Goal: Task Accomplishment & Management: Complete application form

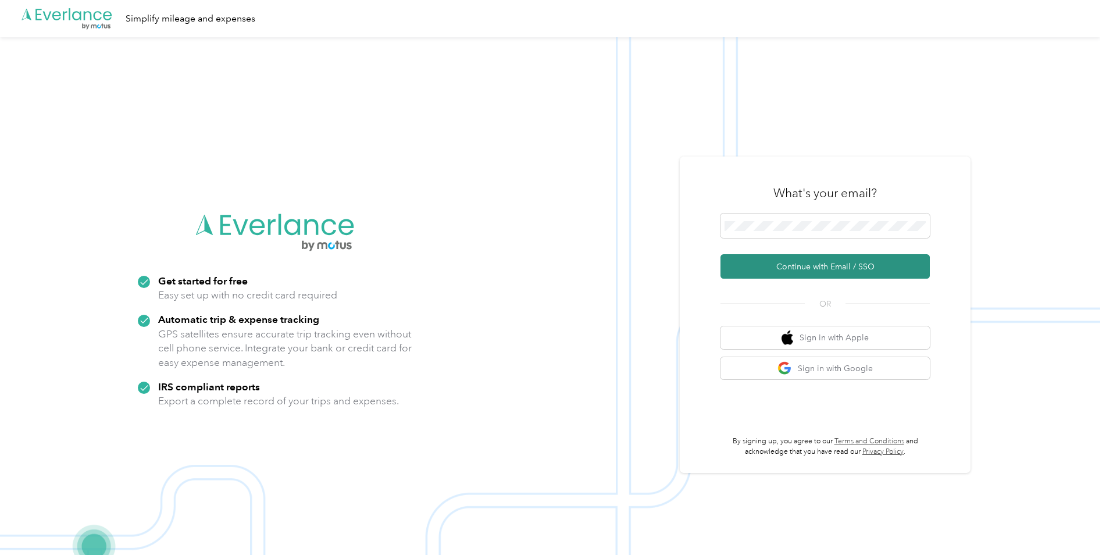
click at [839, 263] on button "Continue with Email / SSO" at bounding box center [824, 266] width 209 height 24
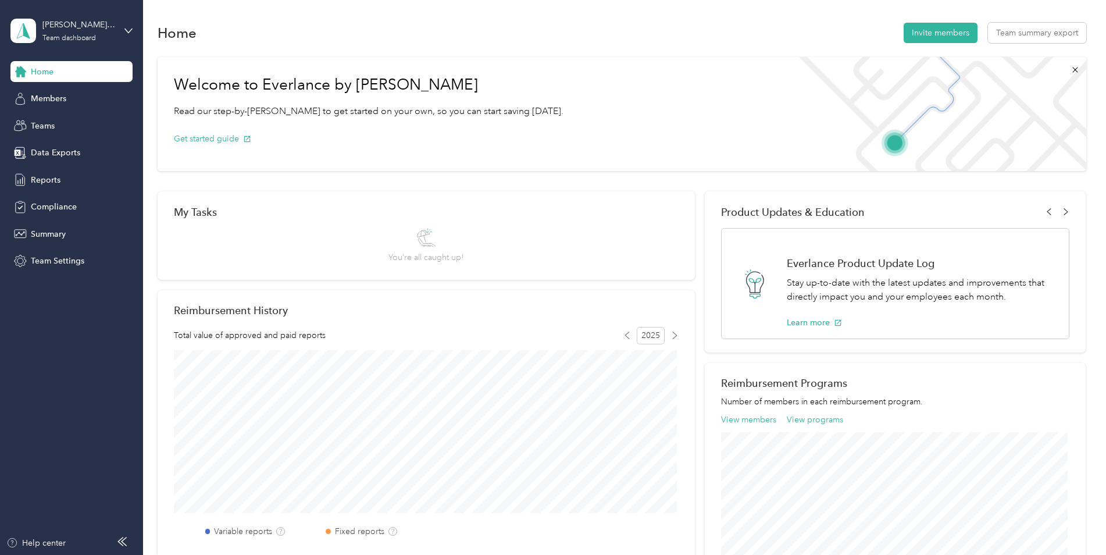
drag, startPoint x: 41, startPoint y: 160, endPoint x: 38, endPoint y: 167, distance: 8.1
click at [40, 165] on div "Home Members Teams Data Exports Reports Compliance Summary Team Settings" at bounding box center [71, 166] width 122 height 210
click at [54, 345] on aside "[PERSON_NAME][EMAIL_ADDRESS][PERSON_NAME][DOMAIN_NAME] Team dashboard Home Memb…" at bounding box center [71, 277] width 143 height 555
click at [44, 180] on span "Reports" at bounding box center [46, 180] width 30 height 12
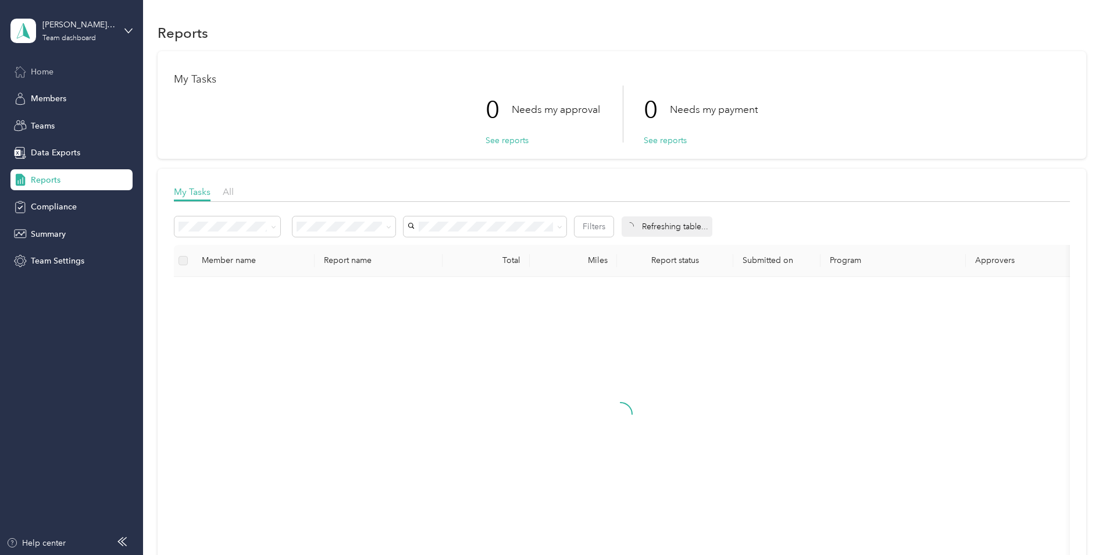
click at [45, 72] on span "Home" at bounding box center [42, 72] width 23 height 12
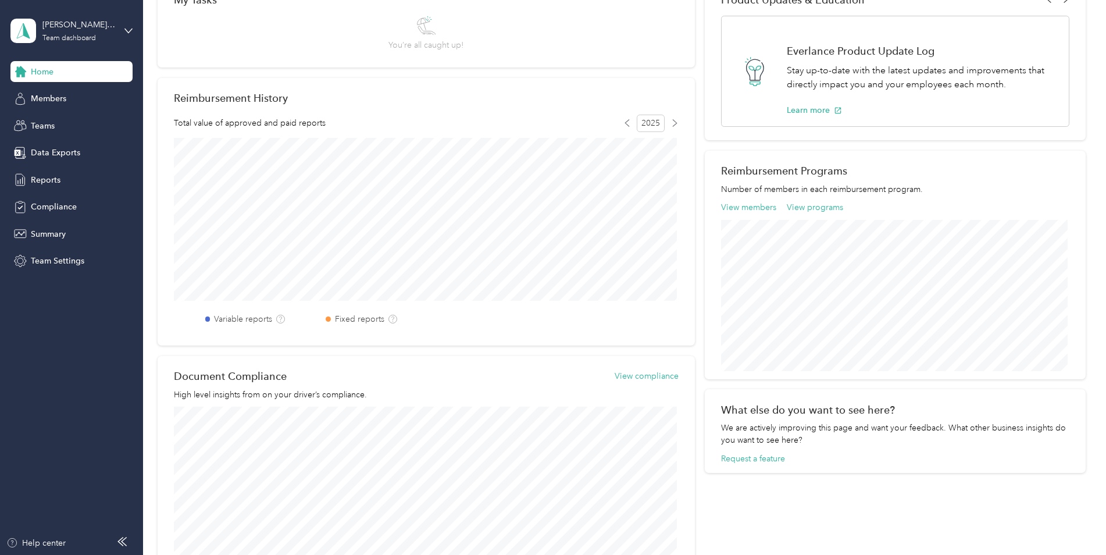
scroll to position [233, 0]
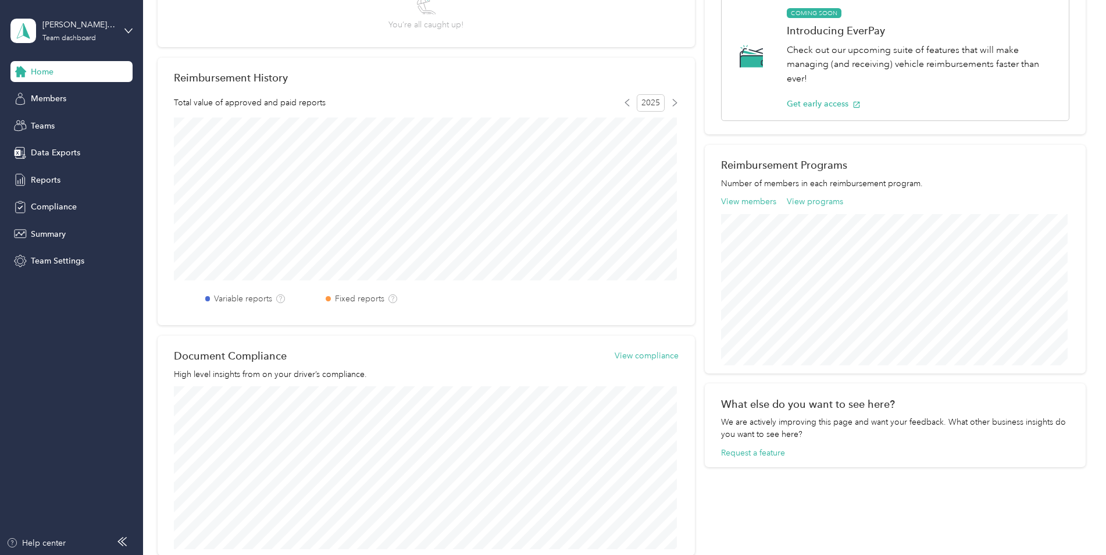
click at [84, 415] on aside "[PERSON_NAME][EMAIL_ADDRESS][PERSON_NAME][DOMAIN_NAME] Team dashboard Home Memb…" at bounding box center [71, 277] width 143 height 555
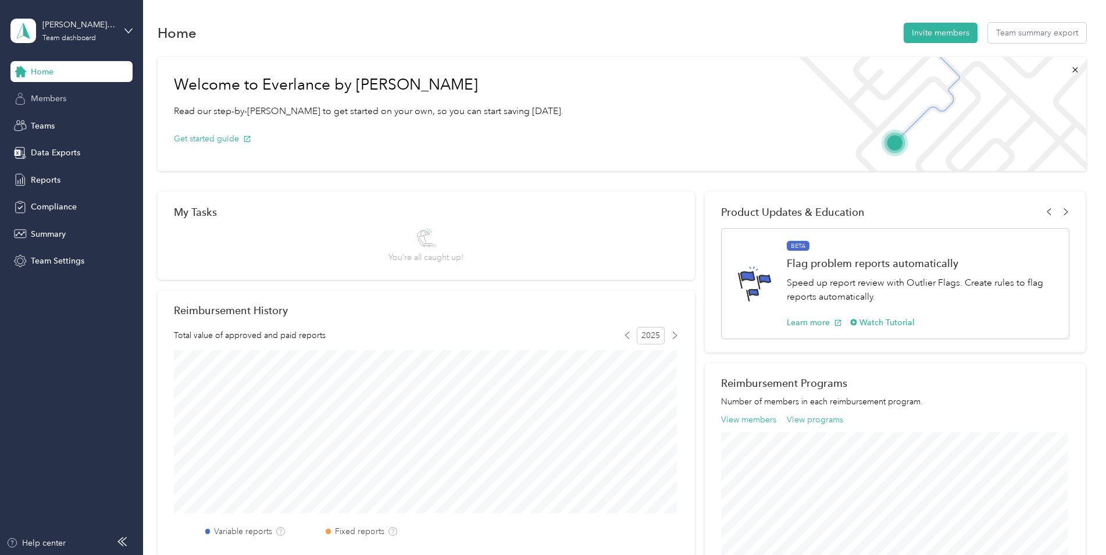
click at [51, 99] on span "Members" at bounding box center [48, 98] width 35 height 12
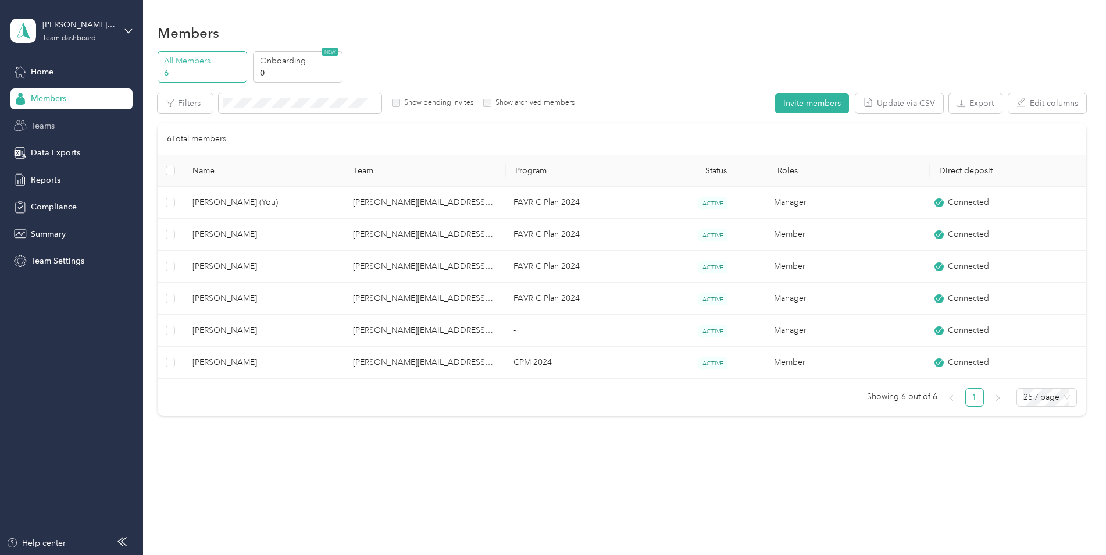
click at [47, 129] on span "Teams" at bounding box center [43, 126] width 24 height 12
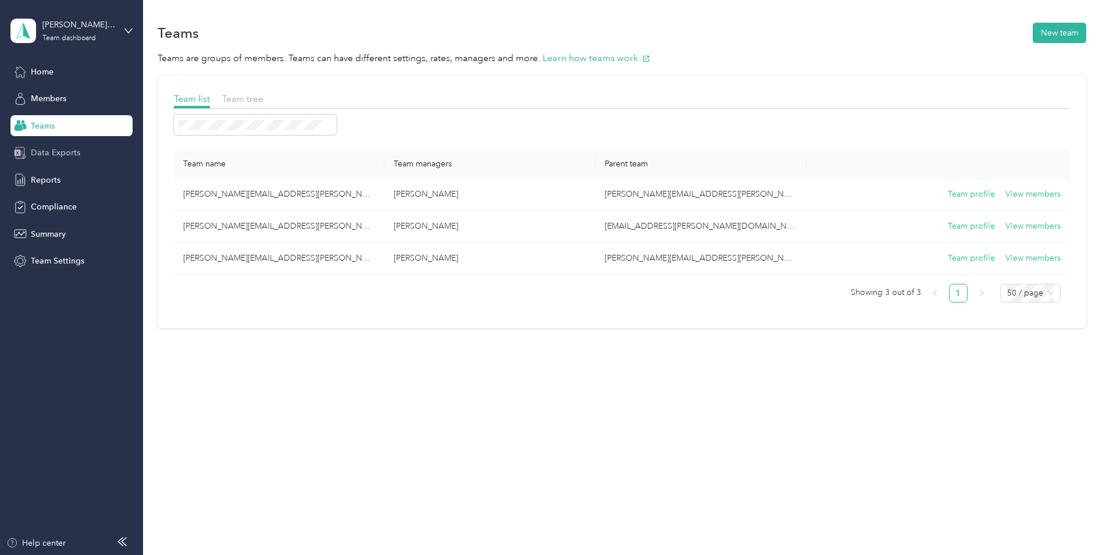
click at [49, 149] on span "Data Exports" at bounding box center [55, 152] width 49 height 12
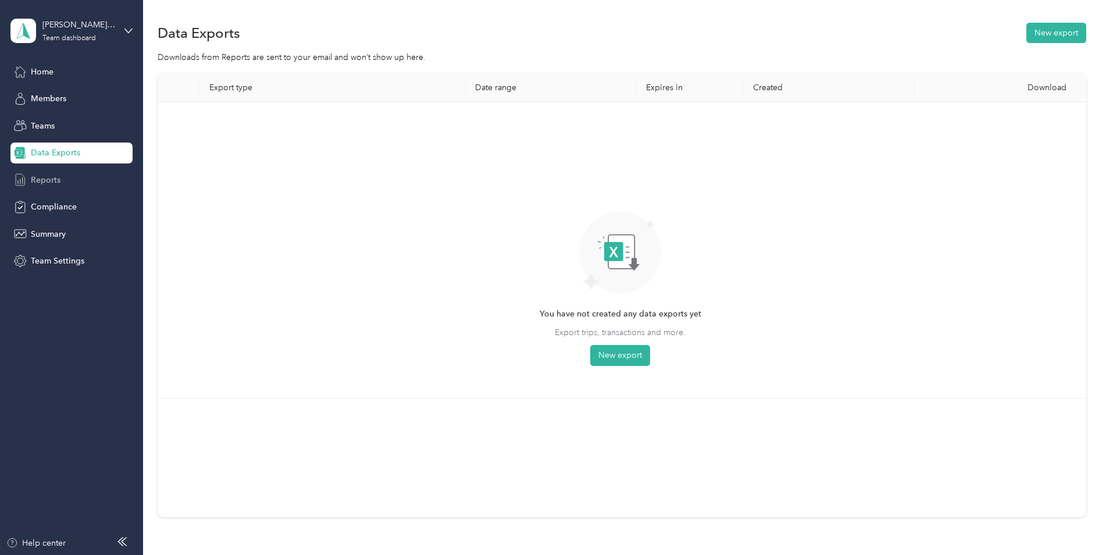
click at [59, 176] on span "Reports" at bounding box center [46, 180] width 30 height 12
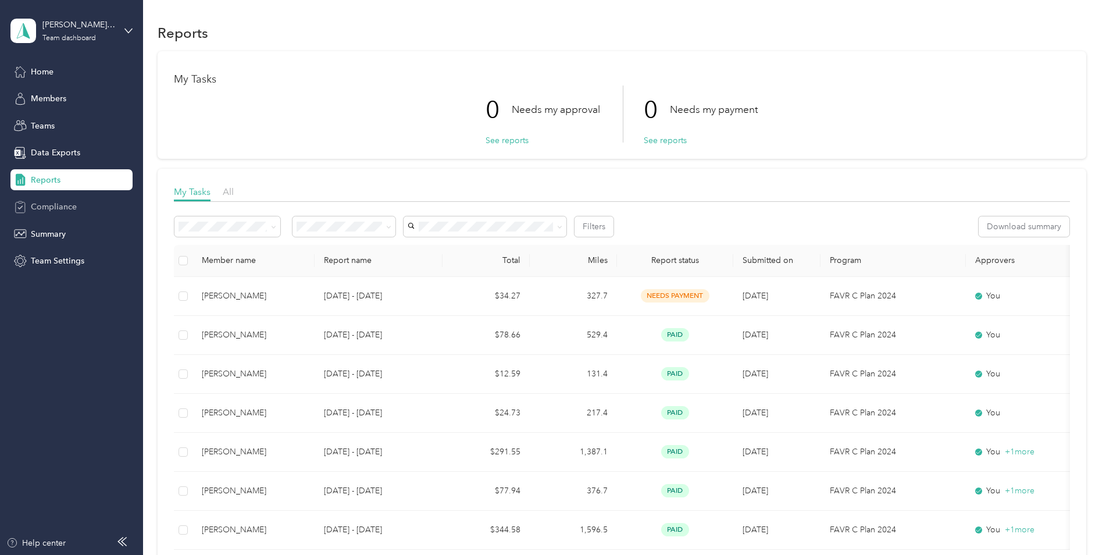
click at [53, 198] on div "Compliance" at bounding box center [71, 206] width 122 height 21
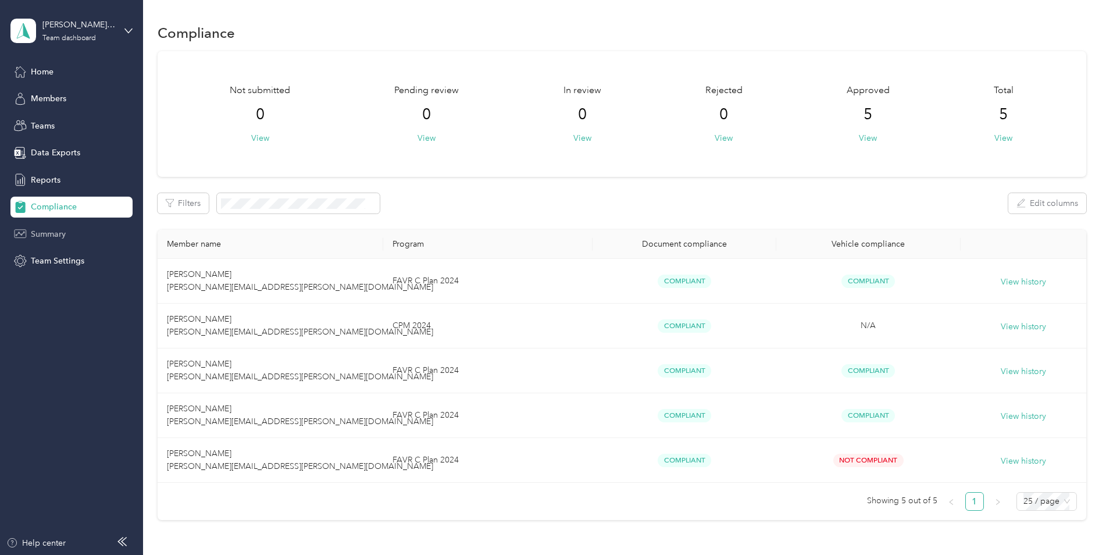
click at [54, 231] on span "Summary" at bounding box center [48, 234] width 35 height 12
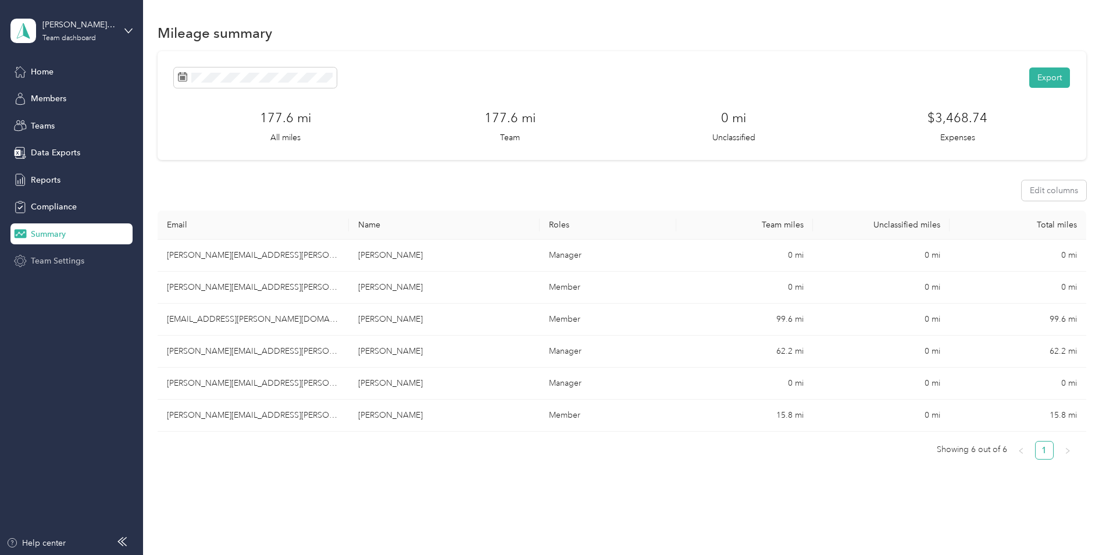
click at [53, 259] on span "Team Settings" at bounding box center [57, 261] width 53 height 12
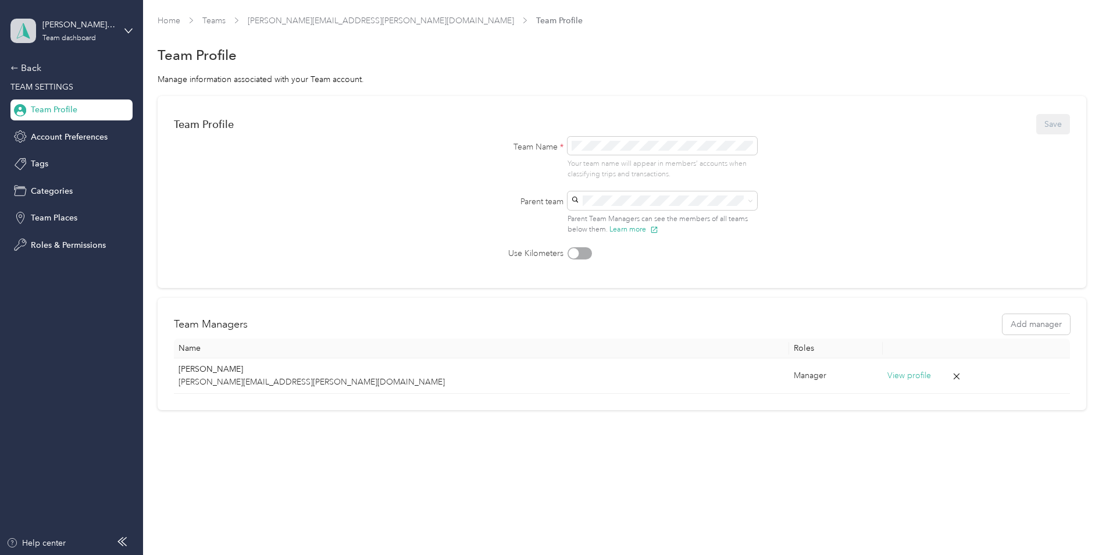
click at [27, 27] on icon at bounding box center [23, 31] width 17 height 16
click at [23, 325] on aside "[PERSON_NAME][EMAIL_ADDRESS][PERSON_NAME][DOMAIN_NAME] Team dashboard Back TEAM…" at bounding box center [71, 277] width 143 height 555
click at [124, 27] on div "[PERSON_NAME][EMAIL_ADDRESS][PERSON_NAME][DOMAIN_NAME] Team dashboard" at bounding box center [71, 30] width 122 height 41
click at [65, 121] on div "Personal dashboard" at bounding box center [57, 122] width 73 height 12
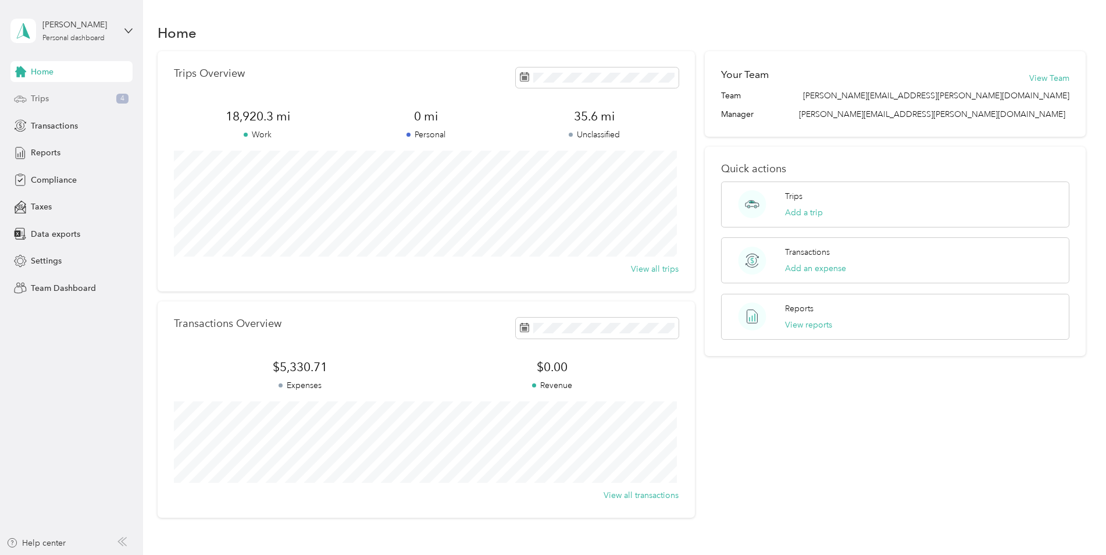
click at [48, 102] on span "Trips" at bounding box center [40, 98] width 18 height 12
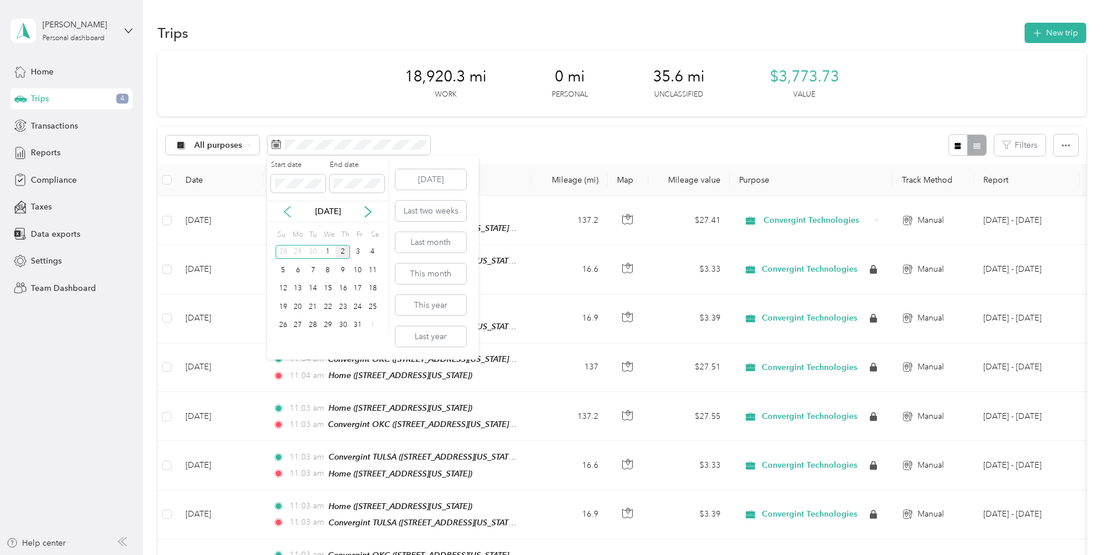
click at [284, 207] on icon at bounding box center [287, 212] width 12 height 12
click at [298, 251] on div "1" at bounding box center [298, 252] width 15 height 15
click at [312, 328] on div "30" at bounding box center [312, 325] width 15 height 15
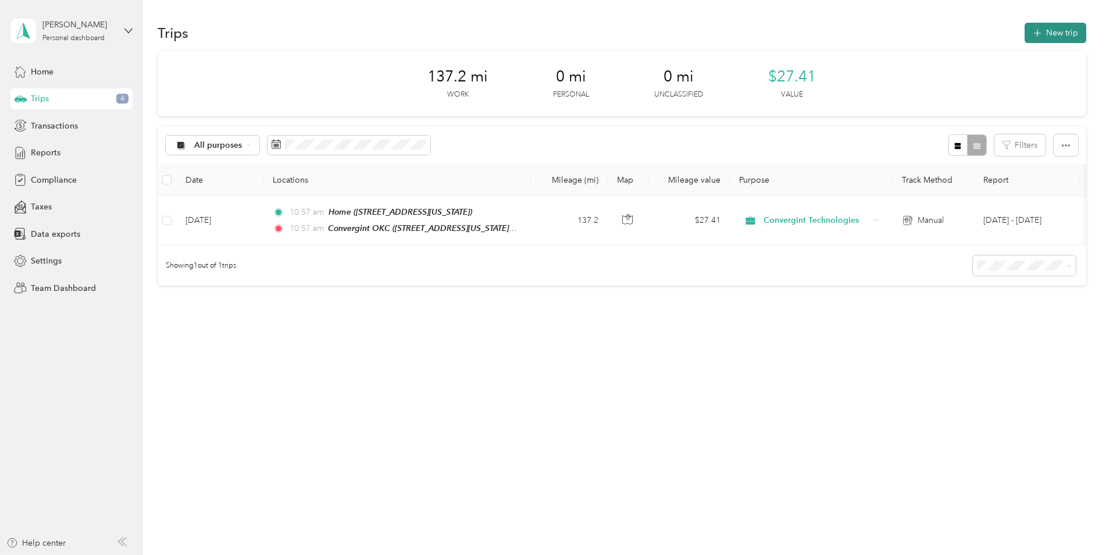
click at [1056, 32] on button "New trip" at bounding box center [1055, 33] width 62 height 20
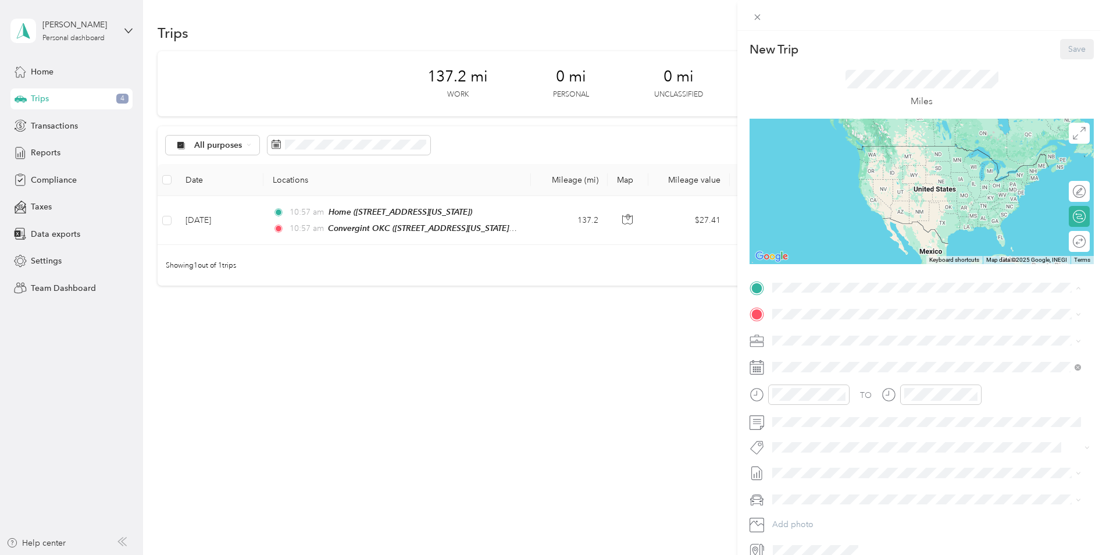
click at [810, 417] on span "[STREET_ADDRESS][US_STATE]" at bounding box center [852, 420] width 116 height 10
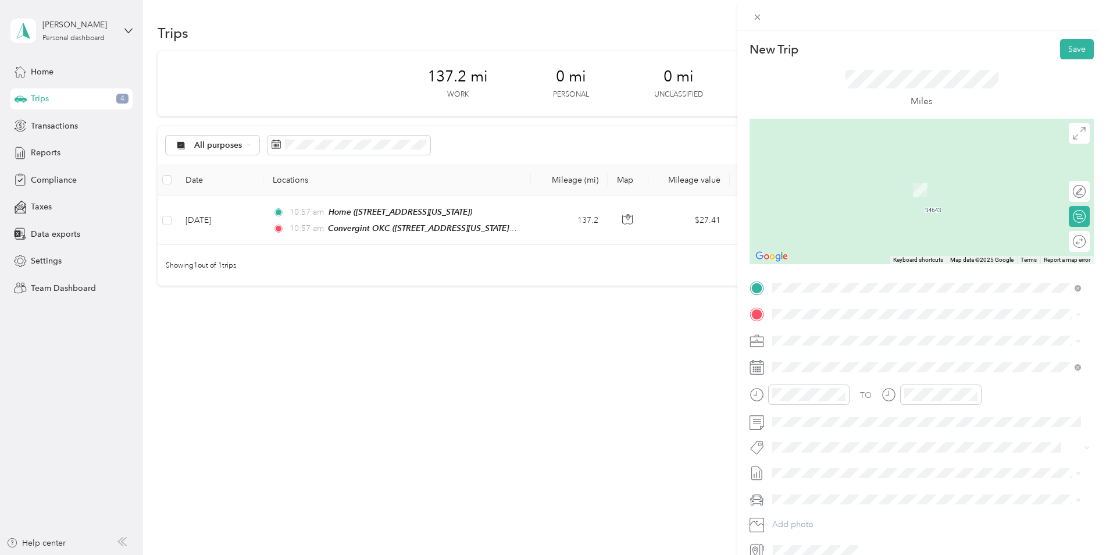
click at [852, 392] on strong "Convergint TULSA" at bounding box center [829, 396] width 70 height 10
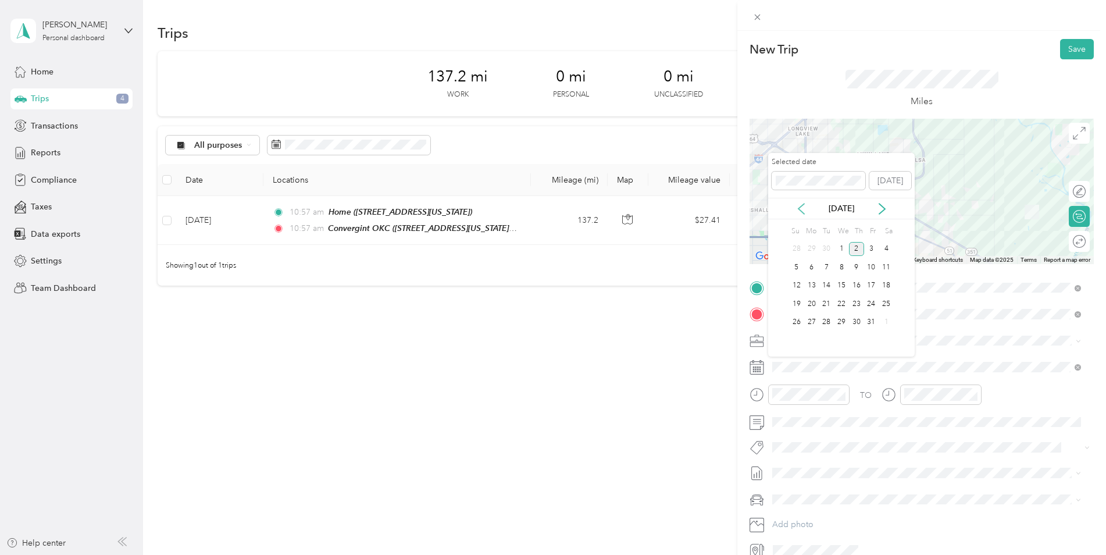
click at [800, 208] on icon at bounding box center [801, 209] width 12 height 12
click at [809, 246] on div "1" at bounding box center [811, 249] width 15 height 15
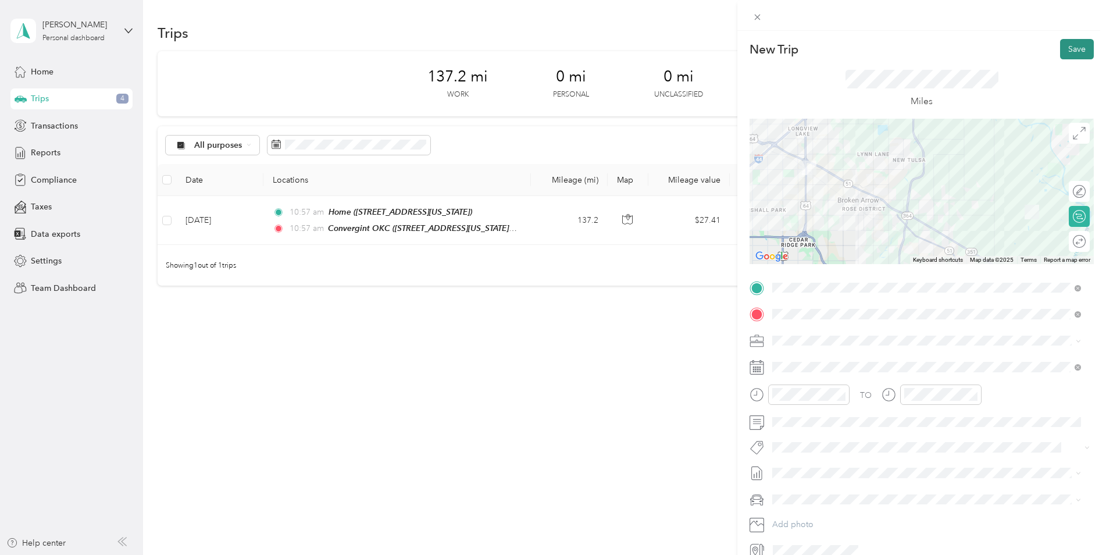
click at [1064, 47] on button "Save" at bounding box center [1077, 49] width 34 height 20
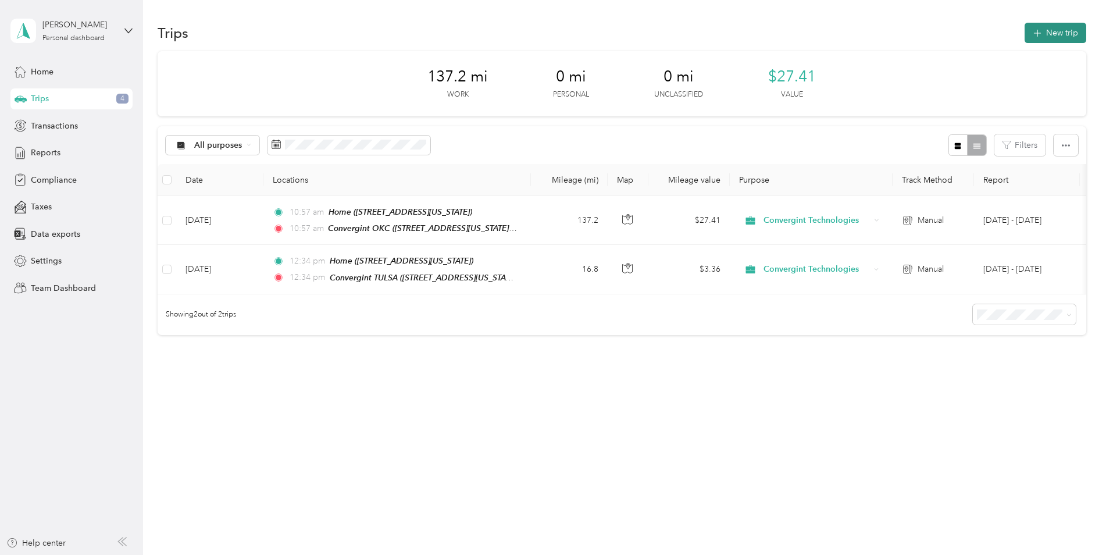
click at [1062, 37] on button "New trip" at bounding box center [1055, 33] width 62 height 20
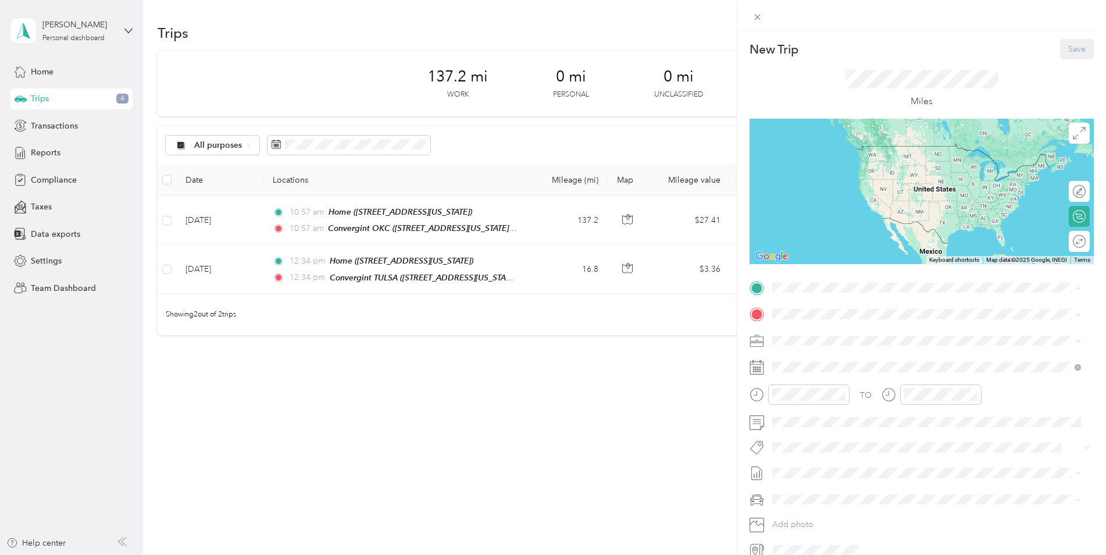
click at [823, 367] on strong "Convergint TULSA" at bounding box center [829, 369] width 70 height 10
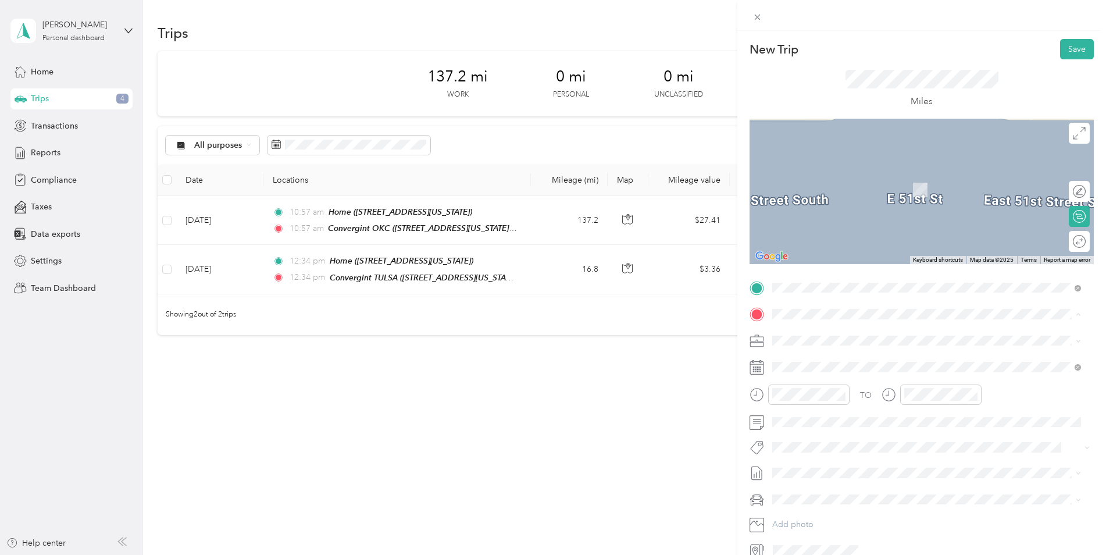
click at [837, 429] on div "Home" at bounding box center [852, 433] width 116 height 10
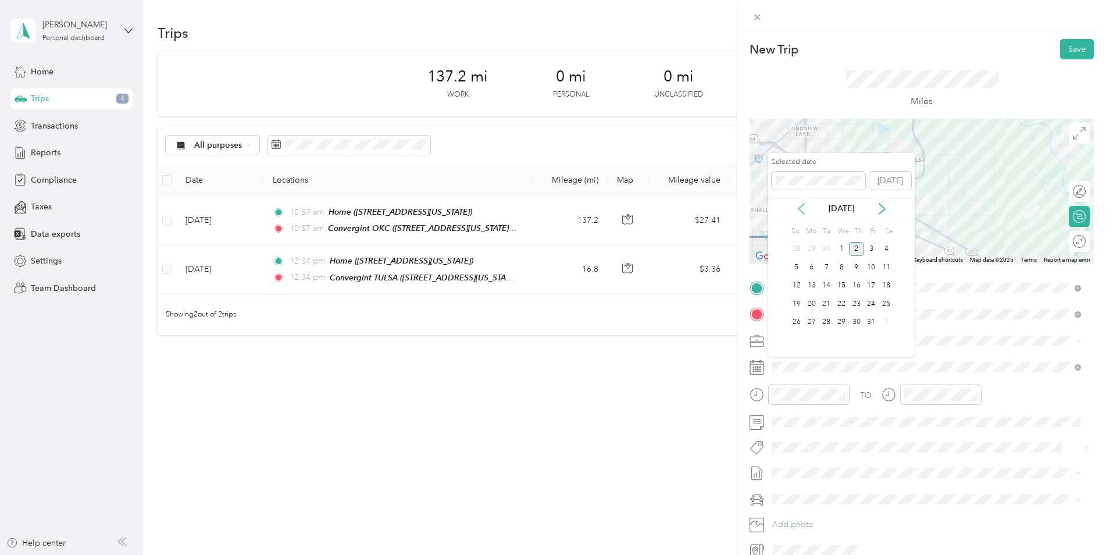
click at [801, 206] on icon at bounding box center [801, 208] width 6 height 10
click at [814, 248] on div "1" at bounding box center [811, 249] width 15 height 15
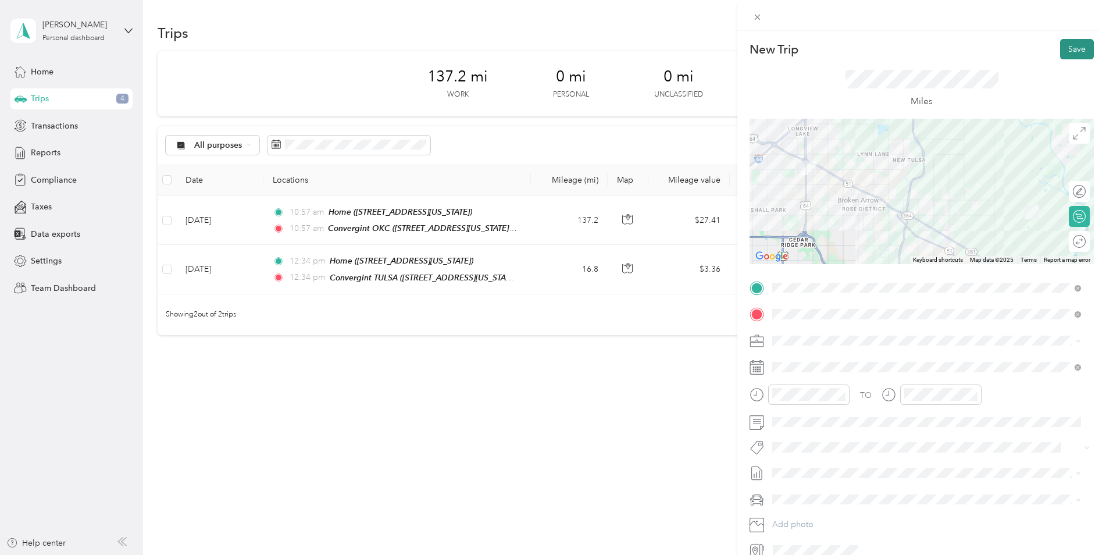
click at [1075, 55] on button "Save" at bounding box center [1077, 49] width 34 height 20
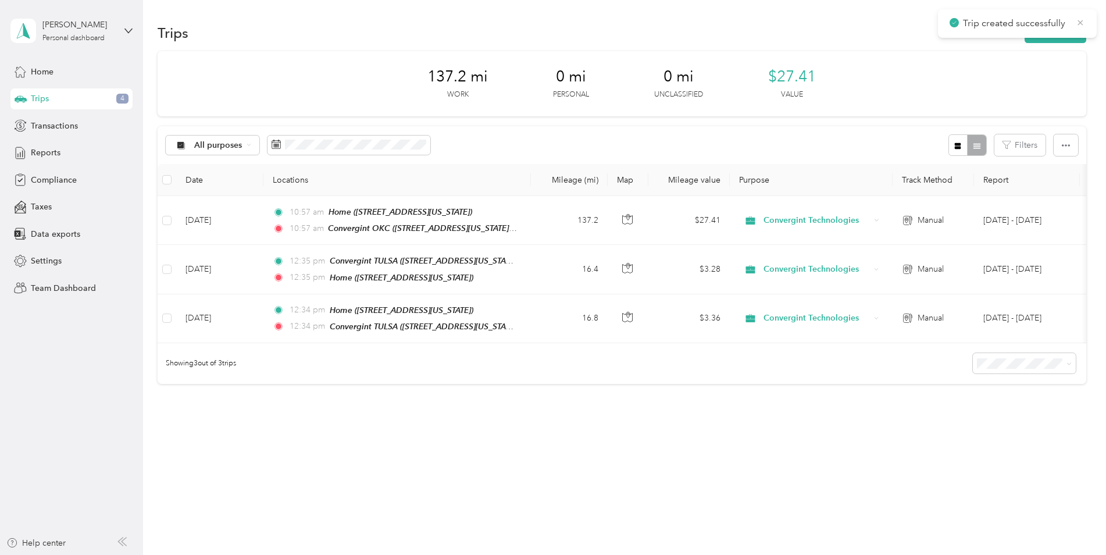
click at [1080, 18] on icon at bounding box center [1079, 22] width 9 height 10
click at [1072, 29] on button "New trip" at bounding box center [1055, 33] width 62 height 20
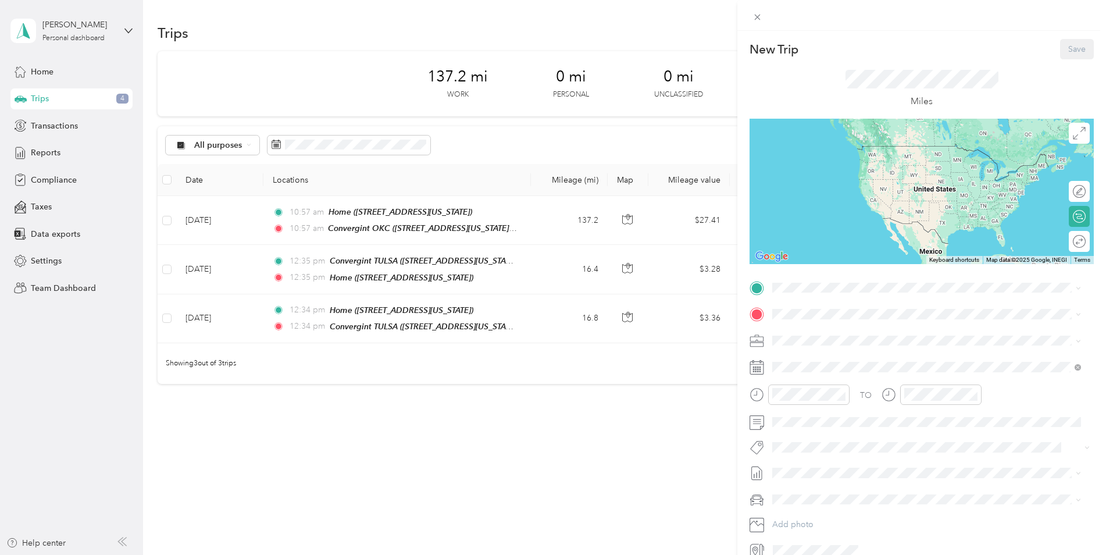
click at [838, 409] on div "Home" at bounding box center [852, 406] width 116 height 10
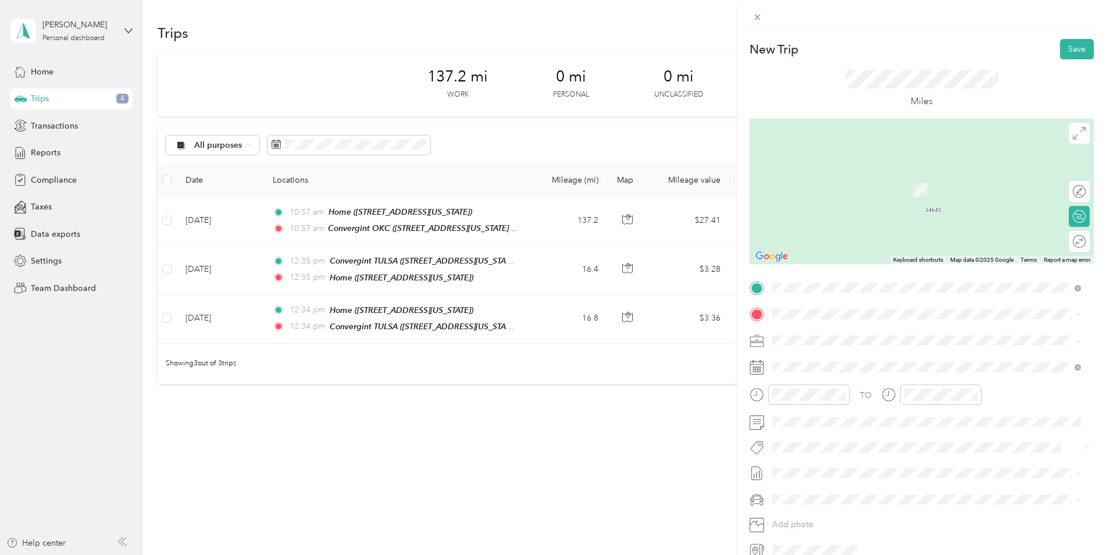
click at [853, 364] on div "Convergint OKC [STREET_ADDRESS][US_STATE][US_STATE]" at bounding box center [873, 367] width 159 height 24
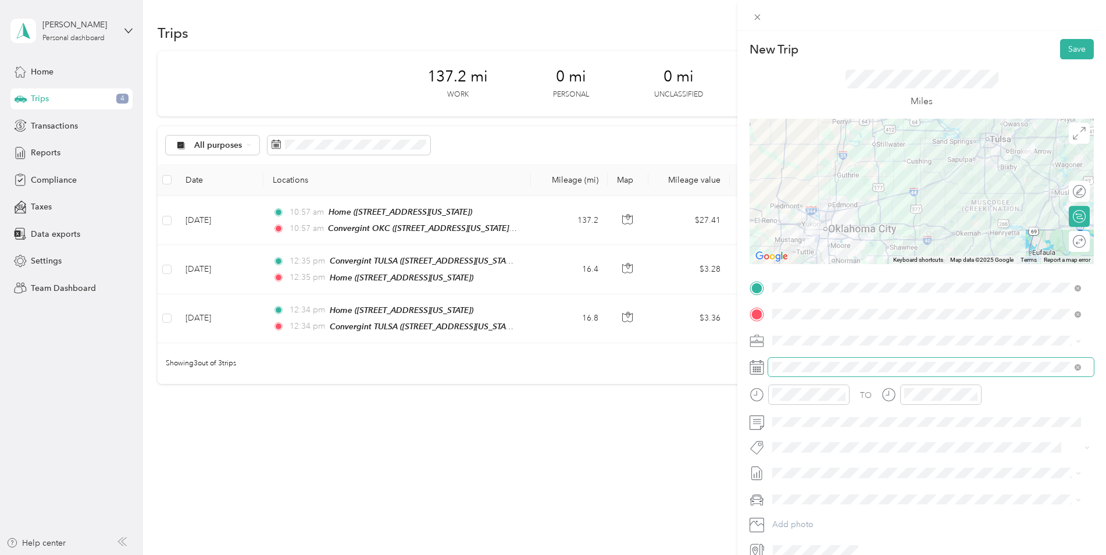
click at [813, 357] on span at bounding box center [931, 366] width 326 height 19
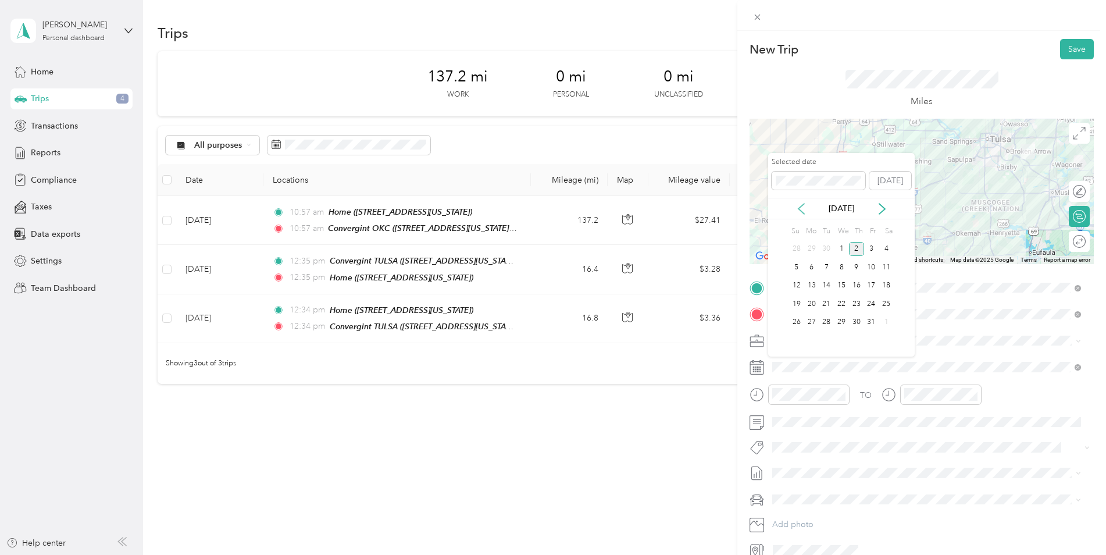
click at [803, 210] on icon at bounding box center [801, 209] width 12 height 12
click at [829, 246] on div "2" at bounding box center [825, 249] width 15 height 15
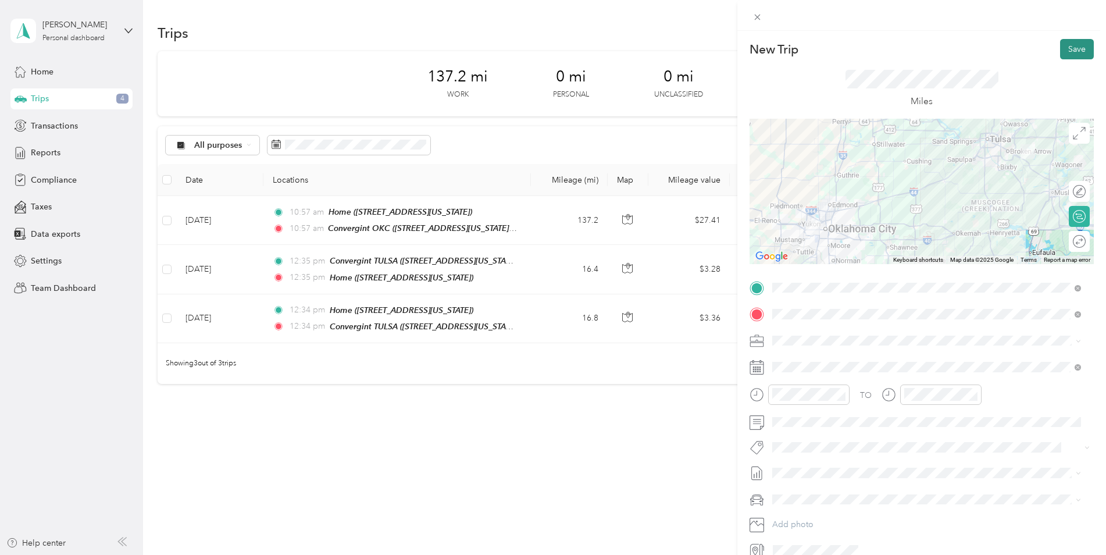
click at [1066, 48] on button "Save" at bounding box center [1077, 49] width 34 height 20
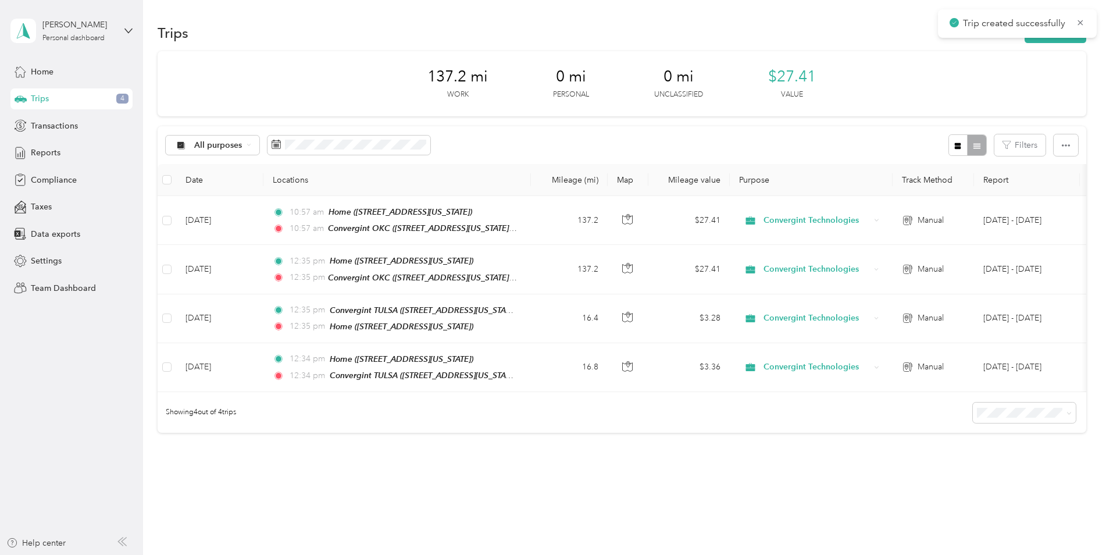
click at [1064, 37] on div "Trip created successfully" at bounding box center [1017, 23] width 159 height 28
click at [1062, 43] on div "Trips New trip" at bounding box center [622, 32] width 928 height 24
click at [1062, 42] on button "New trip" at bounding box center [1055, 33] width 62 height 20
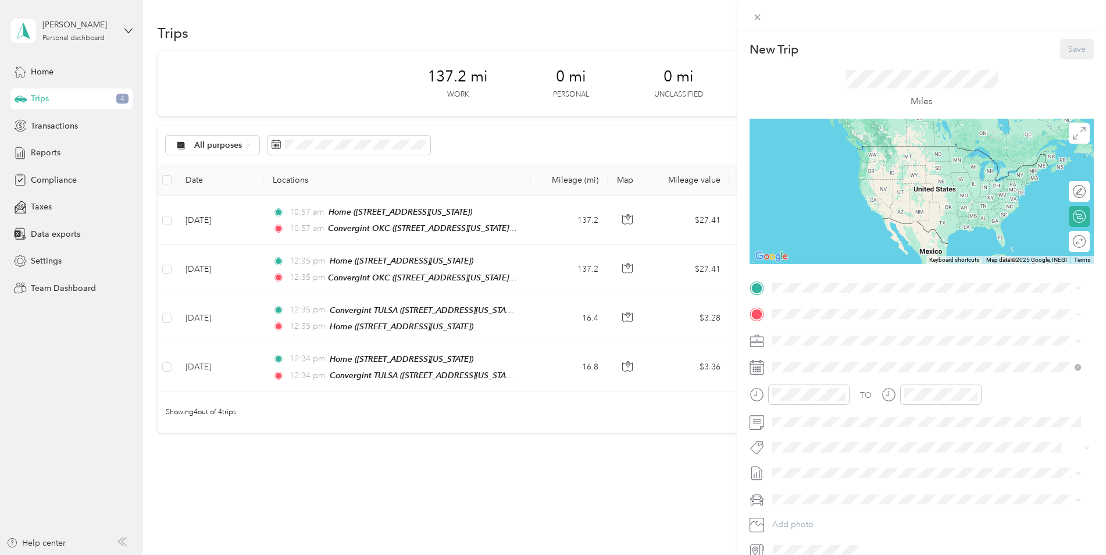
click at [811, 332] on strong "Convergint OKC" at bounding box center [825, 333] width 63 height 10
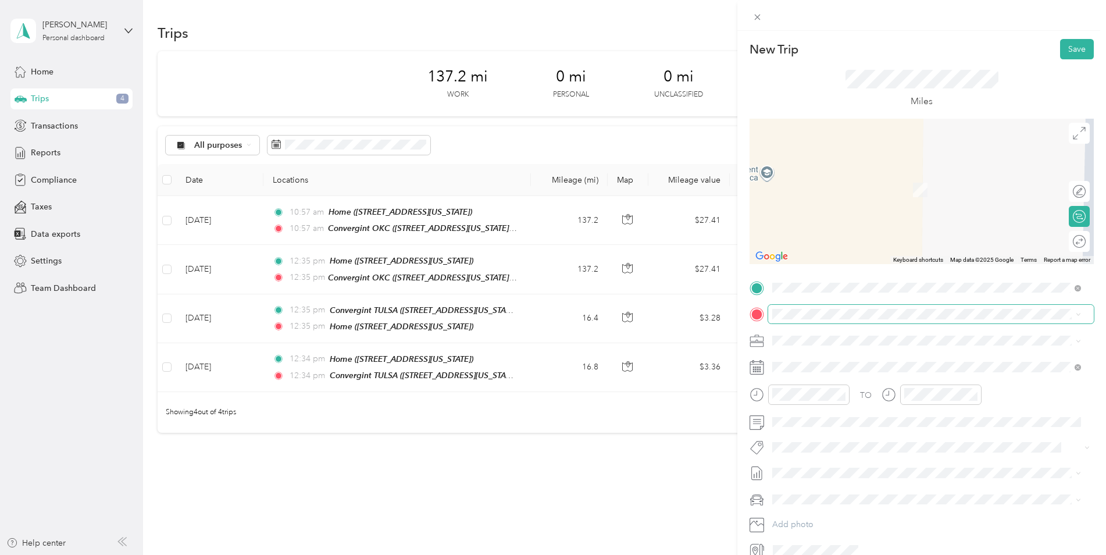
click at [815, 306] on span at bounding box center [931, 314] width 326 height 19
click at [814, 319] on span at bounding box center [931, 314] width 326 height 19
click at [834, 433] on div "Home" at bounding box center [852, 432] width 116 height 10
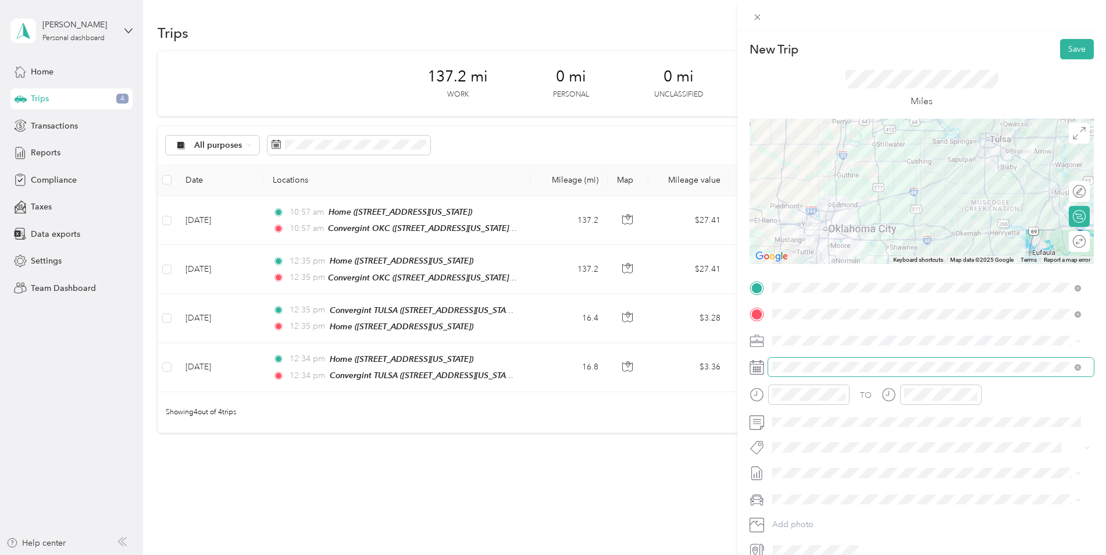
click at [830, 361] on span at bounding box center [931, 366] width 326 height 19
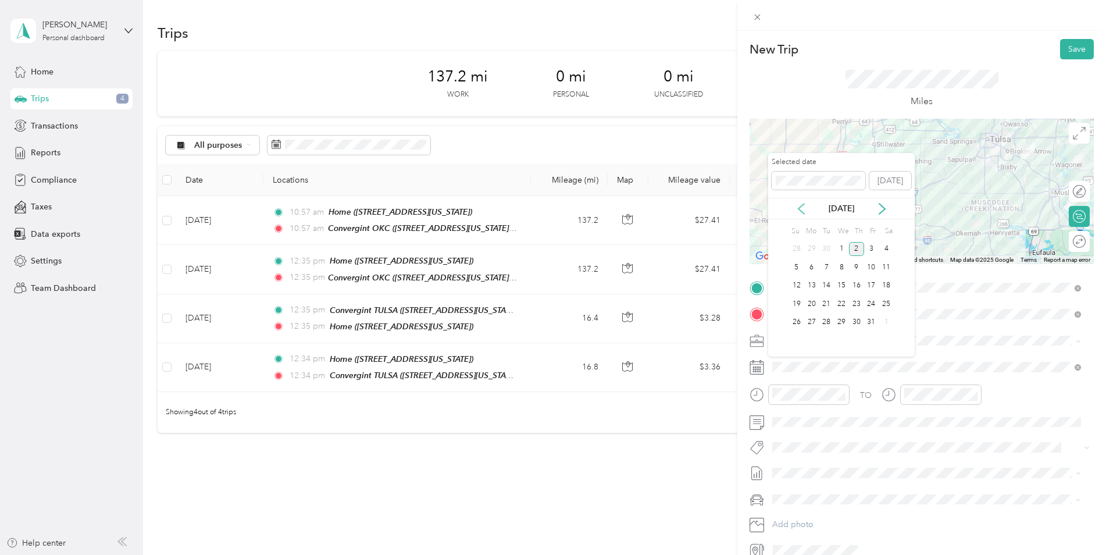
click at [802, 208] on icon at bounding box center [801, 209] width 12 height 12
click at [824, 248] on div "2" at bounding box center [825, 249] width 15 height 15
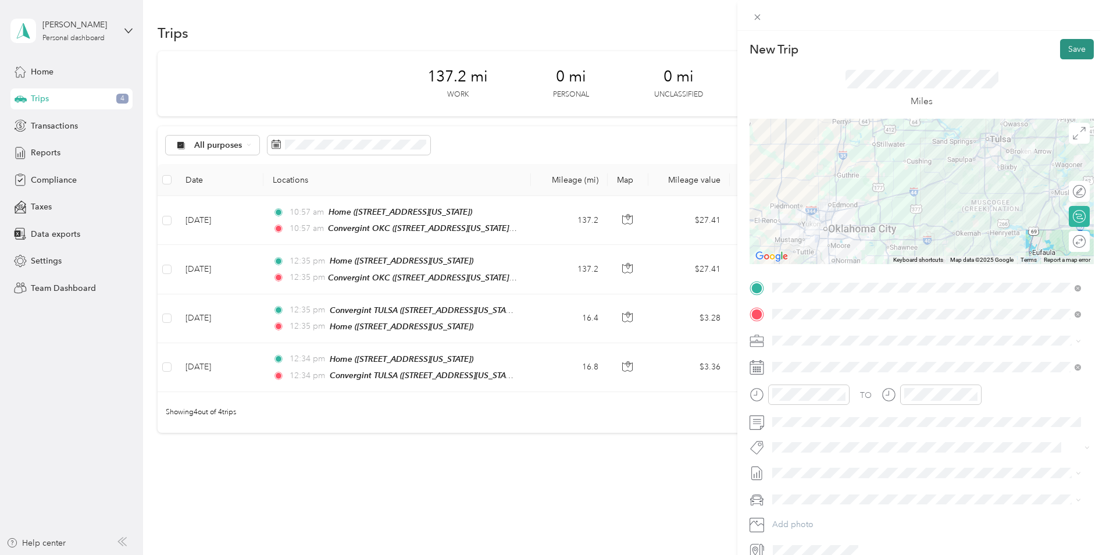
click at [1063, 48] on button "Save" at bounding box center [1077, 49] width 34 height 20
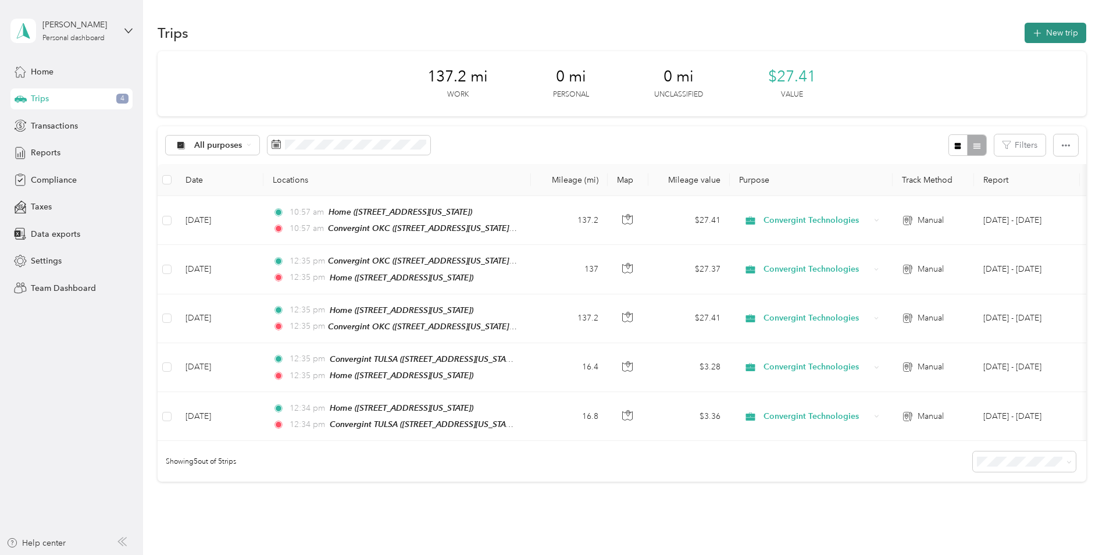
click at [1047, 31] on button "New trip" at bounding box center [1055, 33] width 62 height 20
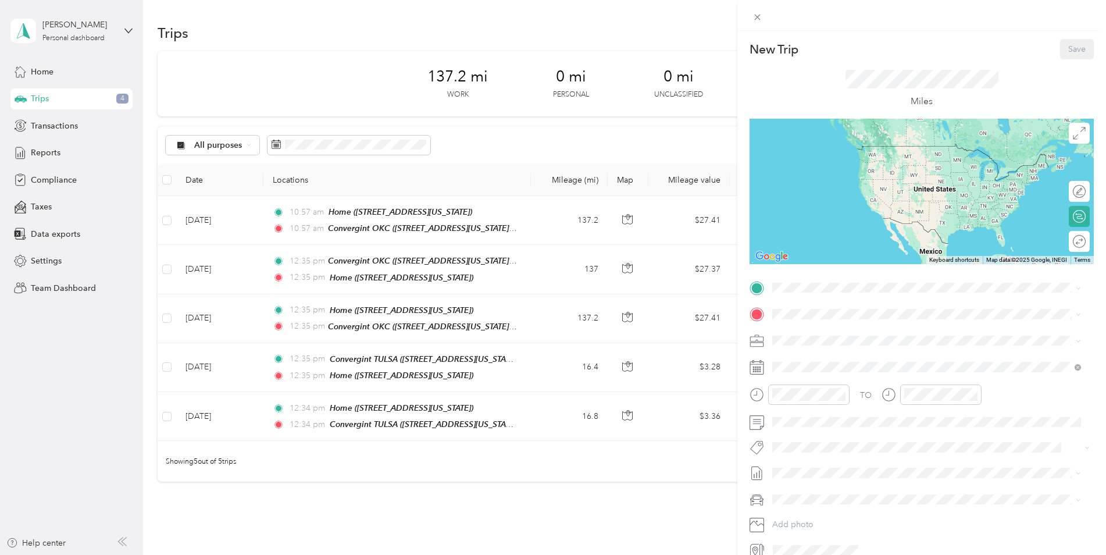
click at [825, 405] on div "Home" at bounding box center [852, 403] width 116 height 10
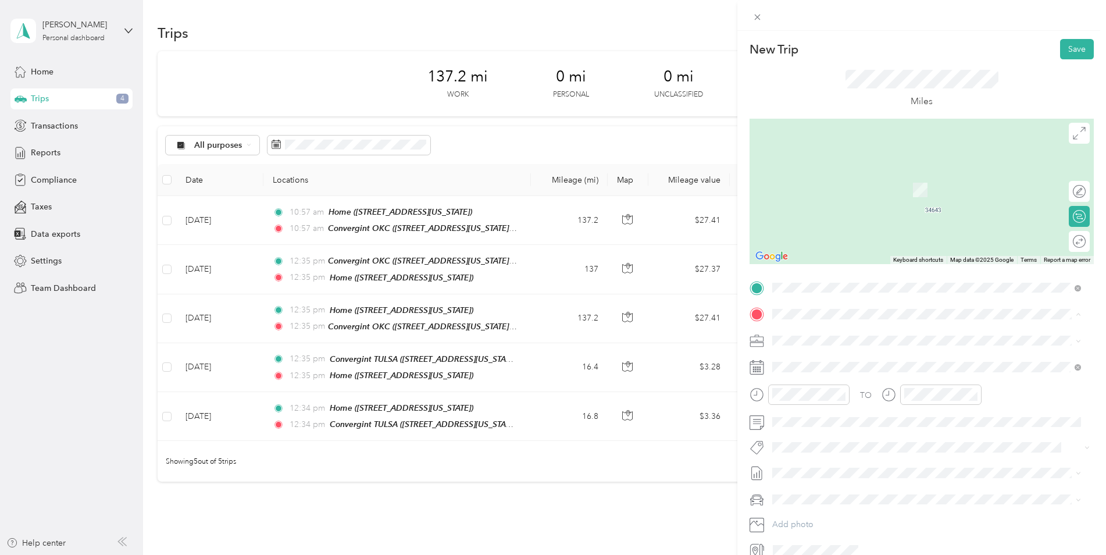
click at [824, 399] on div "Convergint TULSA [STREET_ADDRESS][US_STATE]" at bounding box center [852, 403] width 116 height 24
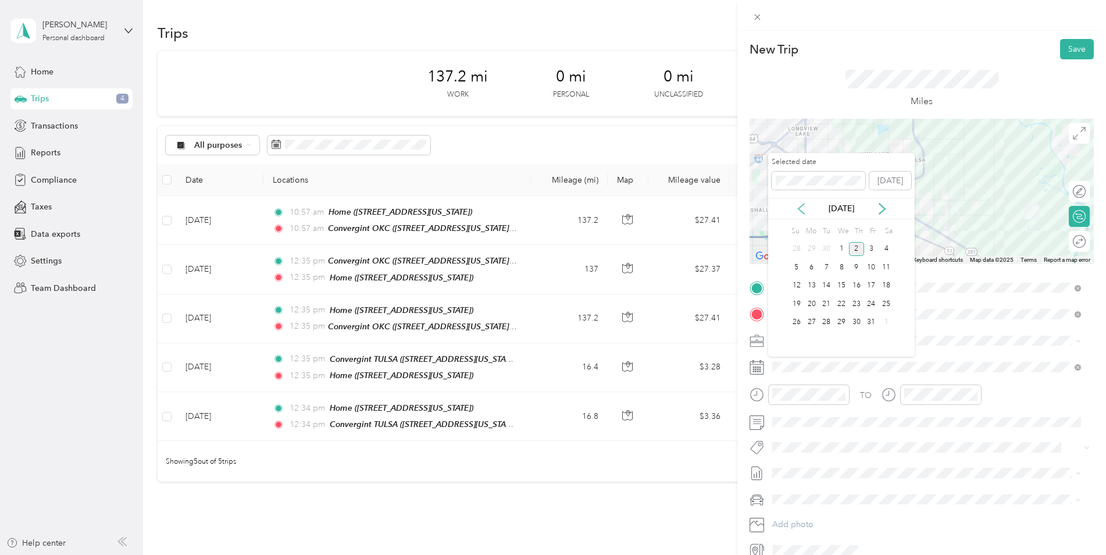
click at [803, 203] on icon at bounding box center [801, 208] width 6 height 10
click at [842, 248] on div "3" at bounding box center [841, 249] width 15 height 15
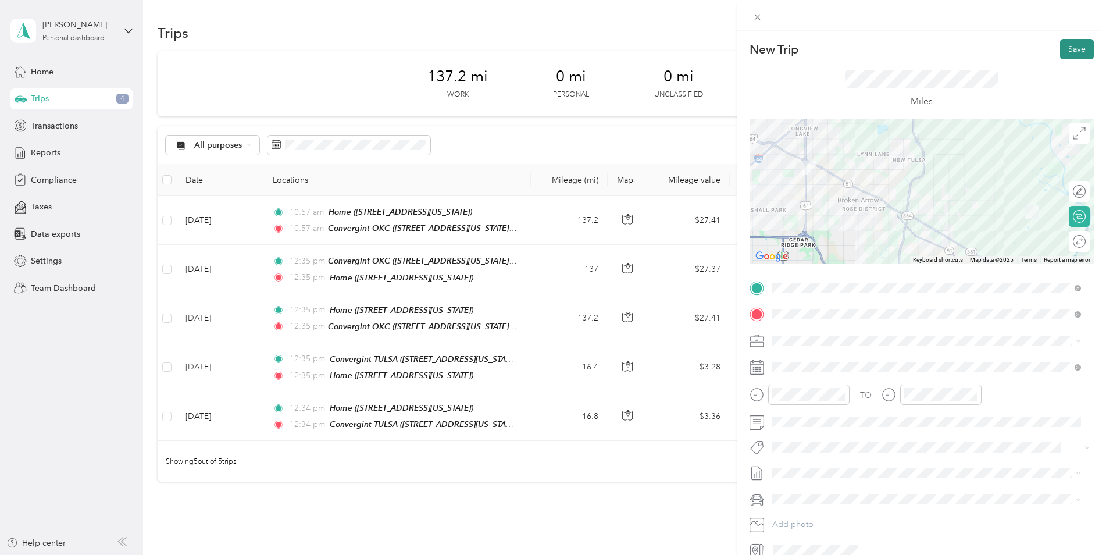
click at [1060, 47] on button "Save" at bounding box center [1077, 49] width 34 height 20
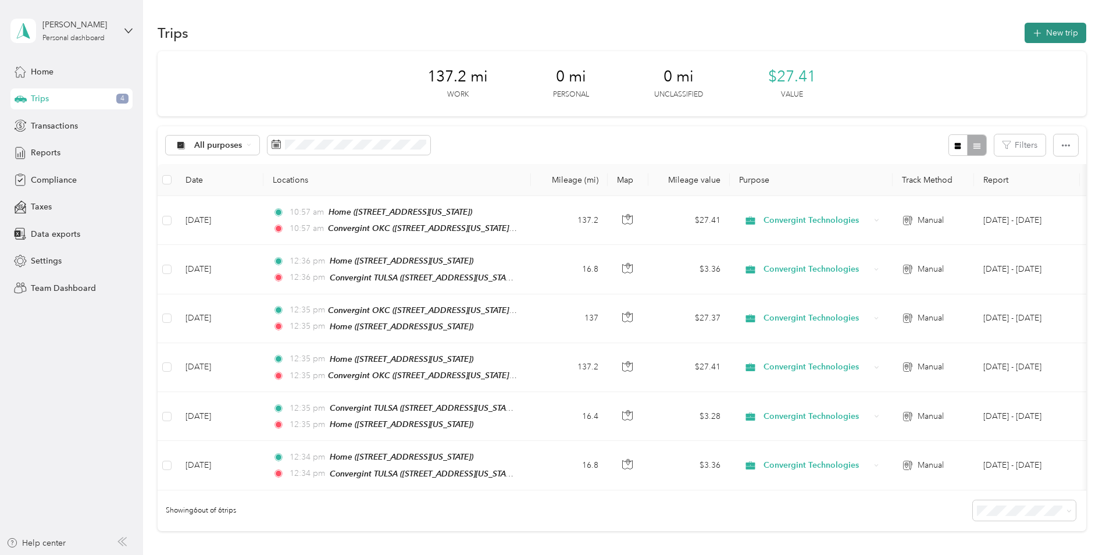
click at [1072, 30] on button "New trip" at bounding box center [1055, 33] width 62 height 20
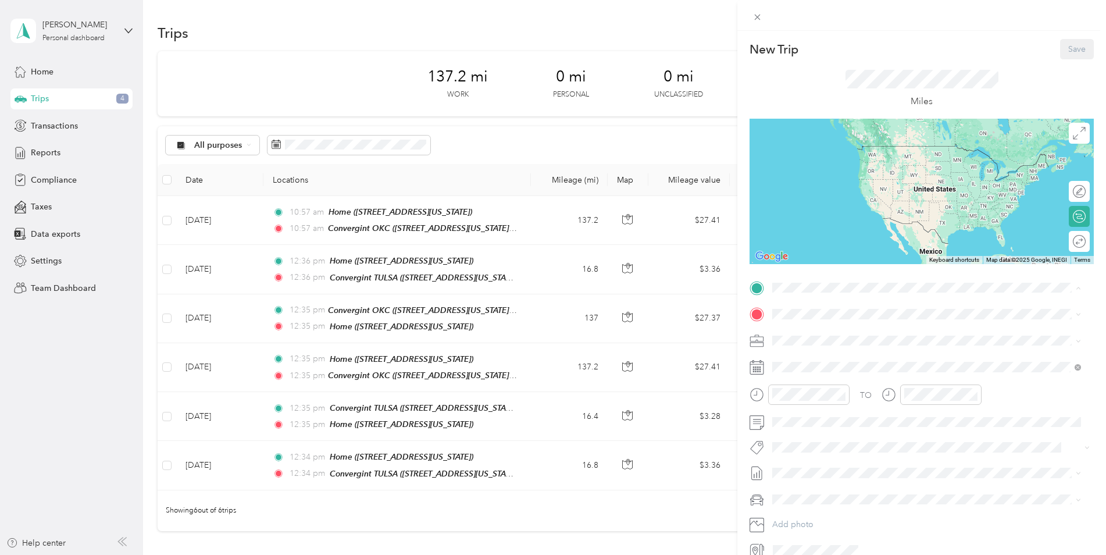
click at [835, 372] on div "Convergint TULSA [STREET_ADDRESS][US_STATE]" at bounding box center [852, 377] width 116 height 24
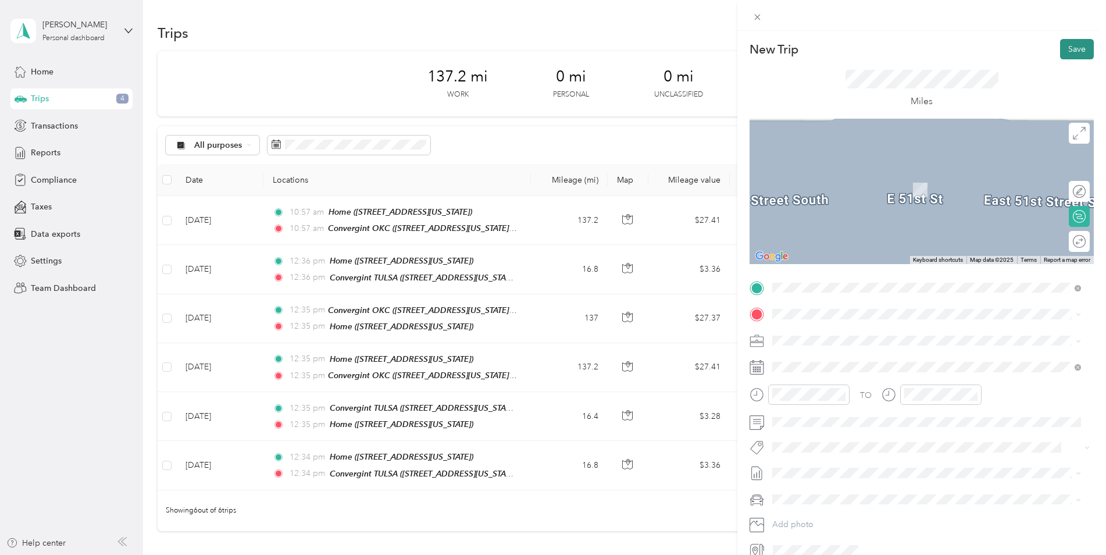
click at [1069, 51] on button "Save" at bounding box center [1077, 49] width 34 height 20
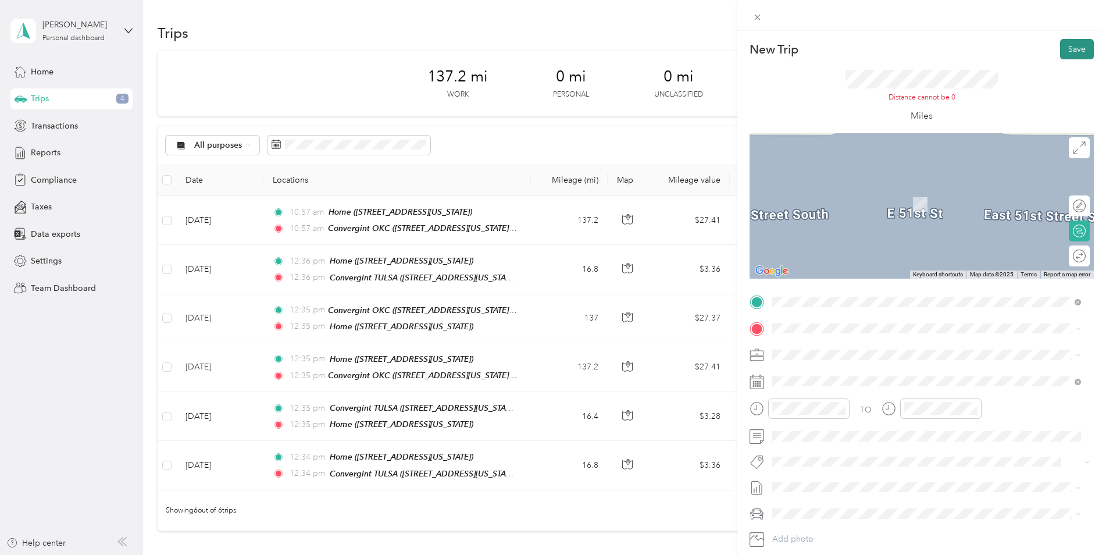
click at [1068, 42] on button "Save" at bounding box center [1077, 49] width 34 height 20
click at [850, 450] on div "Home" at bounding box center [852, 447] width 116 height 10
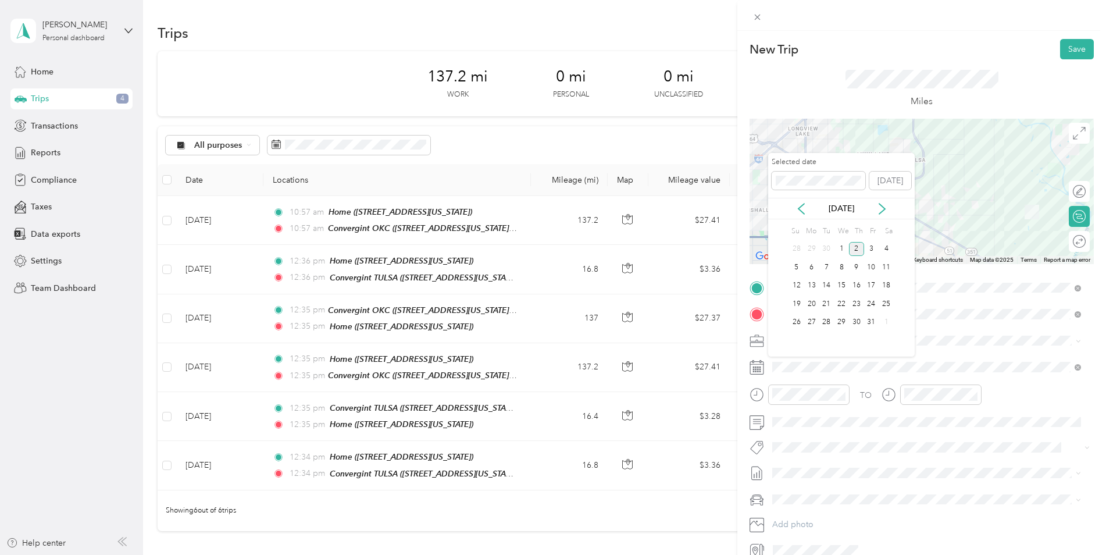
click at [796, 201] on div "[DATE]" at bounding box center [841, 209] width 146 height 22
click at [798, 207] on icon at bounding box center [801, 209] width 12 height 12
click at [844, 246] on div "3" at bounding box center [841, 249] width 15 height 15
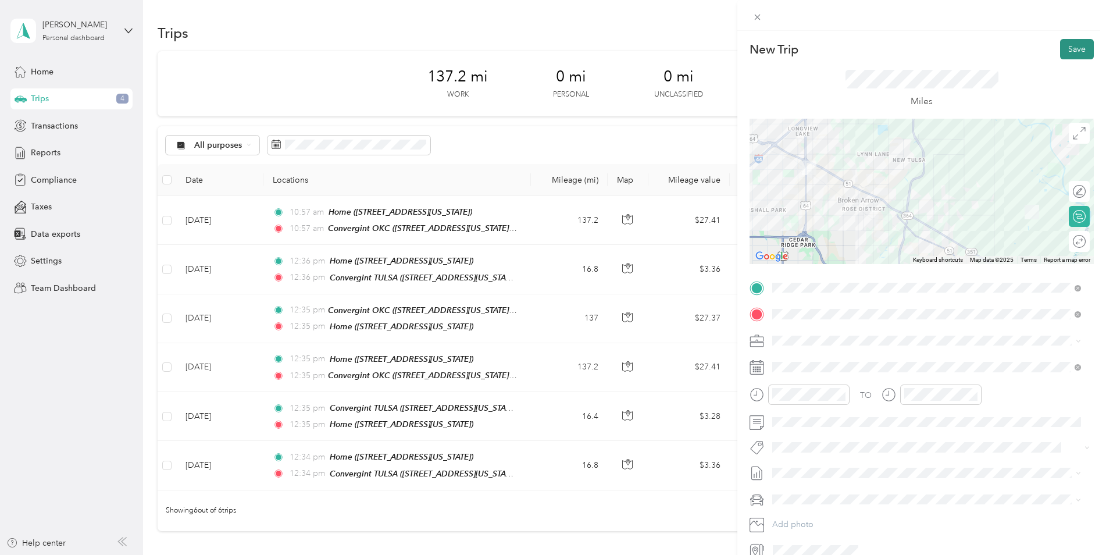
click at [1060, 45] on button "Save" at bounding box center [1077, 49] width 34 height 20
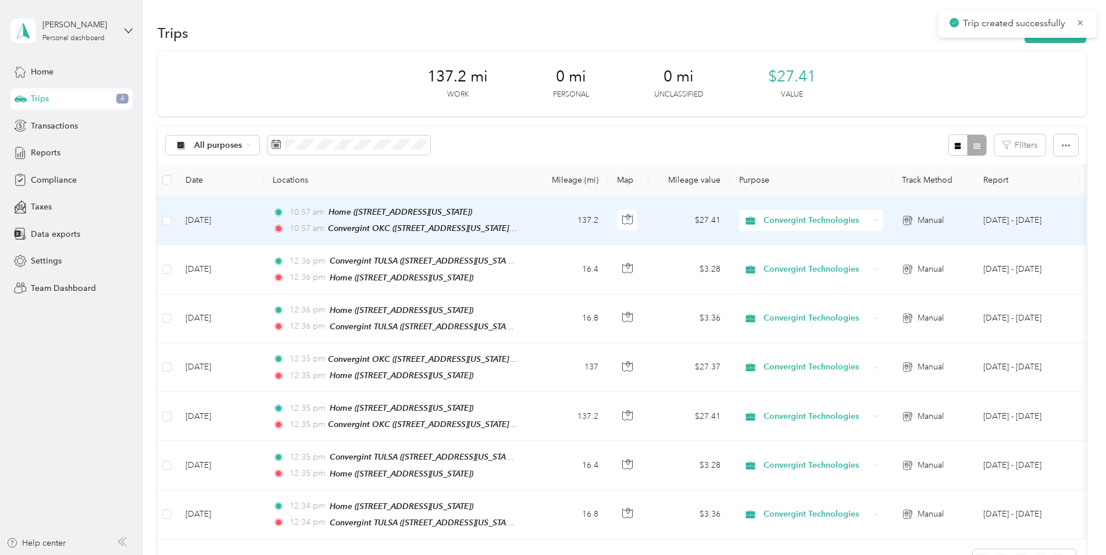
click at [254, 213] on td "[DATE]" at bounding box center [219, 220] width 87 height 49
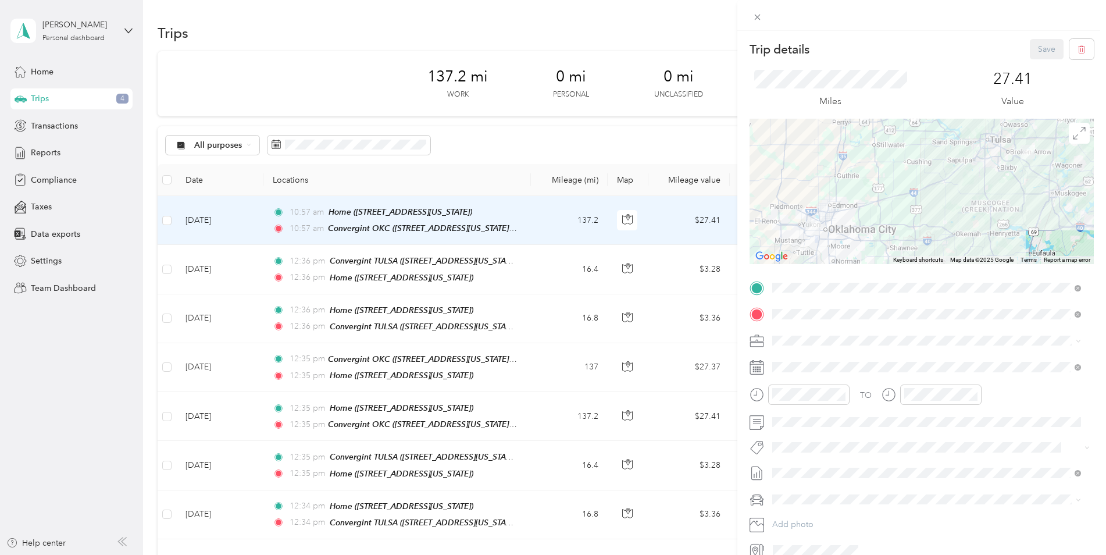
click at [823, 354] on div "Convergint TULSA [STREET_ADDRESS][US_STATE]" at bounding box center [926, 367] width 301 height 28
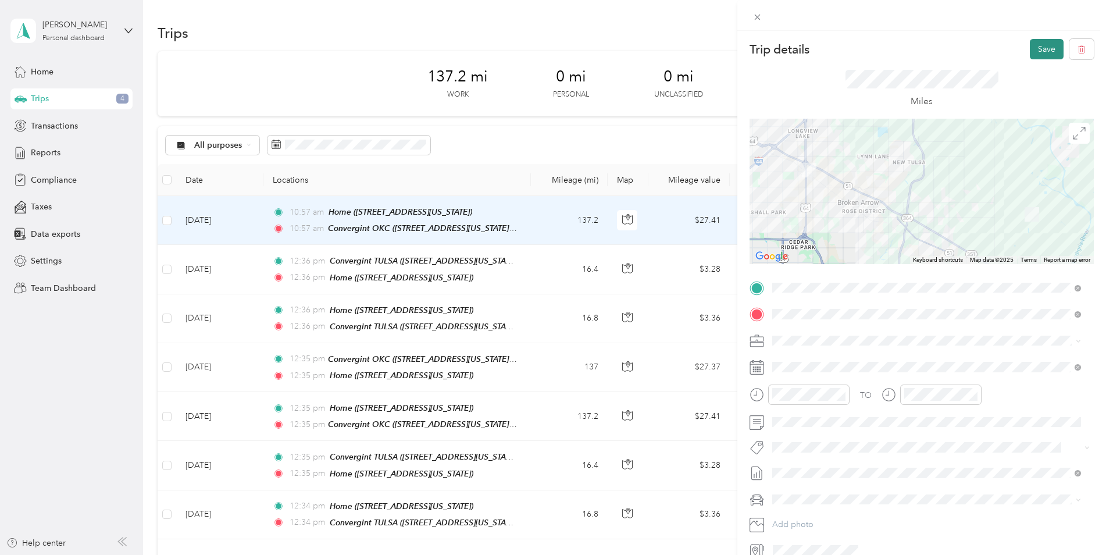
click at [1036, 51] on button "Save" at bounding box center [1046, 49] width 34 height 20
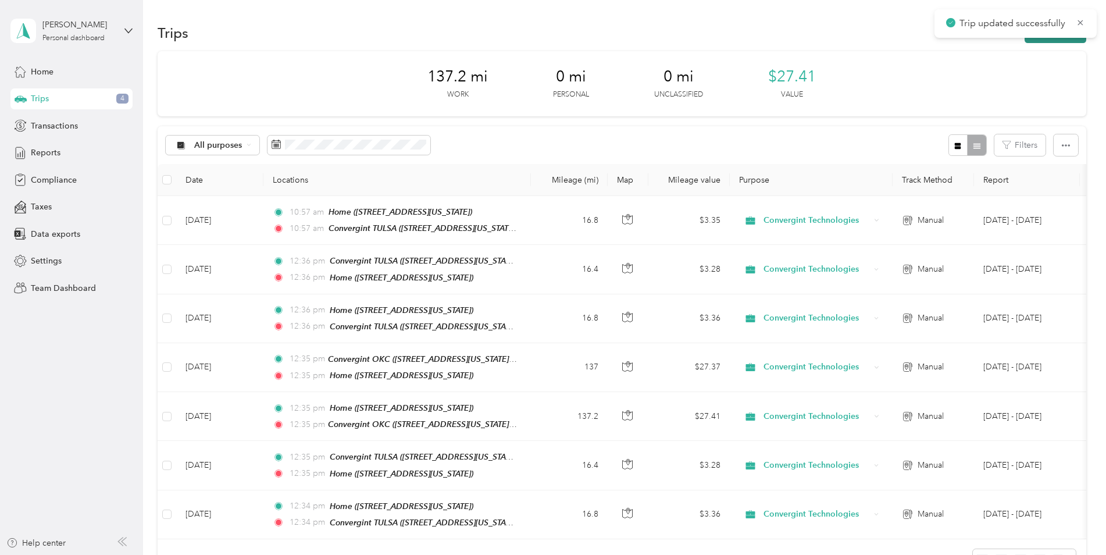
click at [1036, 38] on icon "button" at bounding box center [1036, 33] width 13 height 13
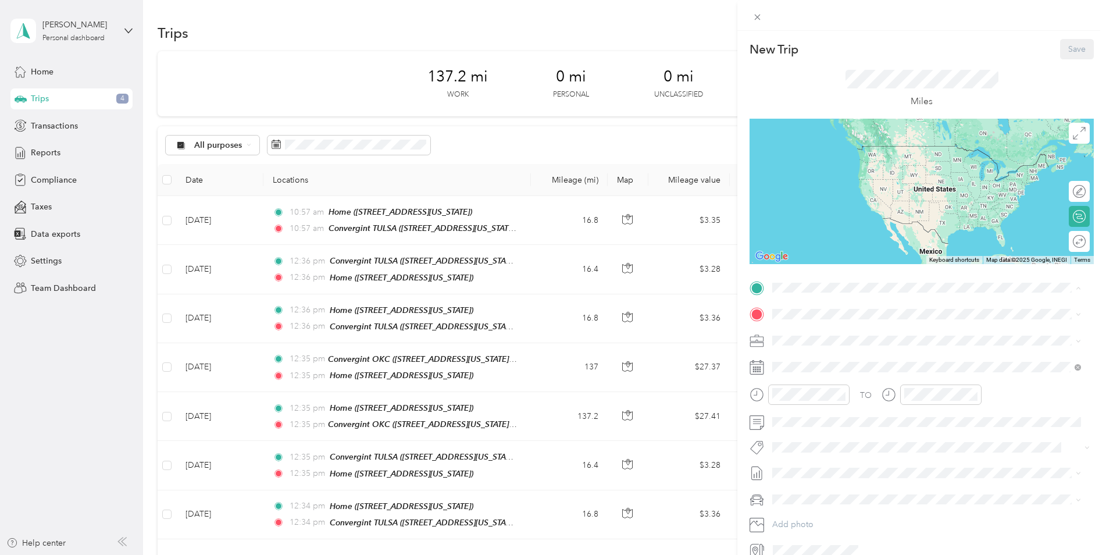
click at [836, 366] on strong "Convergint TULSA" at bounding box center [829, 370] width 70 height 10
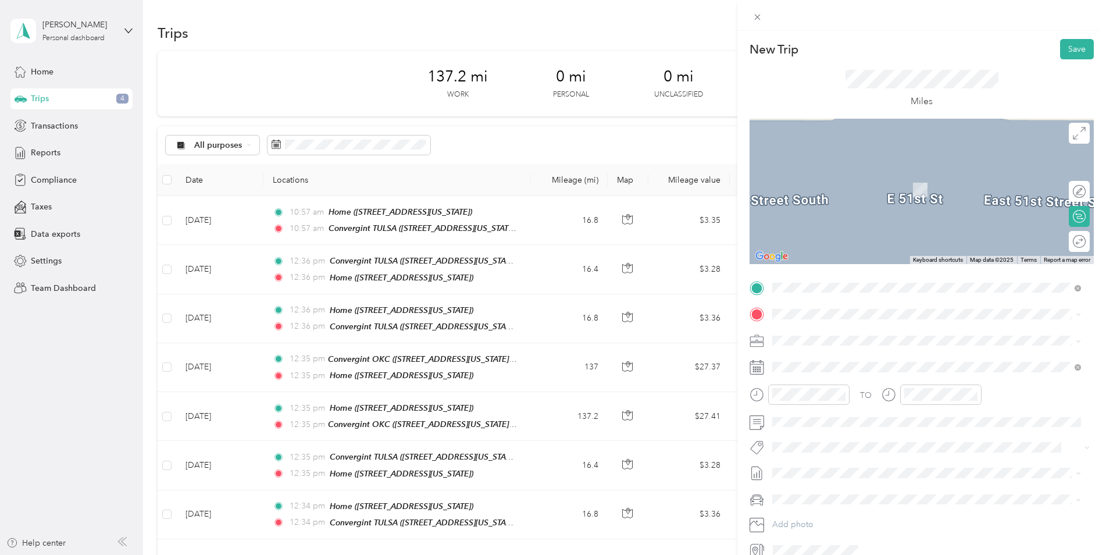
click at [828, 425] on li "Home [STREET_ADDRESS][US_STATE]" at bounding box center [926, 437] width 317 height 37
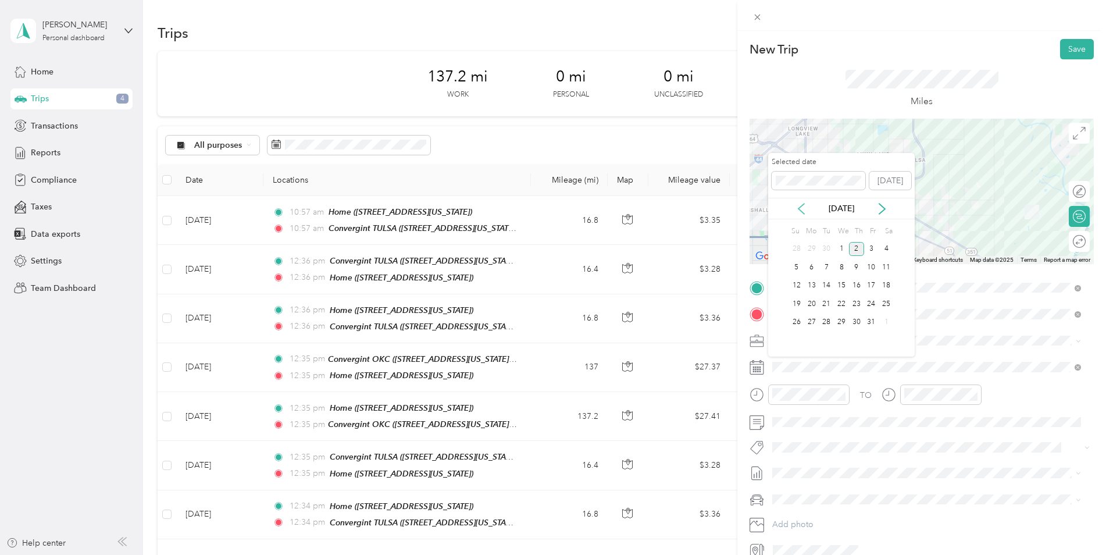
click at [800, 209] on icon at bounding box center [801, 209] width 12 height 12
click at [859, 247] on div "4" at bounding box center [856, 249] width 15 height 15
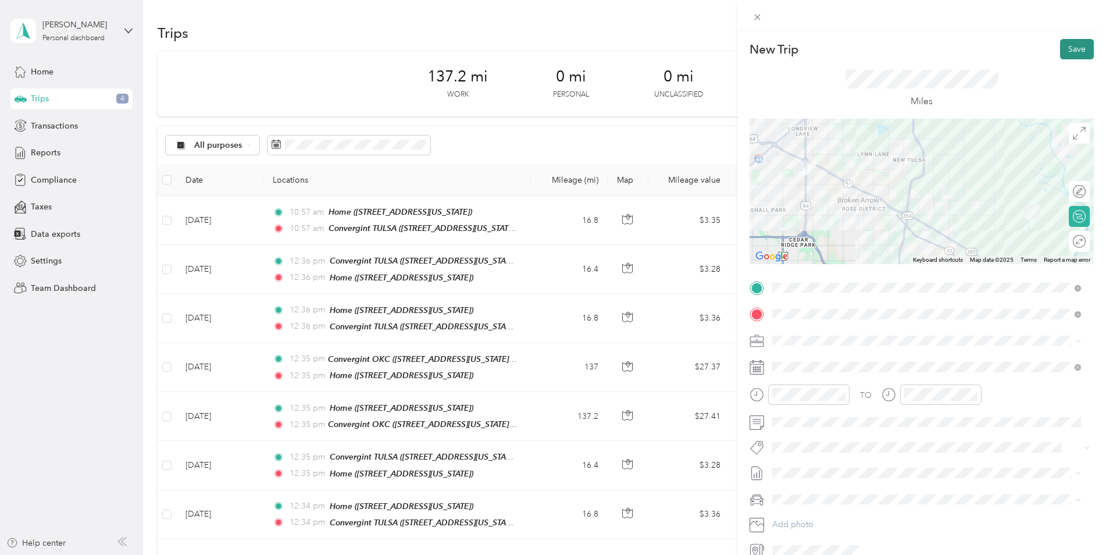
click at [1061, 47] on button "Save" at bounding box center [1077, 49] width 34 height 20
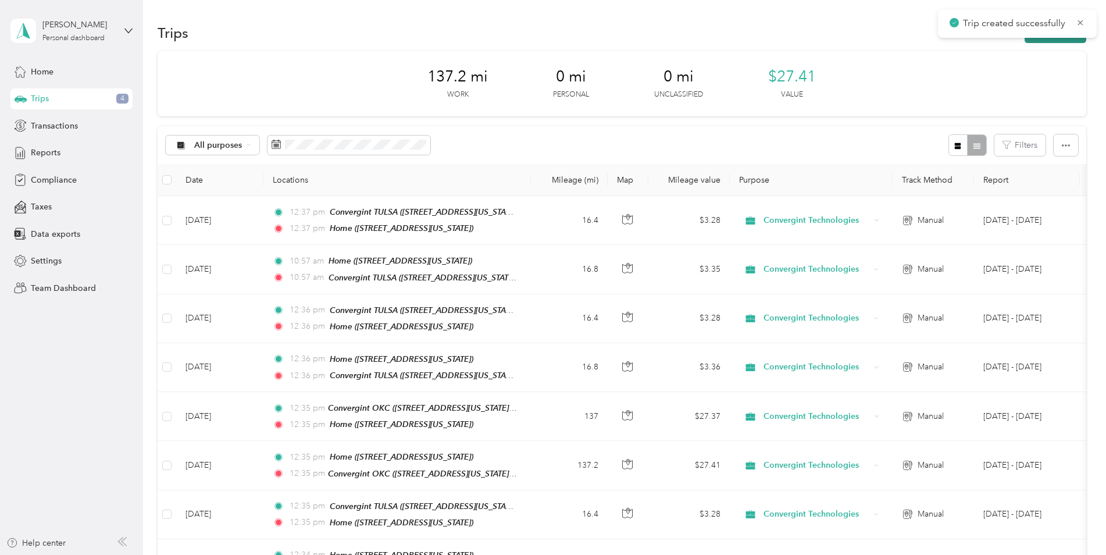
click at [1059, 39] on button "New trip" at bounding box center [1055, 33] width 62 height 20
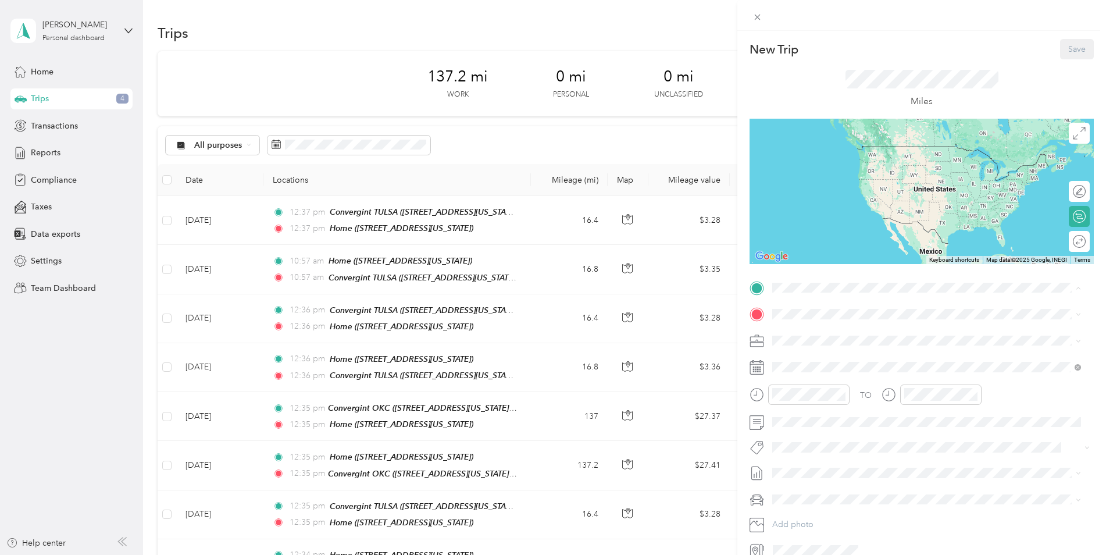
click at [834, 400] on div "Home [STREET_ADDRESS][US_STATE]" at bounding box center [926, 413] width 301 height 28
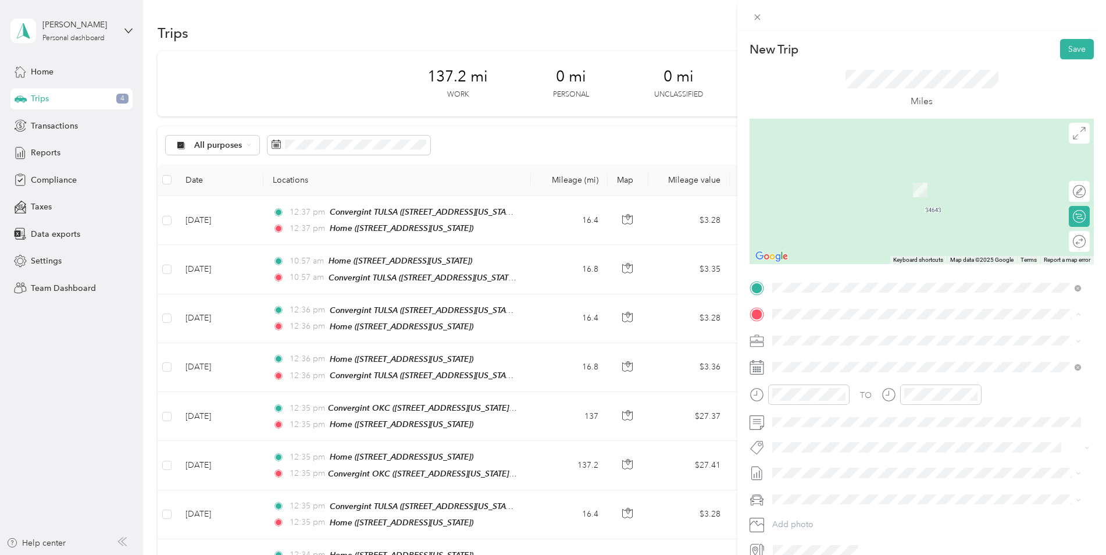
click at [842, 368] on span "[STREET_ADDRESS][US_STATE][US_STATE]" at bounding box center [873, 373] width 159 height 10
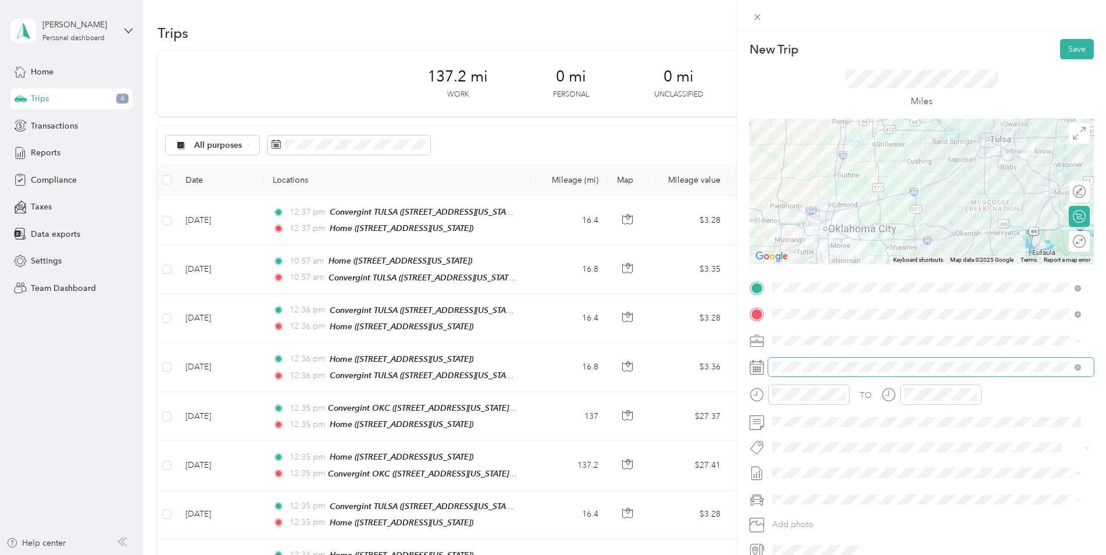
click at [836, 359] on span at bounding box center [931, 366] width 326 height 19
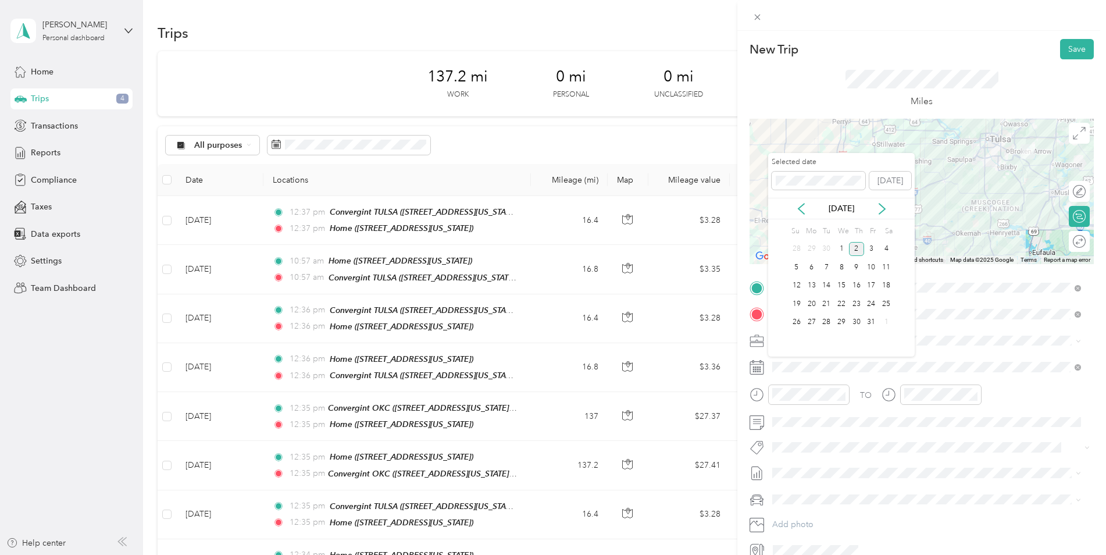
click at [794, 205] on div "[DATE]" at bounding box center [841, 208] width 146 height 12
click at [800, 212] on icon at bounding box center [801, 209] width 12 height 12
click at [869, 249] on div "5" at bounding box center [871, 249] width 15 height 15
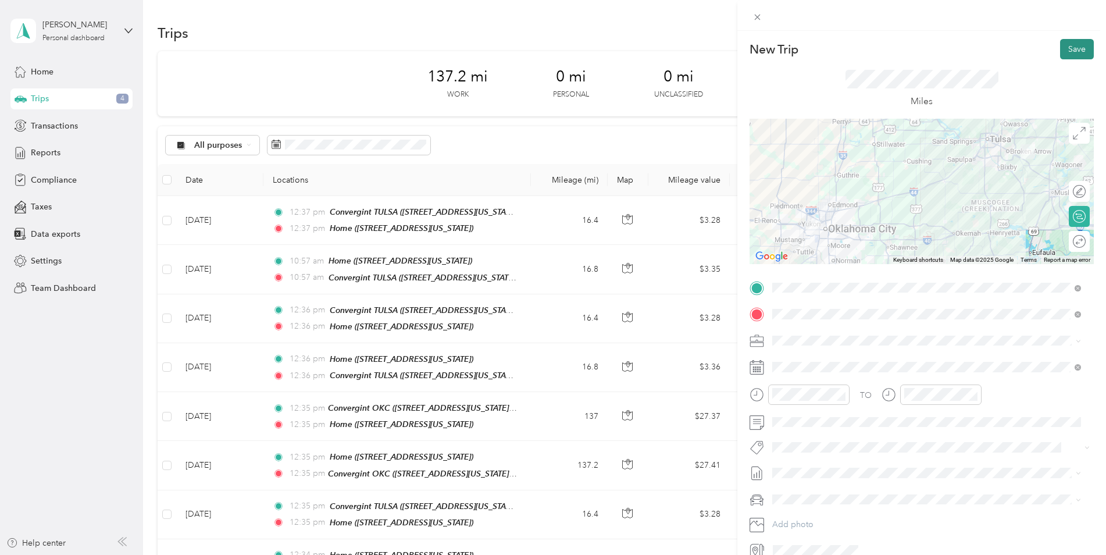
click at [1071, 43] on button "Save" at bounding box center [1077, 49] width 34 height 20
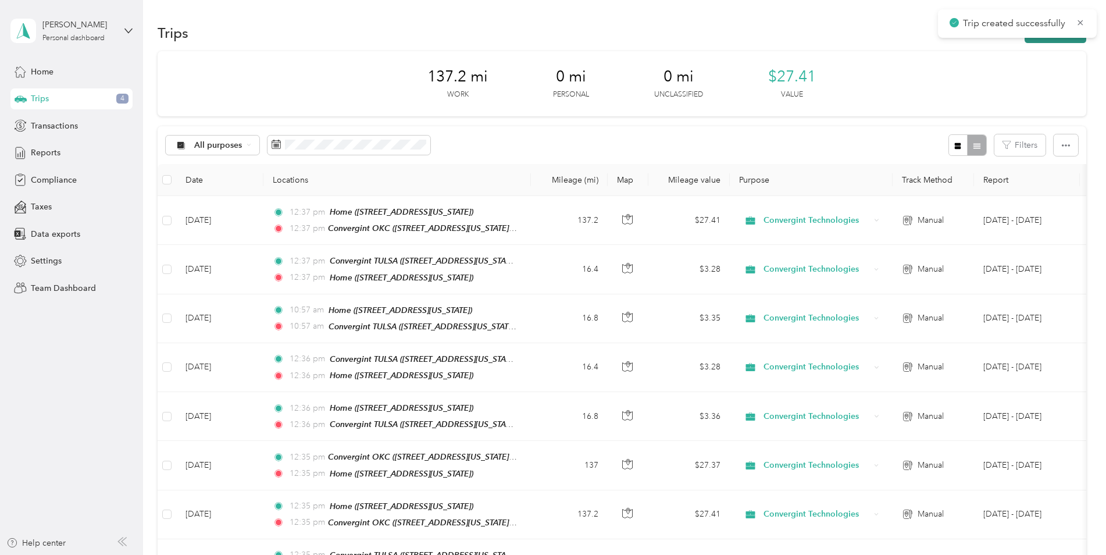
click at [1030, 38] on button "New trip" at bounding box center [1055, 33] width 62 height 20
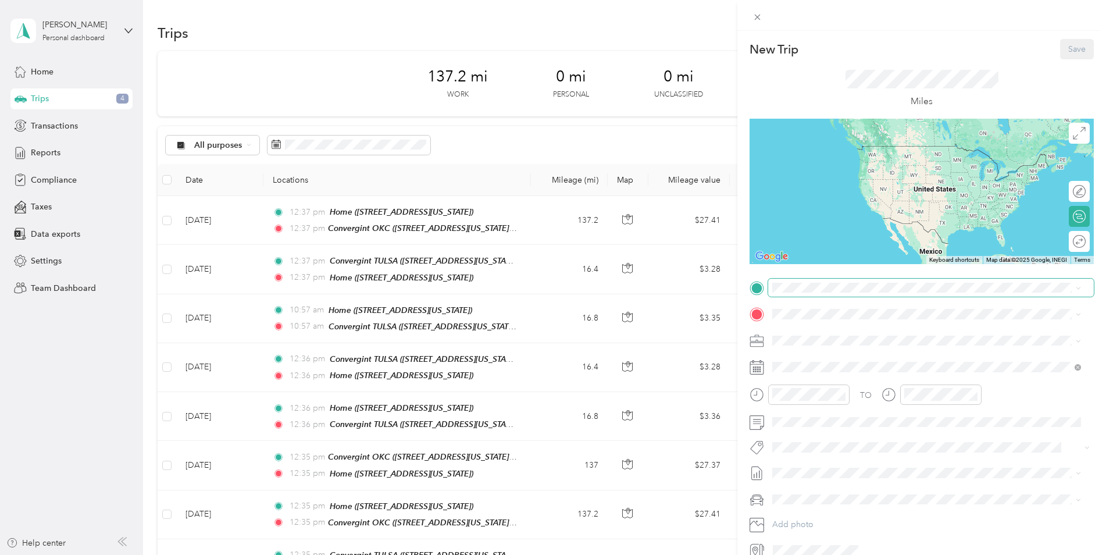
click at [813, 293] on span at bounding box center [931, 287] width 326 height 19
click at [836, 343] on span "[STREET_ADDRESS][US_STATE][US_STATE]" at bounding box center [873, 347] width 159 height 10
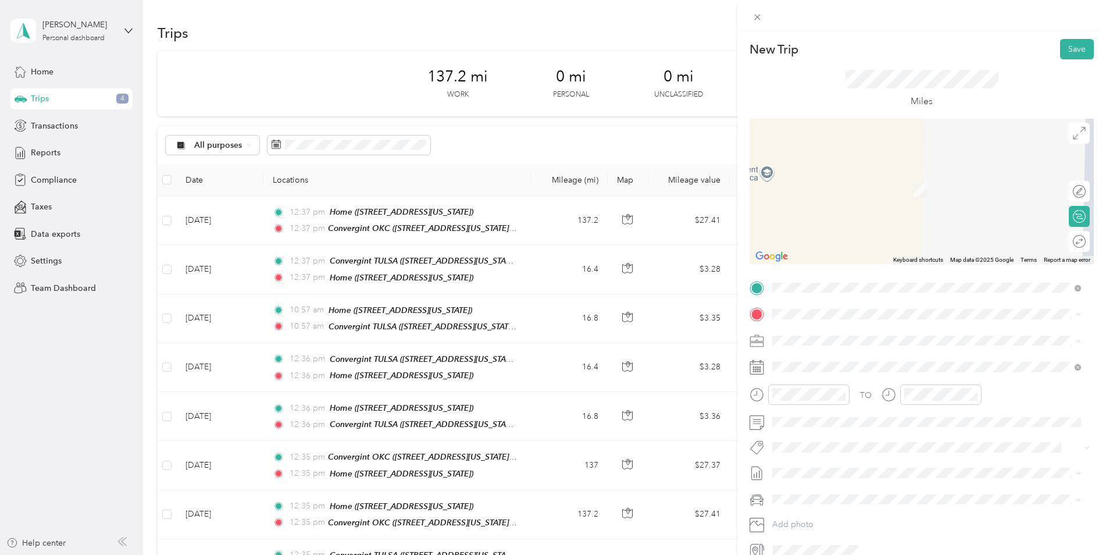
drag, startPoint x: 849, startPoint y: 433, endPoint x: 849, endPoint y: 427, distance: 6.4
click at [849, 432] on div "Home" at bounding box center [852, 433] width 116 height 10
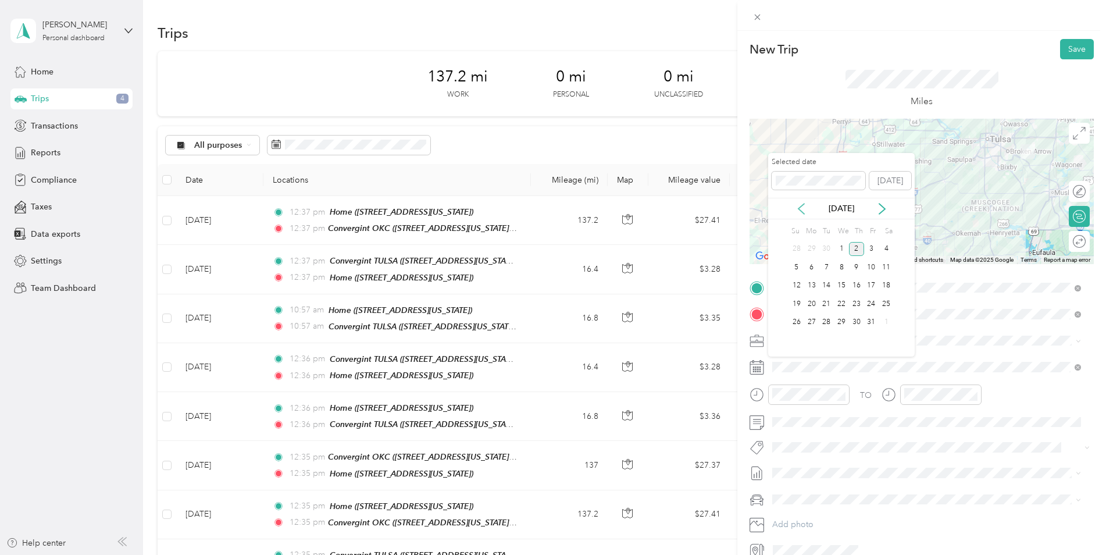
click at [798, 203] on icon at bounding box center [801, 209] width 12 height 12
click at [872, 245] on div "5" at bounding box center [871, 249] width 15 height 15
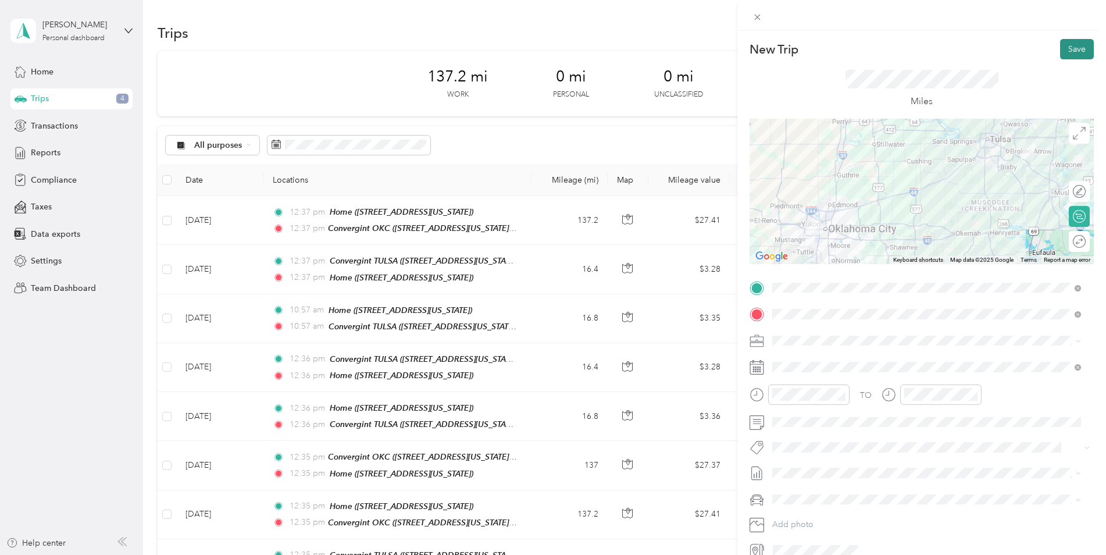
click at [1074, 48] on button "Save" at bounding box center [1077, 49] width 34 height 20
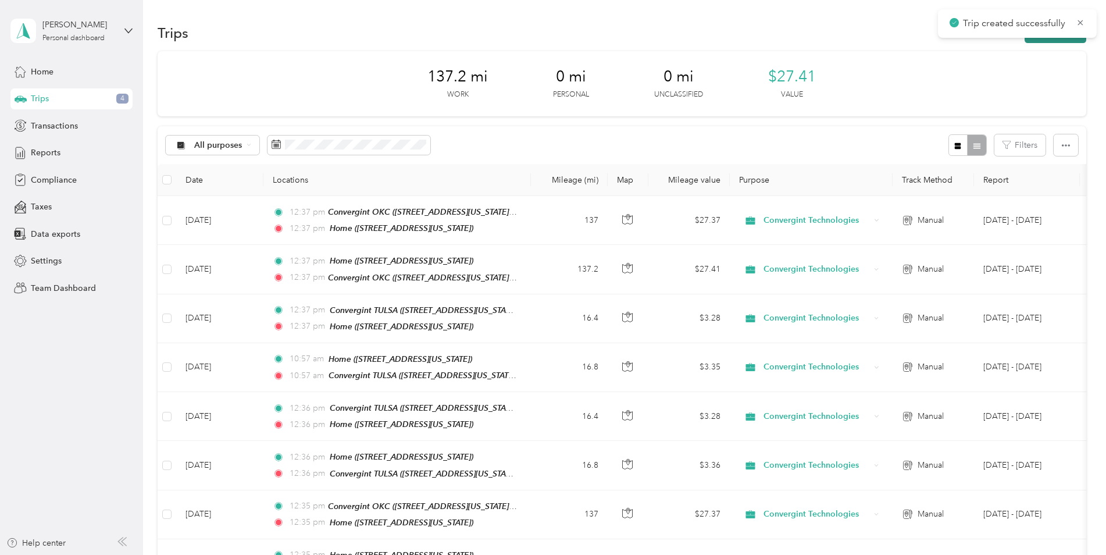
click at [1034, 42] on button "New trip" at bounding box center [1055, 33] width 62 height 20
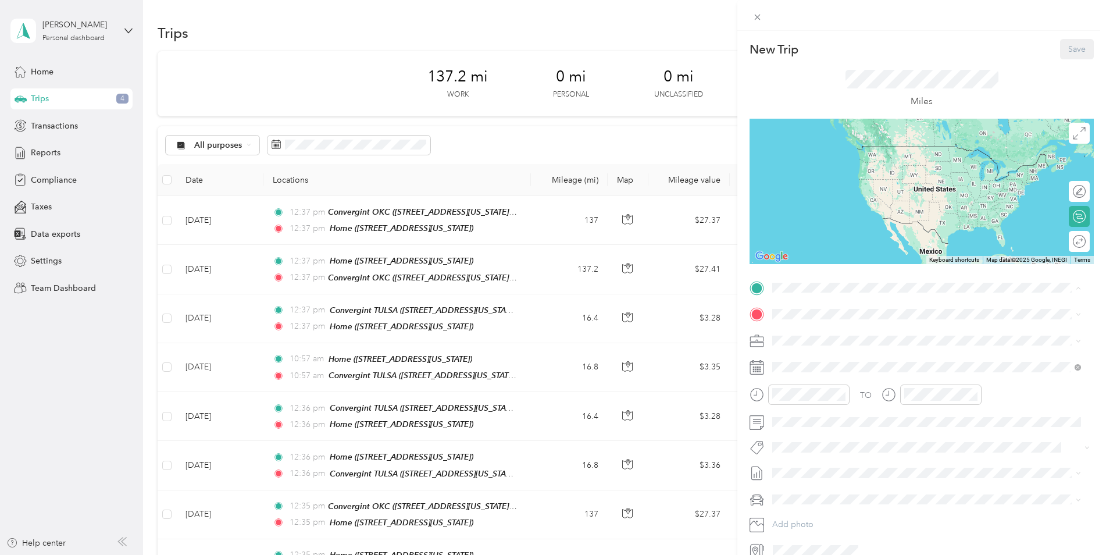
click at [876, 419] on span "[STREET_ADDRESS][US_STATE]" at bounding box center [852, 420] width 116 height 10
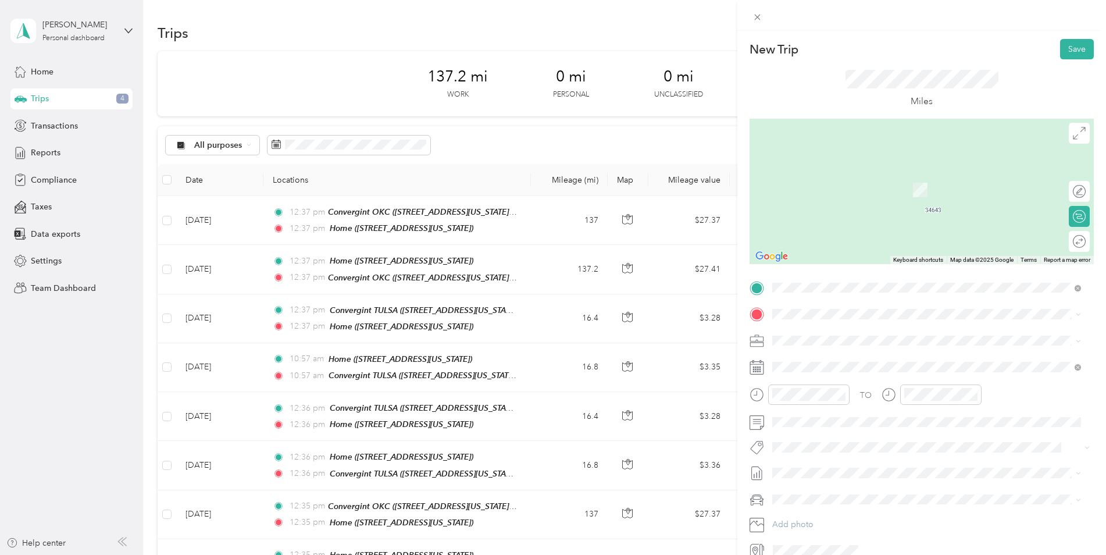
click at [846, 394] on strong "Convergint TULSA" at bounding box center [829, 395] width 70 height 10
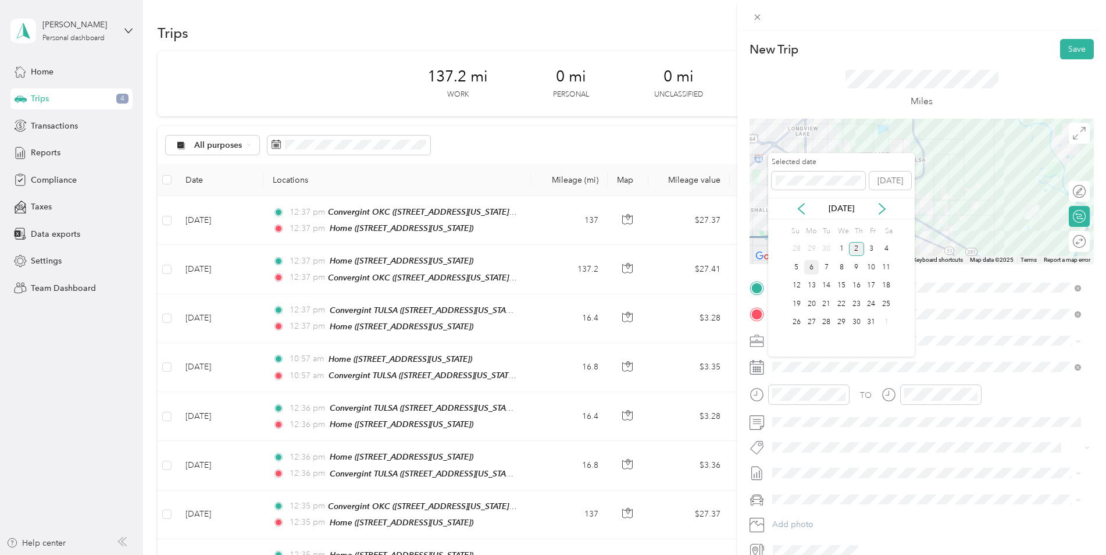
click at [811, 267] on div "6" at bounding box center [811, 267] width 15 height 15
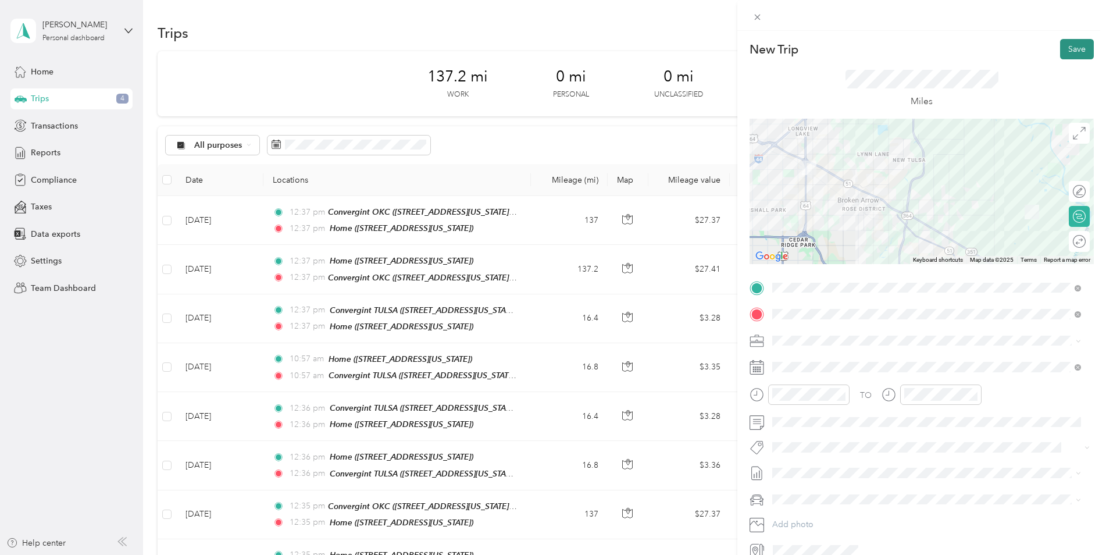
click at [1077, 48] on button "Save" at bounding box center [1077, 49] width 34 height 20
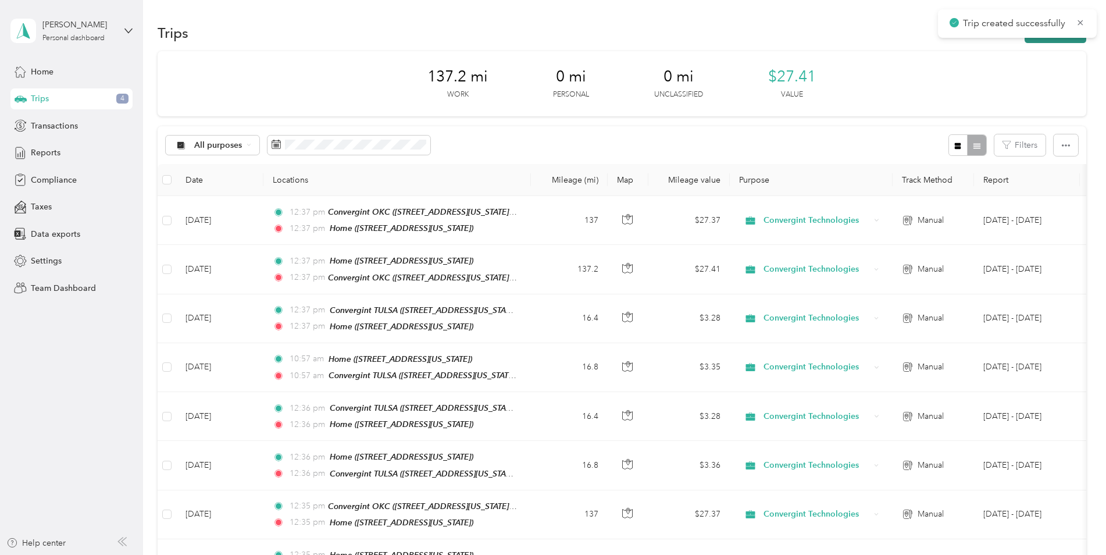
click at [1053, 40] on button "New trip" at bounding box center [1055, 33] width 62 height 20
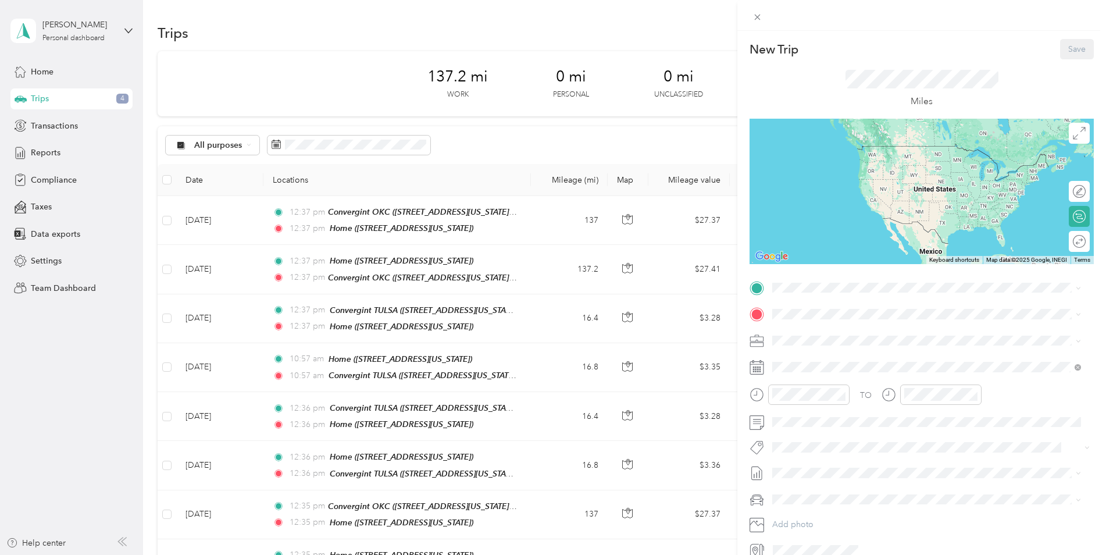
click at [825, 381] on span "[STREET_ADDRESS][US_STATE]" at bounding box center [852, 381] width 116 height 10
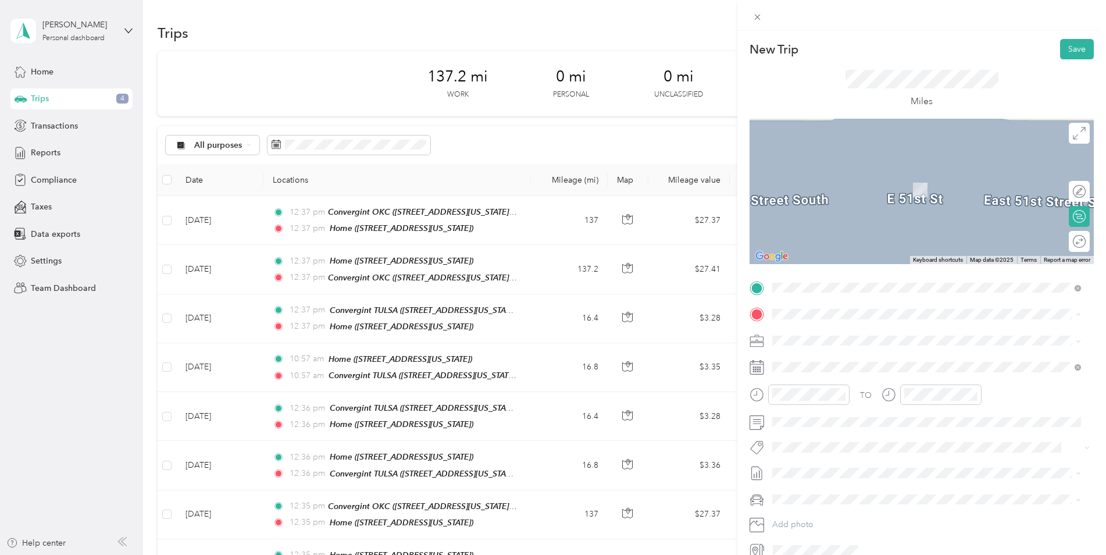
drag, startPoint x: 845, startPoint y: 432, endPoint x: 843, endPoint y: 398, distance: 34.3
click at [845, 431] on div "Home" at bounding box center [852, 433] width 116 height 10
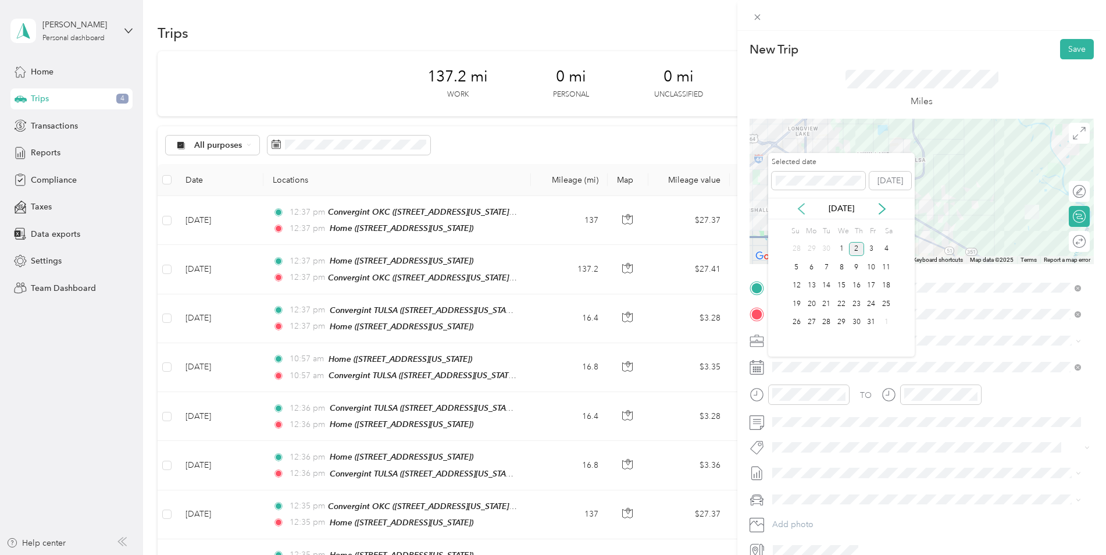
click at [800, 209] on icon at bounding box center [801, 209] width 12 height 12
click at [809, 267] on div "8" at bounding box center [811, 267] width 15 height 15
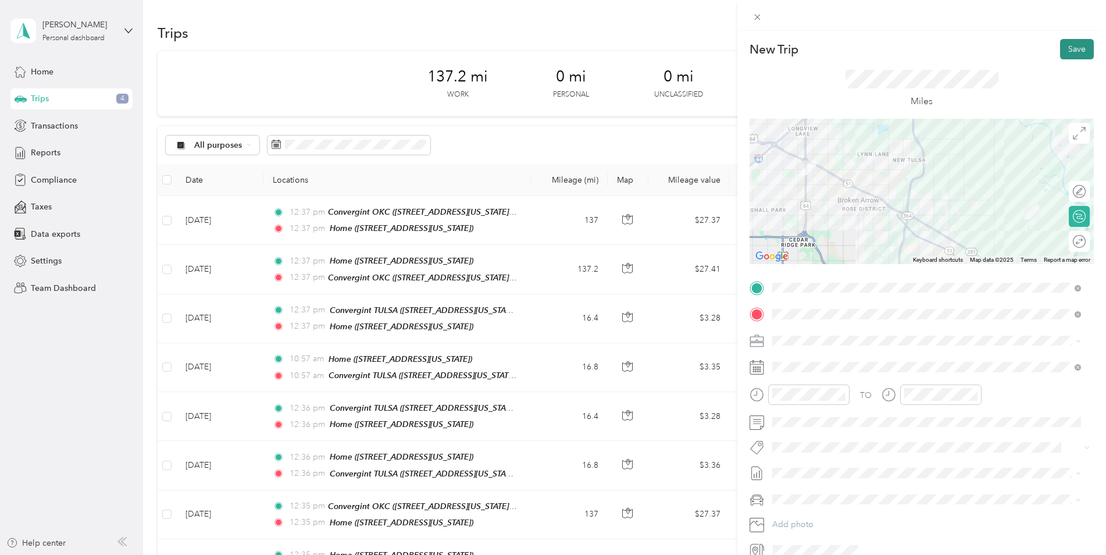
click at [1069, 45] on button "Save" at bounding box center [1077, 49] width 34 height 20
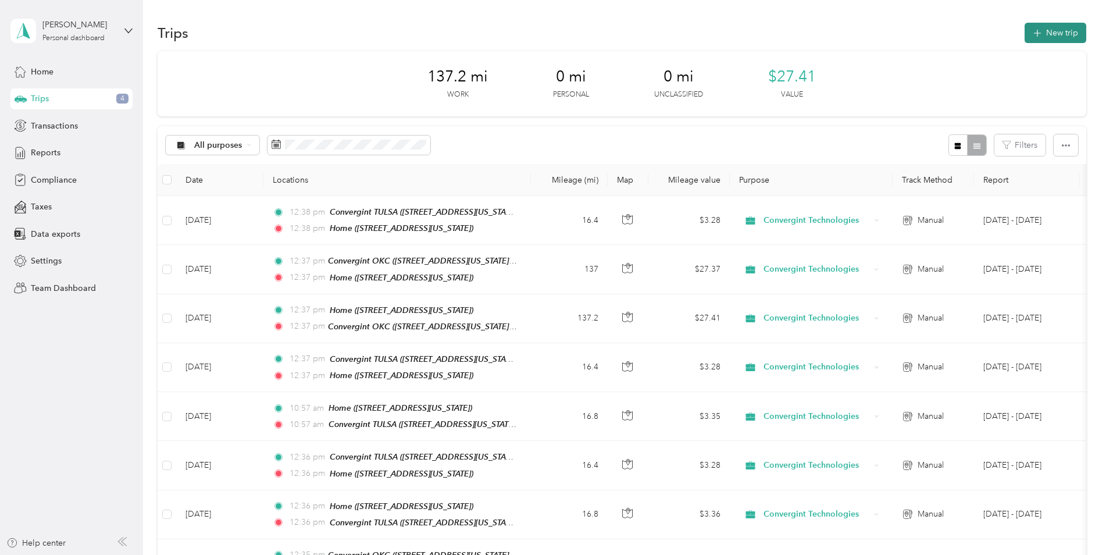
click at [1056, 33] on button "New trip" at bounding box center [1055, 33] width 62 height 20
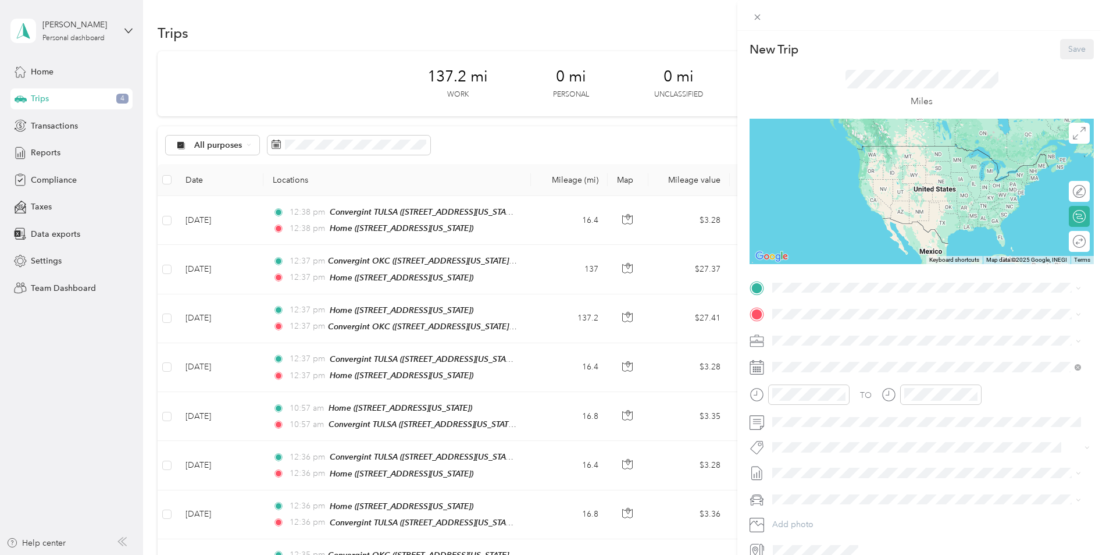
click at [802, 298] on div "TO Add photo" at bounding box center [921, 418] width 344 height 281
click at [816, 406] on strong "Home" at bounding box center [805, 407] width 23 height 10
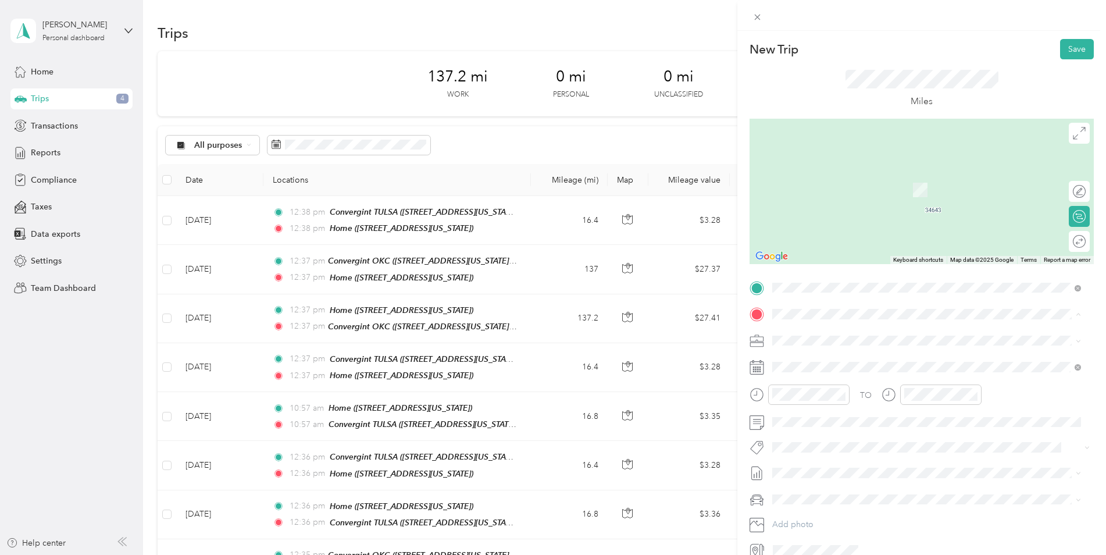
click at [827, 389] on div "Convergint TULSA [STREET_ADDRESS][US_STATE]" at bounding box center [926, 403] width 301 height 28
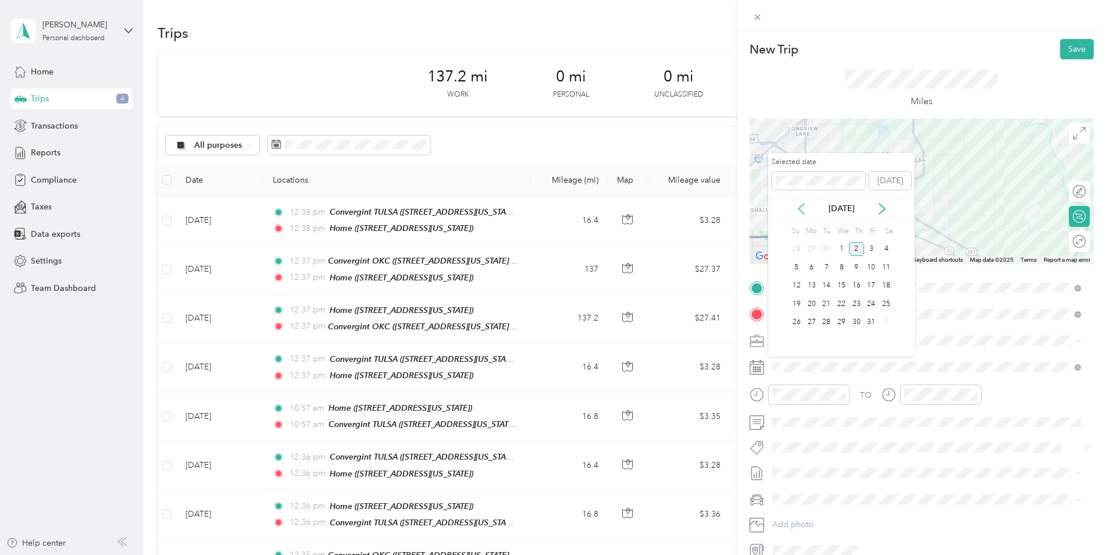
click at [804, 206] on icon at bounding box center [801, 209] width 12 height 12
click at [811, 263] on div "8" at bounding box center [811, 267] width 15 height 15
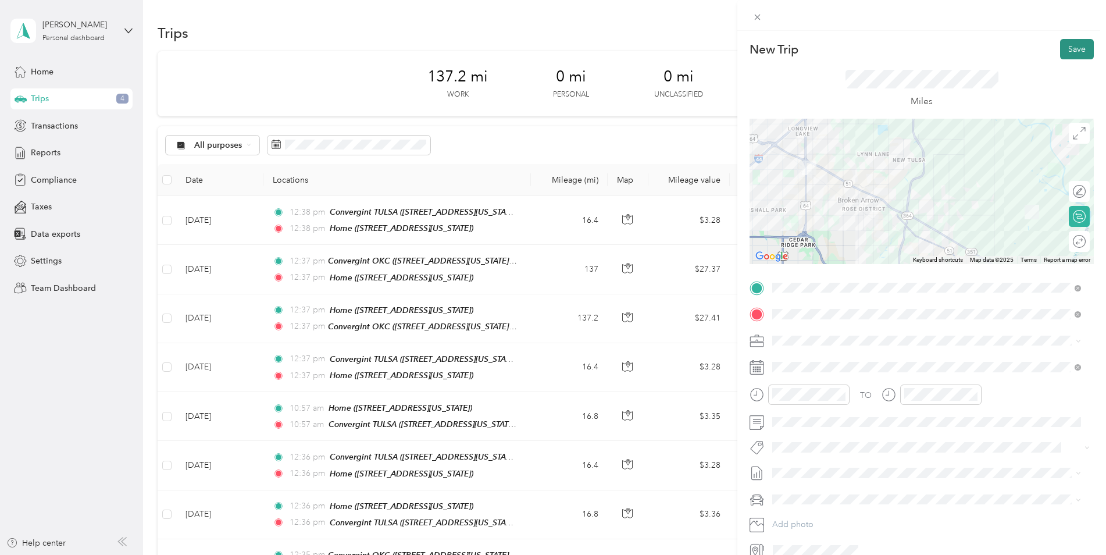
click at [1068, 45] on button "Save" at bounding box center [1077, 49] width 34 height 20
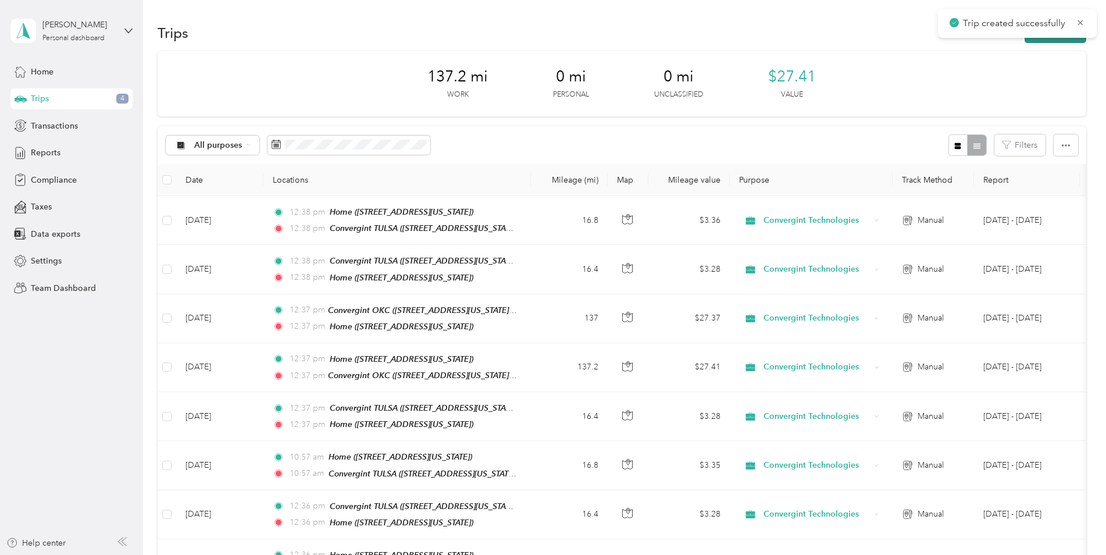
click at [1046, 41] on button "New trip" at bounding box center [1055, 33] width 62 height 20
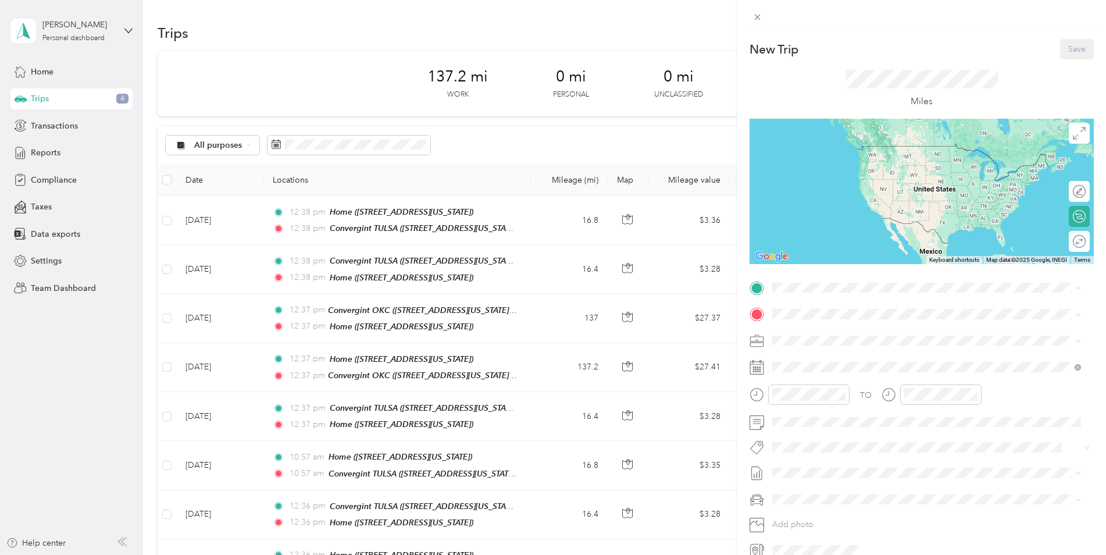
click at [813, 409] on div "Home [STREET_ADDRESS][US_STATE]" at bounding box center [852, 414] width 116 height 24
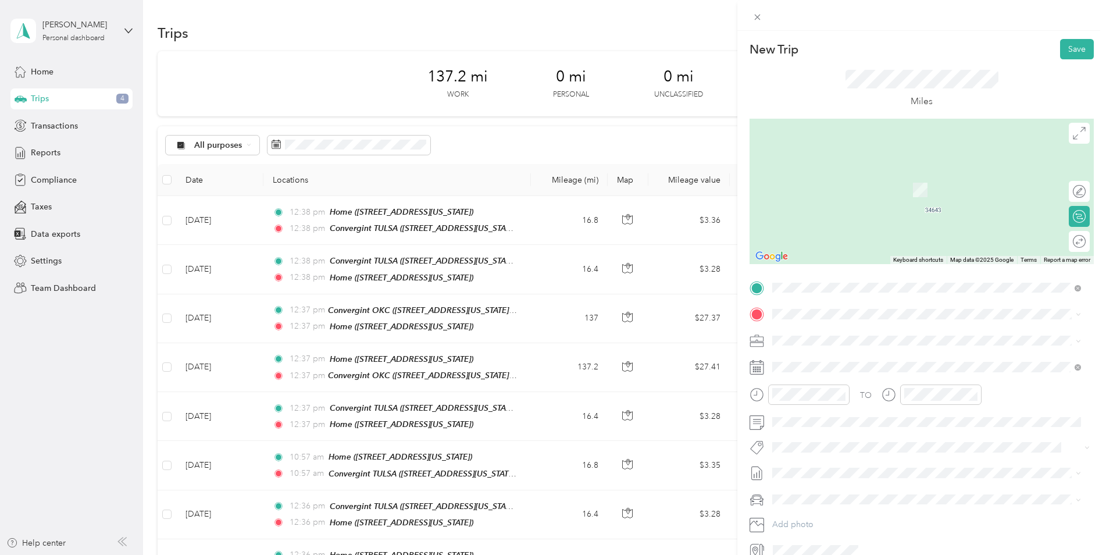
click at [818, 364] on div "Convergint OKC [STREET_ADDRESS][US_STATE][US_STATE]" at bounding box center [873, 365] width 159 height 24
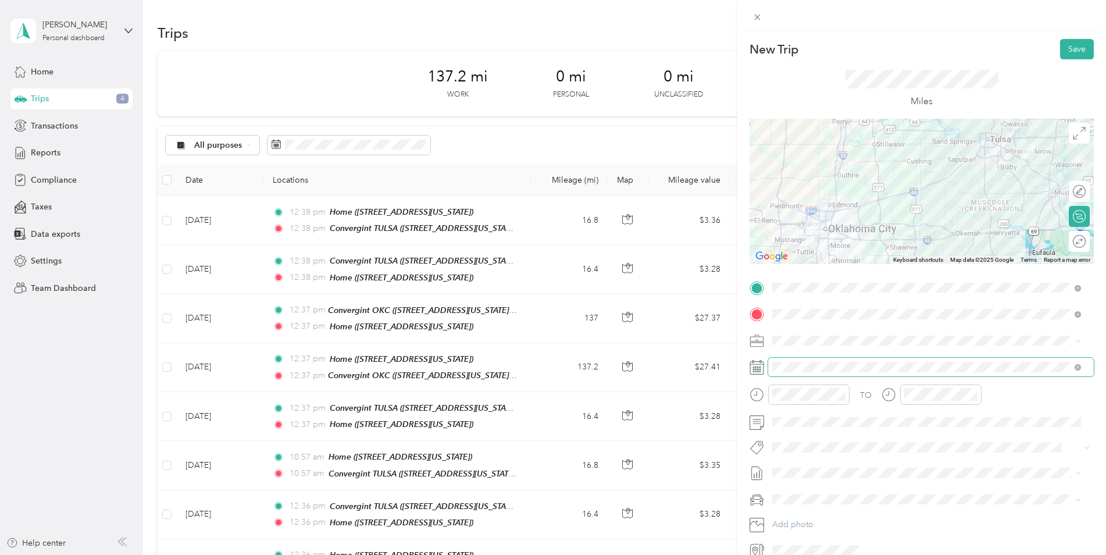
click at [817, 372] on span at bounding box center [931, 366] width 326 height 19
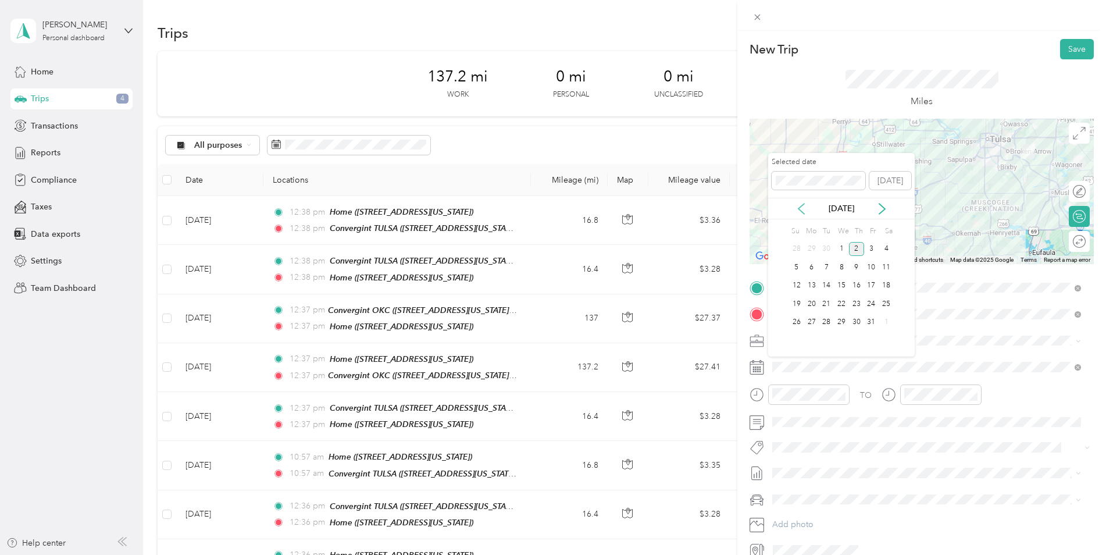
click at [804, 206] on icon at bounding box center [801, 209] width 12 height 12
click at [823, 265] on div "9" at bounding box center [825, 267] width 15 height 15
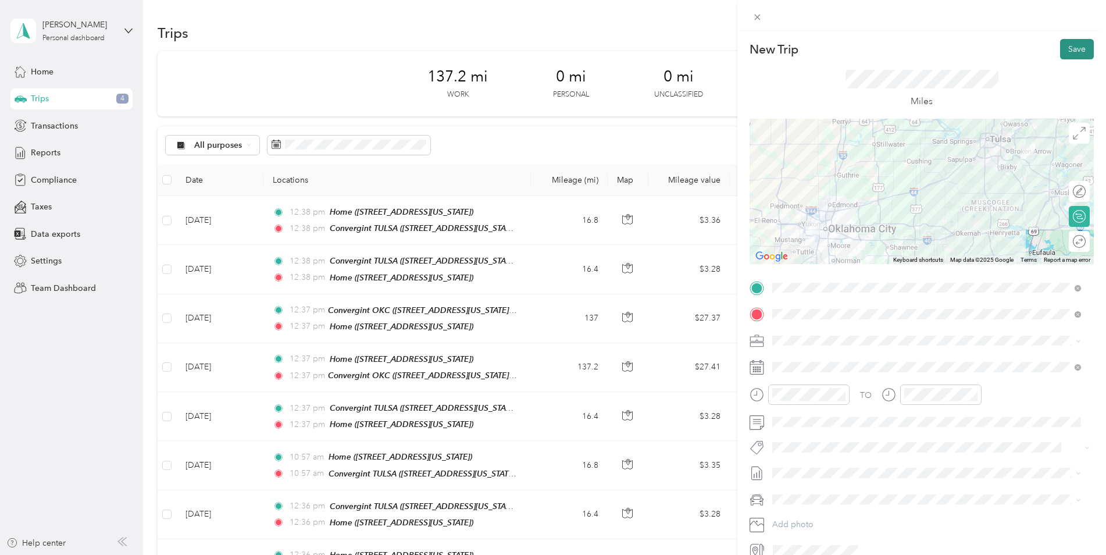
click at [1072, 51] on button "Save" at bounding box center [1077, 49] width 34 height 20
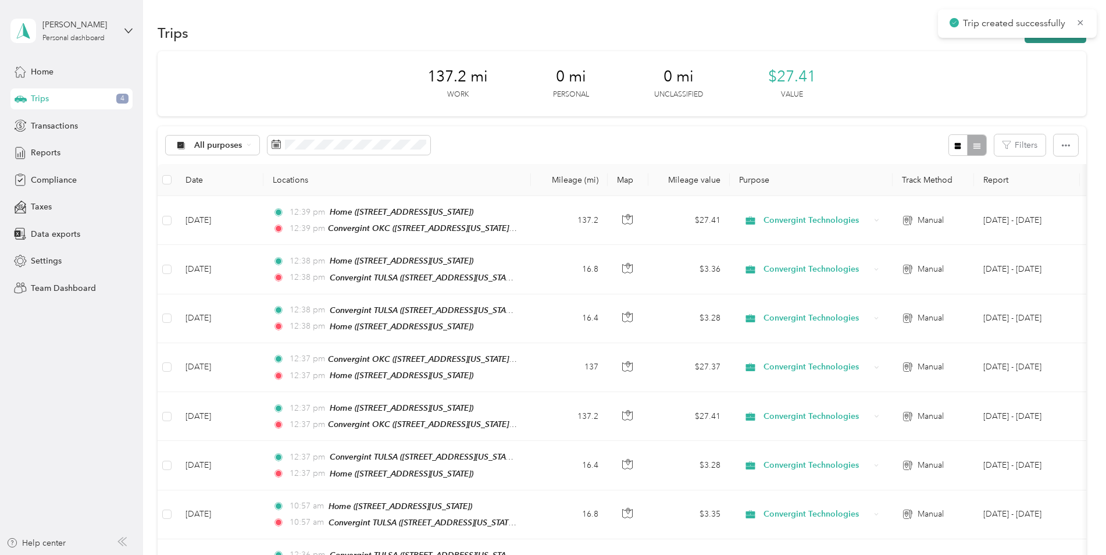
click at [1056, 40] on button "New trip" at bounding box center [1055, 33] width 62 height 20
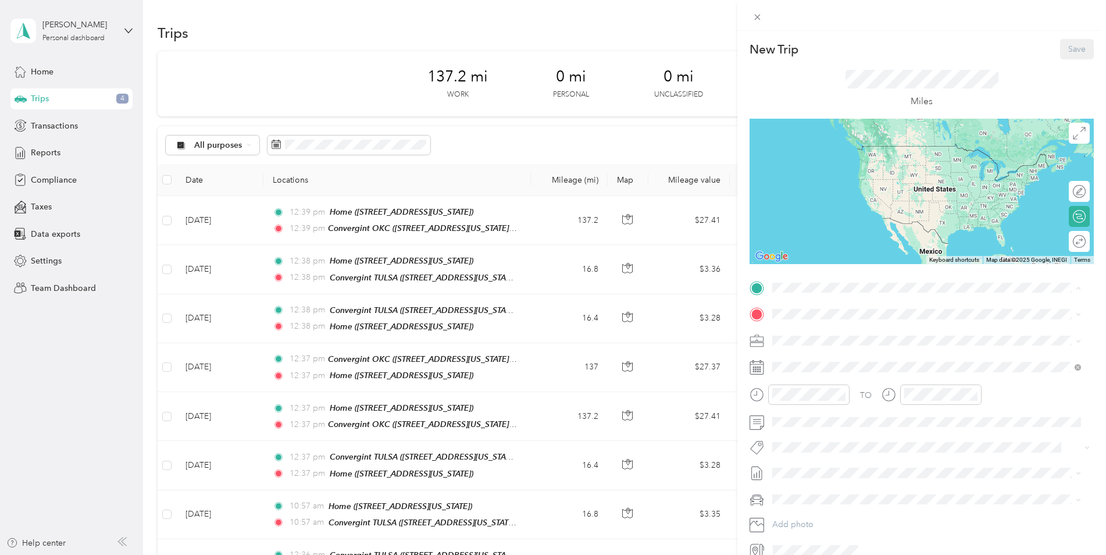
click at [816, 344] on span "[STREET_ADDRESS][US_STATE][US_STATE]" at bounding box center [873, 347] width 159 height 10
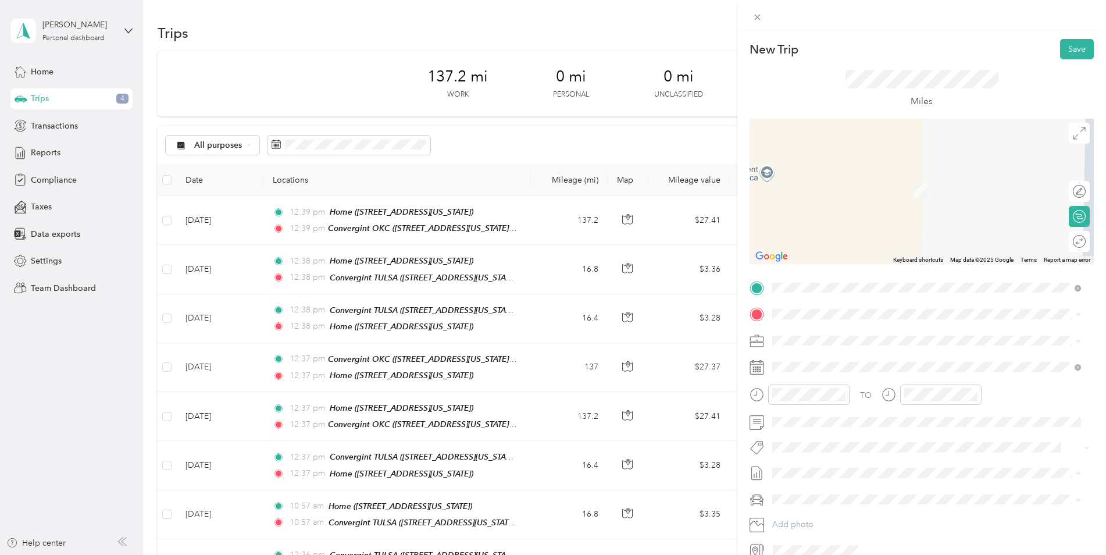
click at [823, 432] on div "Home" at bounding box center [852, 433] width 116 height 10
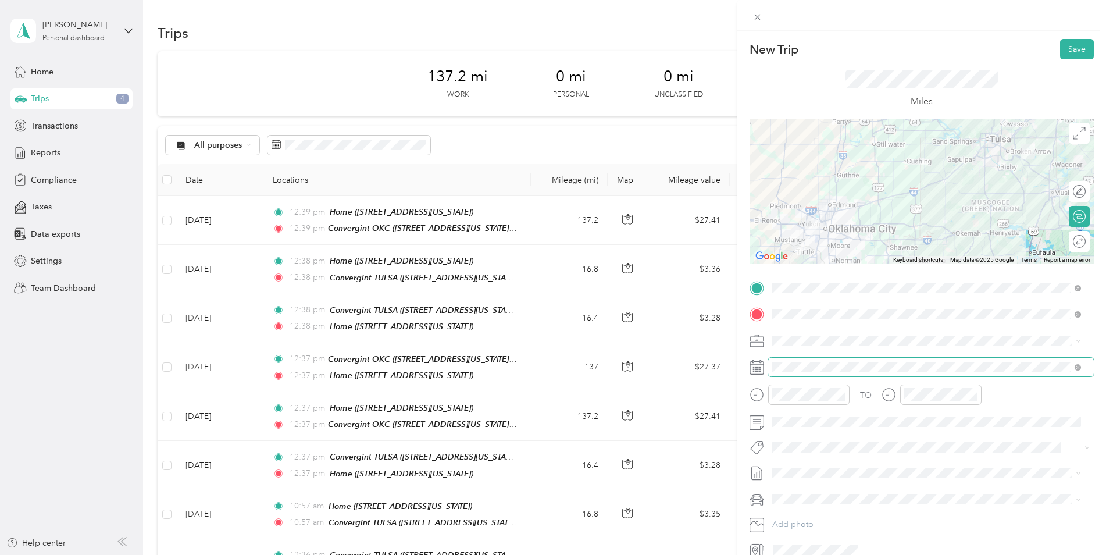
click at [808, 360] on span at bounding box center [931, 366] width 326 height 19
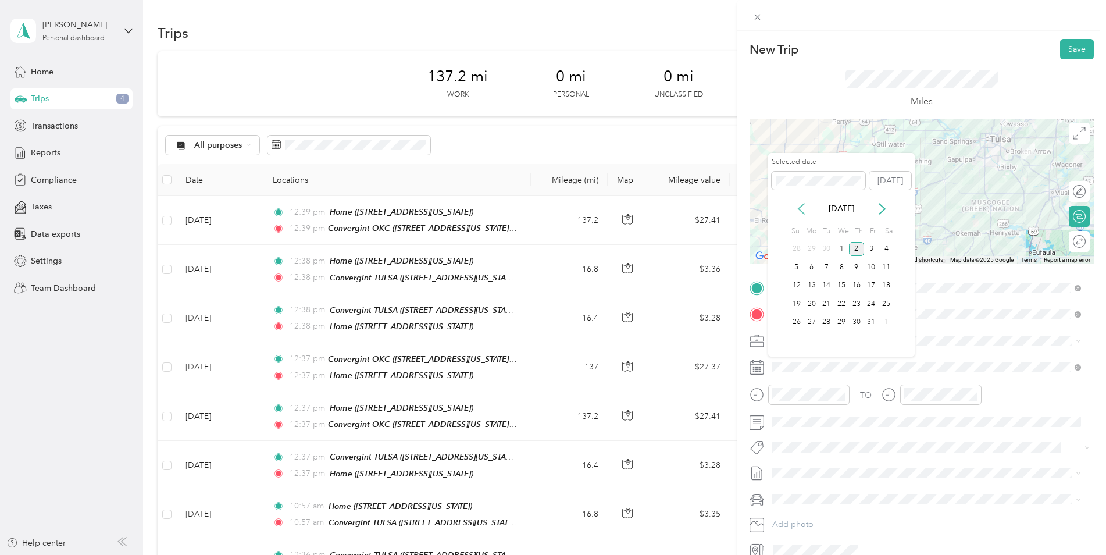
click at [796, 208] on icon at bounding box center [801, 209] width 12 height 12
click at [825, 265] on div "9" at bounding box center [825, 267] width 15 height 15
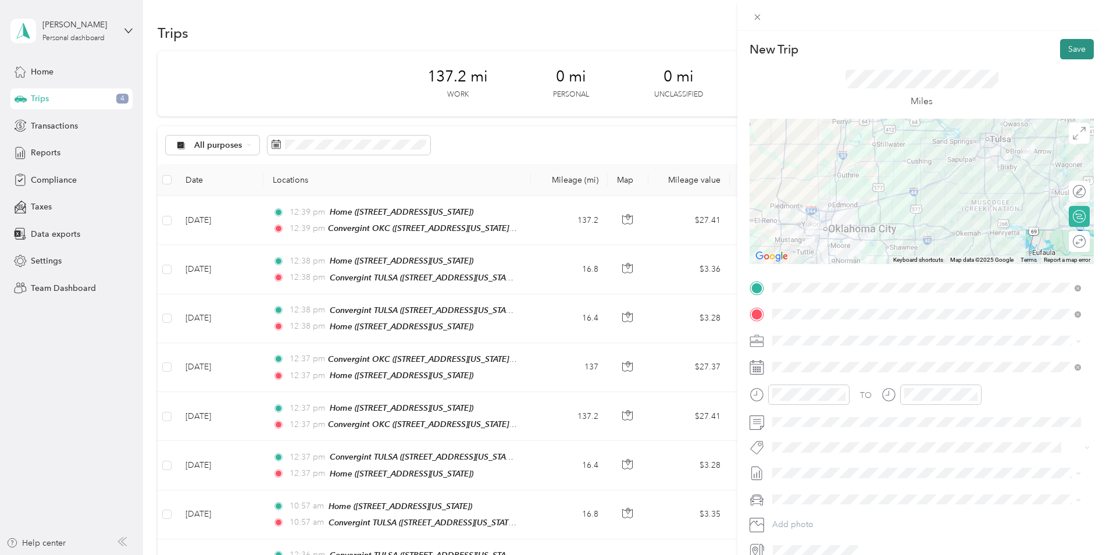
click at [1065, 48] on button "Save" at bounding box center [1077, 49] width 34 height 20
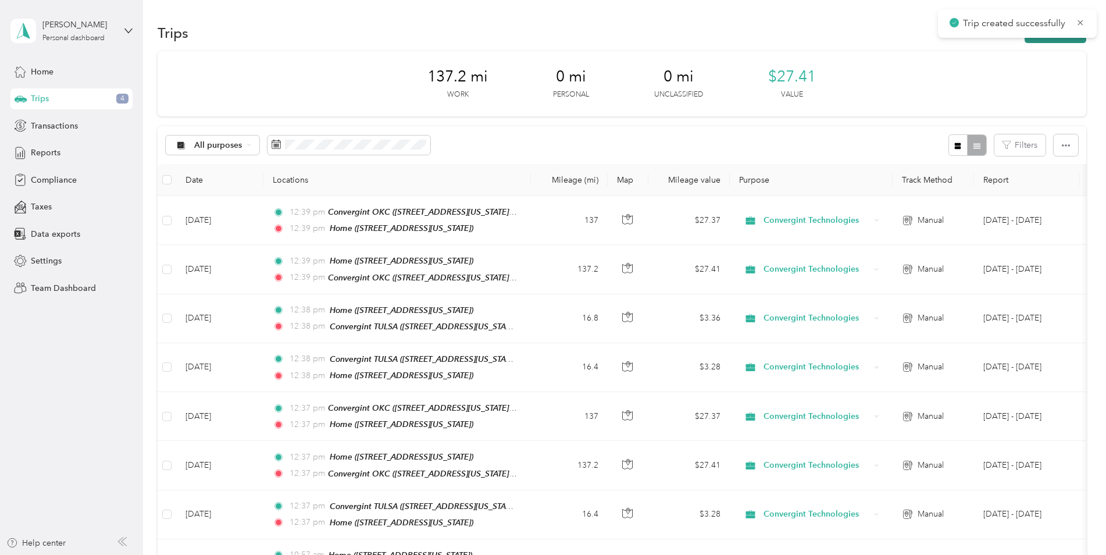
click at [1055, 40] on button "New trip" at bounding box center [1055, 33] width 62 height 20
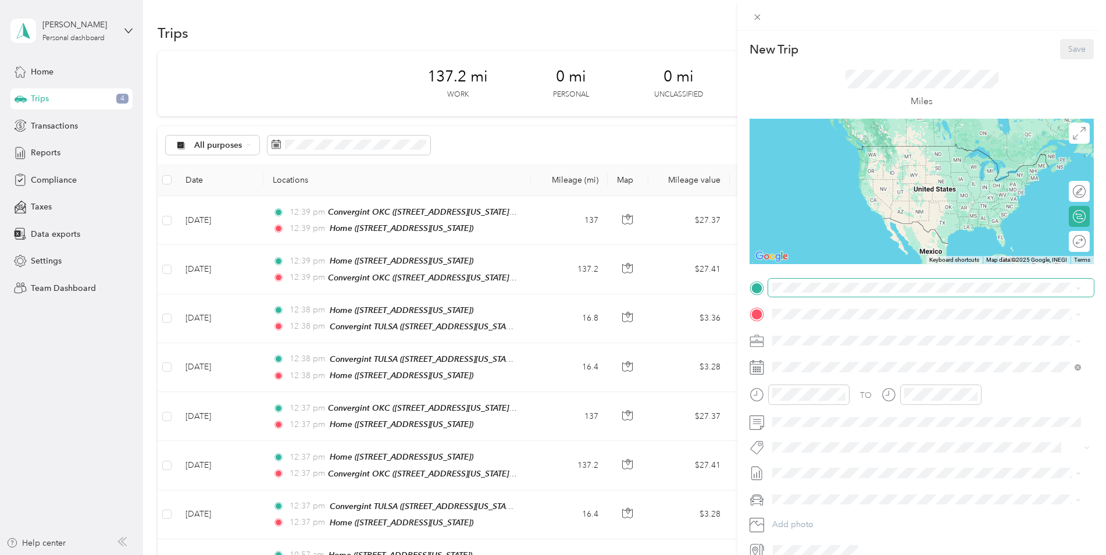
click at [797, 293] on span at bounding box center [931, 287] width 326 height 19
click at [814, 403] on strong "Home" at bounding box center [805, 404] width 23 height 10
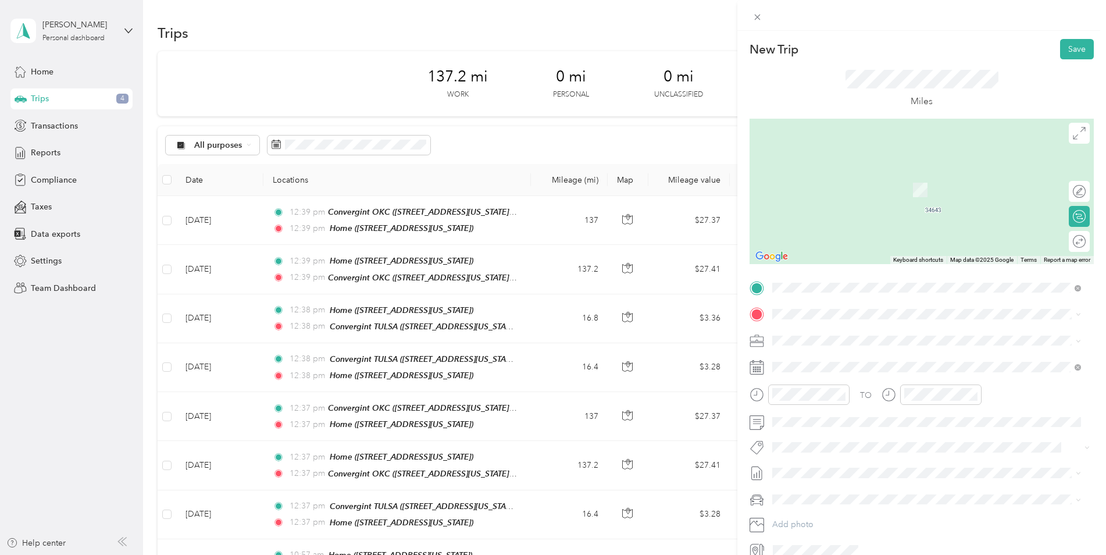
click at [827, 400] on div "Convergint TULSA [STREET_ADDRESS][US_STATE]" at bounding box center [852, 403] width 116 height 24
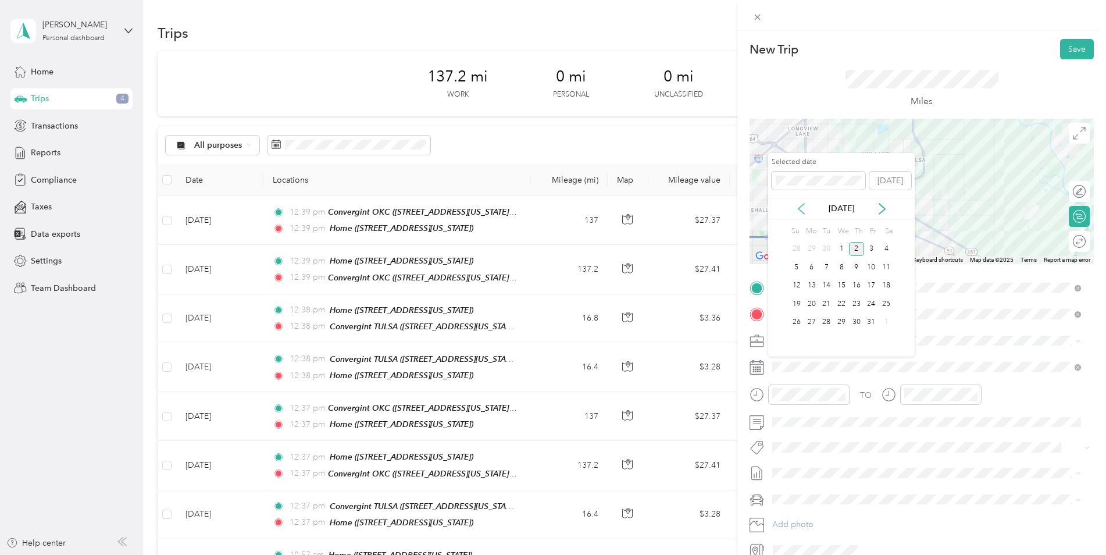
click at [804, 206] on icon at bounding box center [801, 209] width 12 height 12
click at [839, 268] on div "10" at bounding box center [841, 267] width 15 height 15
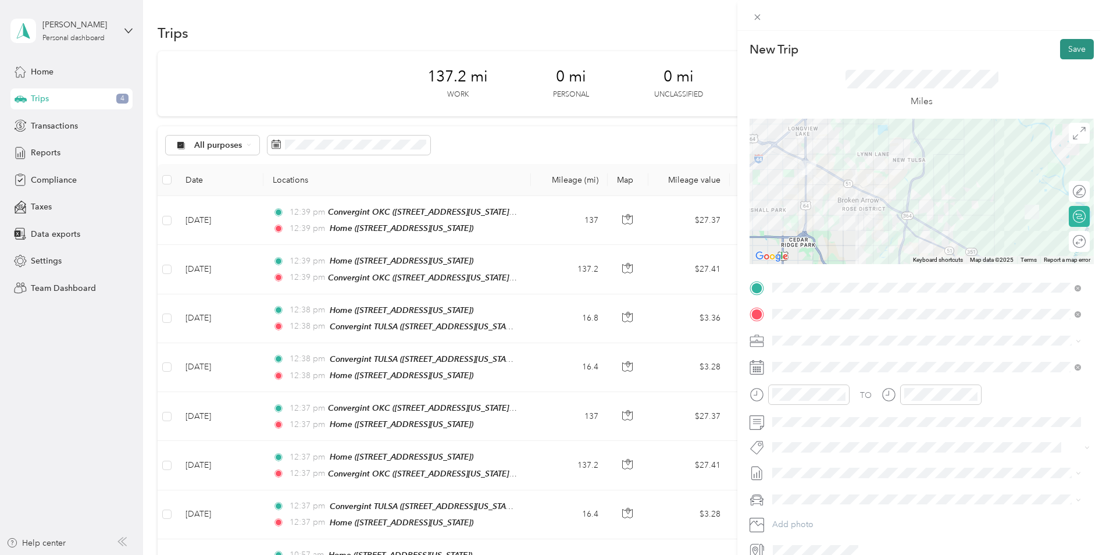
click at [1064, 49] on button "Save" at bounding box center [1077, 49] width 34 height 20
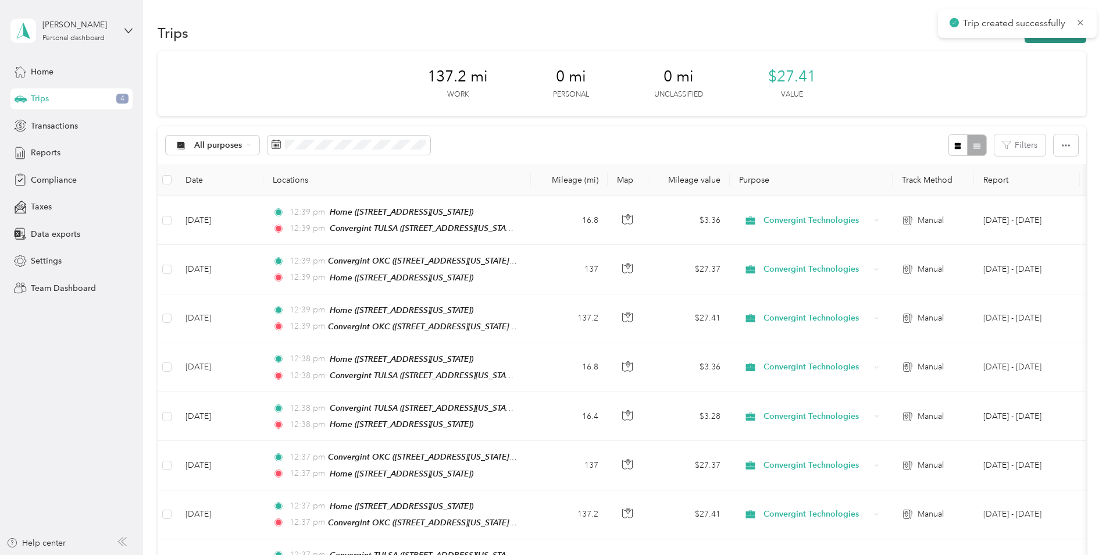
click at [1043, 40] on button "New trip" at bounding box center [1055, 33] width 62 height 20
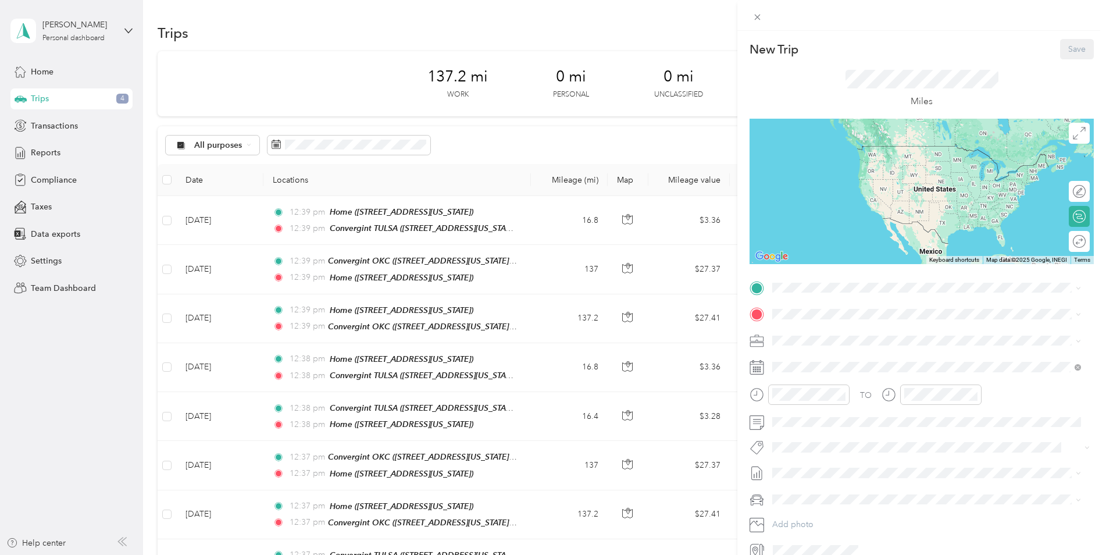
drag, startPoint x: 838, startPoint y: 380, endPoint x: 836, endPoint y: 374, distance: 6.1
click at [838, 380] on span "[STREET_ADDRESS][US_STATE]" at bounding box center [852, 381] width 116 height 10
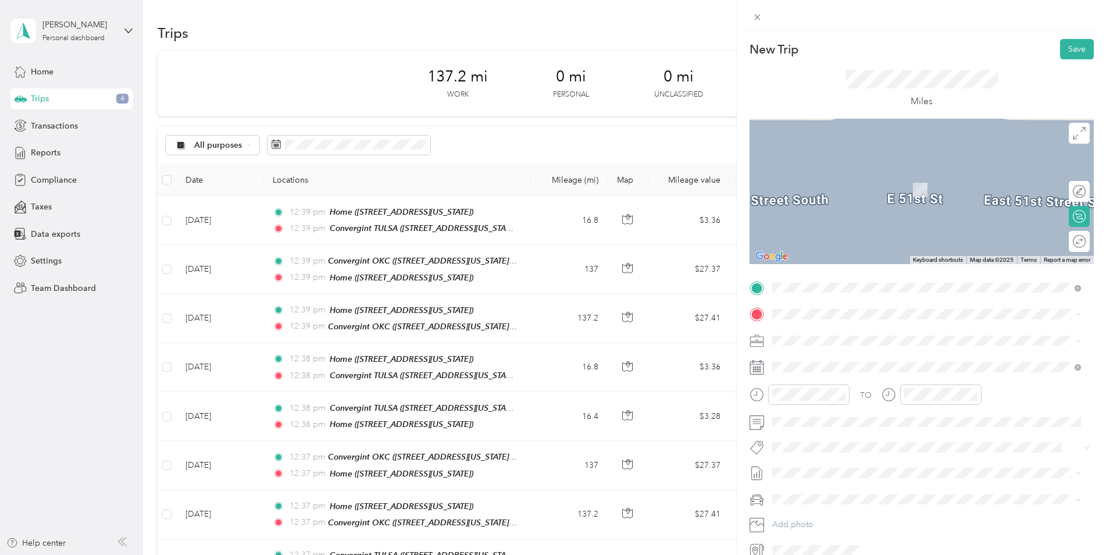
click at [853, 425] on li "Home [STREET_ADDRESS][US_STATE]" at bounding box center [926, 440] width 317 height 37
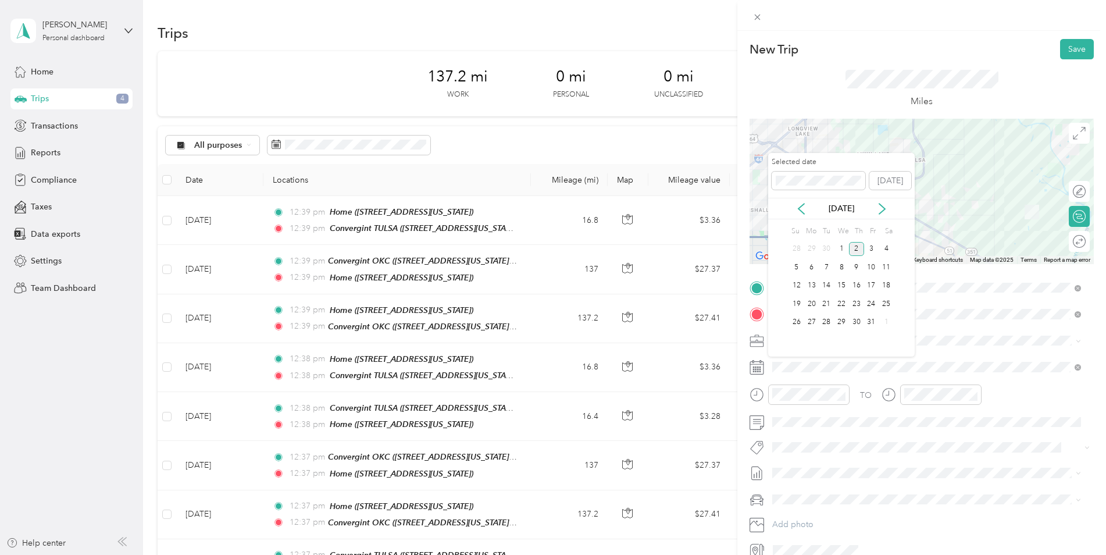
click at [801, 202] on div "[DATE]" at bounding box center [841, 209] width 146 height 22
click at [800, 205] on icon at bounding box center [801, 209] width 12 height 12
click at [842, 270] on div "10" at bounding box center [841, 267] width 15 height 15
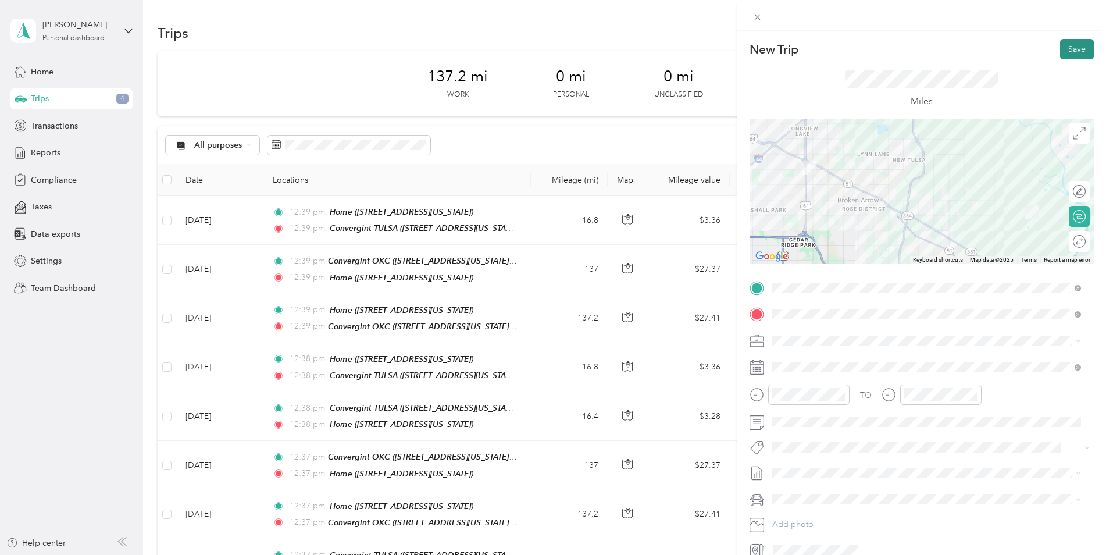
click at [1078, 47] on button "Save" at bounding box center [1077, 49] width 34 height 20
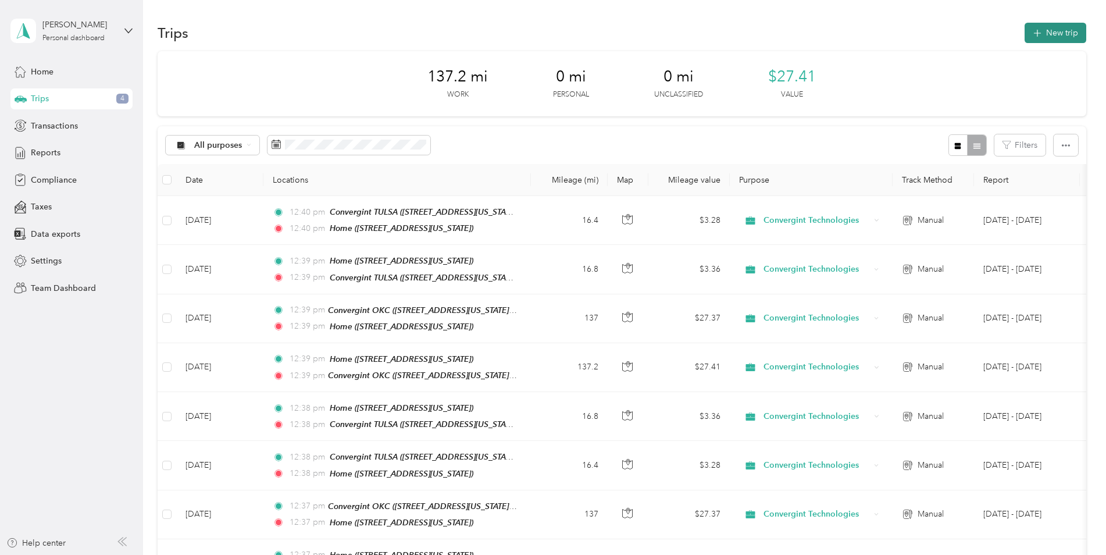
click at [1034, 39] on icon "button" at bounding box center [1036, 33] width 13 height 13
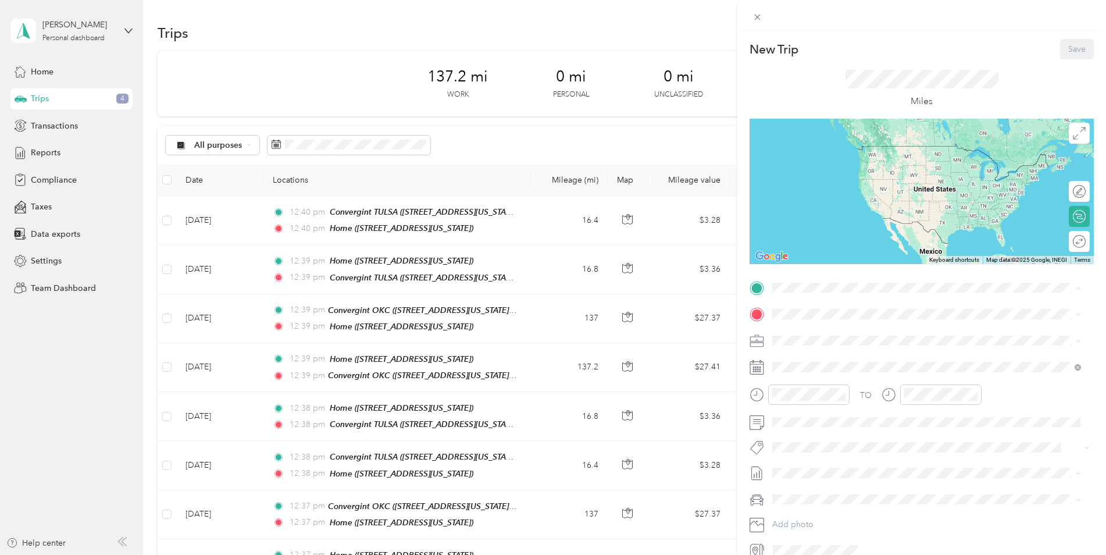
click at [835, 403] on div "Home" at bounding box center [852, 407] width 116 height 10
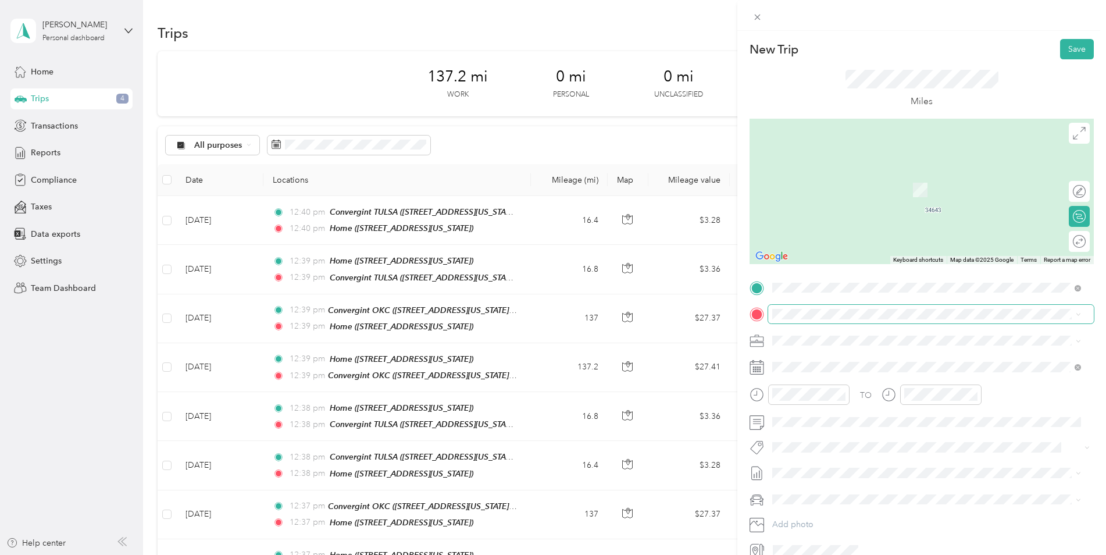
click at [822, 319] on span at bounding box center [931, 314] width 326 height 19
click at [827, 360] on strong "Convergint OKC" at bounding box center [825, 359] width 63 height 10
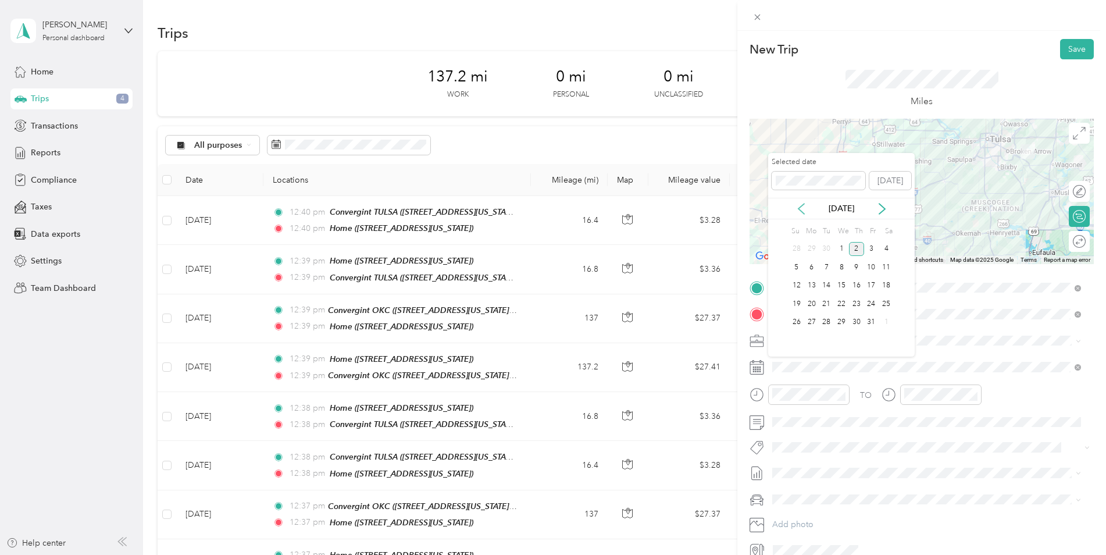
click at [797, 204] on icon at bounding box center [801, 209] width 12 height 12
click at [854, 266] on div "11" at bounding box center [856, 267] width 15 height 15
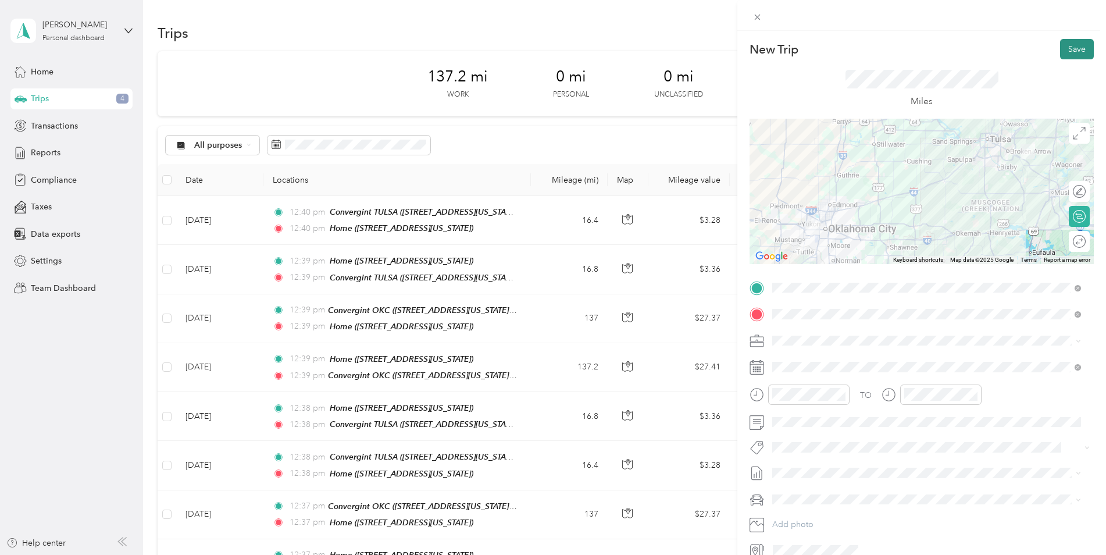
click at [1065, 44] on button "Save" at bounding box center [1077, 49] width 34 height 20
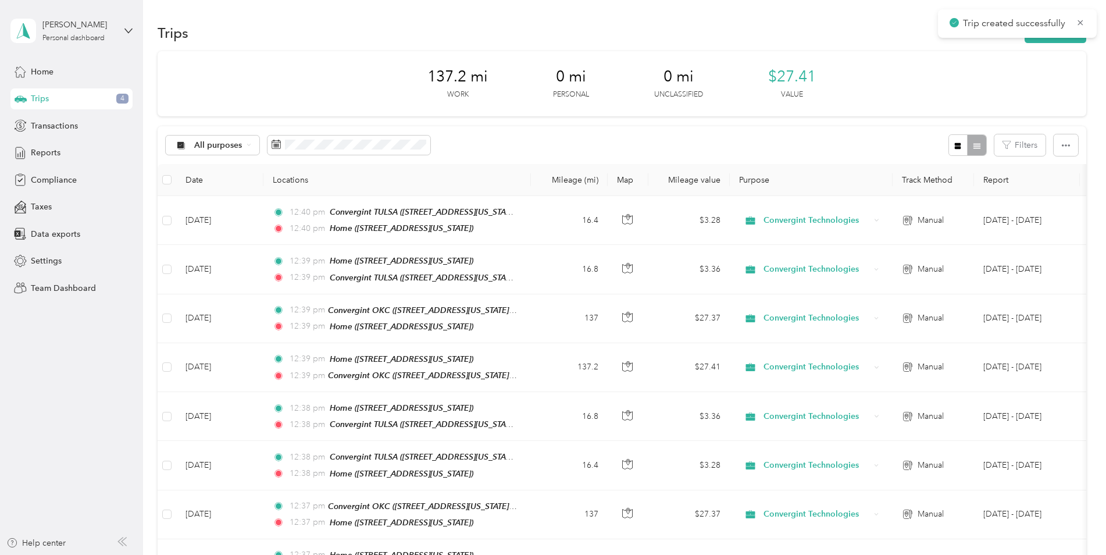
click at [1052, 36] on div "Trip created successfully" at bounding box center [1017, 23] width 159 height 28
click at [1050, 38] on button "New trip" at bounding box center [1055, 33] width 62 height 20
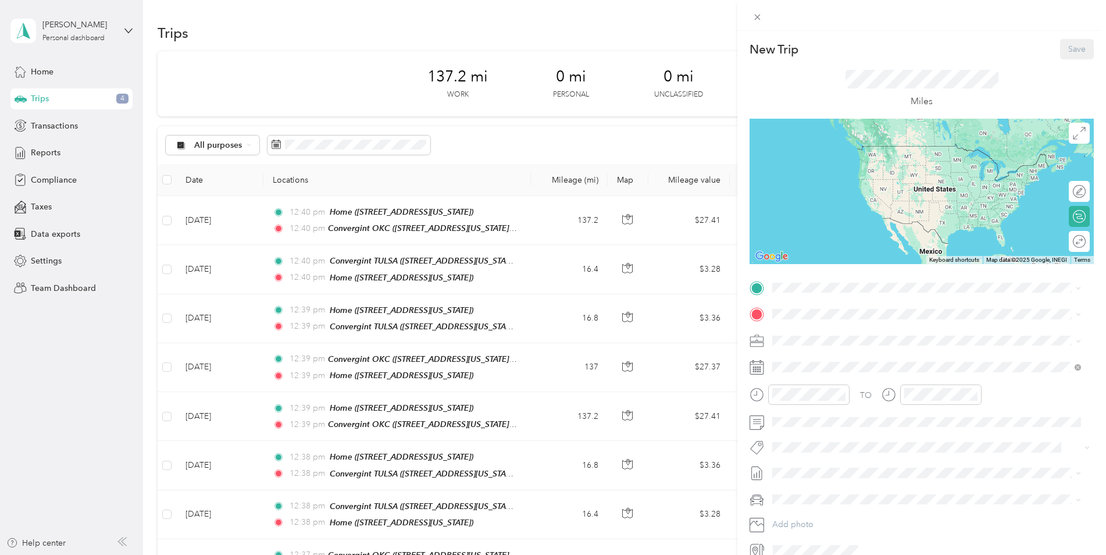
drag, startPoint x: 844, startPoint y: 336, endPoint x: 847, endPoint y: 316, distance: 20.0
click at [844, 335] on div "Convergint OKC [STREET_ADDRESS][US_STATE][US_STATE]" at bounding box center [873, 338] width 159 height 24
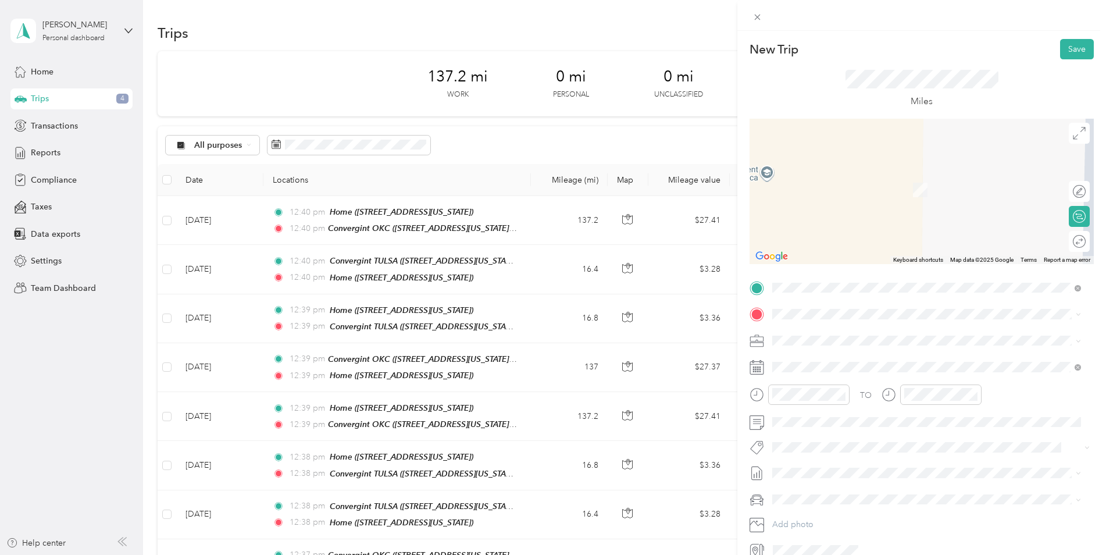
drag, startPoint x: 852, startPoint y: 434, endPoint x: 832, endPoint y: 373, distance: 64.3
click at [851, 432] on div "Home" at bounding box center [852, 429] width 116 height 10
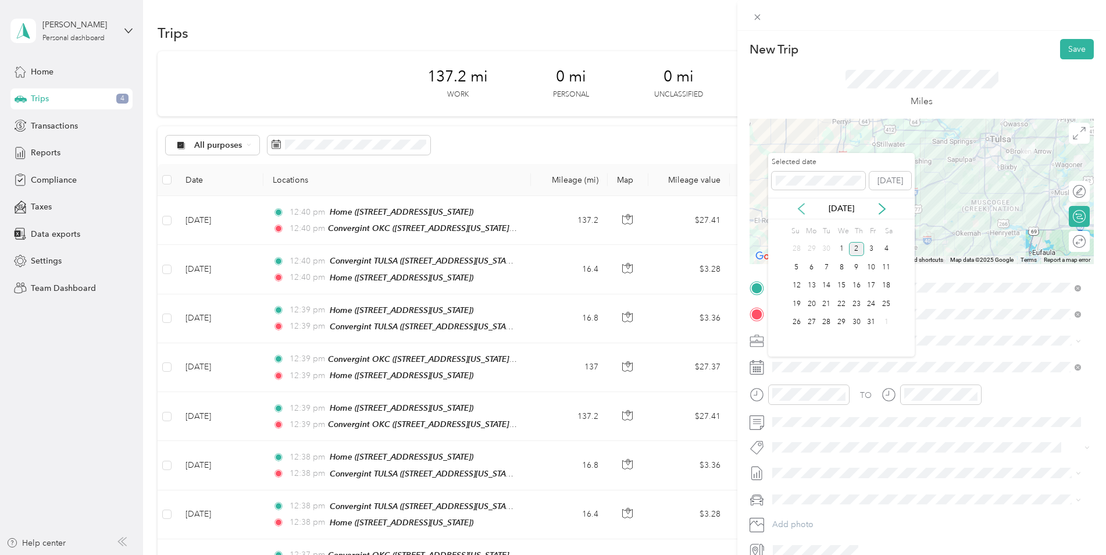
click at [803, 213] on icon at bounding box center [801, 208] width 6 height 10
click at [855, 265] on div "11" at bounding box center [856, 267] width 15 height 15
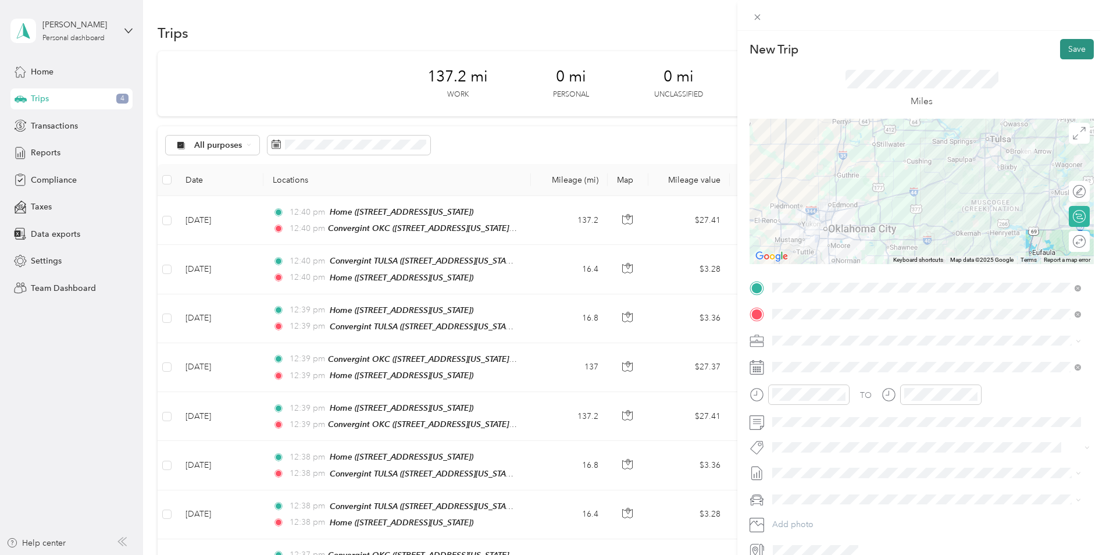
click at [1067, 45] on button "Save" at bounding box center [1077, 49] width 34 height 20
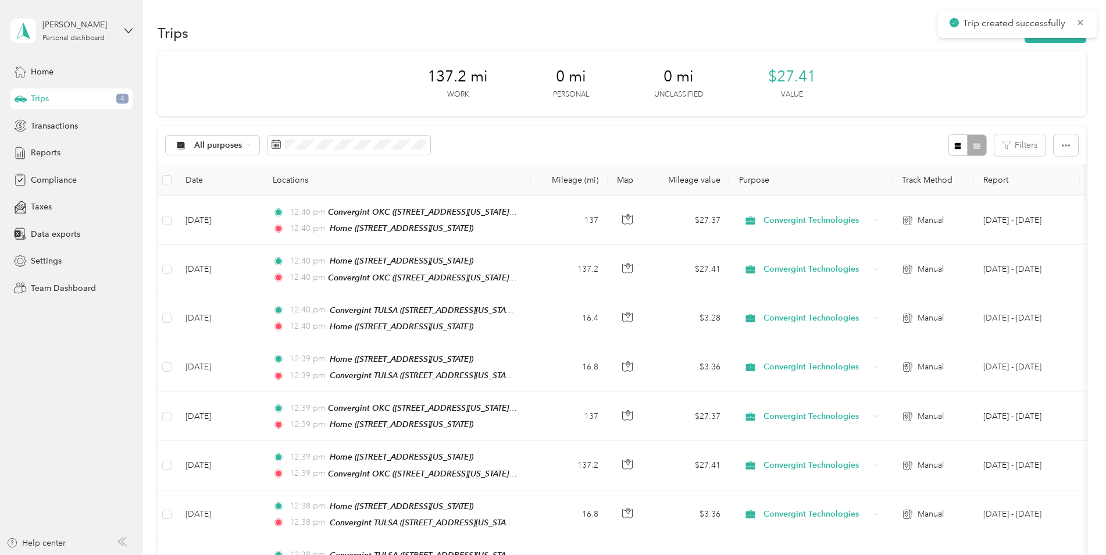
click at [1064, 36] on div "Trip created successfully" at bounding box center [1017, 23] width 159 height 28
click at [1062, 39] on button "New trip" at bounding box center [1055, 33] width 62 height 20
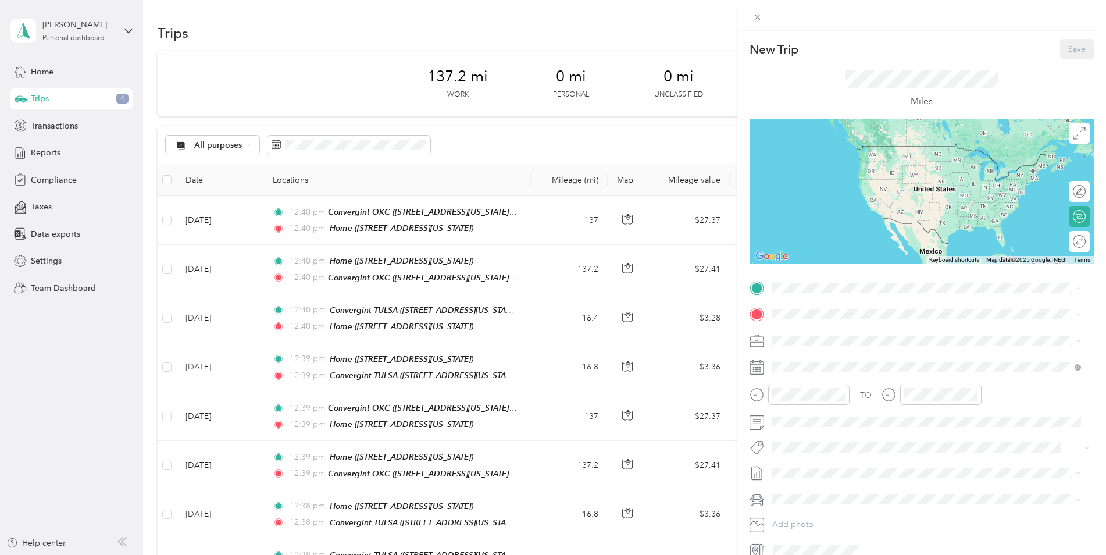
drag, startPoint x: 837, startPoint y: 414, endPoint x: 833, endPoint y: 407, distance: 8.6
click at [836, 415] on span "[STREET_ADDRESS][US_STATE]" at bounding box center [852, 420] width 116 height 10
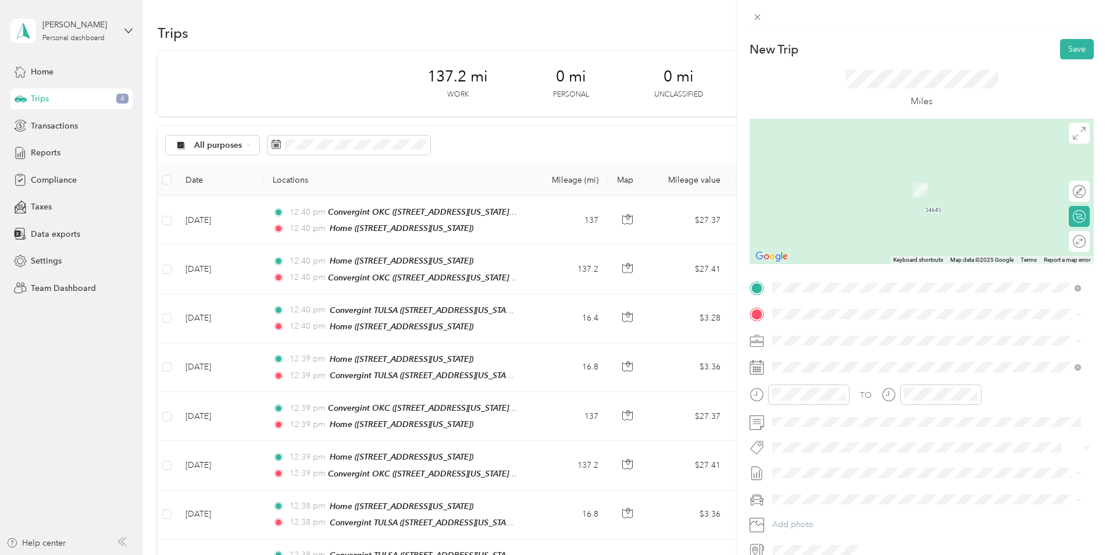
drag, startPoint x: 834, startPoint y: 394, endPoint x: 821, endPoint y: 354, distance: 42.3
click at [834, 394] on strong "Convergint TULSA" at bounding box center [829, 395] width 70 height 10
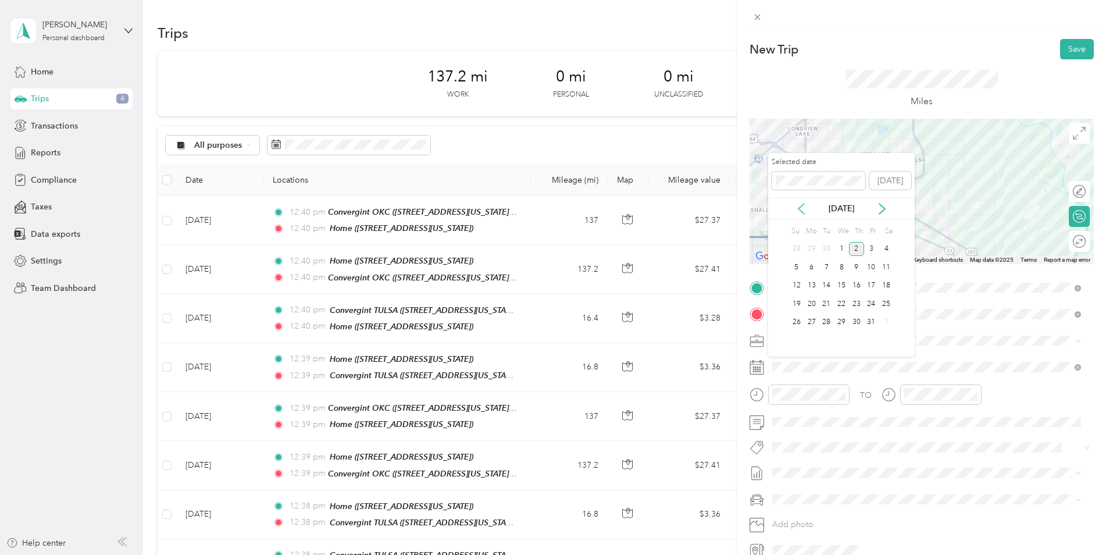
click at [795, 207] on div "[DATE]" at bounding box center [841, 208] width 146 height 12
click at [798, 207] on icon at bounding box center [801, 209] width 12 height 12
click at [874, 267] on div "12" at bounding box center [871, 267] width 15 height 15
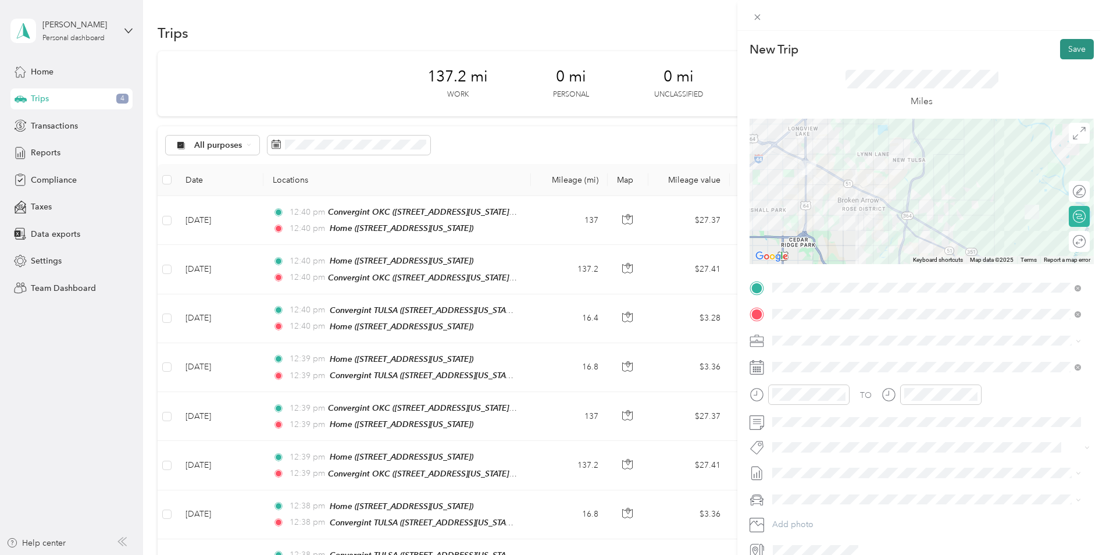
click at [1061, 54] on button "Save" at bounding box center [1077, 49] width 34 height 20
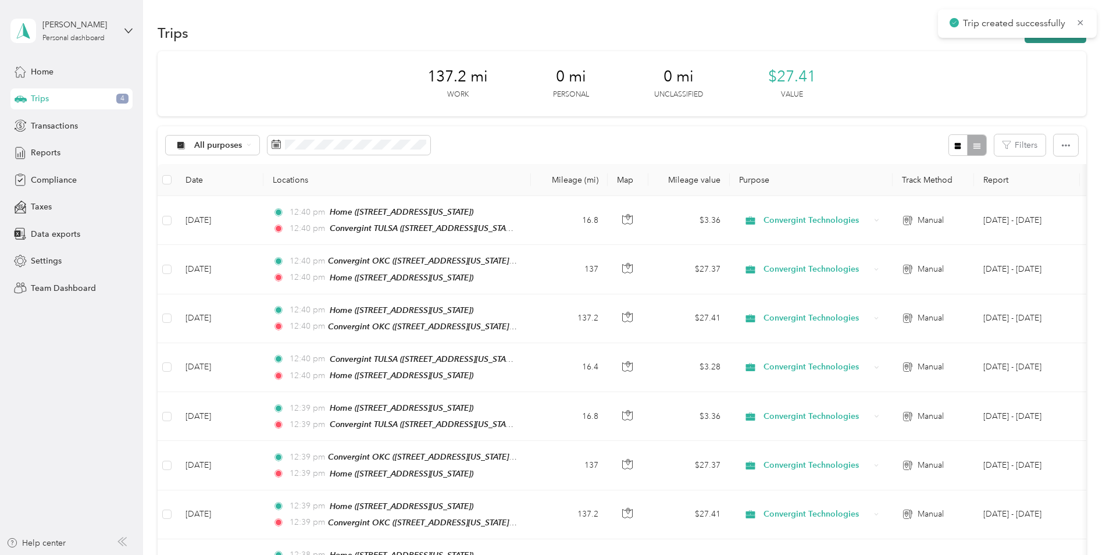
click at [1038, 39] on button "New trip" at bounding box center [1055, 33] width 62 height 20
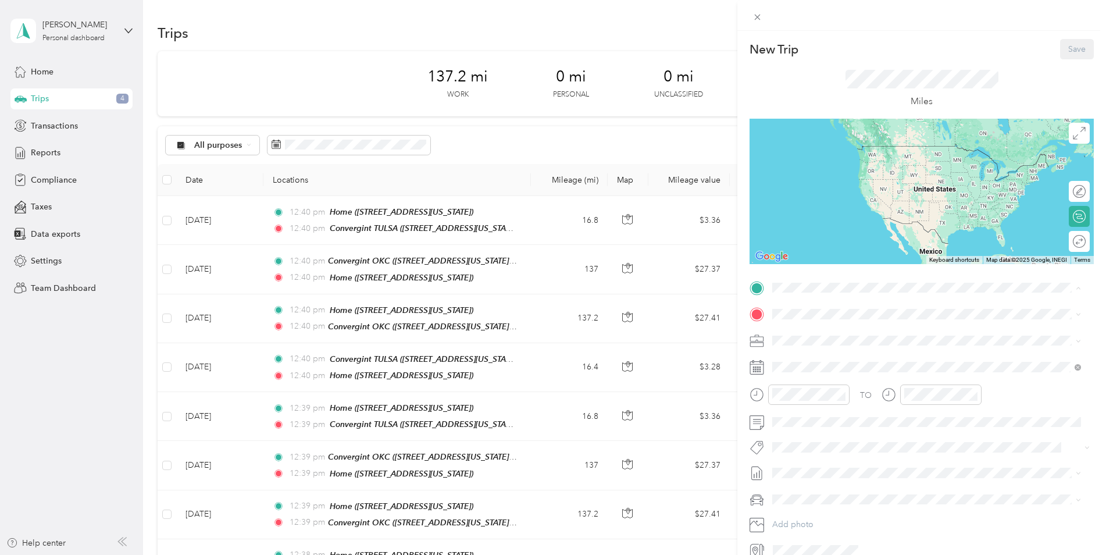
click at [828, 378] on span "[STREET_ADDRESS][US_STATE]" at bounding box center [852, 383] width 116 height 10
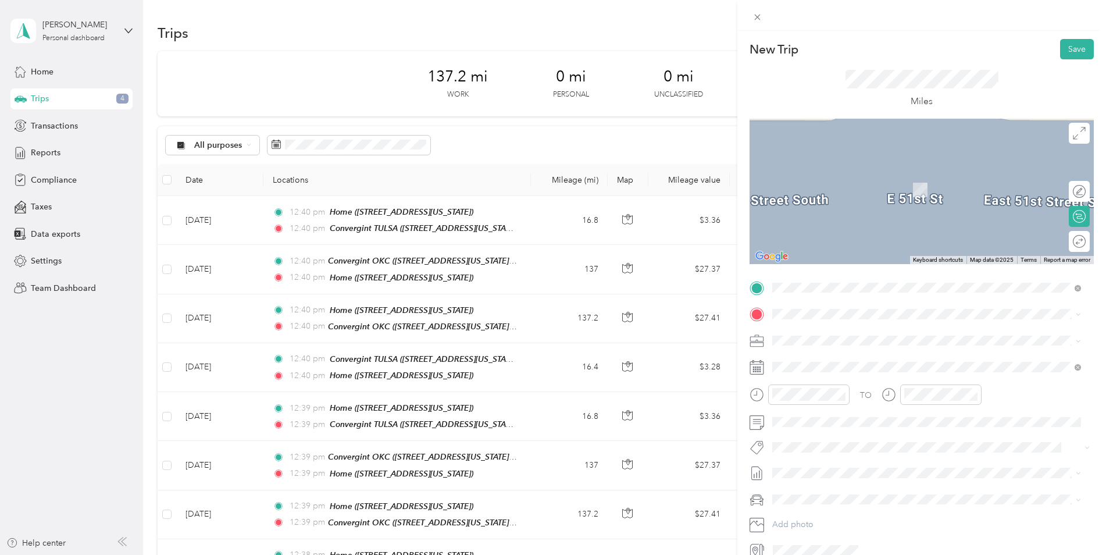
click at [791, 304] on div "TO Add photo" at bounding box center [921, 418] width 344 height 281
click at [799, 320] on span at bounding box center [931, 314] width 326 height 19
click at [826, 430] on div "Home" at bounding box center [852, 433] width 116 height 10
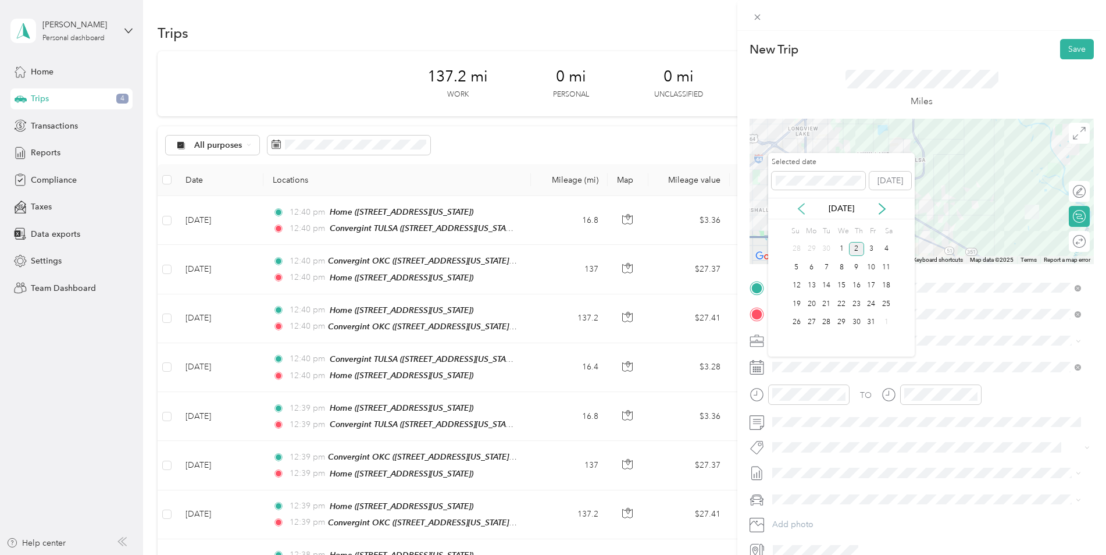
click at [804, 207] on icon at bounding box center [801, 209] width 12 height 12
click at [870, 266] on div "12" at bounding box center [871, 267] width 15 height 15
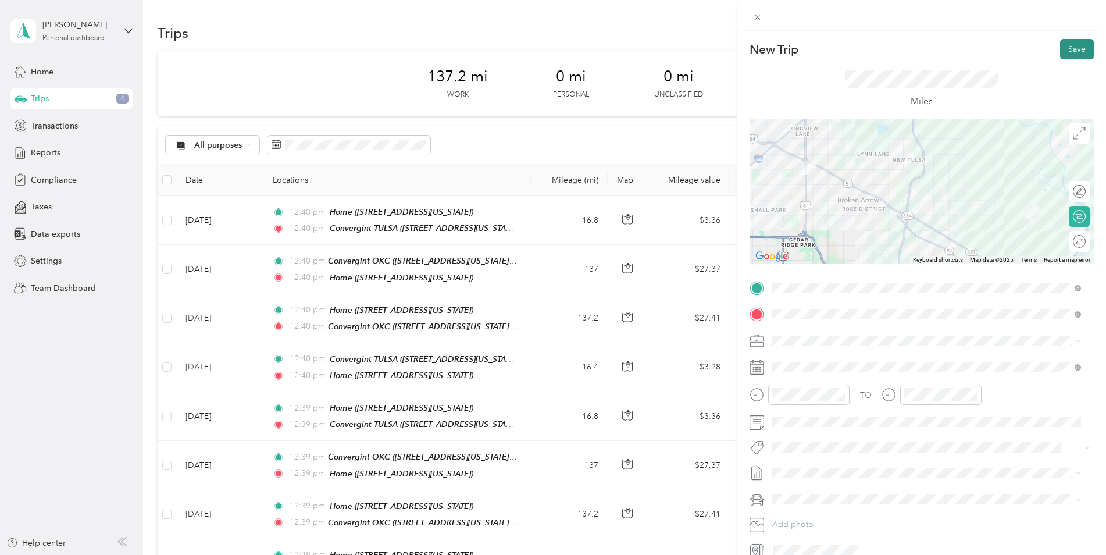
click at [1075, 49] on button "Save" at bounding box center [1077, 49] width 34 height 20
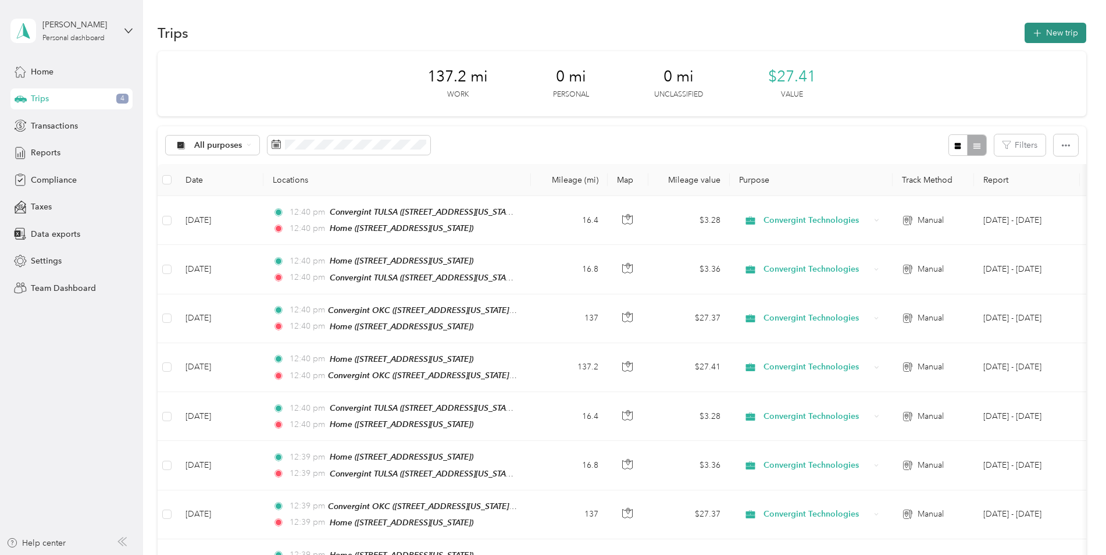
click at [1049, 30] on button "New trip" at bounding box center [1055, 33] width 62 height 20
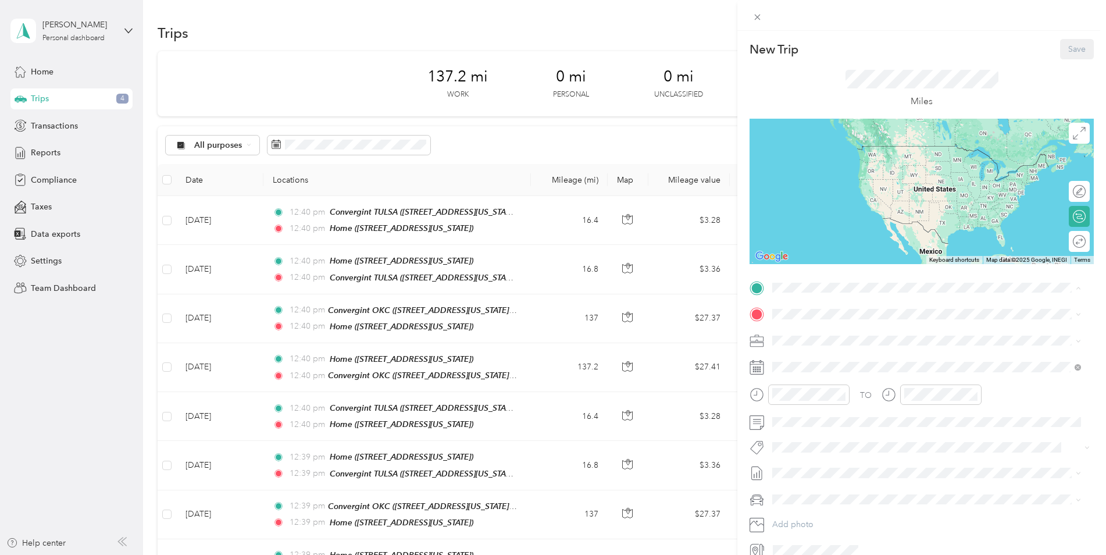
click at [807, 410] on div "Home [STREET_ADDRESS][US_STATE]" at bounding box center [852, 414] width 116 height 24
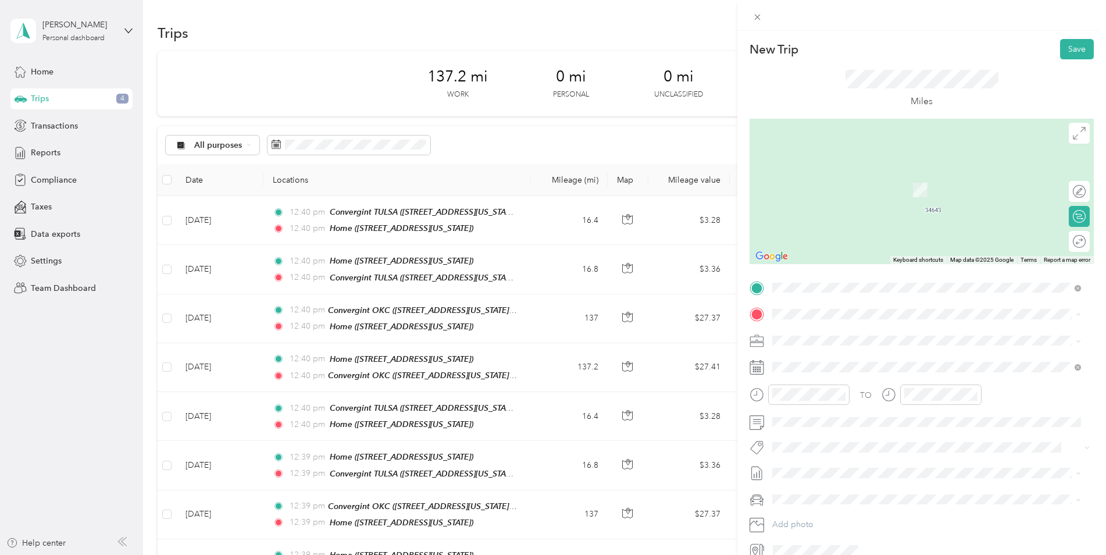
click at [823, 362] on div "Convergint OKC [STREET_ADDRESS][US_STATE][US_STATE]" at bounding box center [873, 367] width 159 height 24
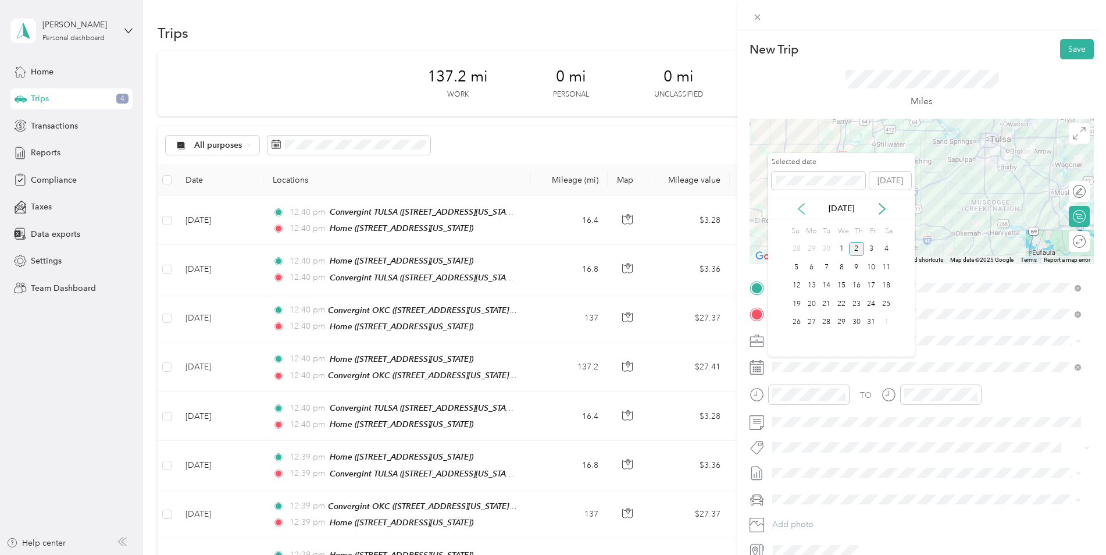
click at [800, 208] on icon at bounding box center [801, 209] width 12 height 12
click at [814, 288] on div "15" at bounding box center [811, 285] width 15 height 15
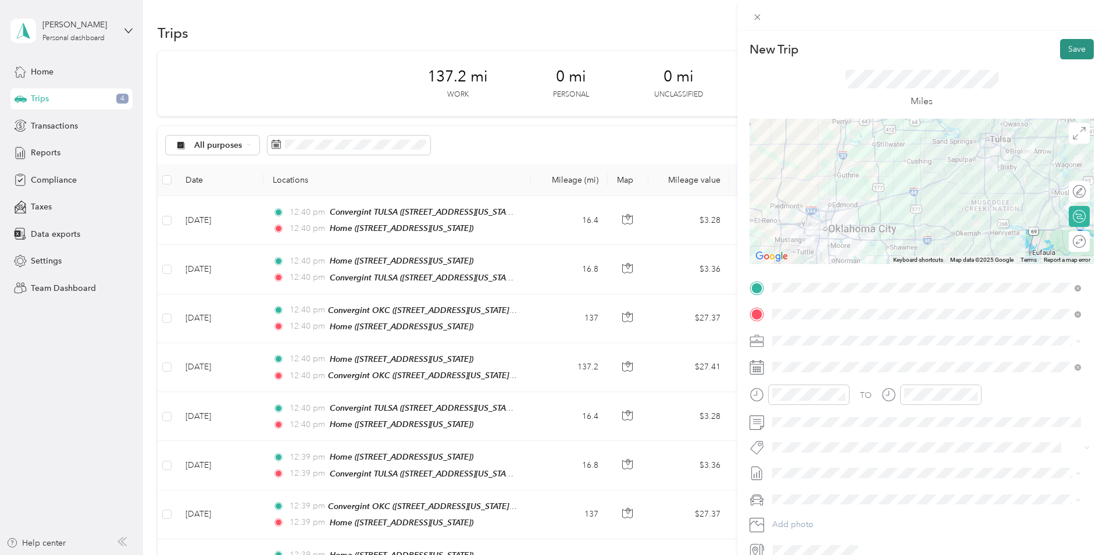
click at [1070, 53] on button "Save" at bounding box center [1077, 49] width 34 height 20
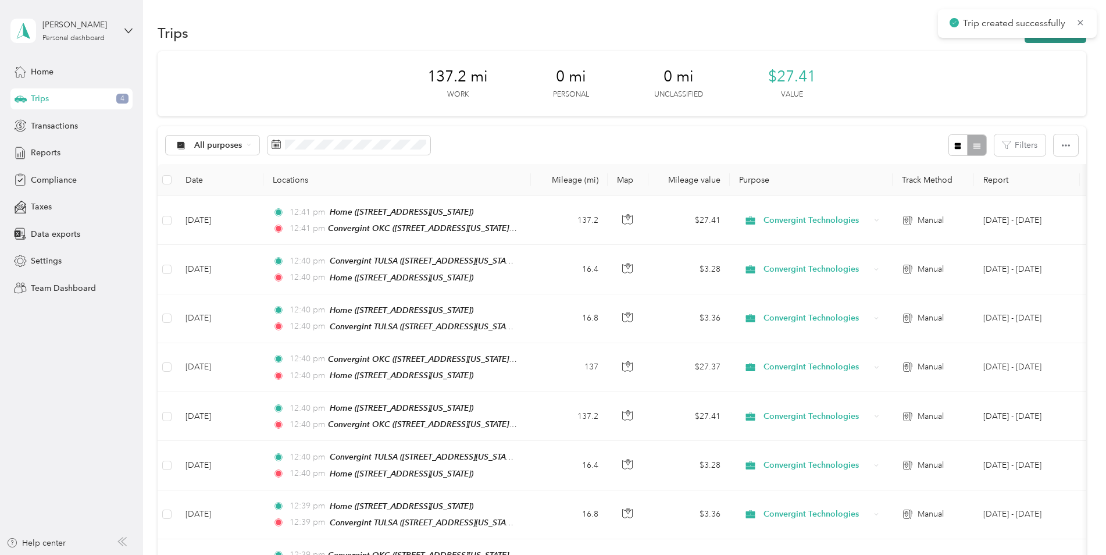
click at [1065, 40] on button "New trip" at bounding box center [1055, 33] width 62 height 20
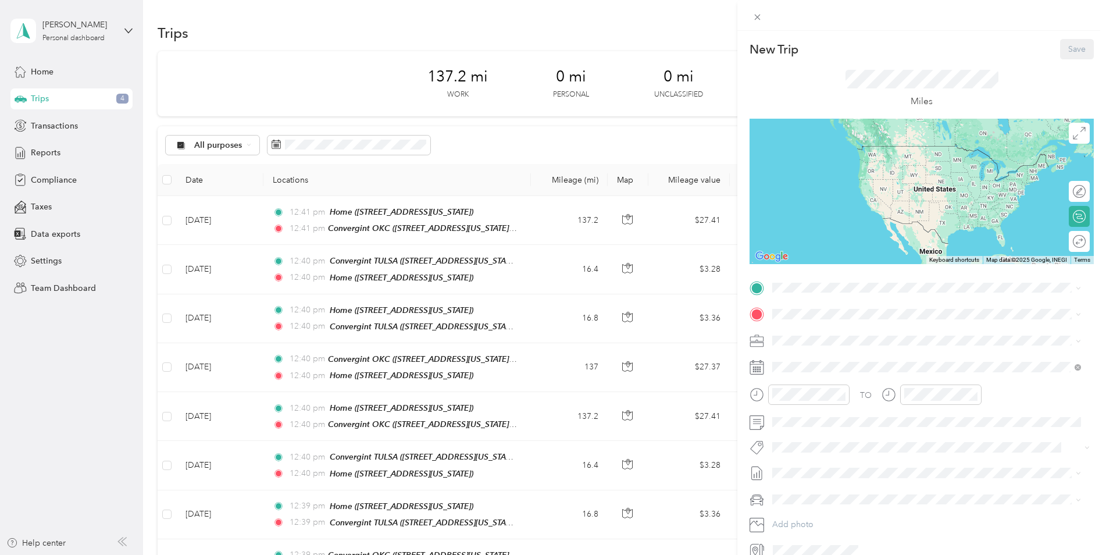
click at [808, 343] on span "[STREET_ADDRESS][US_STATE][US_STATE]" at bounding box center [873, 346] width 159 height 10
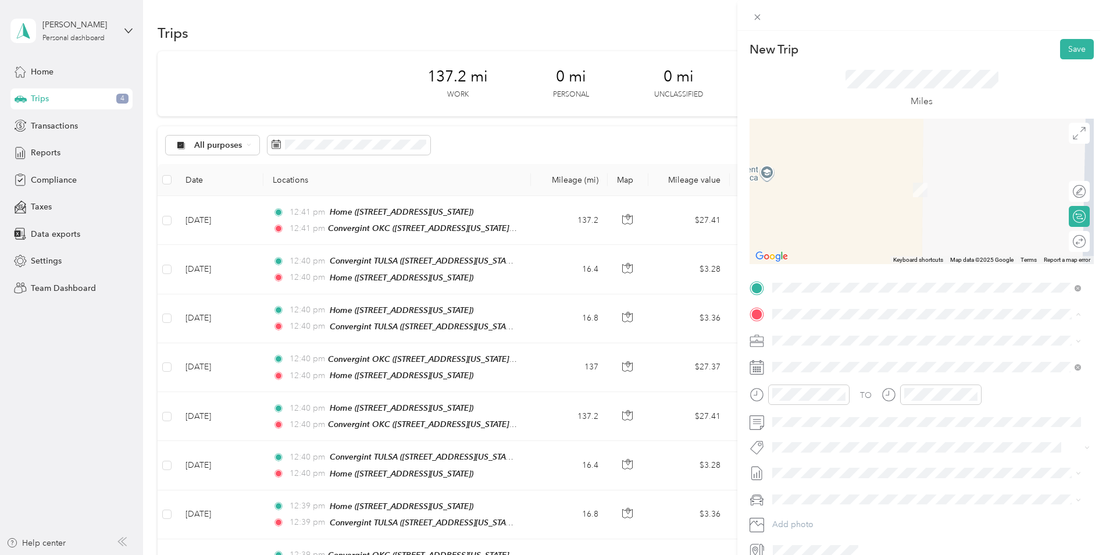
click at [829, 428] on div "Home" at bounding box center [852, 433] width 116 height 10
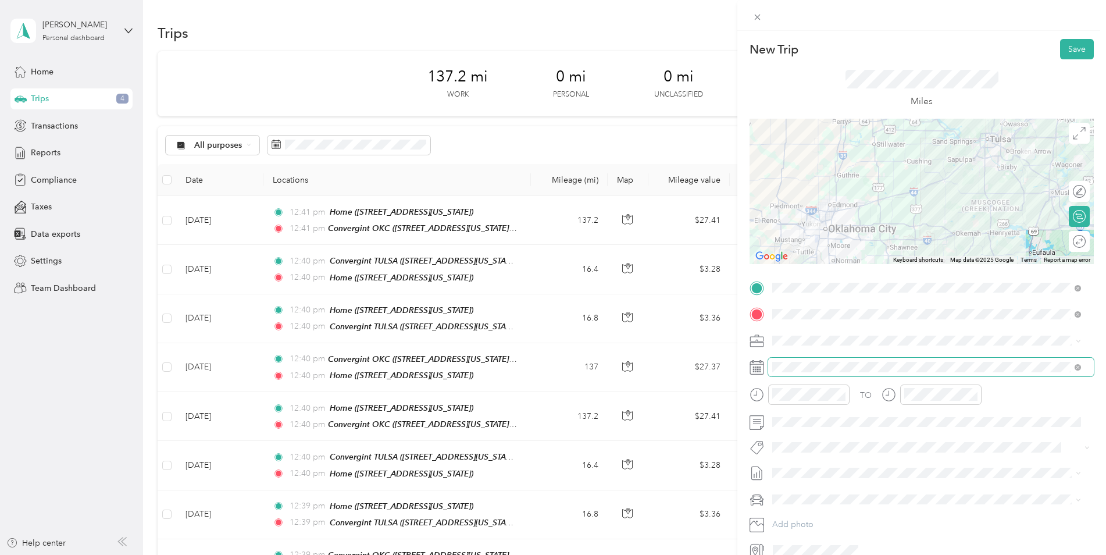
click at [850, 361] on span at bounding box center [931, 366] width 326 height 19
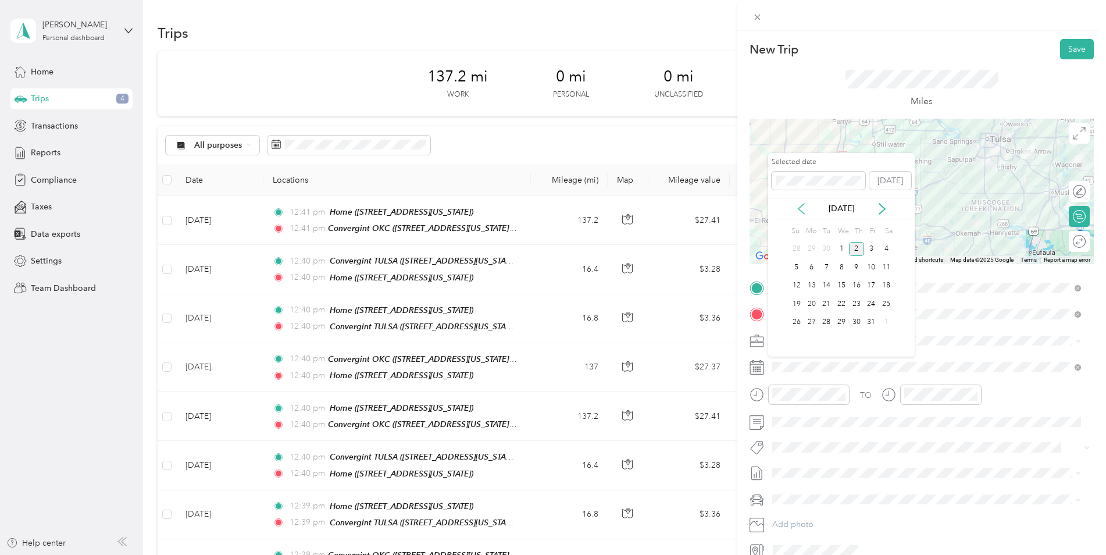
click at [802, 210] on icon at bounding box center [801, 209] width 12 height 12
click at [829, 288] on div "16" at bounding box center [825, 285] width 15 height 15
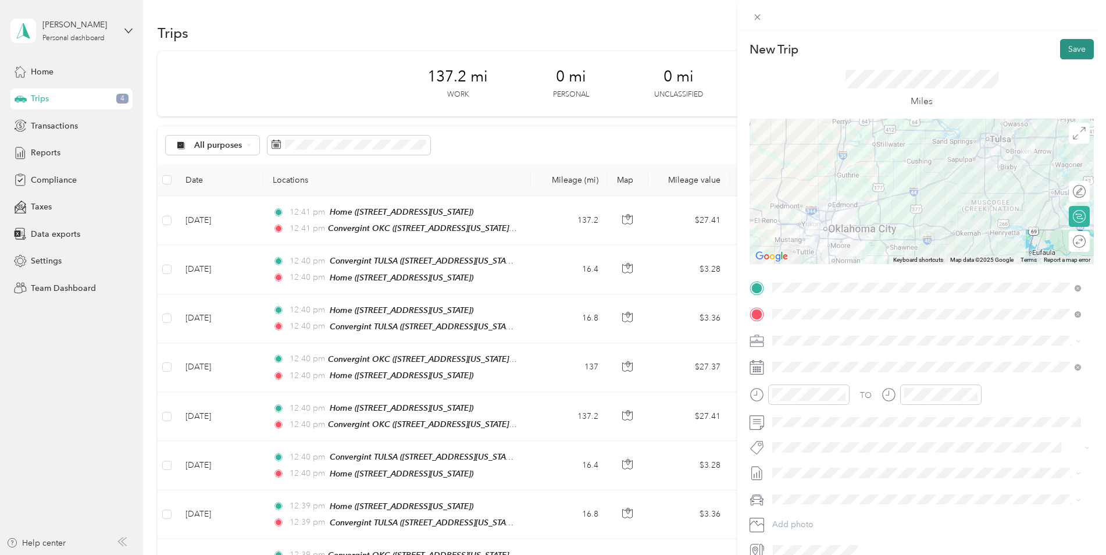
click at [1060, 49] on button "Save" at bounding box center [1077, 49] width 34 height 20
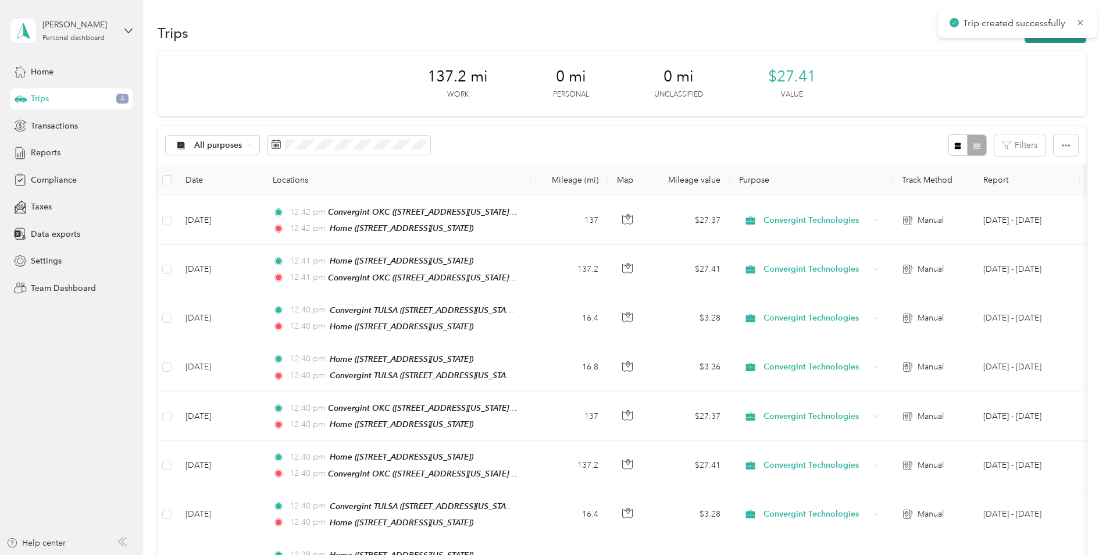
click at [1042, 40] on button "New trip" at bounding box center [1055, 33] width 62 height 20
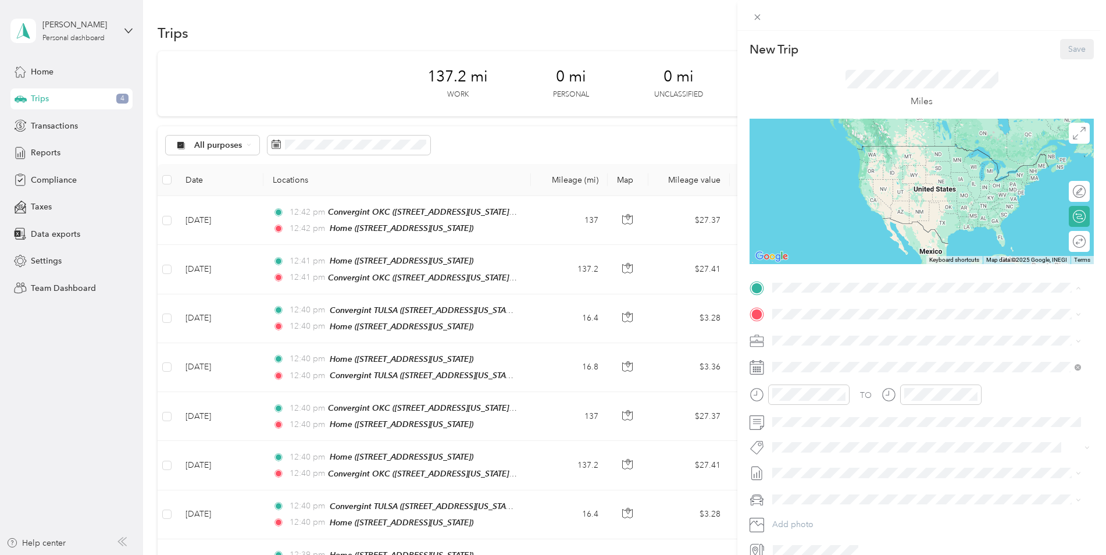
click at [816, 412] on div "Home [STREET_ADDRESS][US_STATE]" at bounding box center [852, 414] width 116 height 24
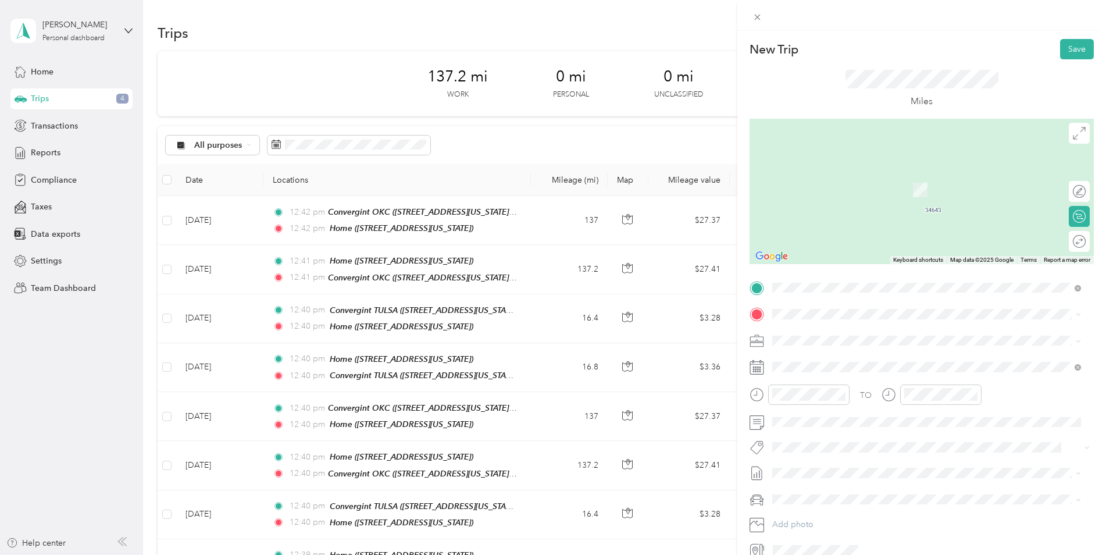
click at [834, 402] on div "Convergint TULSA [STREET_ADDRESS][US_STATE]" at bounding box center [852, 400] width 116 height 24
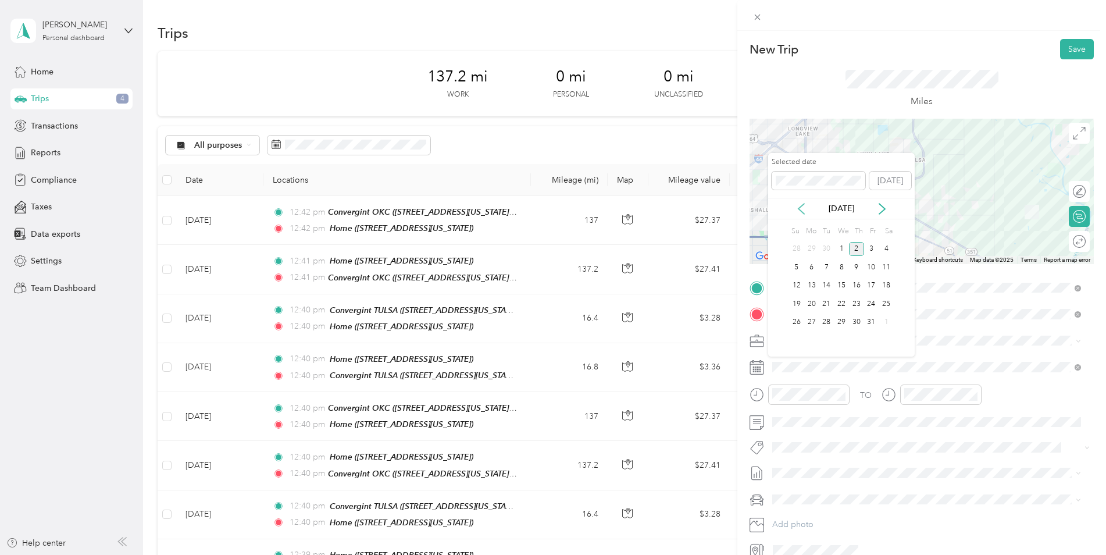
click at [797, 207] on icon at bounding box center [801, 209] width 12 height 12
click at [841, 283] on div "17" at bounding box center [841, 285] width 15 height 15
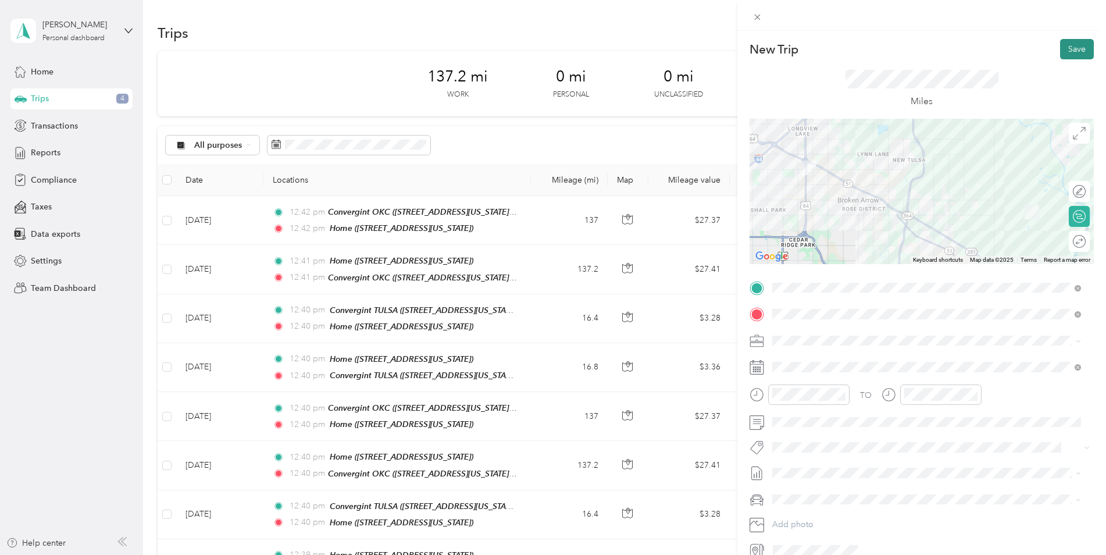
click at [1060, 49] on button "Save" at bounding box center [1077, 49] width 34 height 20
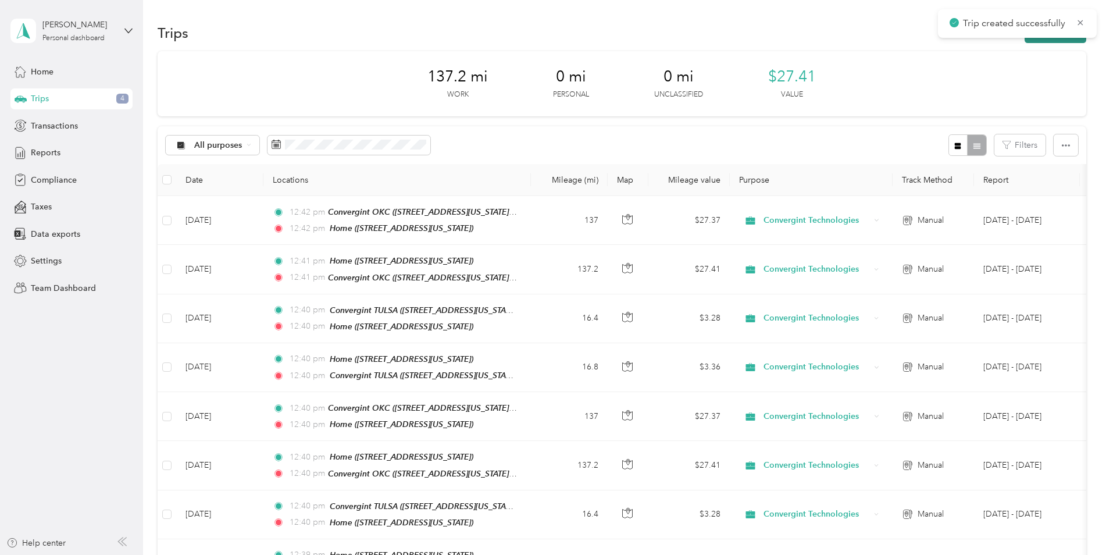
click at [1047, 40] on button "New trip" at bounding box center [1055, 33] width 62 height 20
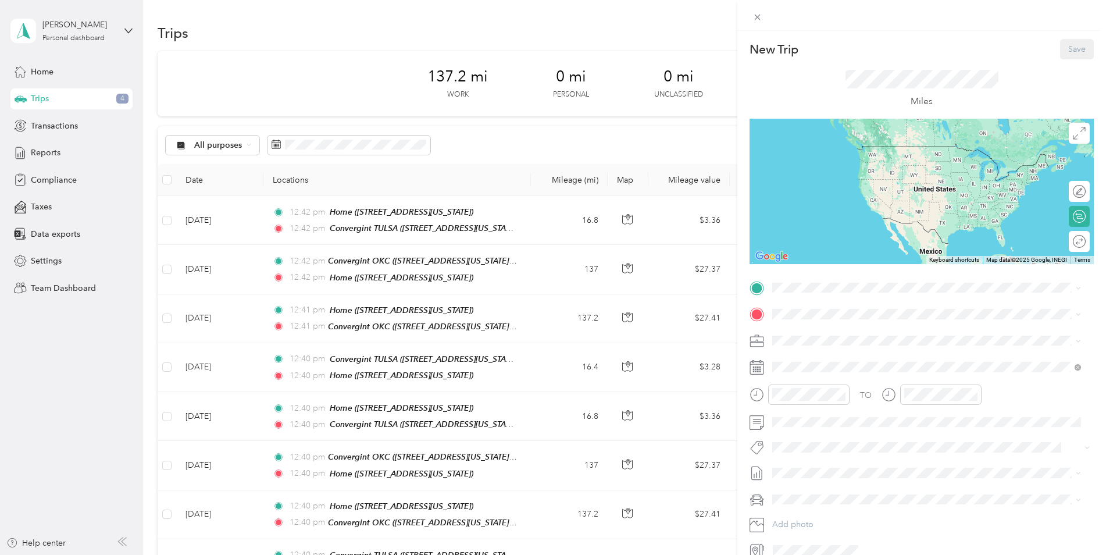
click at [823, 296] on div "TO Add photo" at bounding box center [921, 418] width 344 height 281
click at [859, 382] on span "[STREET_ADDRESS][US_STATE]" at bounding box center [852, 383] width 116 height 10
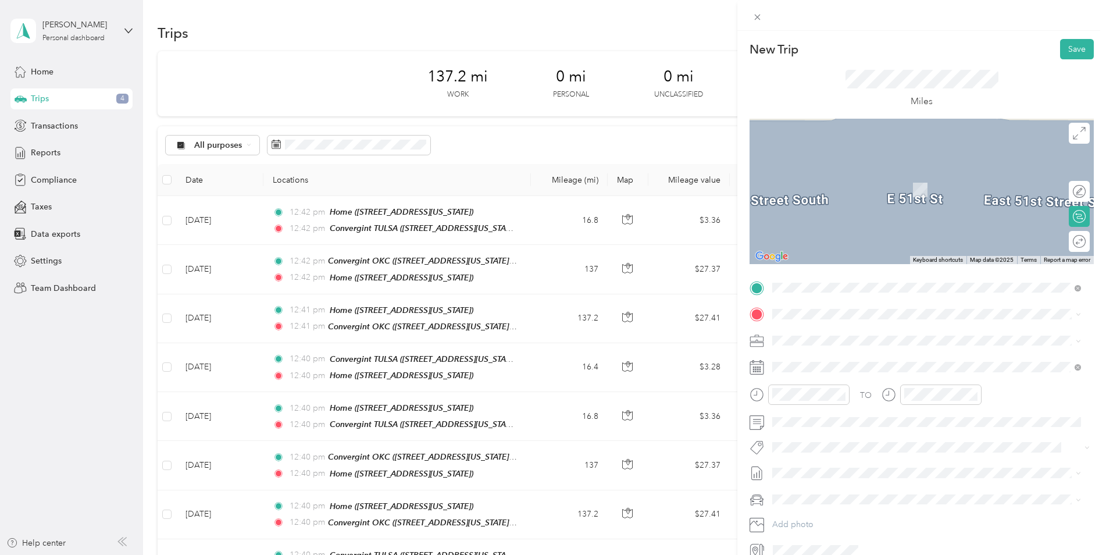
click at [846, 432] on div "Home [STREET_ADDRESS][US_STATE]" at bounding box center [852, 439] width 116 height 24
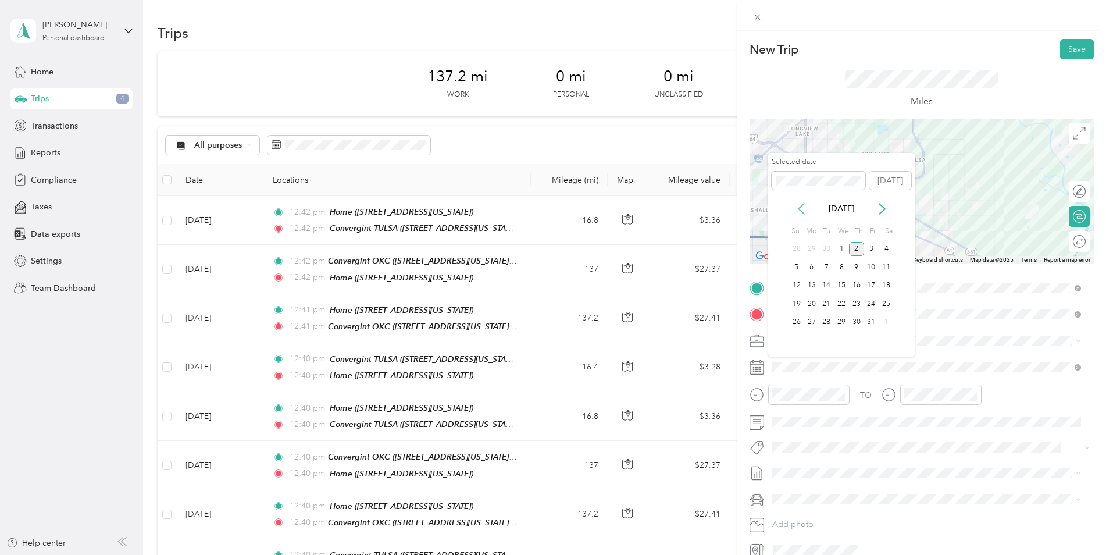
click at [800, 204] on icon at bounding box center [801, 209] width 12 height 12
click at [842, 284] on div "17" at bounding box center [841, 285] width 15 height 15
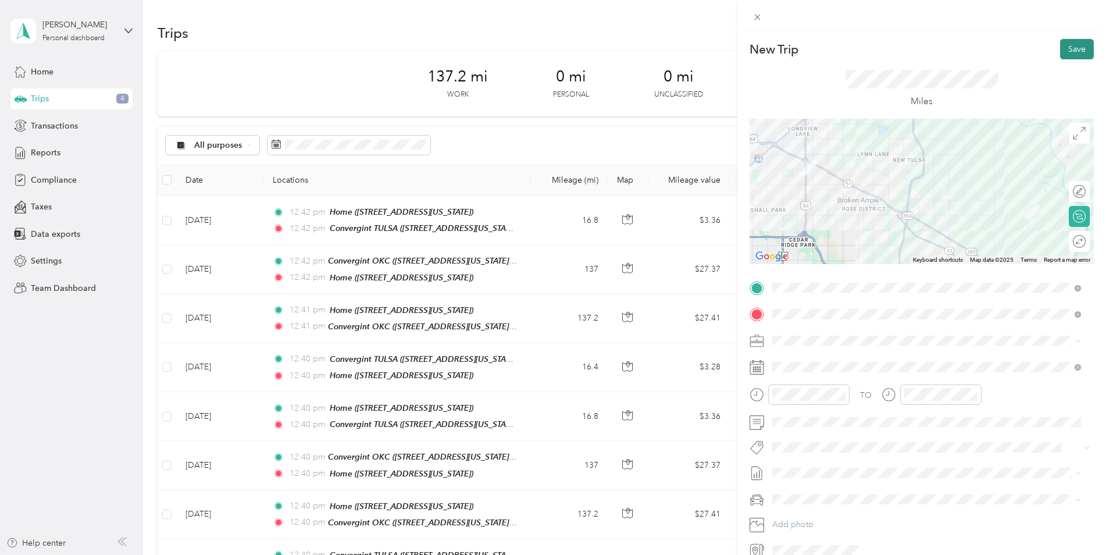
click at [1072, 51] on button "Save" at bounding box center [1077, 49] width 34 height 20
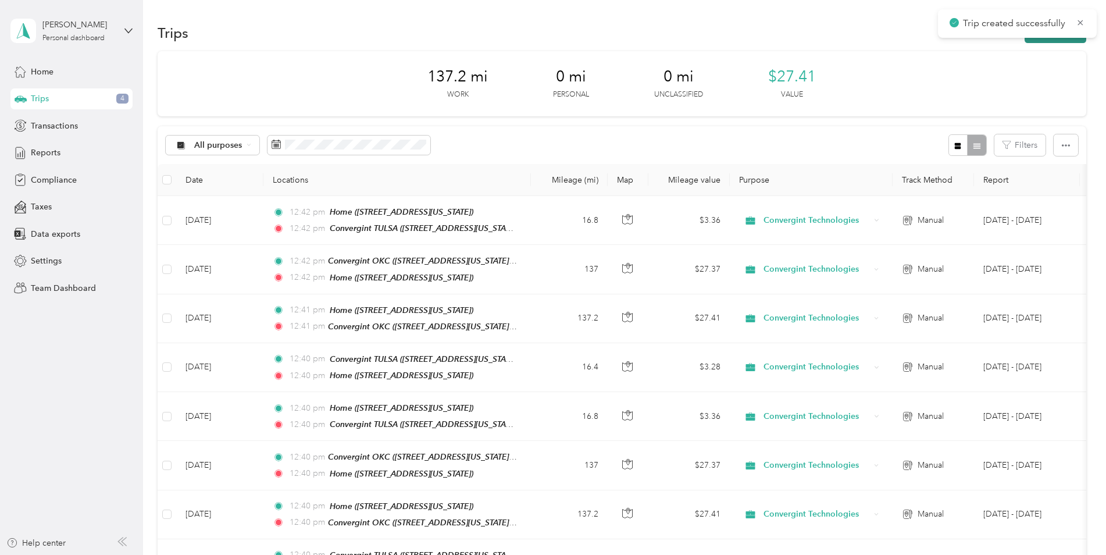
click at [1056, 40] on button "New trip" at bounding box center [1055, 33] width 62 height 20
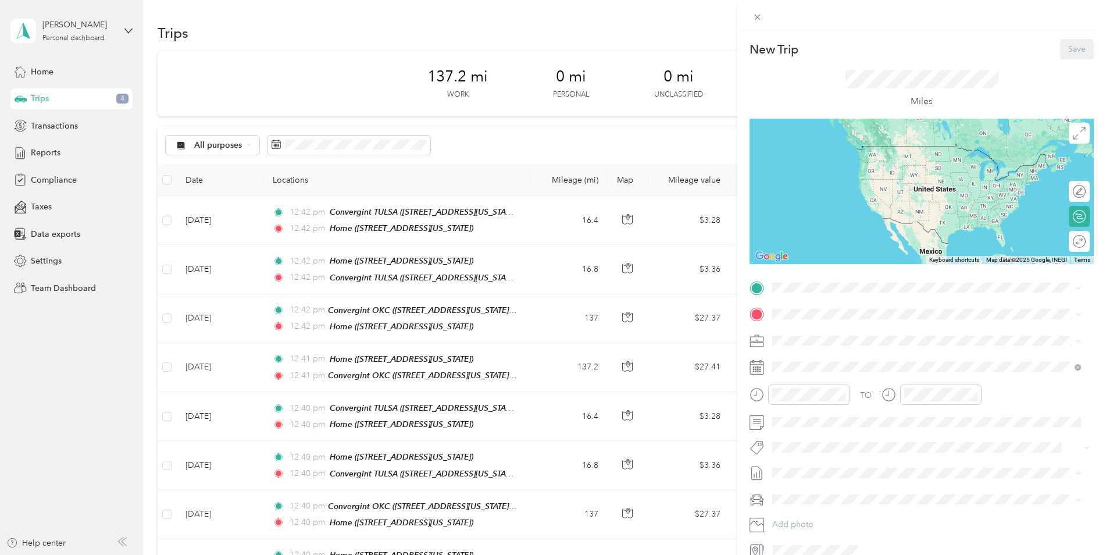
click at [820, 414] on div "Home [STREET_ADDRESS][US_STATE]" at bounding box center [852, 411] width 116 height 24
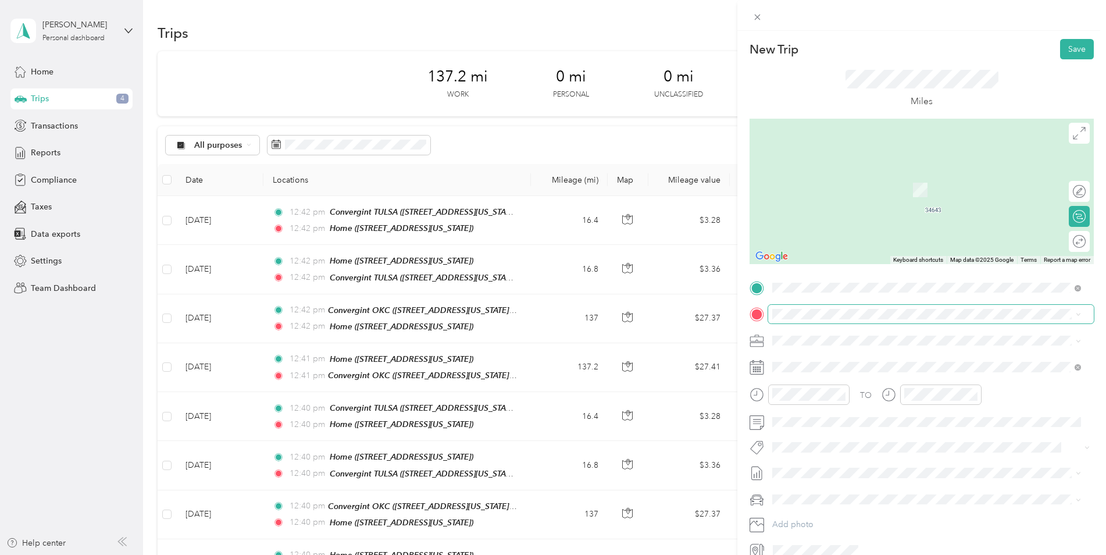
click at [865, 307] on span at bounding box center [931, 314] width 326 height 19
click at [842, 399] on div "Convergint TULSA [STREET_ADDRESS][US_STATE]" at bounding box center [852, 403] width 116 height 24
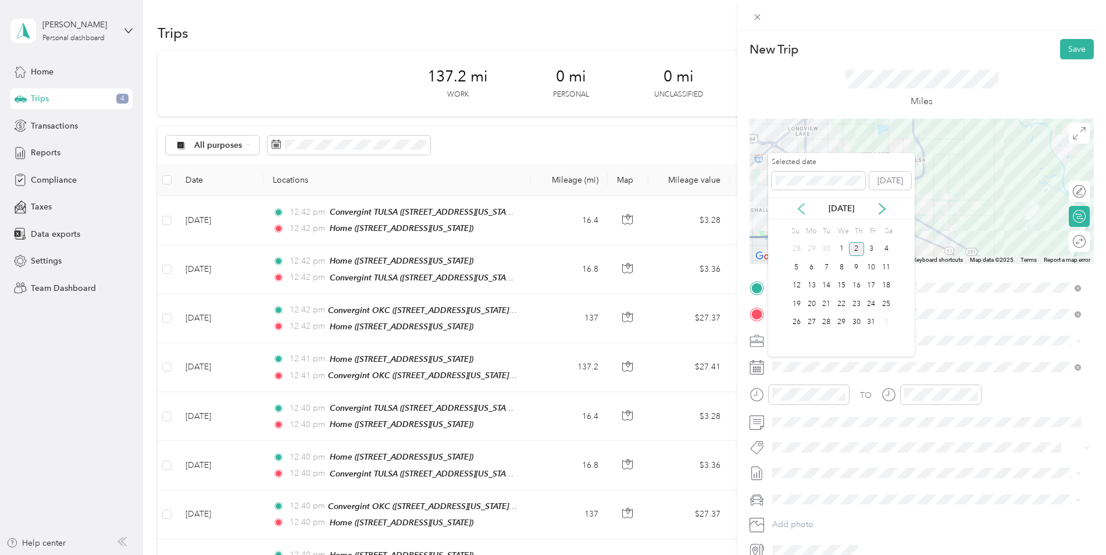
click at [801, 205] on icon at bounding box center [801, 208] width 6 height 10
click at [858, 283] on div "18" at bounding box center [856, 285] width 15 height 15
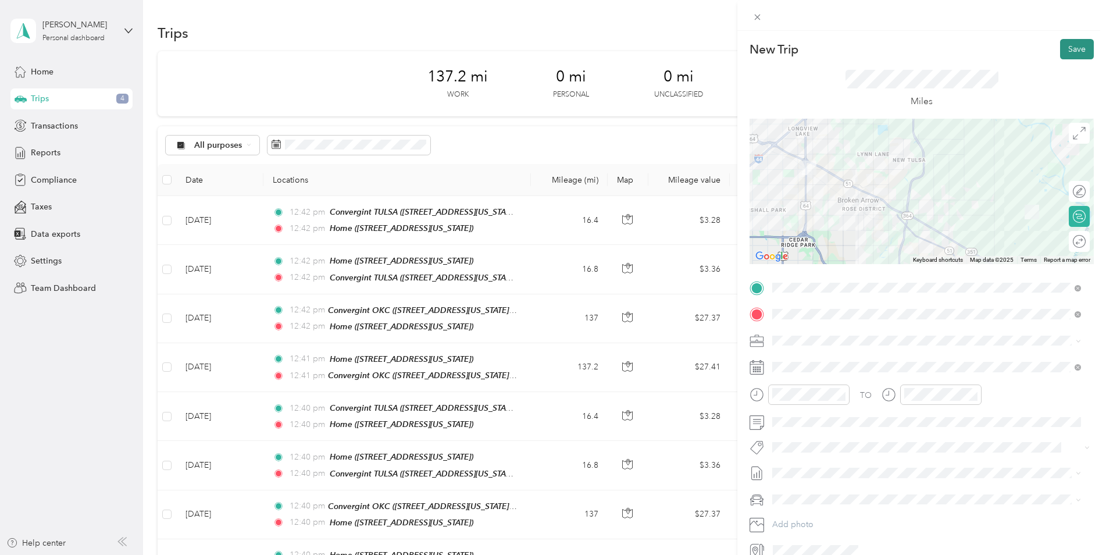
click at [1071, 47] on button "Save" at bounding box center [1077, 49] width 34 height 20
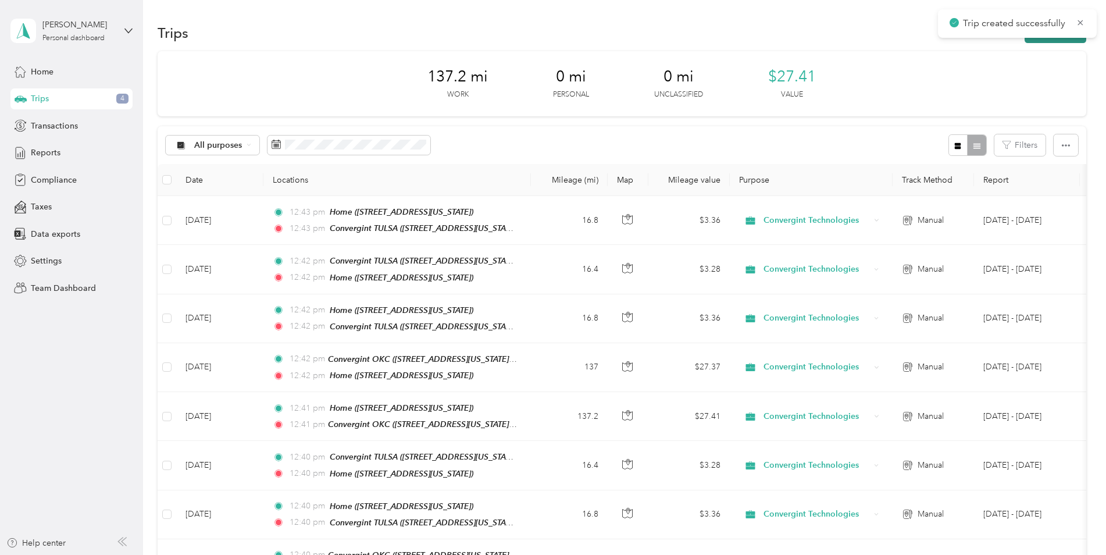
click at [1058, 42] on button "New trip" at bounding box center [1055, 33] width 62 height 20
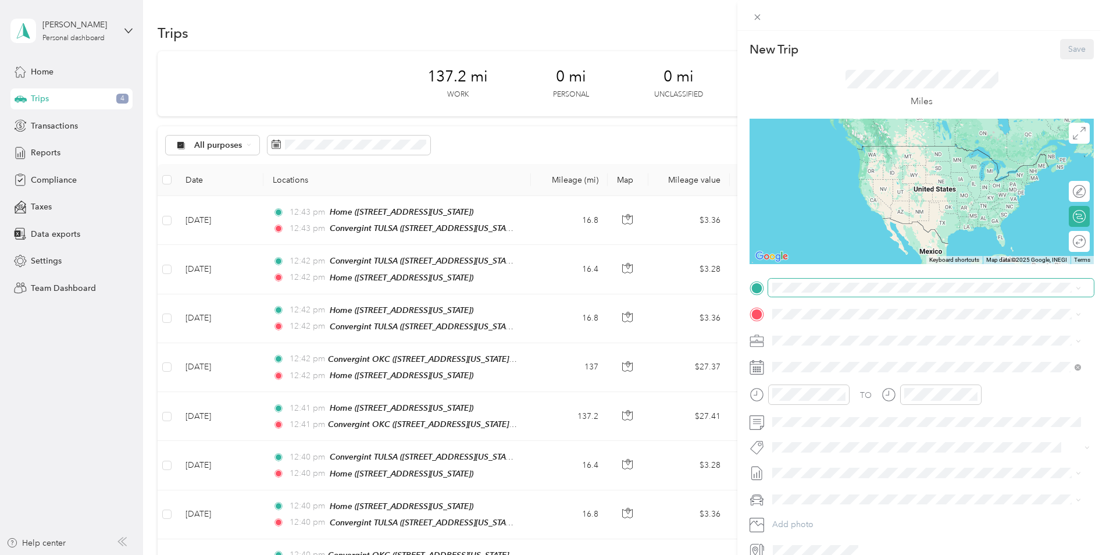
click at [833, 295] on span at bounding box center [931, 287] width 326 height 19
click at [845, 373] on div "Convergint TULSA [STREET_ADDRESS][US_STATE]" at bounding box center [852, 377] width 116 height 24
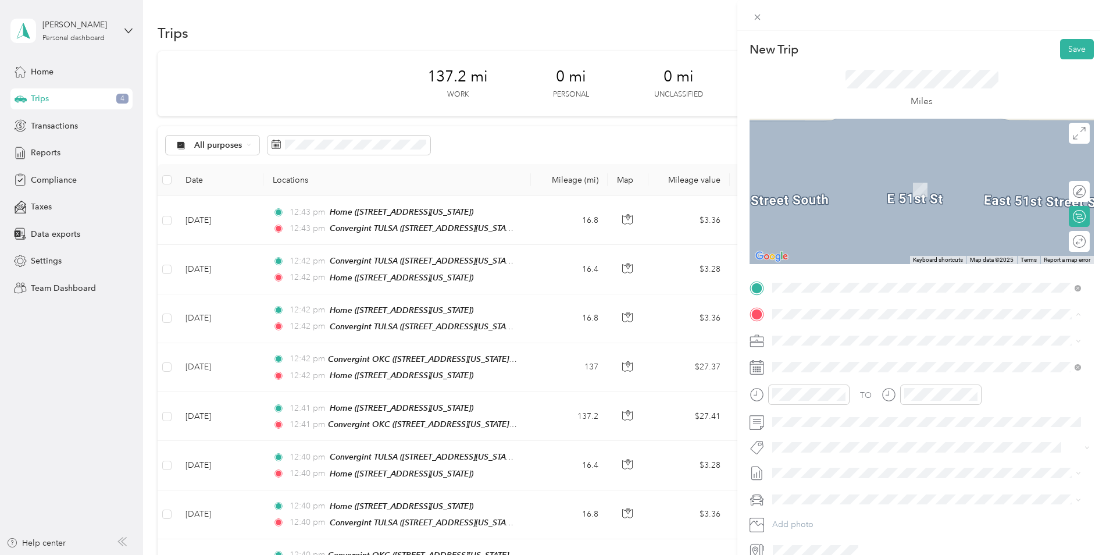
click at [860, 438] on div "Home [STREET_ADDRESS][US_STATE]" at bounding box center [852, 440] width 116 height 24
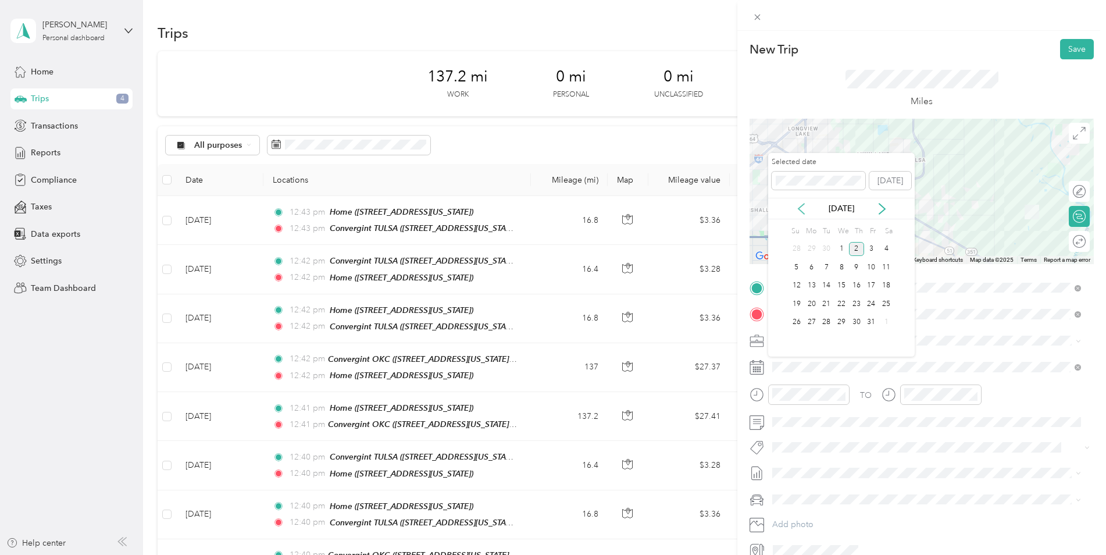
click at [799, 203] on icon at bounding box center [801, 209] width 12 height 12
click at [854, 283] on div "18" at bounding box center [856, 285] width 15 height 15
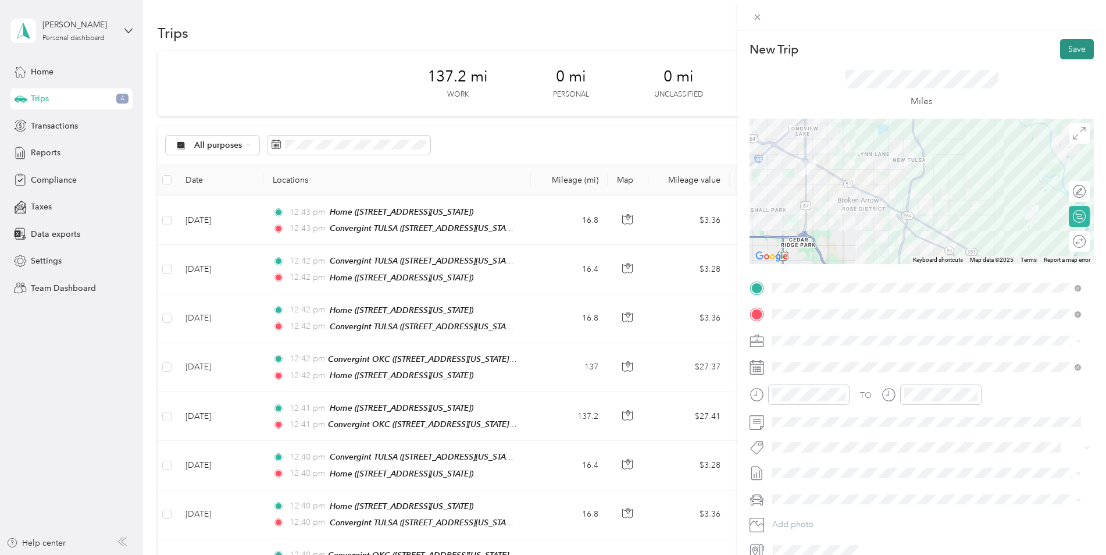
click at [1079, 49] on button "Save" at bounding box center [1077, 49] width 34 height 20
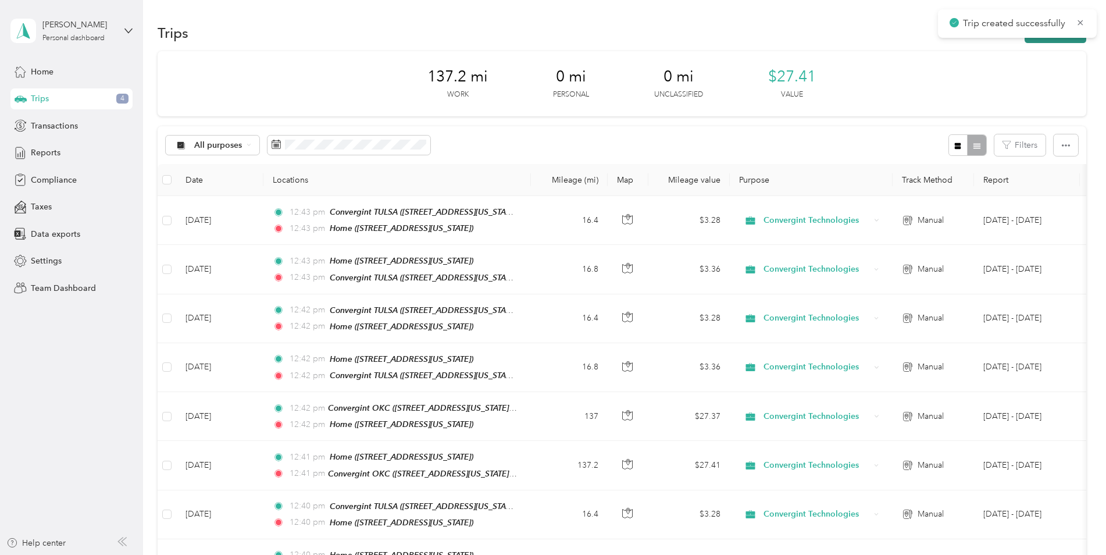
click at [1052, 41] on button "New trip" at bounding box center [1055, 33] width 62 height 20
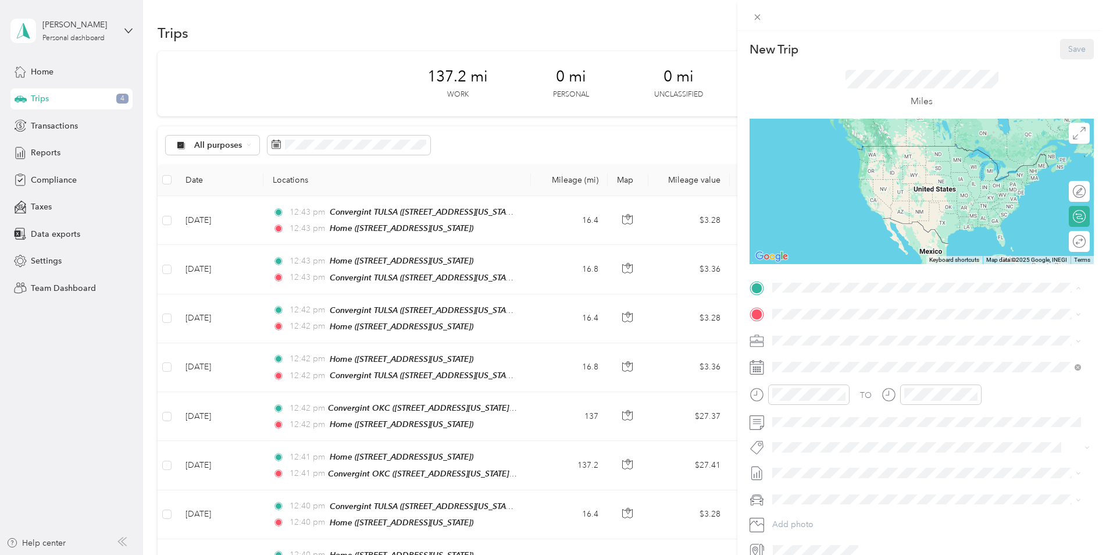
click at [820, 411] on div "Home [STREET_ADDRESS][US_STATE]" at bounding box center [852, 414] width 116 height 24
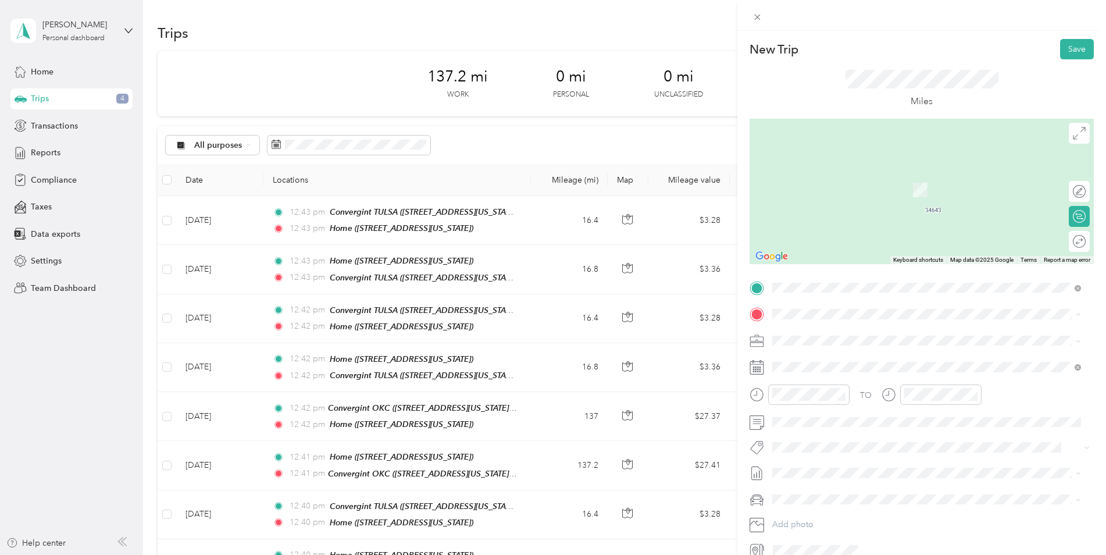
drag, startPoint x: 818, startPoint y: 393, endPoint x: 793, endPoint y: 363, distance: 39.2
click at [818, 393] on strong "Convergint TULSA" at bounding box center [829, 396] width 70 height 10
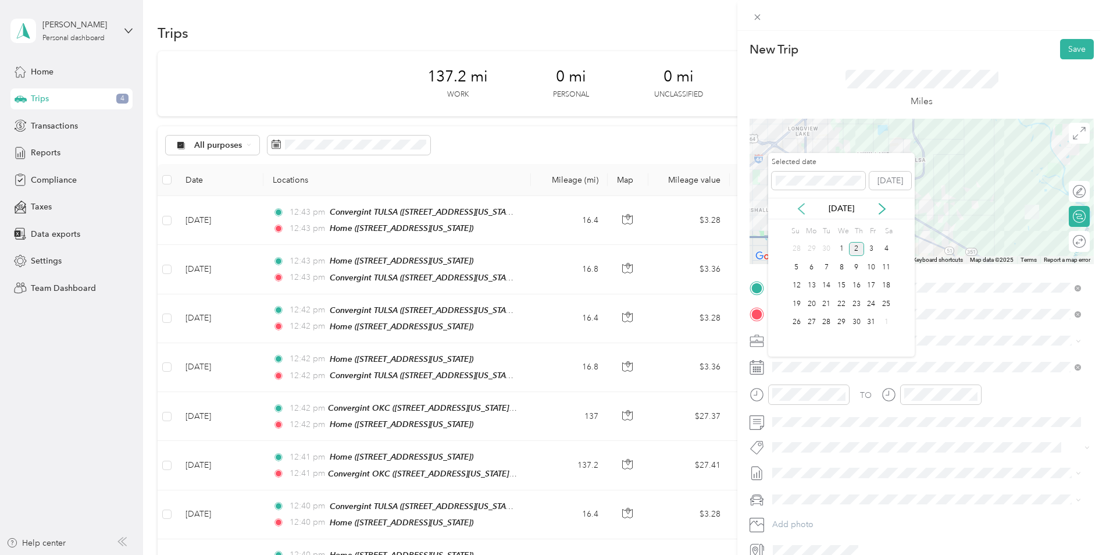
click at [803, 207] on icon at bounding box center [801, 209] width 12 height 12
click at [870, 284] on div "19" at bounding box center [871, 285] width 15 height 15
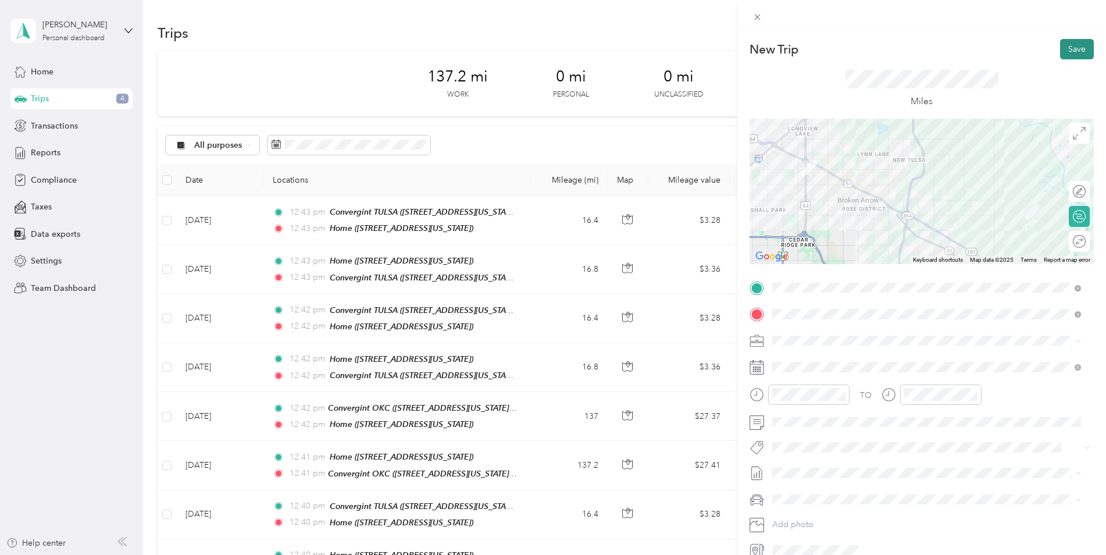
click at [1072, 52] on button "Save" at bounding box center [1077, 49] width 34 height 20
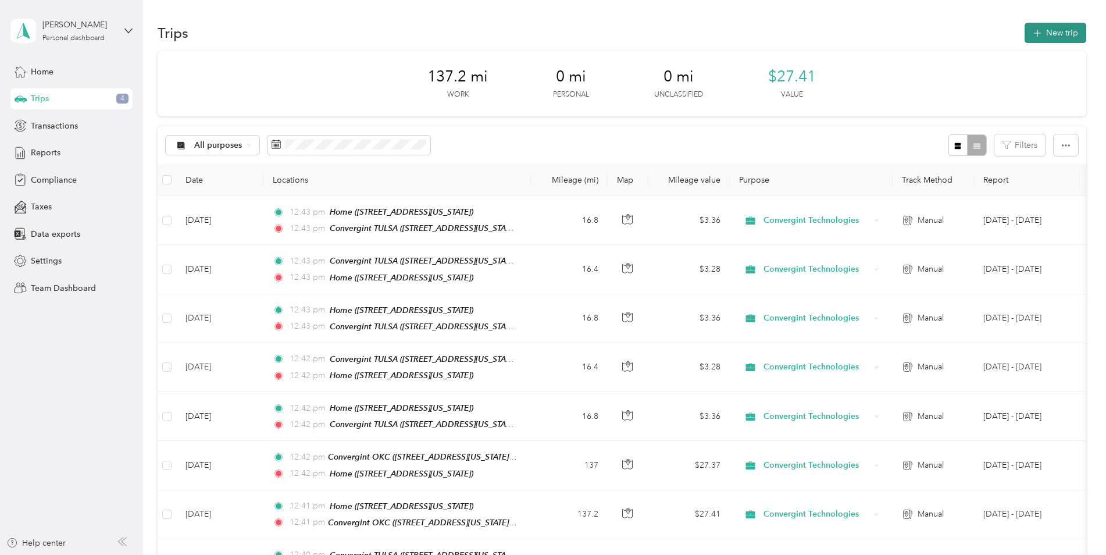
click at [1044, 37] on button "New trip" at bounding box center [1055, 33] width 62 height 20
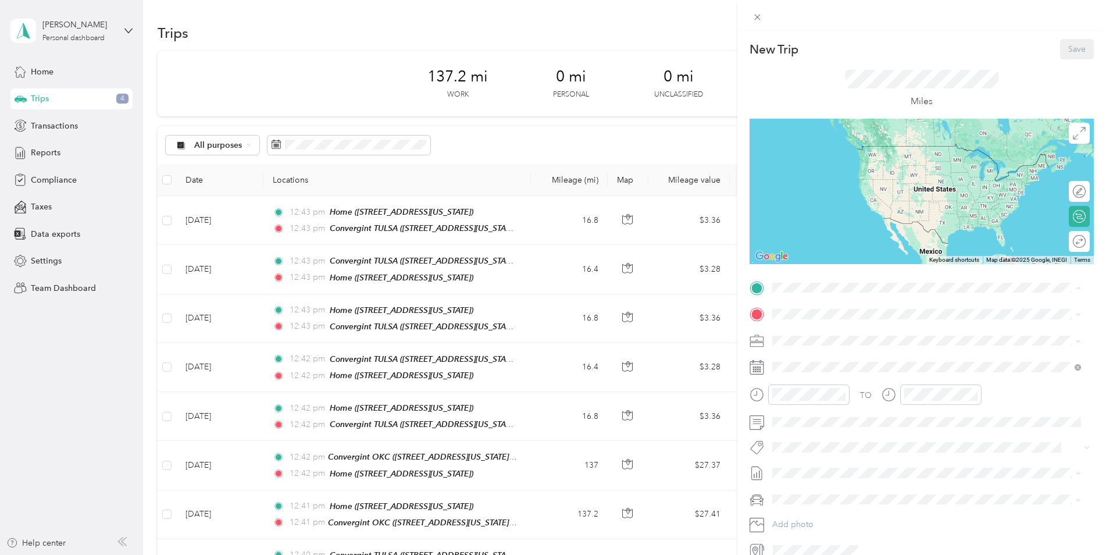
click at [804, 378] on span "[STREET_ADDRESS][US_STATE]" at bounding box center [852, 383] width 116 height 10
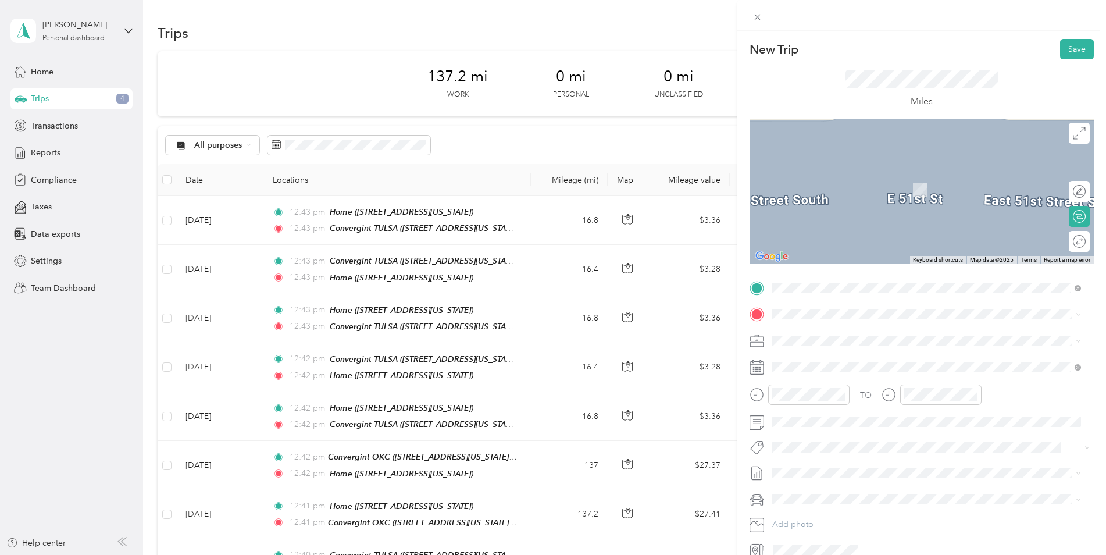
click at [824, 430] on div "Home" at bounding box center [852, 432] width 116 height 10
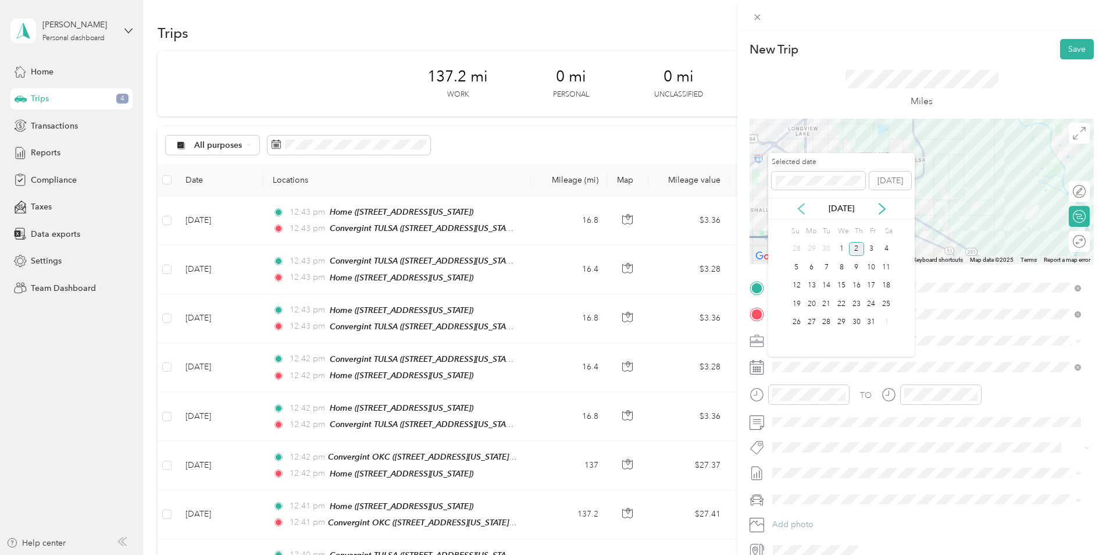
click at [803, 210] on icon at bounding box center [801, 209] width 12 height 12
click at [873, 278] on div "19" at bounding box center [871, 285] width 15 height 15
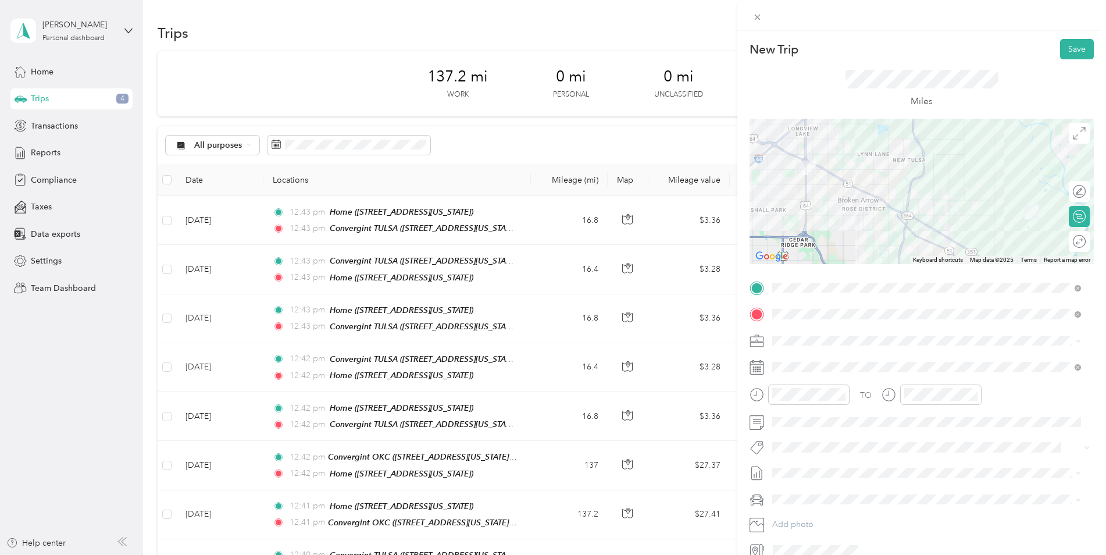
click at [1071, 38] on div "New Trip Save This trip cannot be edited because it is either under review, app…" at bounding box center [921, 308] width 369 height 555
click at [1064, 42] on button "Save" at bounding box center [1077, 49] width 34 height 20
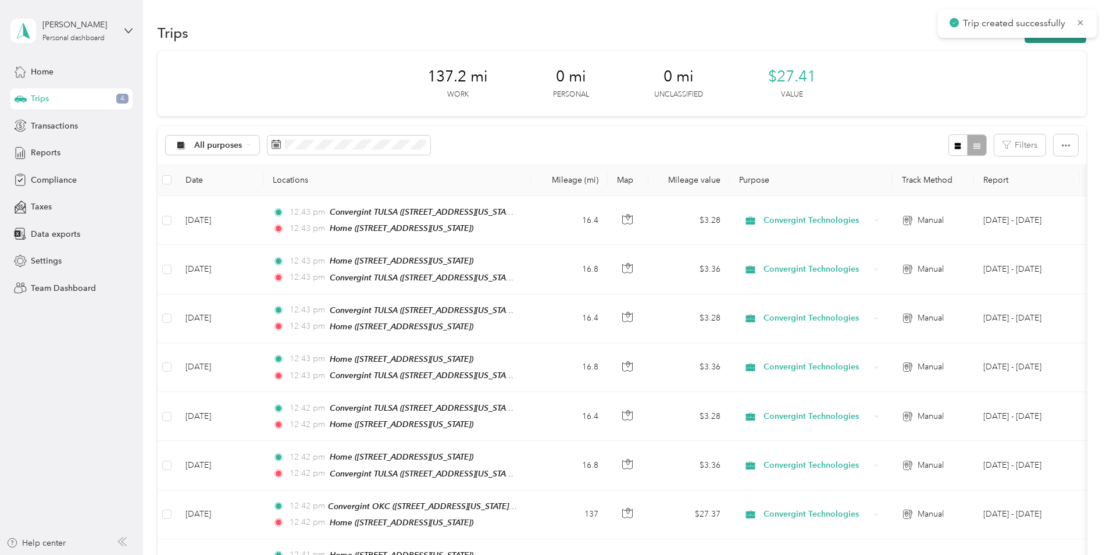
click at [1061, 38] on button "New trip" at bounding box center [1055, 33] width 62 height 20
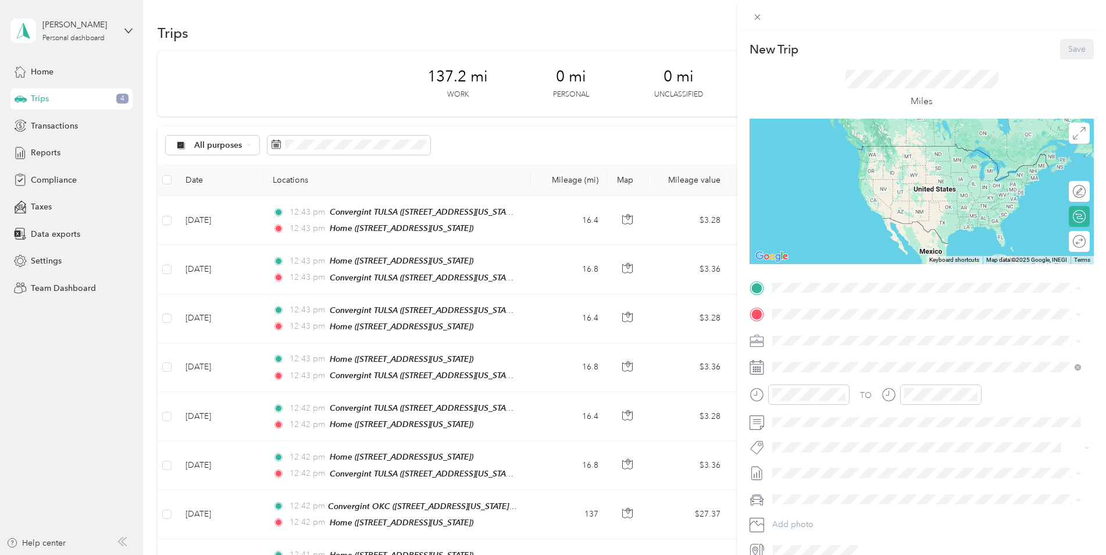
click at [831, 409] on div "Home [STREET_ADDRESS][US_STATE]" at bounding box center [852, 414] width 116 height 24
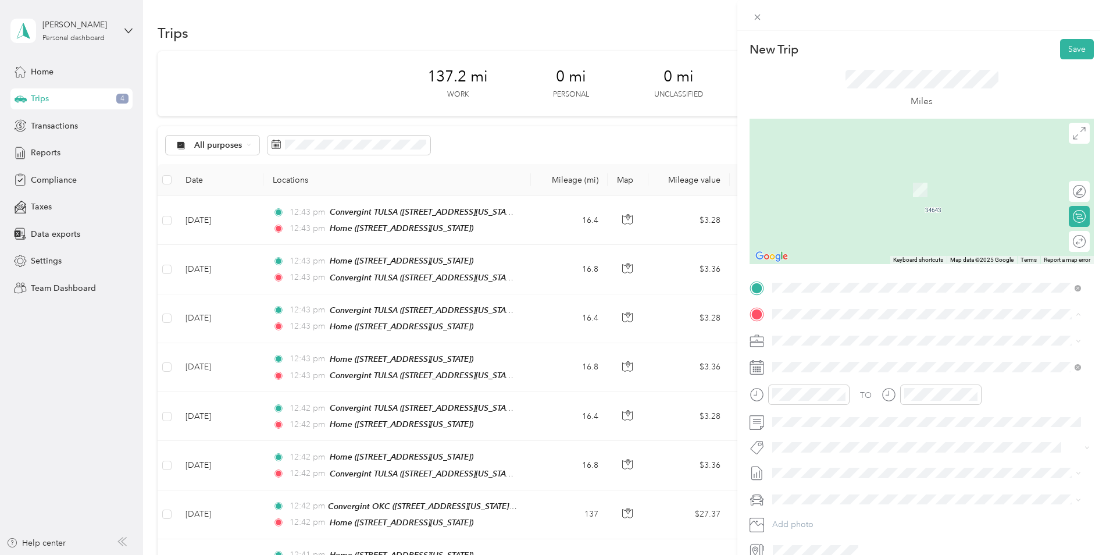
click at [836, 403] on div "Convergint TULSA [STREET_ADDRESS][US_STATE]" at bounding box center [852, 403] width 116 height 24
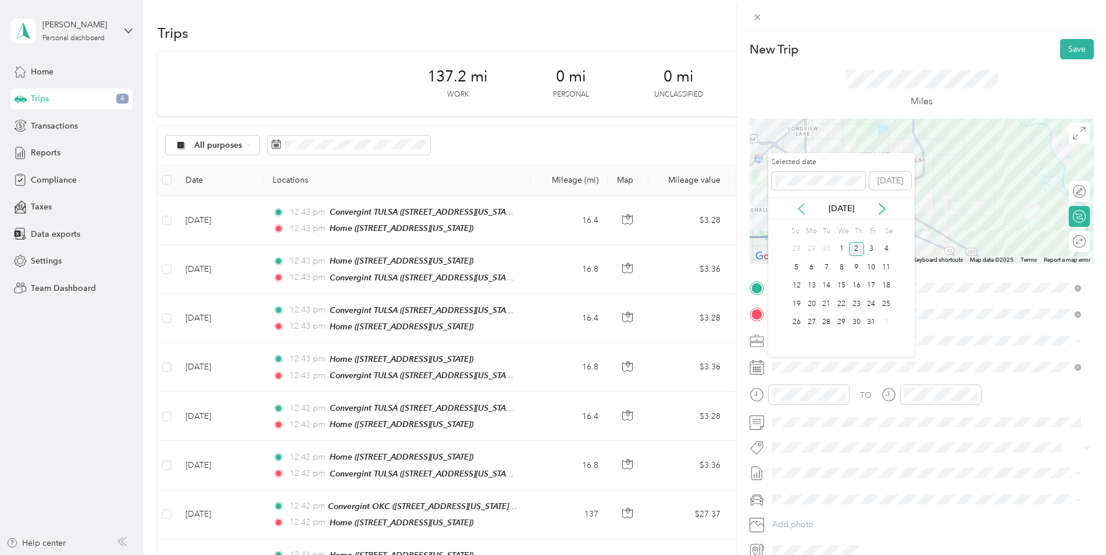
click at [802, 203] on icon at bounding box center [801, 209] width 12 height 12
click at [807, 302] on div "22" at bounding box center [811, 303] width 15 height 15
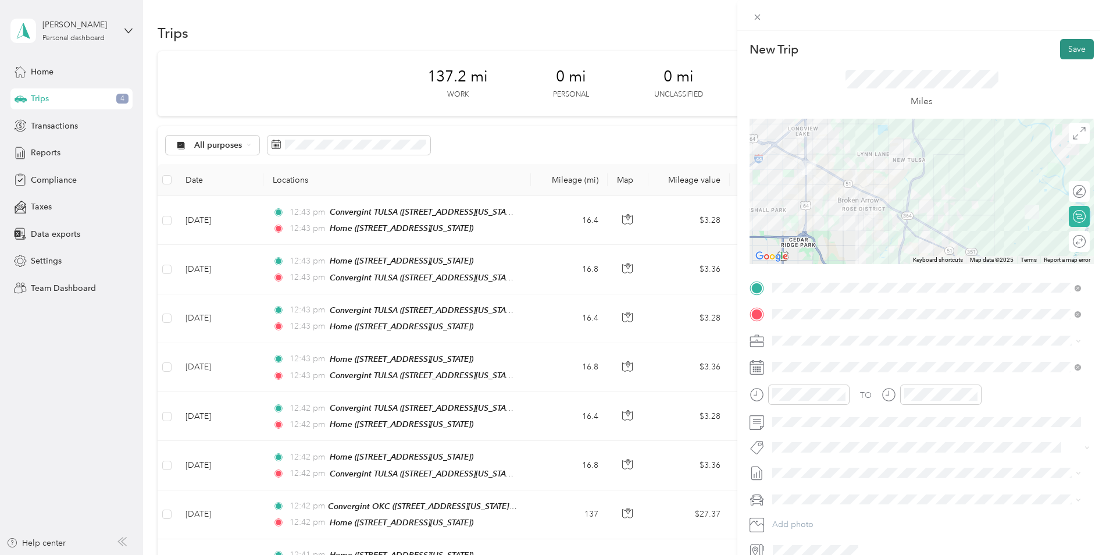
click at [1071, 49] on button "Save" at bounding box center [1077, 49] width 34 height 20
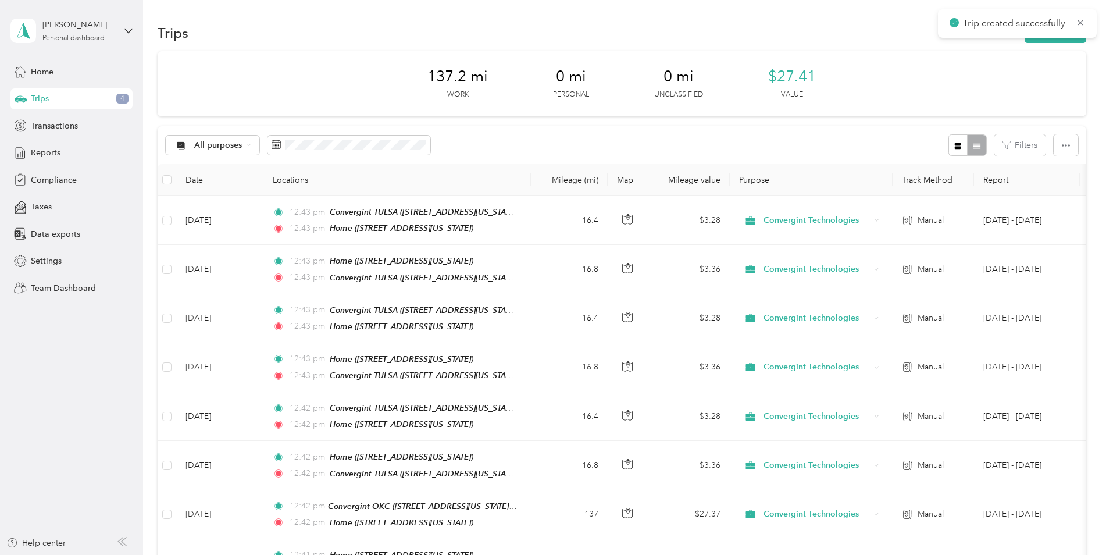
click at [1029, 35] on div "Trip created successfully" at bounding box center [1017, 23] width 159 height 28
click at [1029, 38] on button "New trip" at bounding box center [1055, 33] width 62 height 20
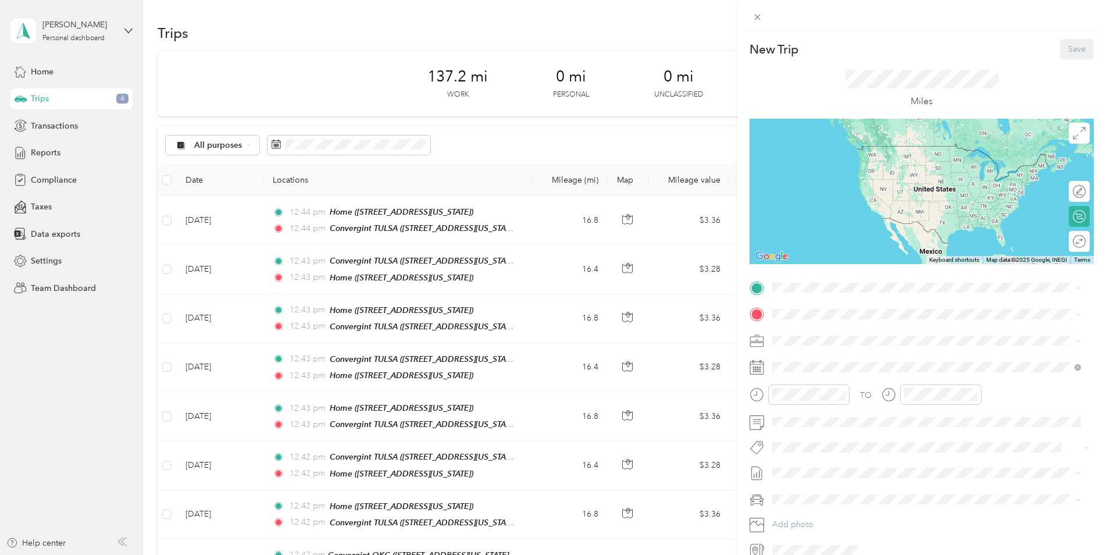
click at [829, 374] on div "Convergint TULSA [STREET_ADDRESS][US_STATE]" at bounding box center [852, 377] width 116 height 24
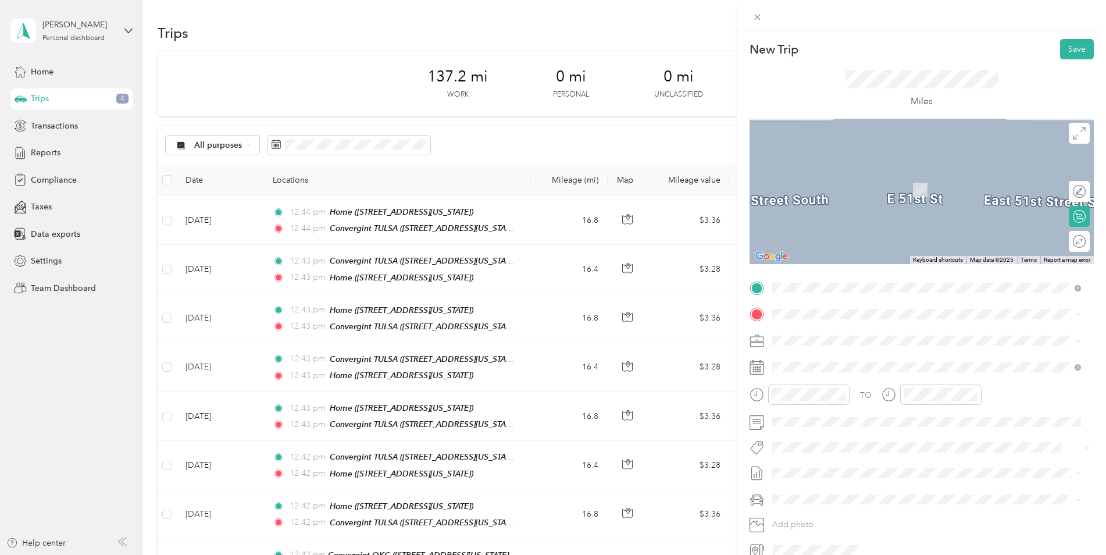
click at [838, 431] on div "Home" at bounding box center [852, 433] width 116 height 10
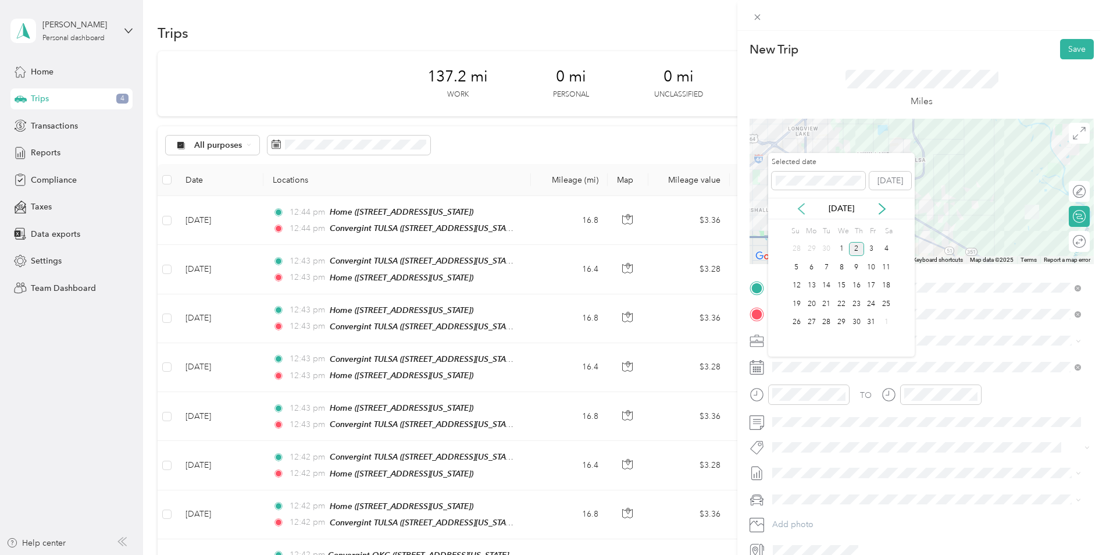
click at [803, 210] on icon at bounding box center [801, 209] width 12 height 12
click at [816, 305] on div "22" at bounding box center [811, 303] width 15 height 15
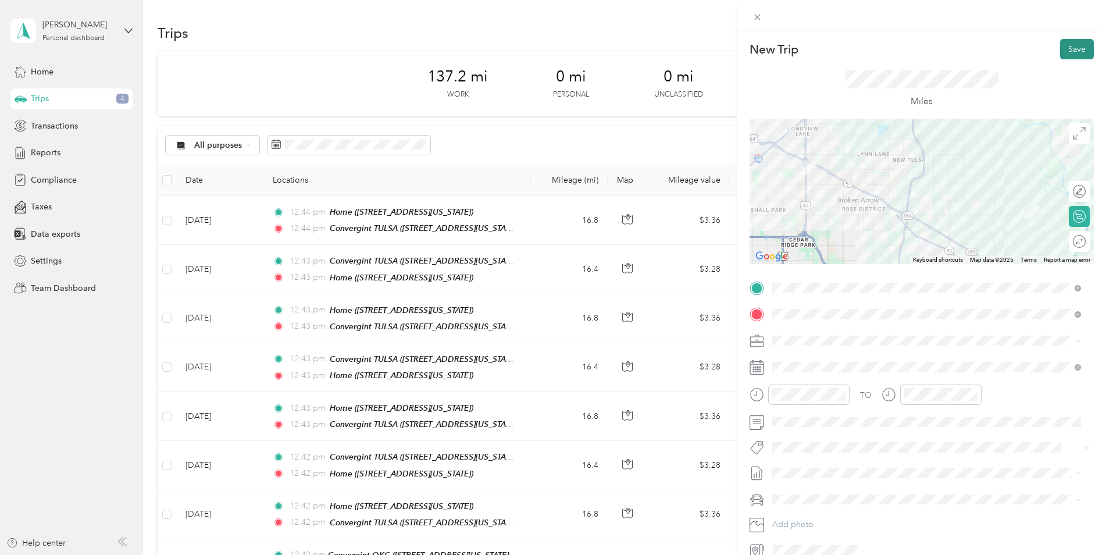
click at [1077, 50] on button "Save" at bounding box center [1077, 49] width 34 height 20
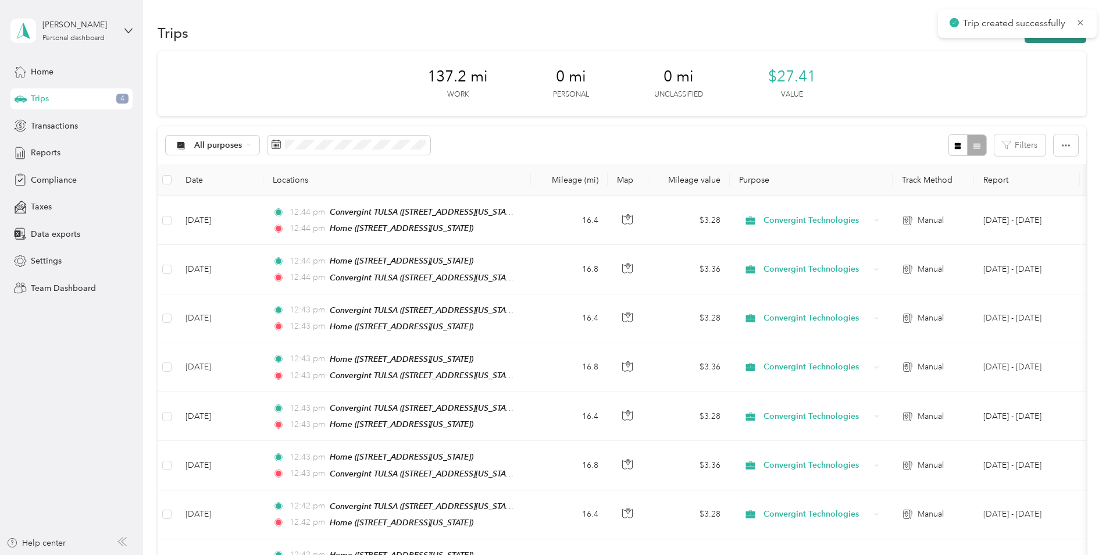
click at [1036, 40] on button "New trip" at bounding box center [1055, 33] width 62 height 20
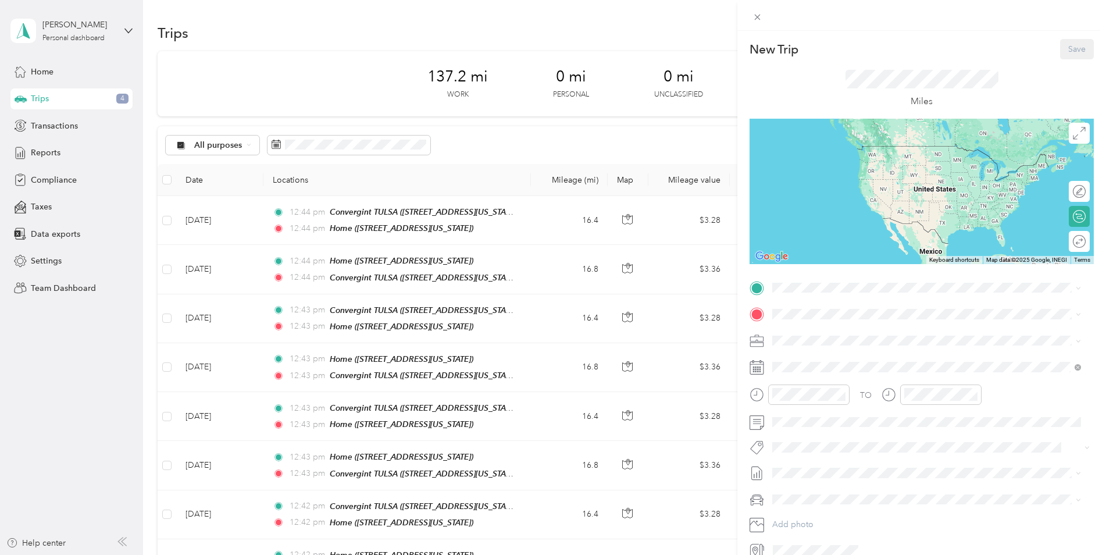
click at [809, 407] on strong "Home" at bounding box center [805, 403] width 23 height 10
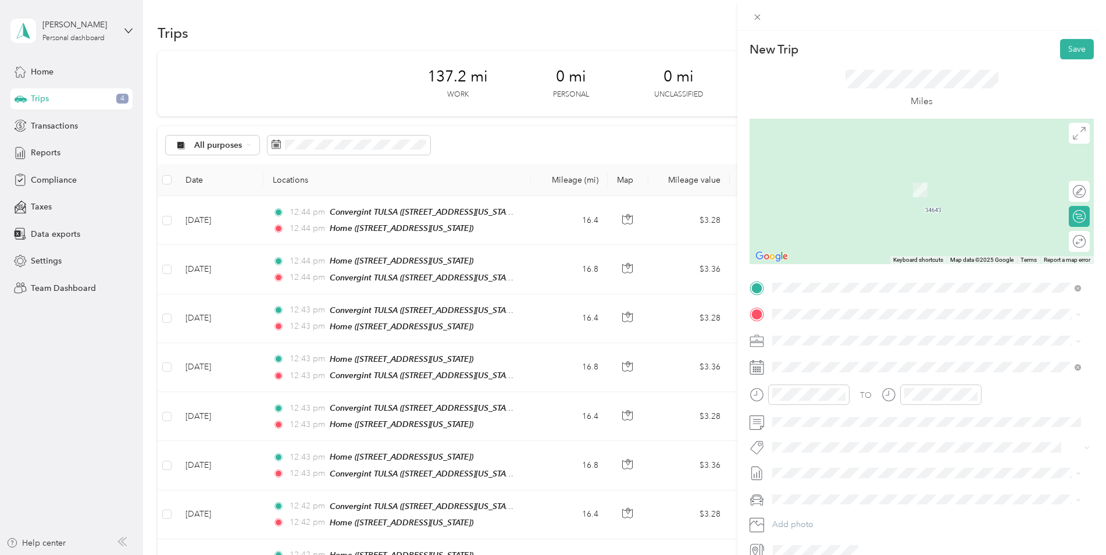
click at [837, 372] on span "[STREET_ADDRESS][US_STATE][US_STATE]" at bounding box center [873, 371] width 159 height 10
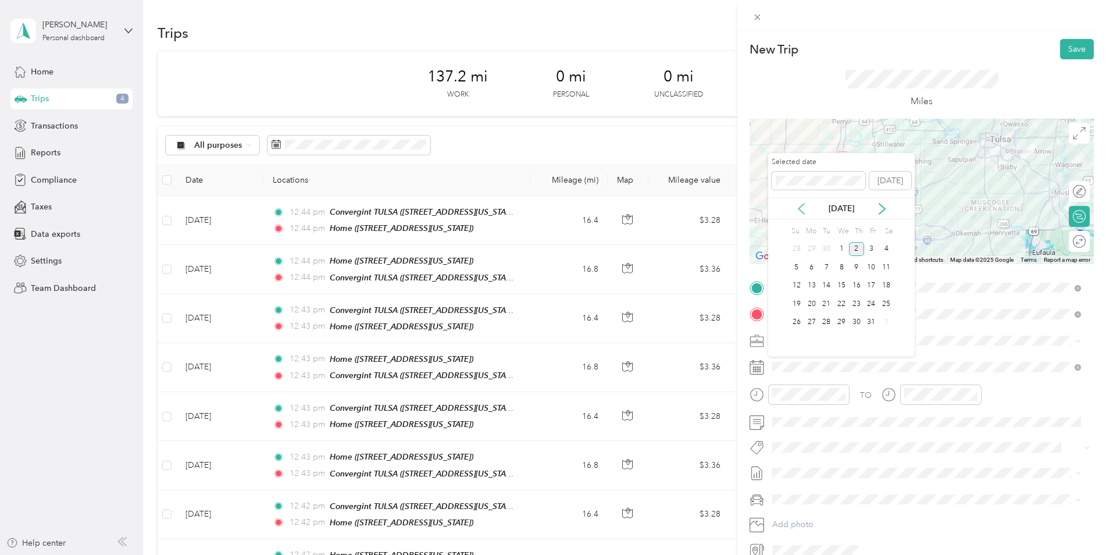
click at [802, 210] on icon at bounding box center [801, 209] width 12 height 12
click at [821, 301] on div "23" at bounding box center [825, 303] width 15 height 15
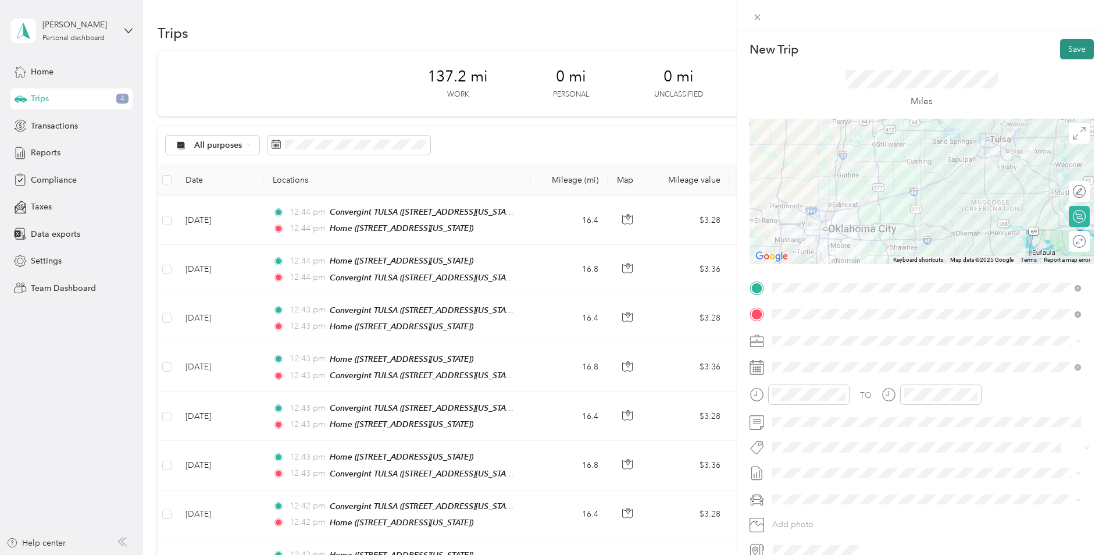
click at [1064, 48] on button "Save" at bounding box center [1077, 49] width 34 height 20
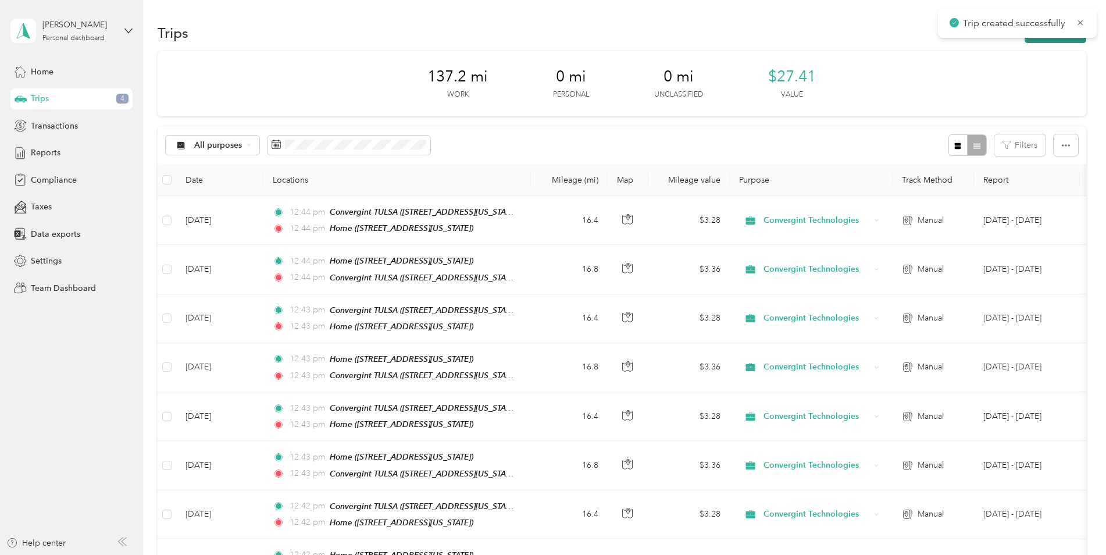
click at [1070, 39] on button "New trip" at bounding box center [1055, 33] width 62 height 20
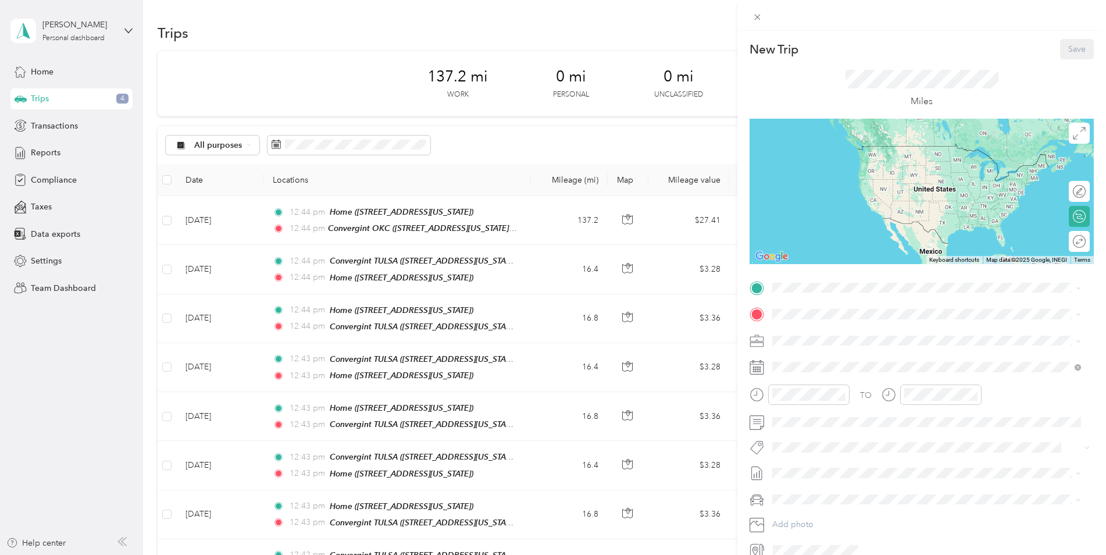
click at [798, 343] on span "[STREET_ADDRESS][US_STATE][US_STATE]" at bounding box center [873, 347] width 159 height 10
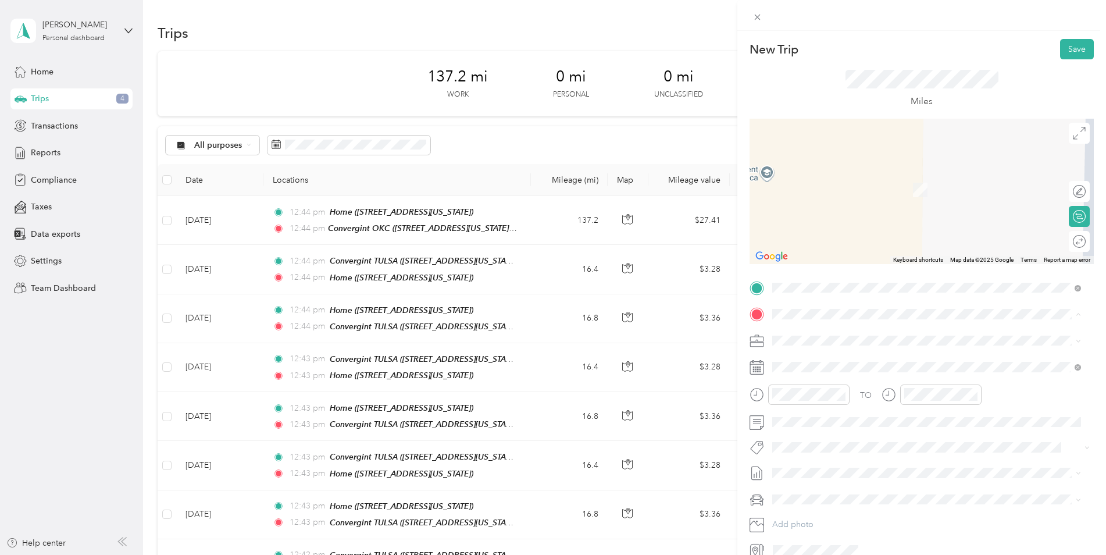
click at [823, 435] on div "Home" at bounding box center [852, 433] width 116 height 10
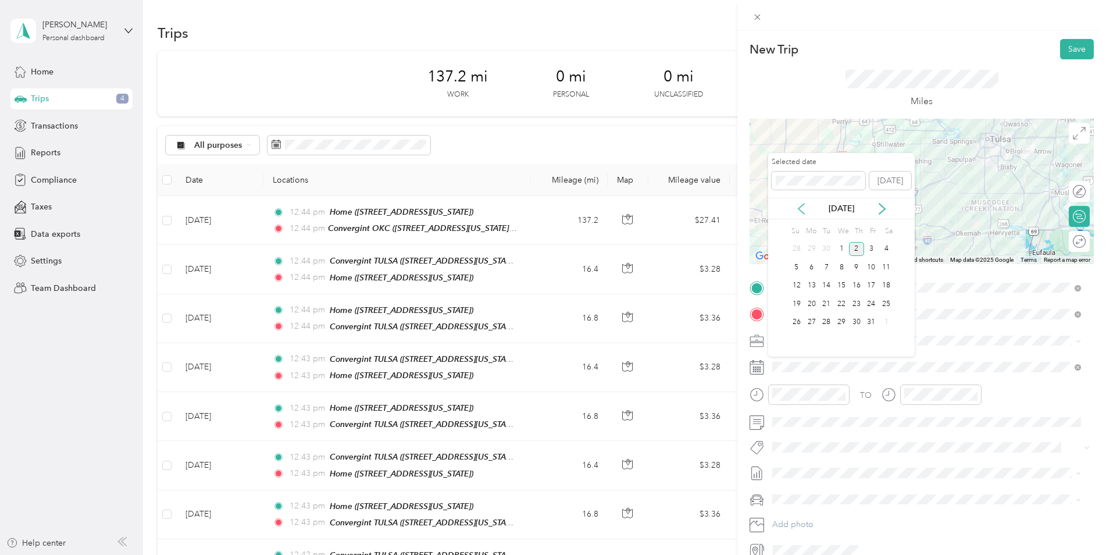
click at [804, 205] on icon at bounding box center [801, 209] width 12 height 12
click at [827, 307] on div "23" at bounding box center [825, 303] width 15 height 15
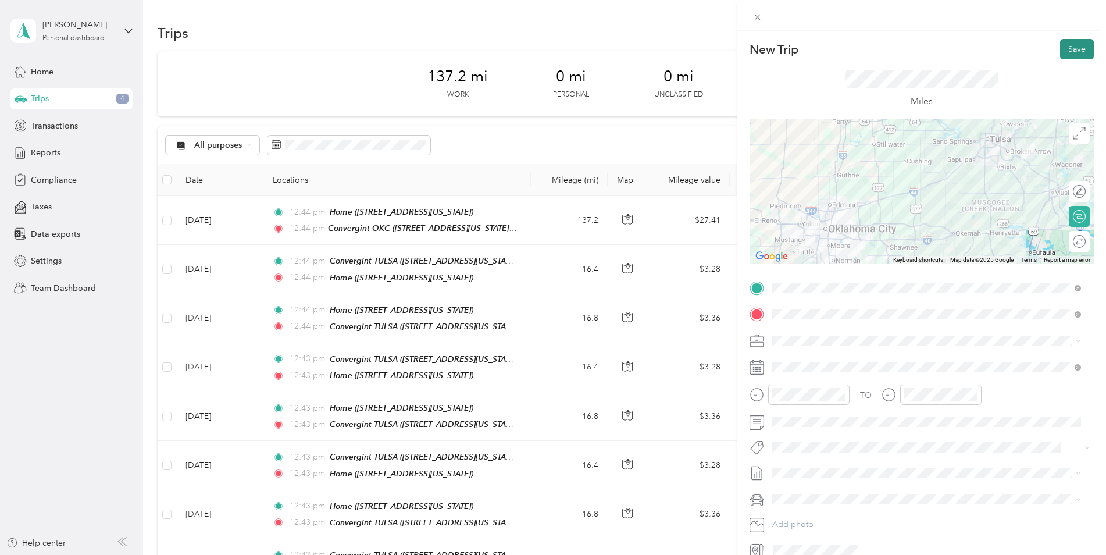
click at [1065, 51] on button "Save" at bounding box center [1077, 49] width 34 height 20
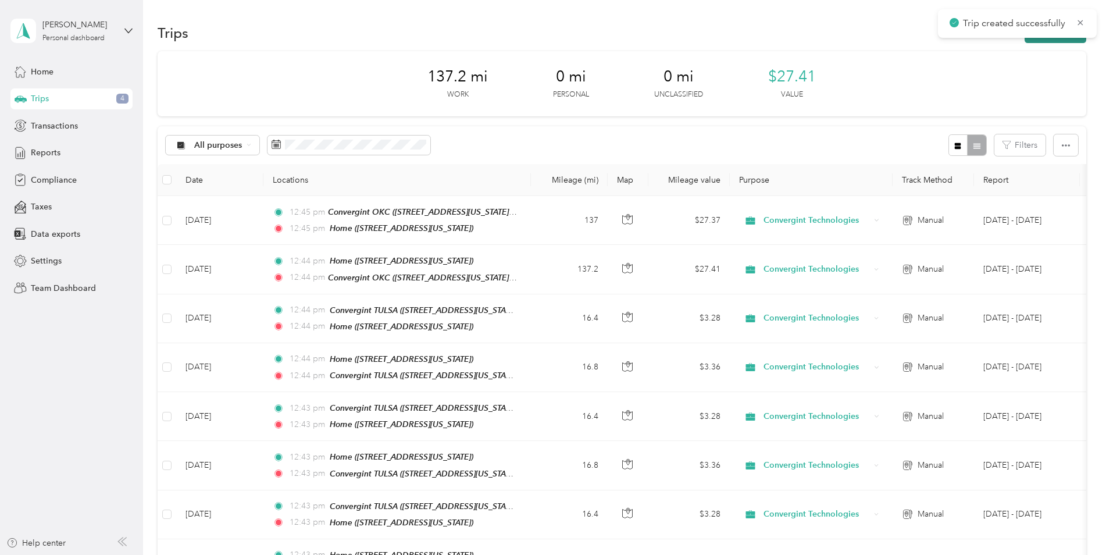
click at [1057, 41] on button "New trip" at bounding box center [1055, 33] width 62 height 20
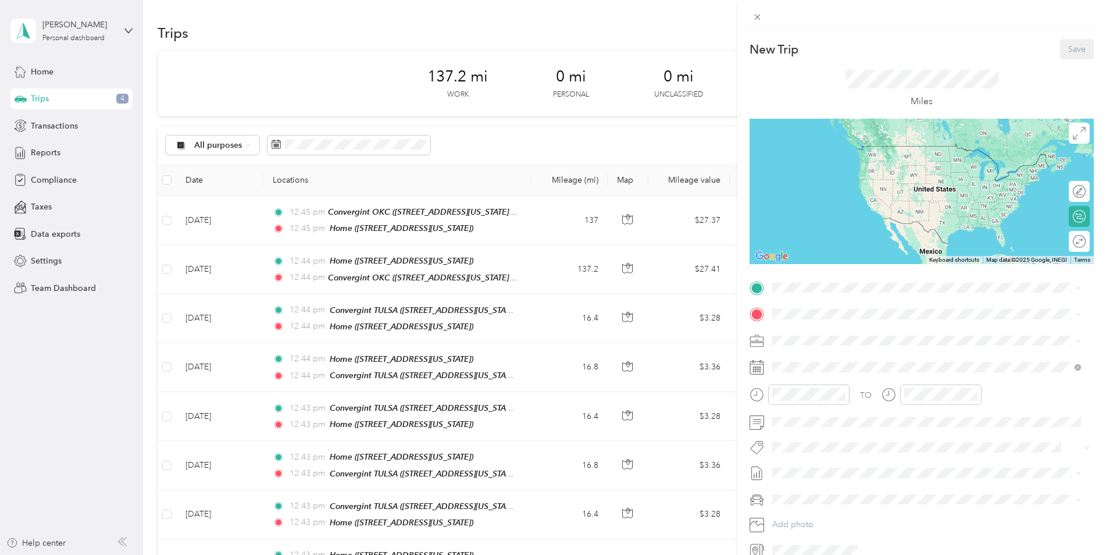
click at [835, 406] on div "Home" at bounding box center [852, 407] width 116 height 10
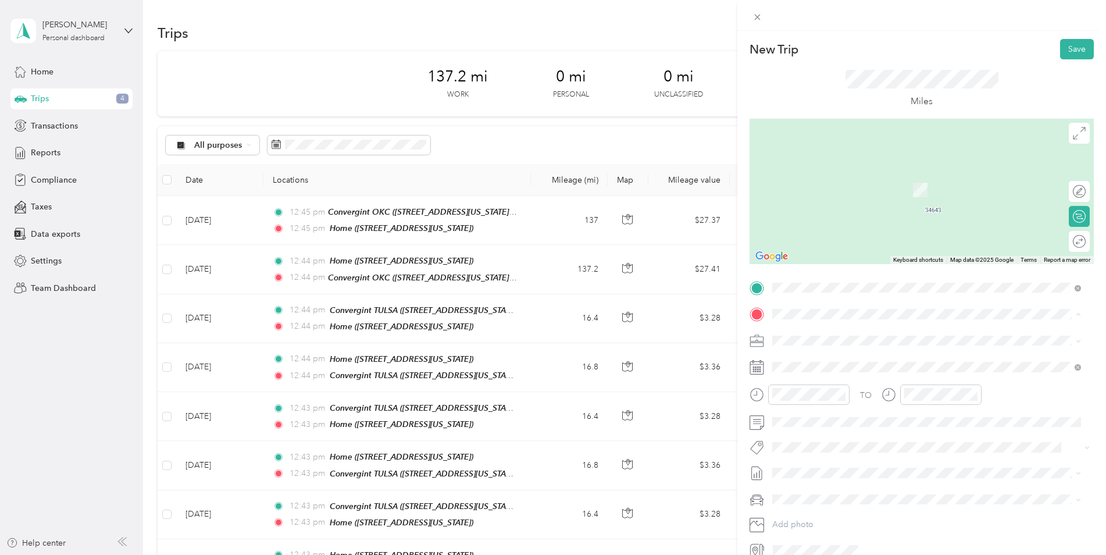
click at [839, 396] on strong "Convergint TULSA" at bounding box center [829, 396] width 70 height 10
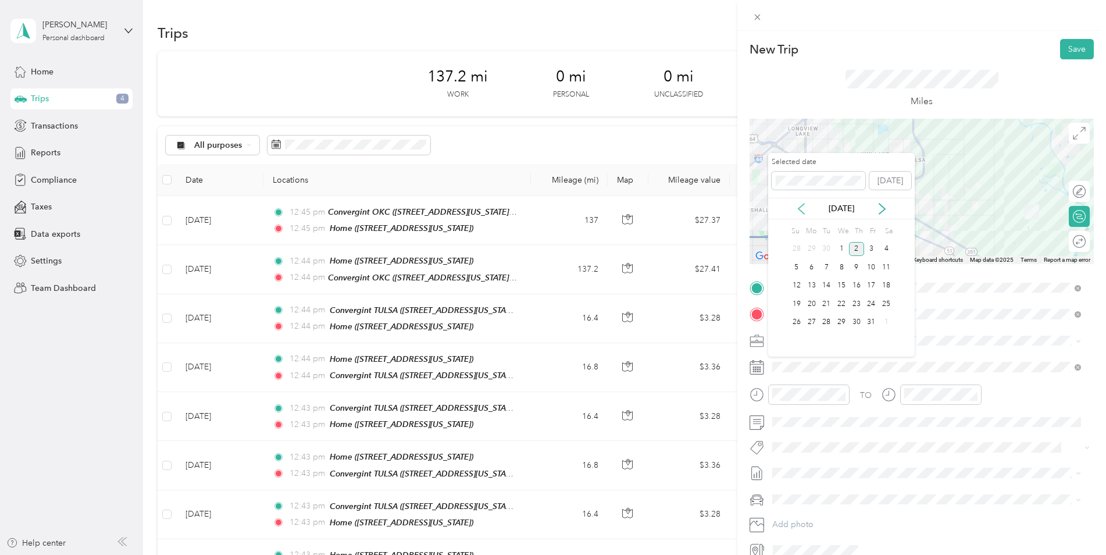
click at [804, 203] on icon at bounding box center [801, 208] width 6 height 10
click at [840, 303] on div "24" at bounding box center [841, 303] width 15 height 15
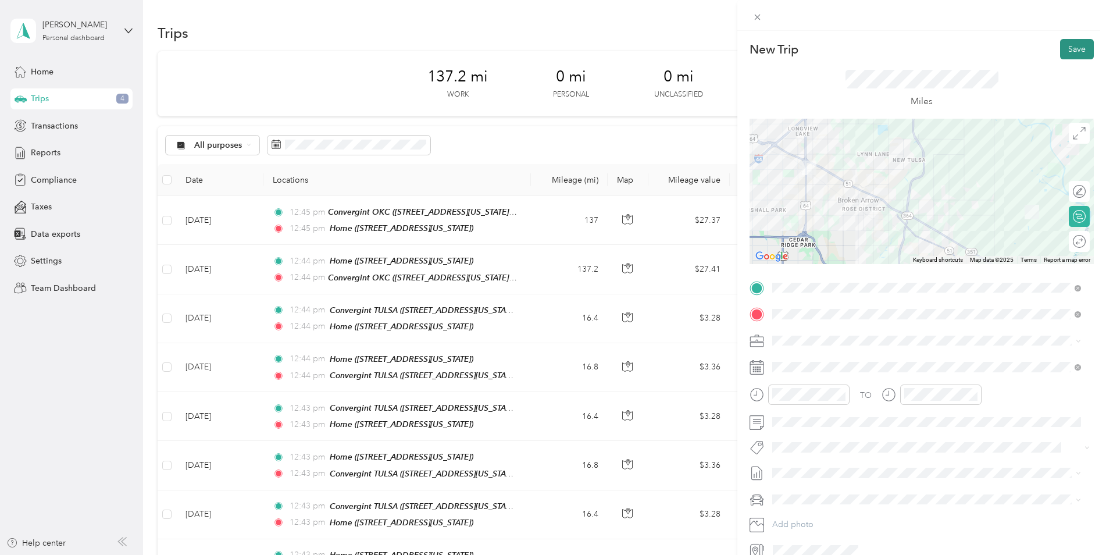
click at [1078, 45] on button "Save" at bounding box center [1077, 49] width 34 height 20
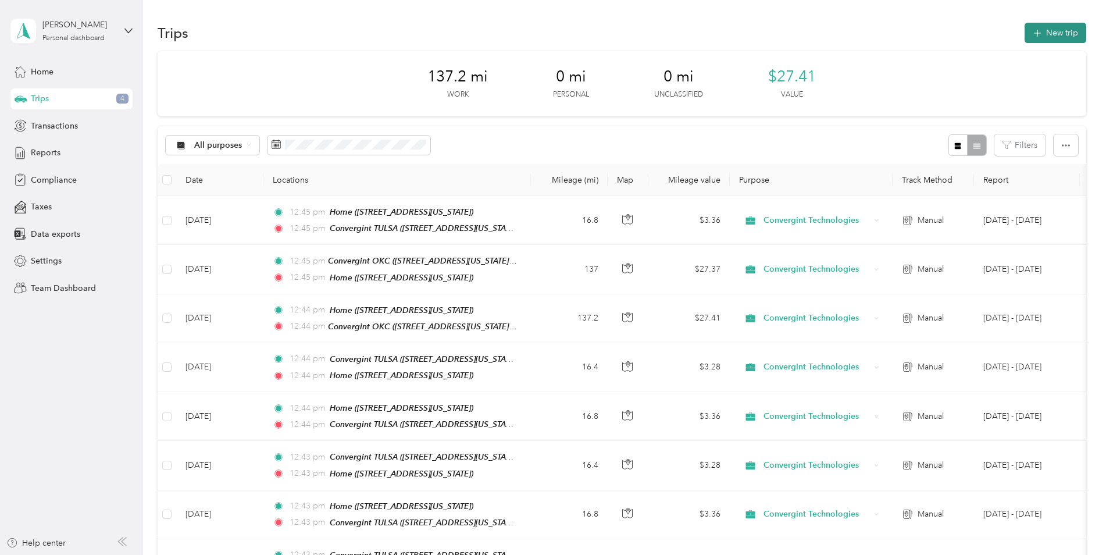
click at [1039, 40] on button "New trip" at bounding box center [1055, 33] width 62 height 20
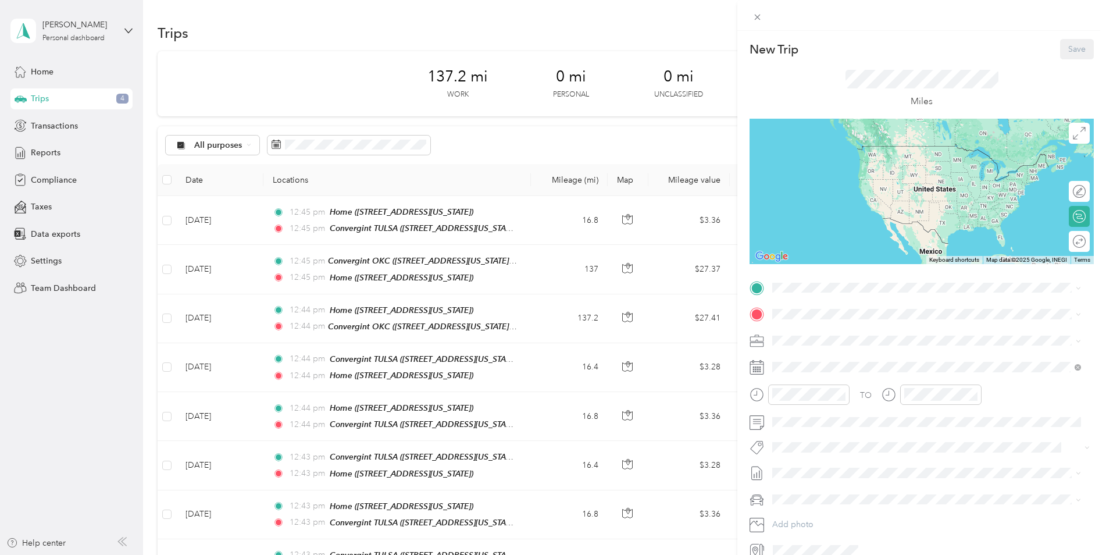
click at [842, 376] on div "Convergint TULSA [STREET_ADDRESS][US_STATE]" at bounding box center [852, 377] width 116 height 24
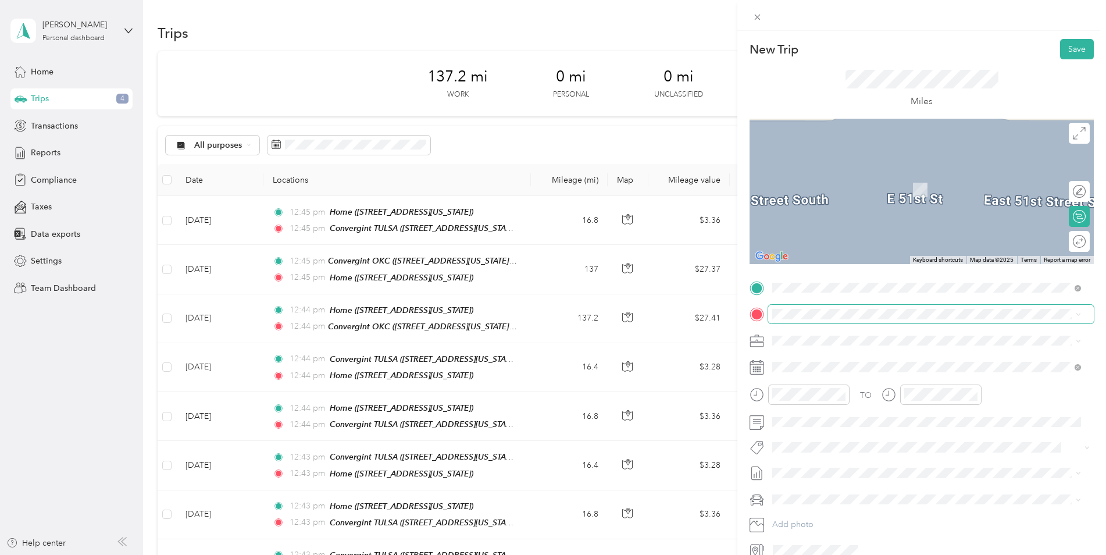
click at [841, 322] on span at bounding box center [931, 314] width 326 height 19
click at [838, 438] on div "Home [STREET_ADDRESS][US_STATE]" at bounding box center [852, 440] width 116 height 24
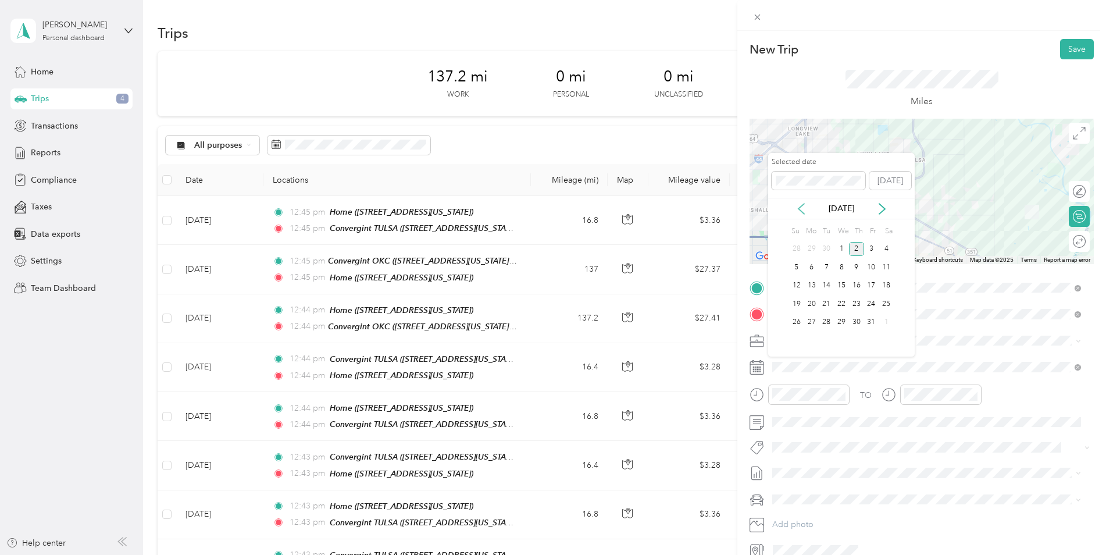
click at [802, 210] on icon at bounding box center [801, 209] width 12 height 12
click at [839, 303] on div "24" at bounding box center [841, 303] width 15 height 15
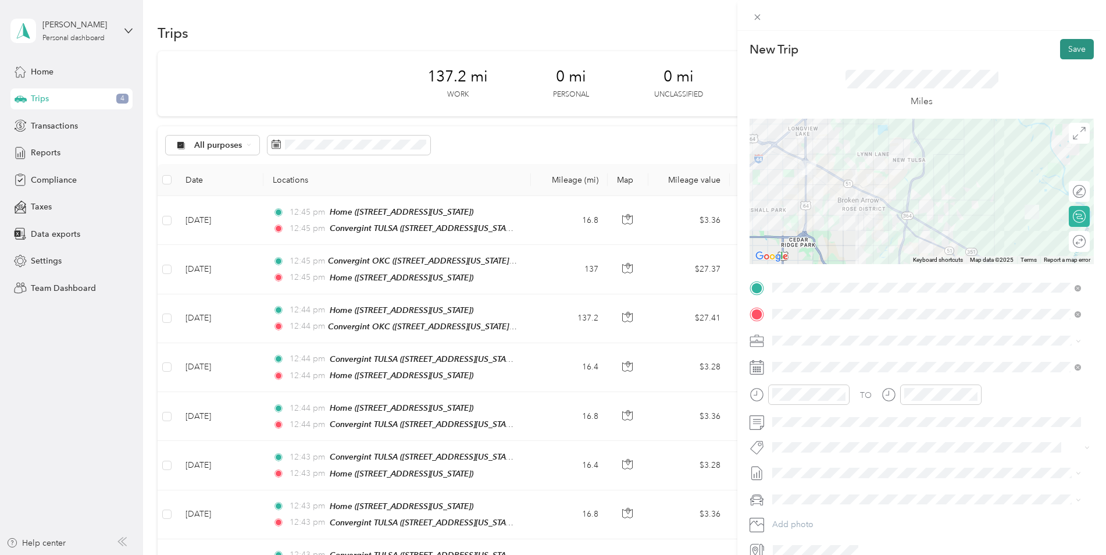
click at [1060, 48] on button "Save" at bounding box center [1077, 49] width 34 height 20
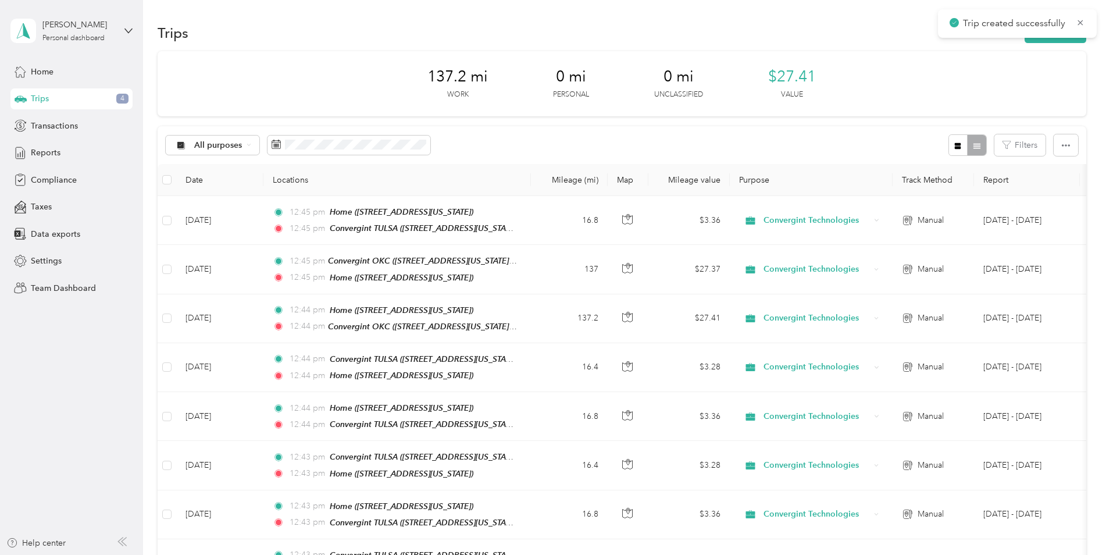
click at [1059, 37] on main "Trip created successfully [PERSON_NAME] Personal dashboard Home Trips 4 Transac…" at bounding box center [550, 277] width 1100 height 555
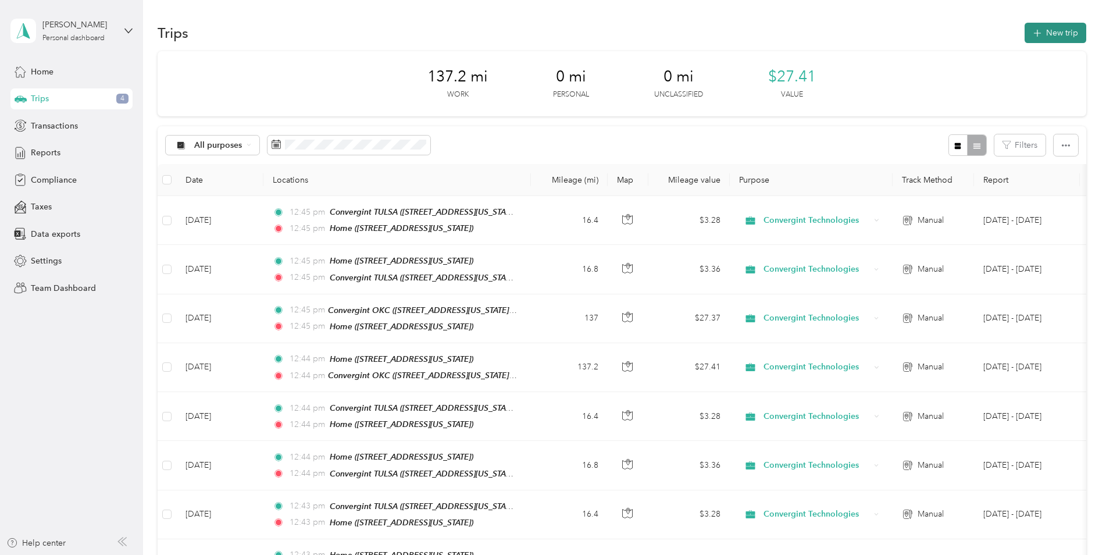
click at [1054, 37] on button "New trip" at bounding box center [1055, 33] width 62 height 20
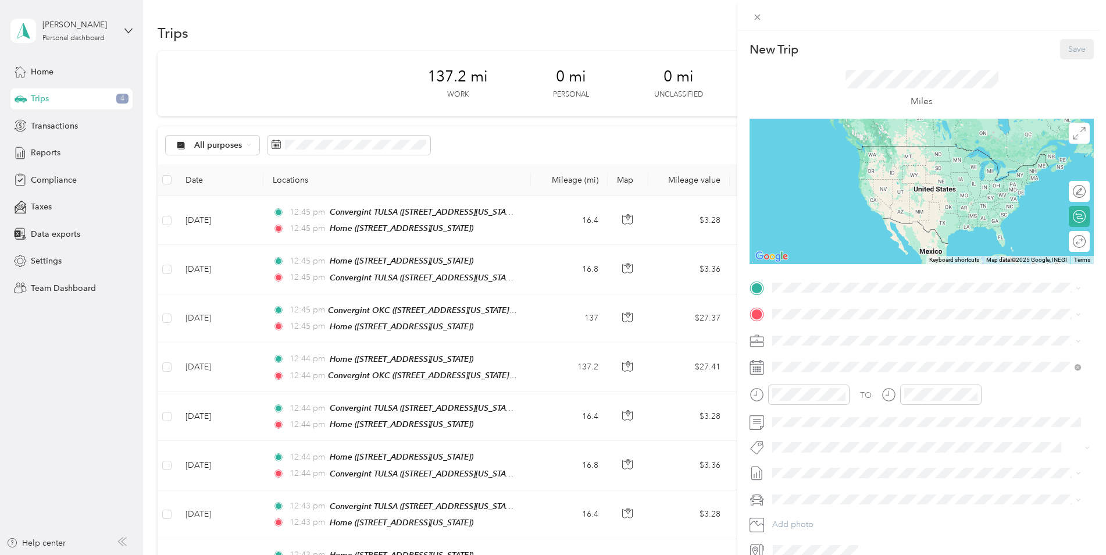
click at [826, 407] on div "Home [STREET_ADDRESS][US_STATE]" at bounding box center [852, 411] width 116 height 24
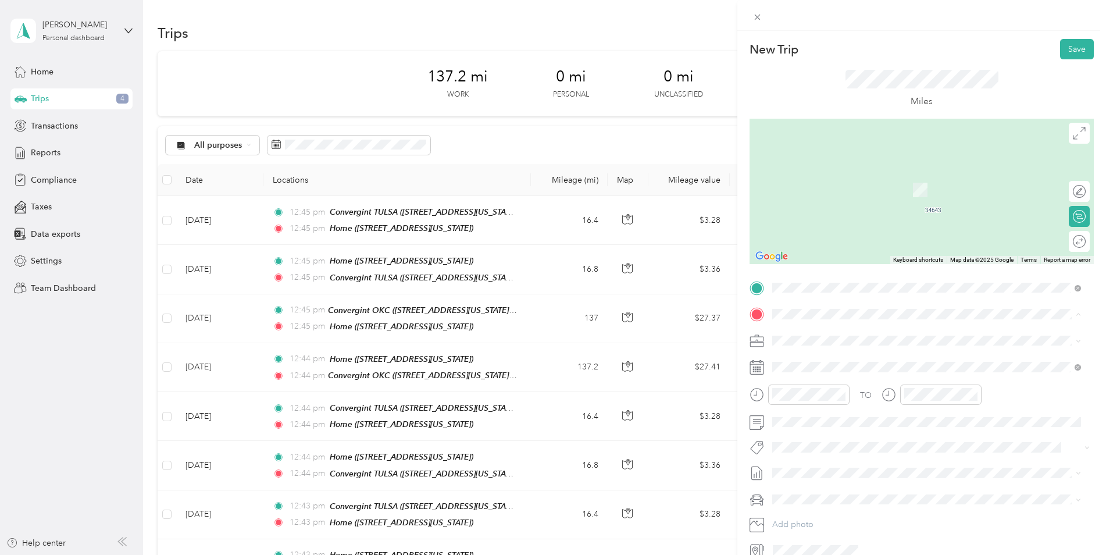
click at [799, 360] on div "Convergint OKC [STREET_ADDRESS][US_STATE][US_STATE]" at bounding box center [873, 367] width 159 height 24
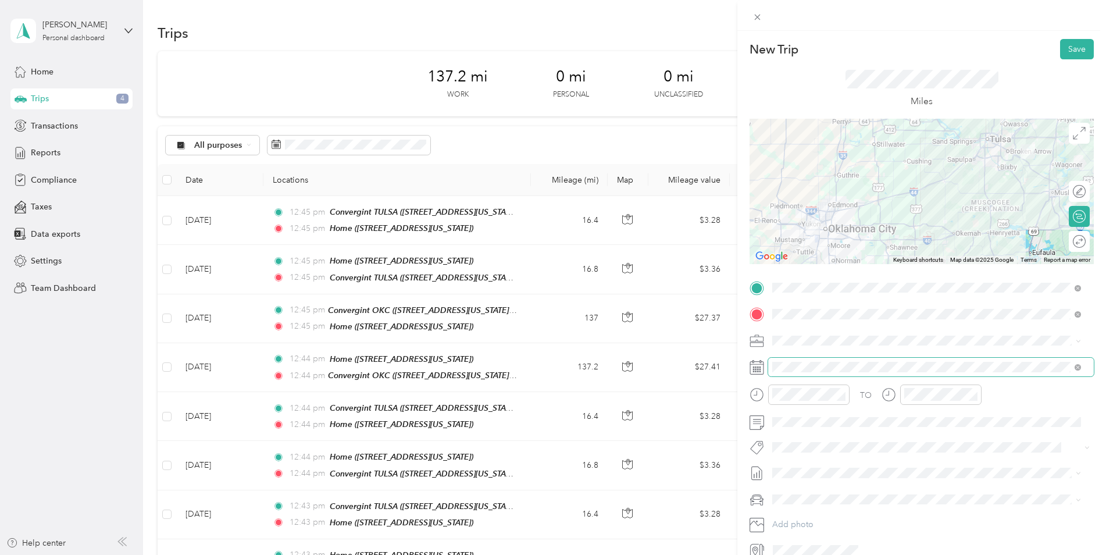
click at [806, 361] on span at bounding box center [931, 366] width 326 height 19
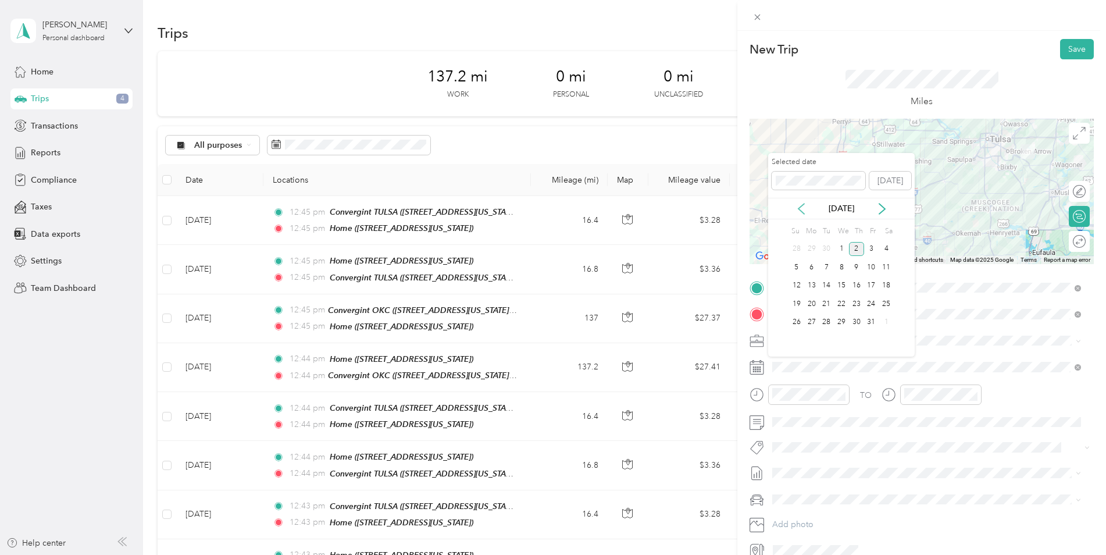
click at [800, 208] on icon at bounding box center [801, 209] width 12 height 12
click at [855, 301] on div "25" at bounding box center [856, 303] width 15 height 15
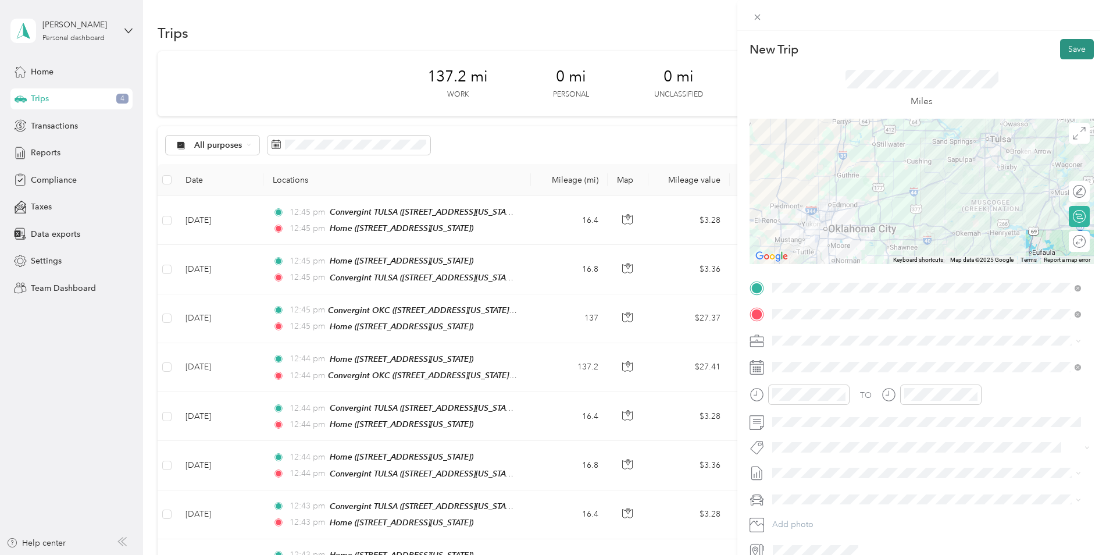
click at [1071, 53] on button "Save" at bounding box center [1077, 49] width 34 height 20
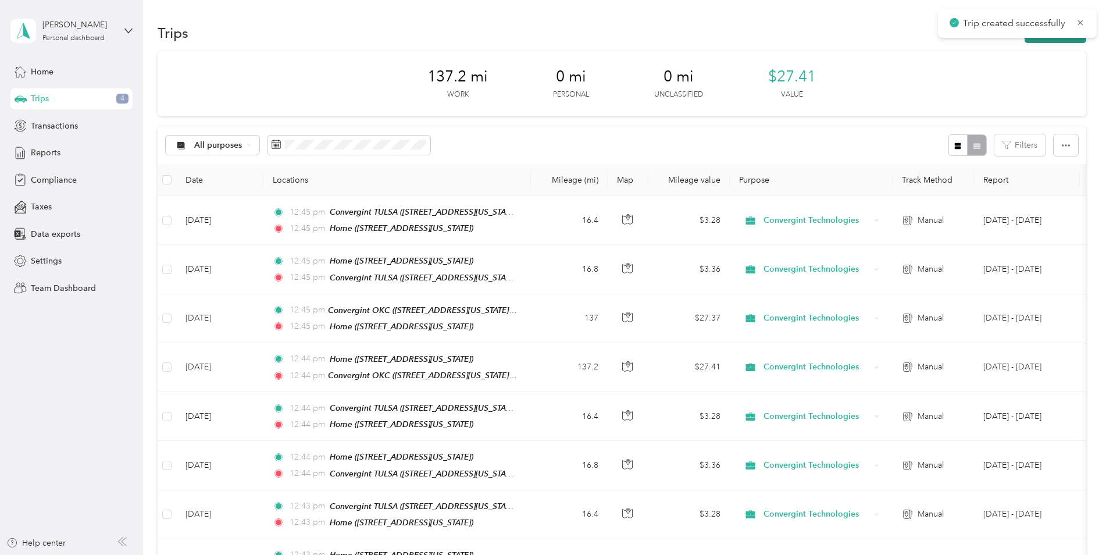
click at [1054, 38] on button "New trip" at bounding box center [1055, 33] width 62 height 20
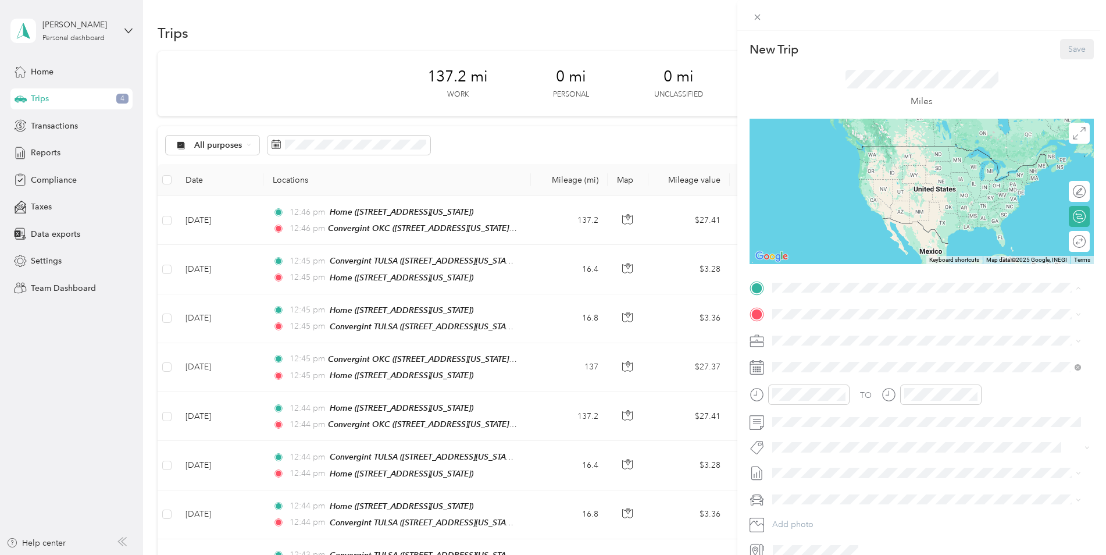
click at [817, 337] on div "Convergint OKC [STREET_ADDRESS][US_STATE][US_STATE]" at bounding box center [873, 340] width 159 height 24
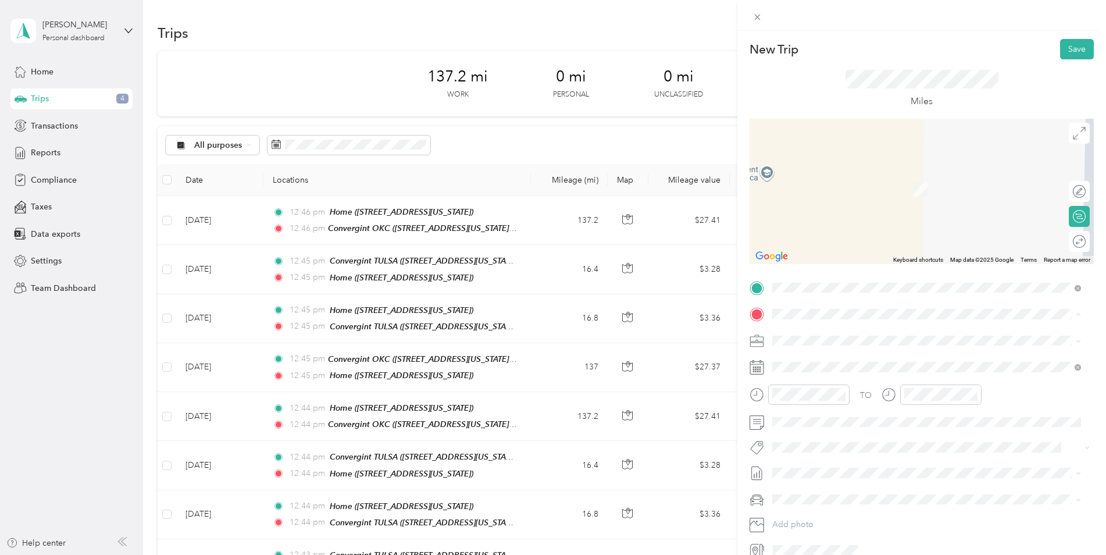
click at [830, 428] on div "Home [STREET_ADDRESS][US_STATE]" at bounding box center [926, 440] width 301 height 28
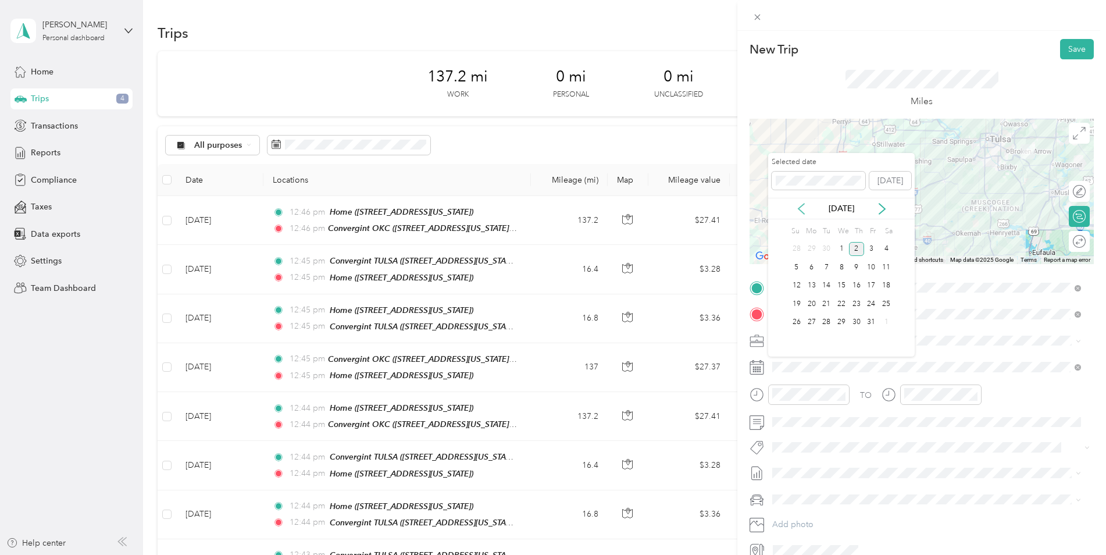
click at [799, 206] on icon at bounding box center [801, 208] width 6 height 10
click at [856, 302] on div "25" at bounding box center [856, 303] width 15 height 15
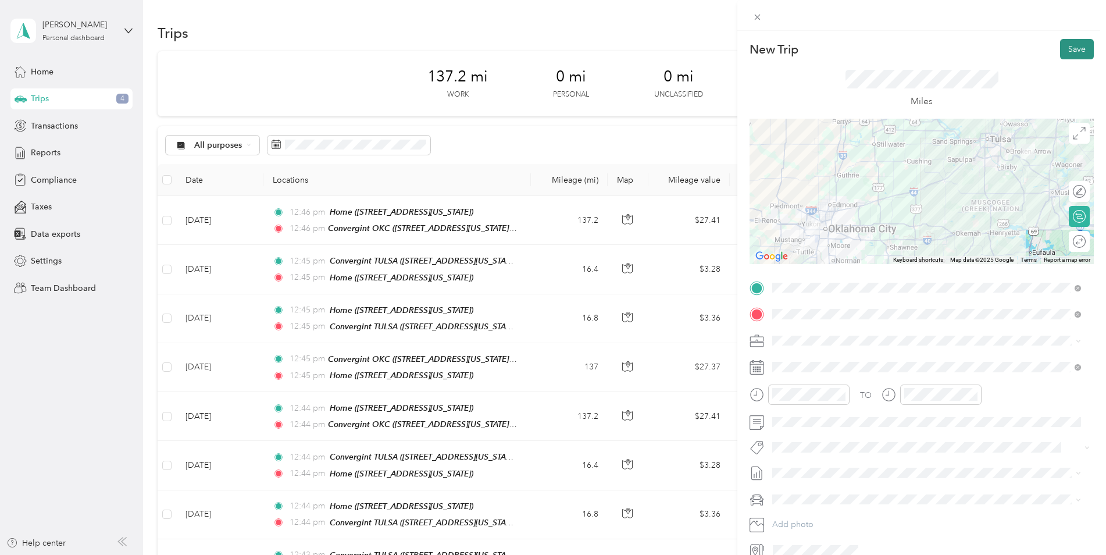
click at [1073, 49] on button "Save" at bounding box center [1077, 49] width 34 height 20
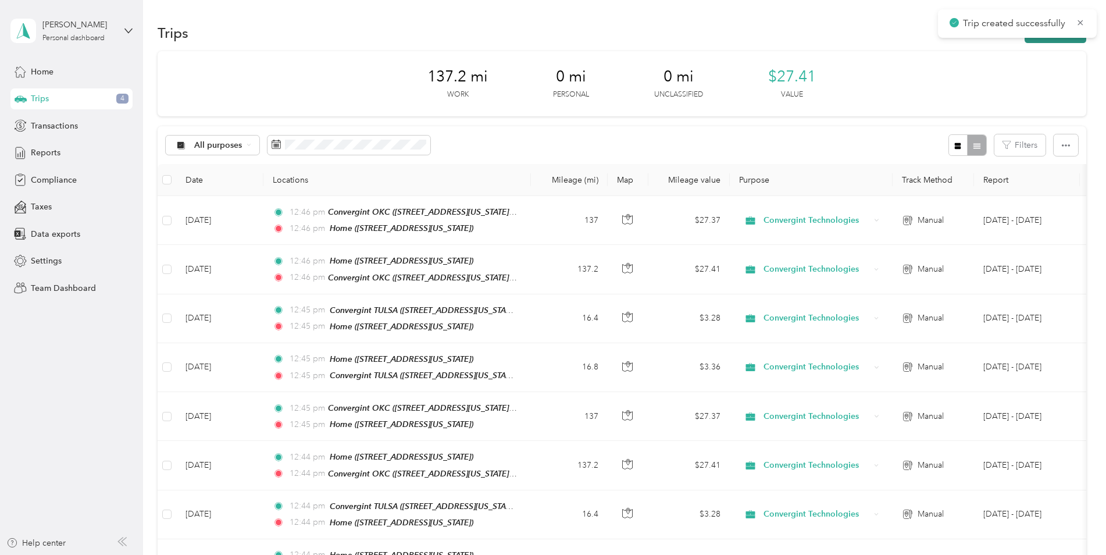
click at [1045, 40] on button "New trip" at bounding box center [1055, 33] width 62 height 20
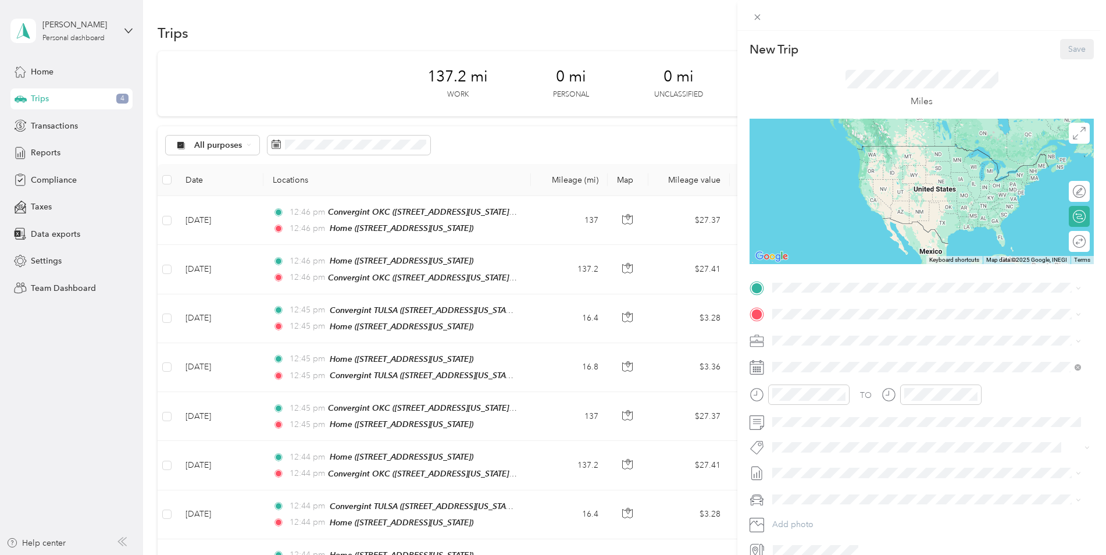
click at [836, 405] on div "Home" at bounding box center [852, 405] width 116 height 10
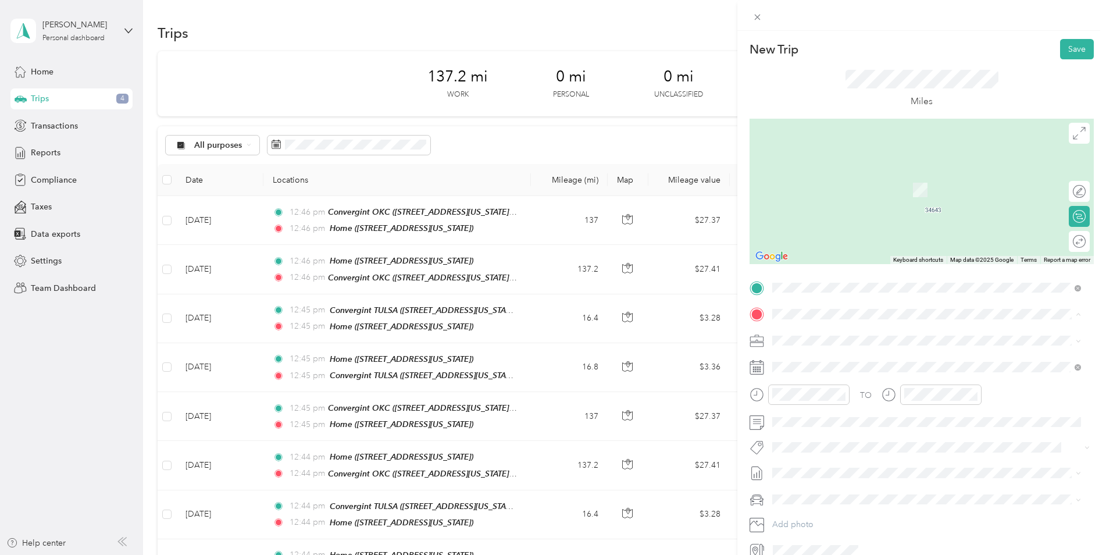
click at [832, 407] on span "[STREET_ADDRESS][US_STATE]" at bounding box center [852, 410] width 116 height 10
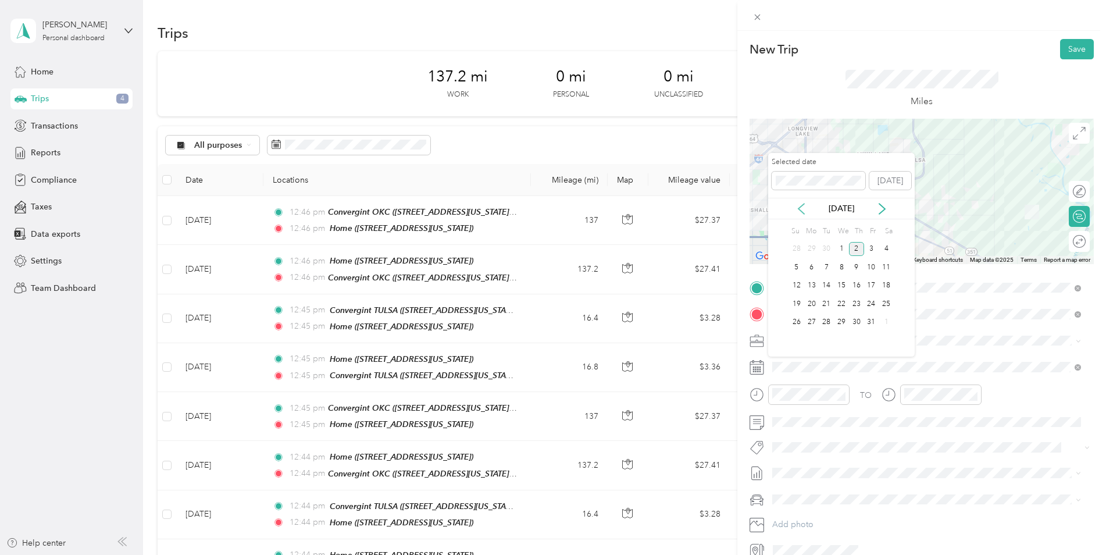
click at [799, 206] on icon at bounding box center [801, 209] width 12 height 12
click at [871, 302] on div "26" at bounding box center [871, 303] width 15 height 15
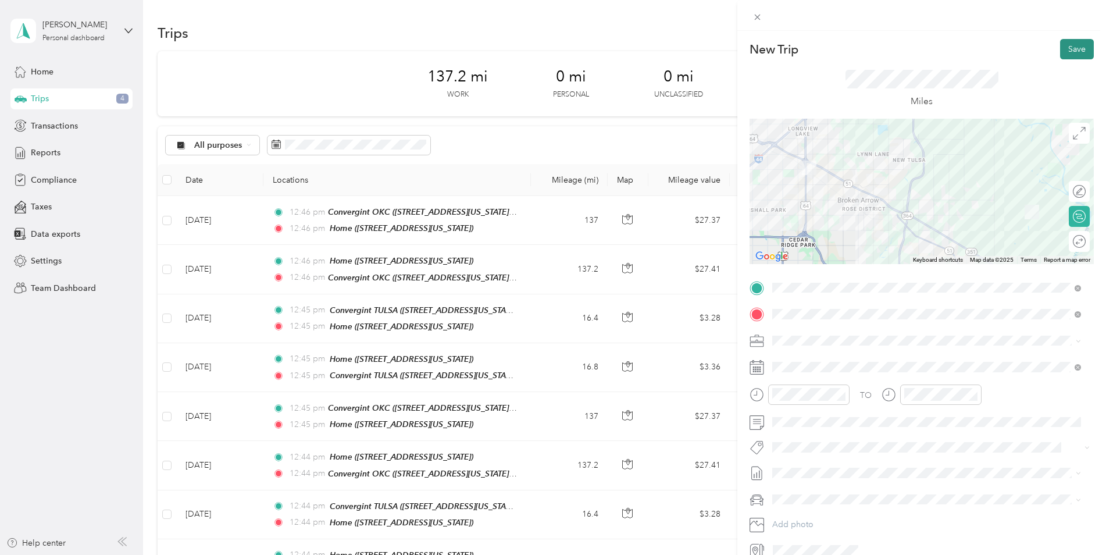
click at [1067, 51] on button "Save" at bounding box center [1077, 49] width 34 height 20
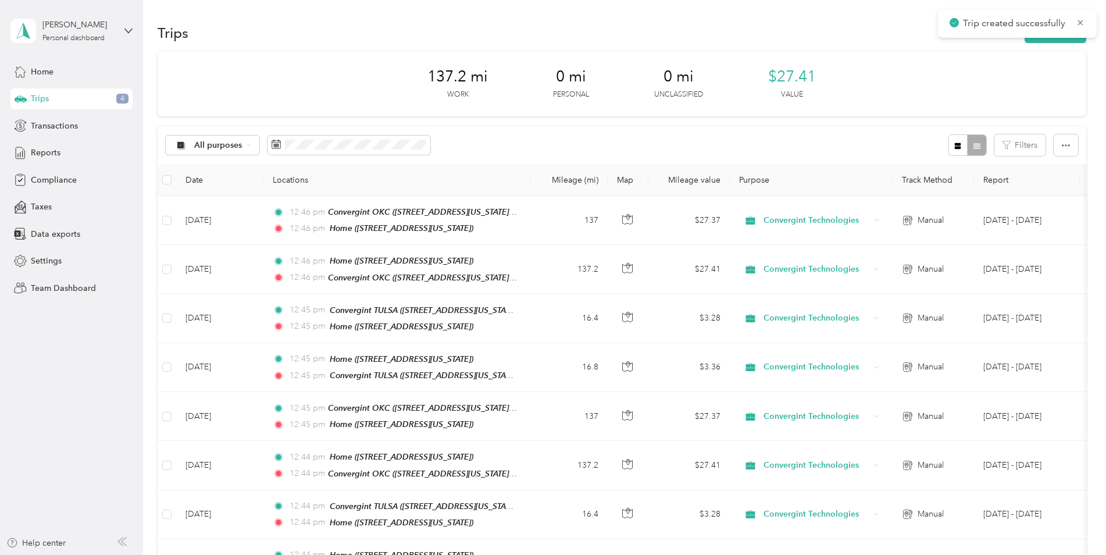
click at [1049, 29] on p "Trip created successfully" at bounding box center [1015, 23] width 105 height 15
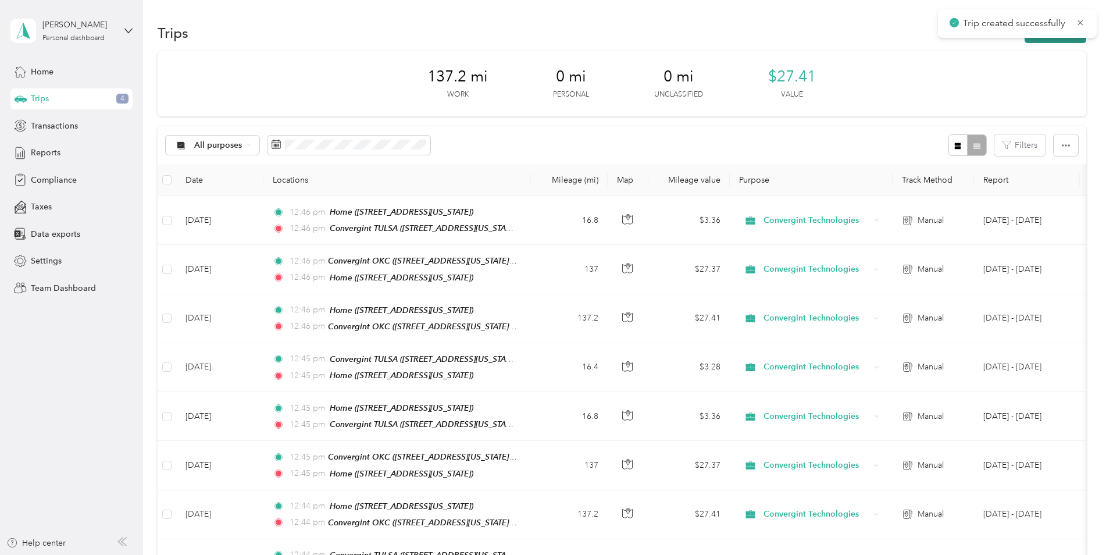
click at [1047, 38] on button "New trip" at bounding box center [1055, 33] width 62 height 20
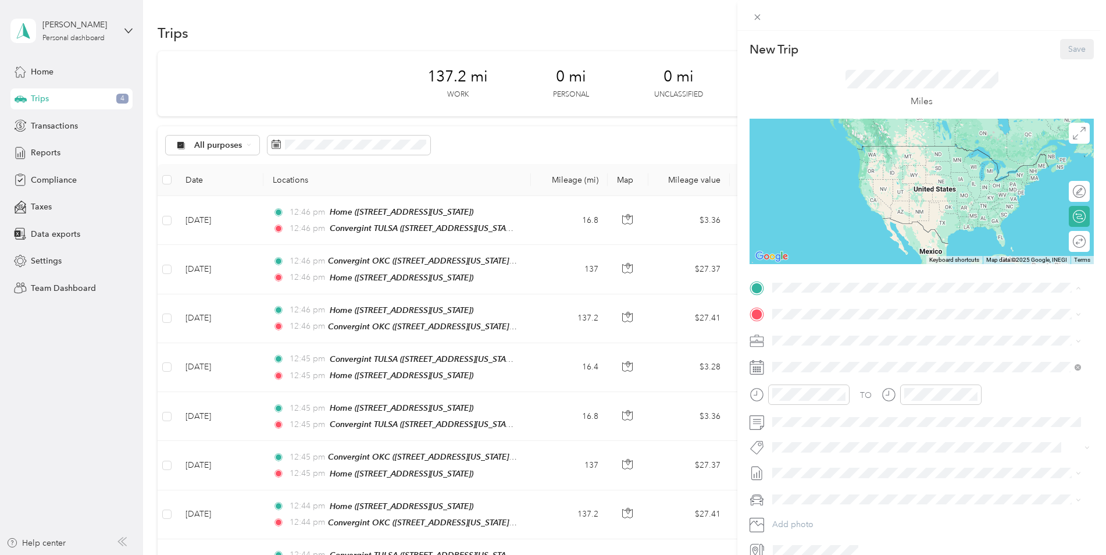
click at [830, 367] on strong "Convergint TULSA" at bounding box center [829, 370] width 70 height 10
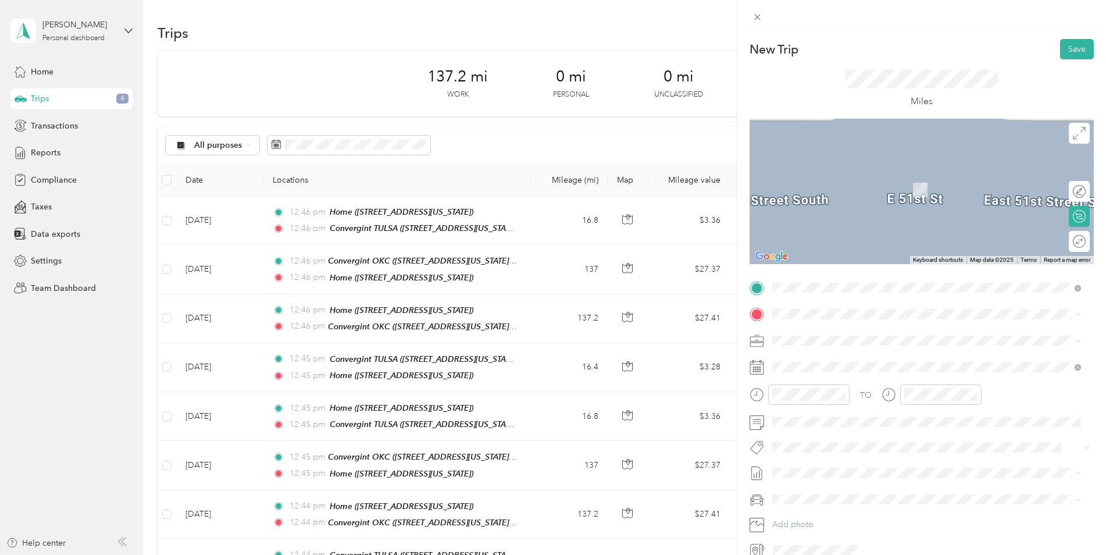
click at [820, 431] on div "Home" at bounding box center [852, 433] width 116 height 10
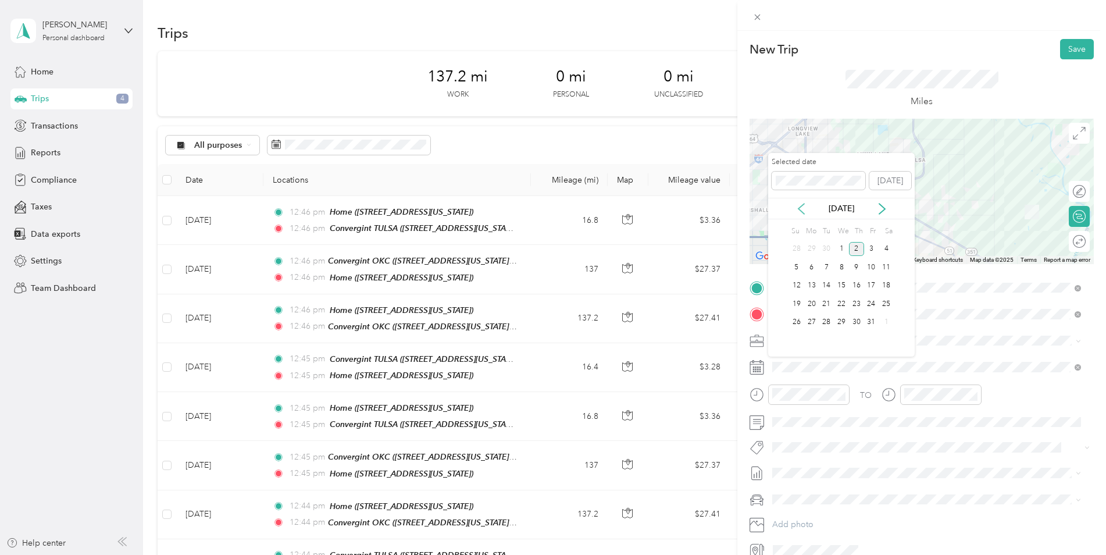
click at [804, 208] on icon at bounding box center [801, 209] width 12 height 12
click at [872, 304] on div "26" at bounding box center [871, 303] width 15 height 15
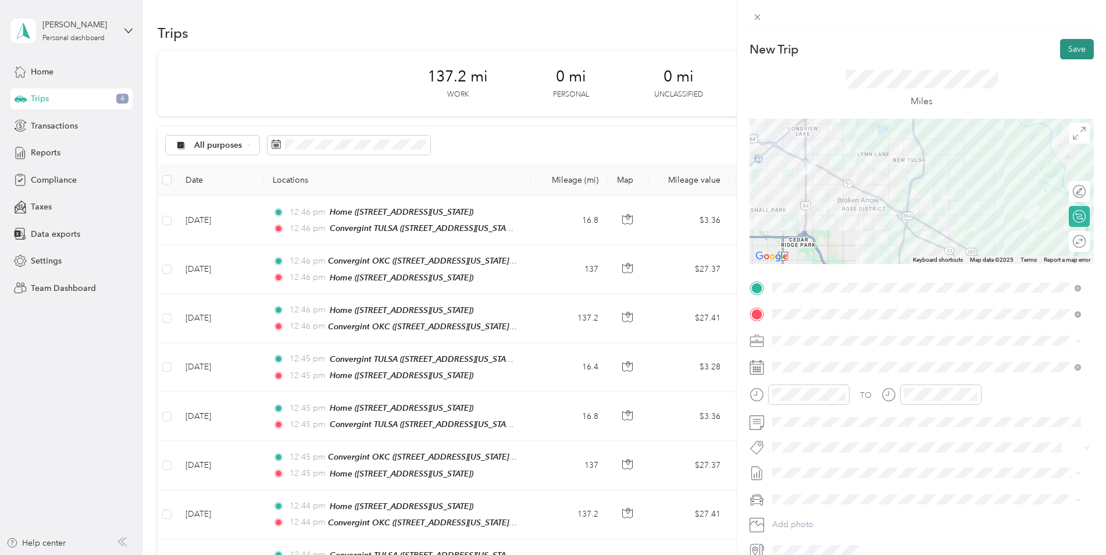
click at [1060, 49] on button "Save" at bounding box center [1077, 49] width 34 height 20
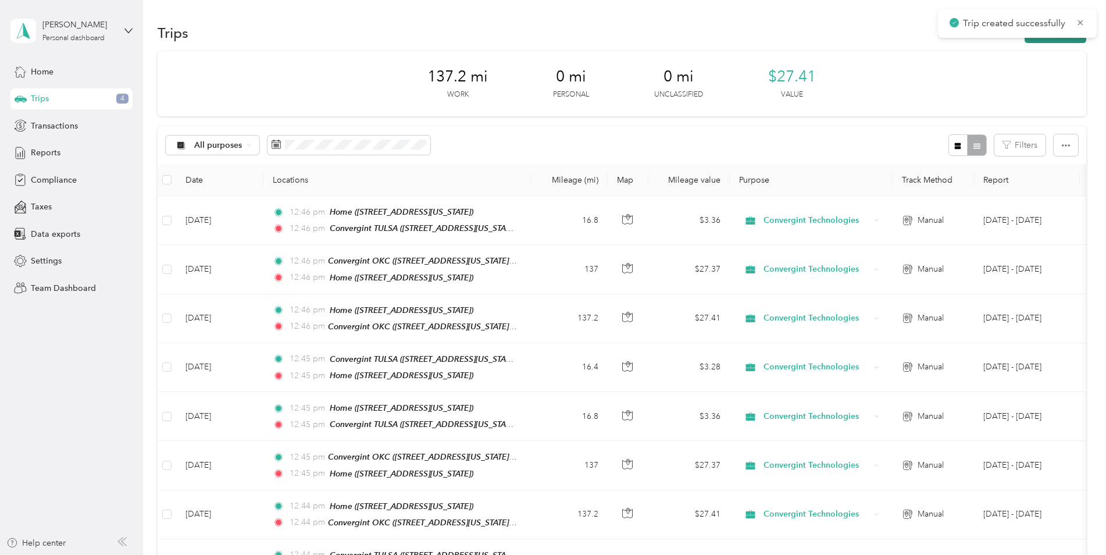
click at [1034, 41] on button "New trip" at bounding box center [1055, 33] width 62 height 20
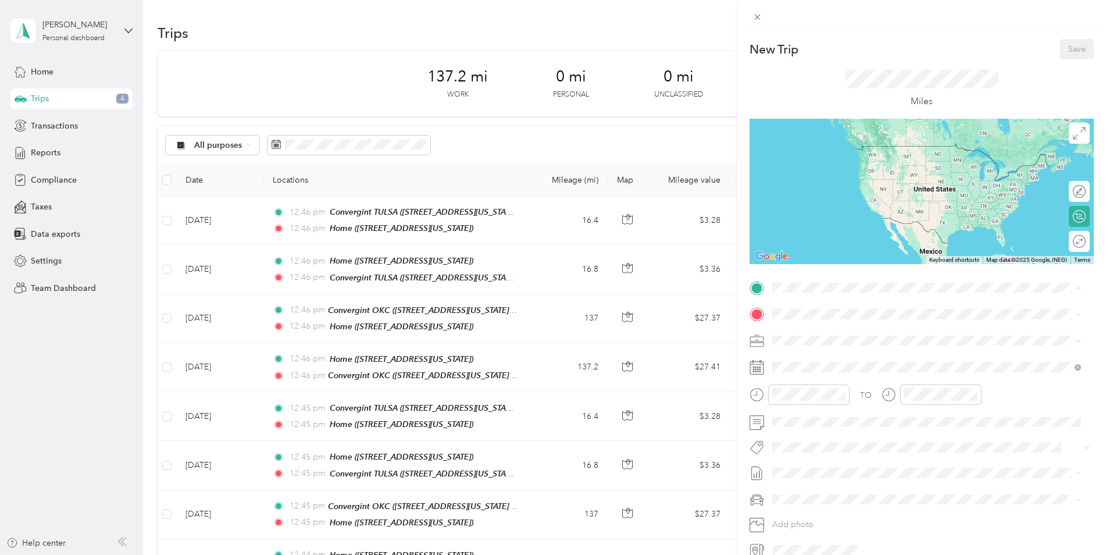
click at [807, 408] on div "Home [STREET_ADDRESS][US_STATE]" at bounding box center [852, 414] width 116 height 24
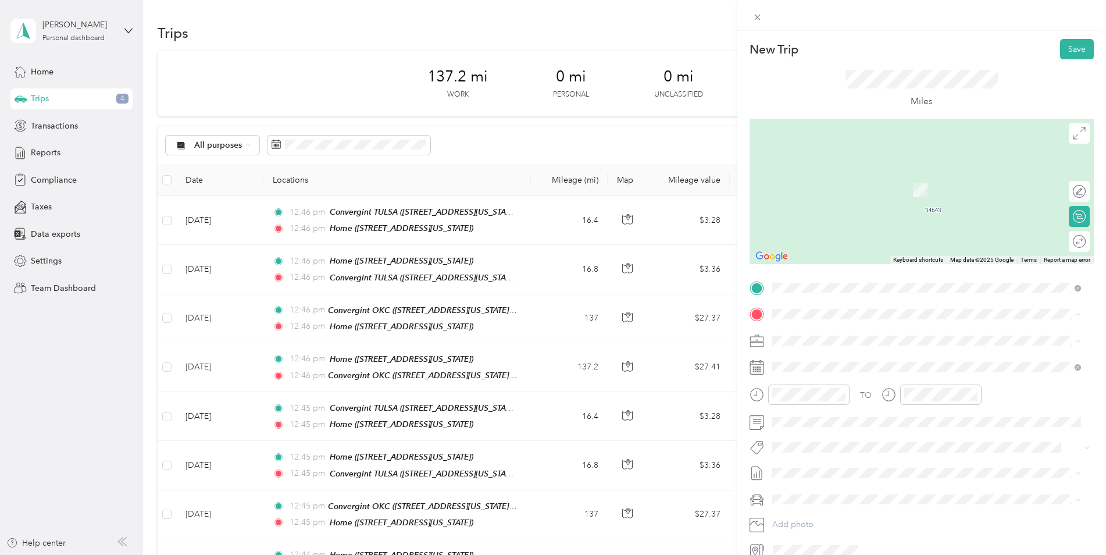
click at [817, 406] on span "[STREET_ADDRESS][US_STATE]" at bounding box center [852, 410] width 116 height 10
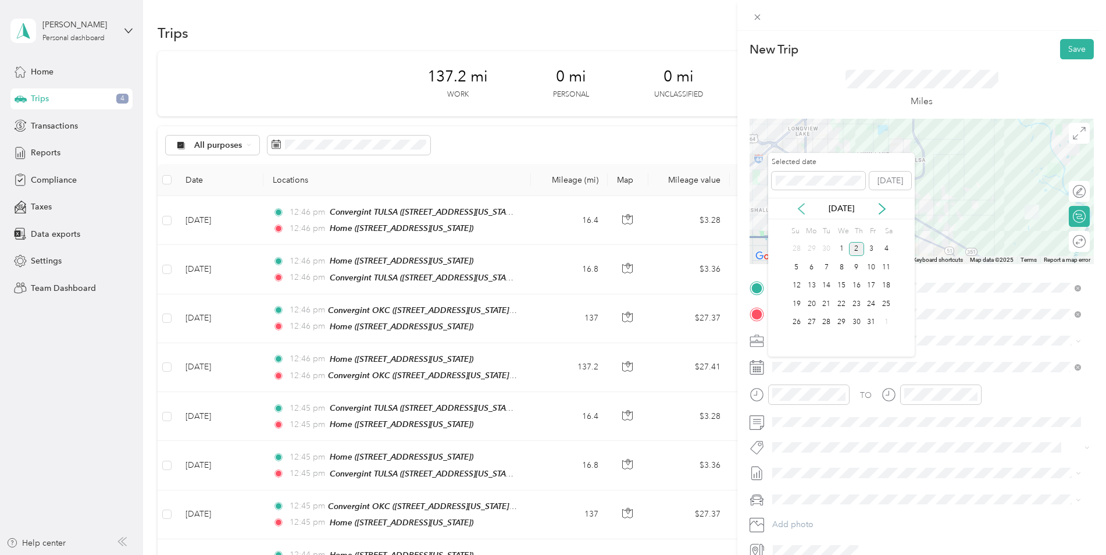
click at [802, 203] on icon at bounding box center [801, 209] width 12 height 12
click at [813, 321] on div "29" at bounding box center [811, 322] width 15 height 15
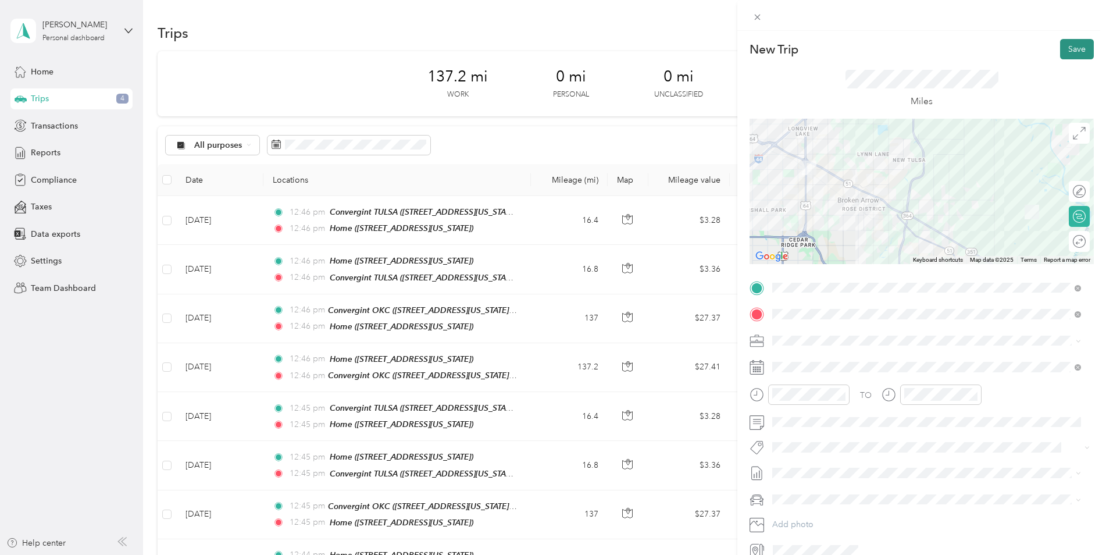
click at [1069, 47] on button "Save" at bounding box center [1077, 49] width 34 height 20
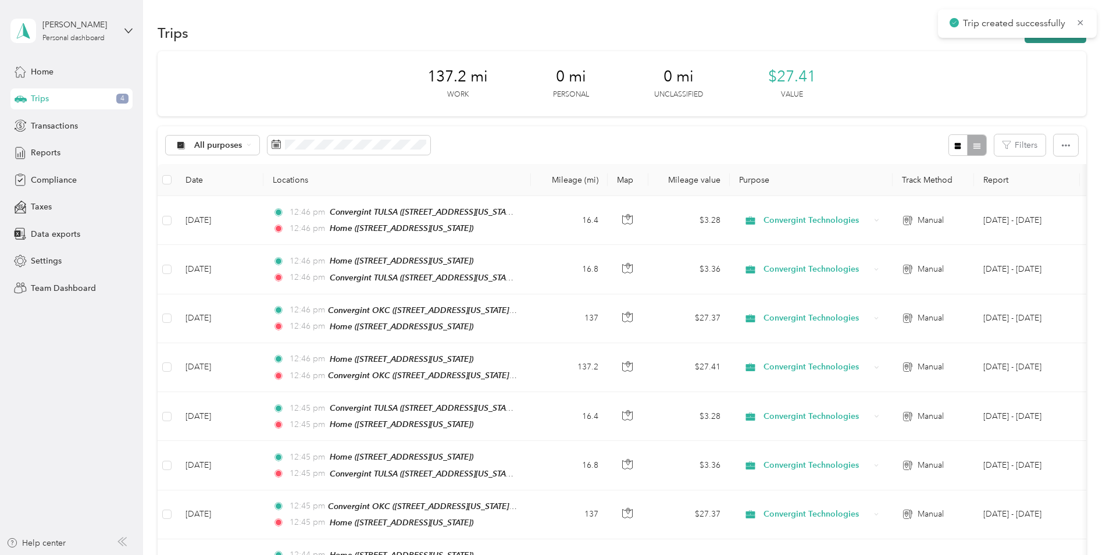
click at [1064, 38] on button "New trip" at bounding box center [1055, 33] width 62 height 20
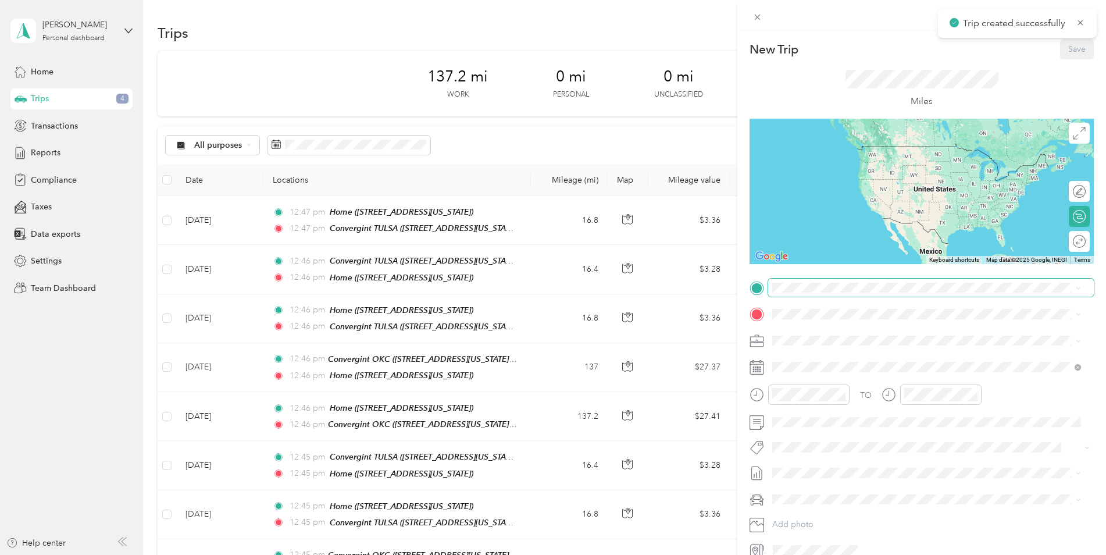
click at [835, 294] on span at bounding box center [931, 287] width 326 height 19
click at [831, 377] on div "Convergint TULSA [STREET_ADDRESS][US_STATE]" at bounding box center [852, 377] width 116 height 24
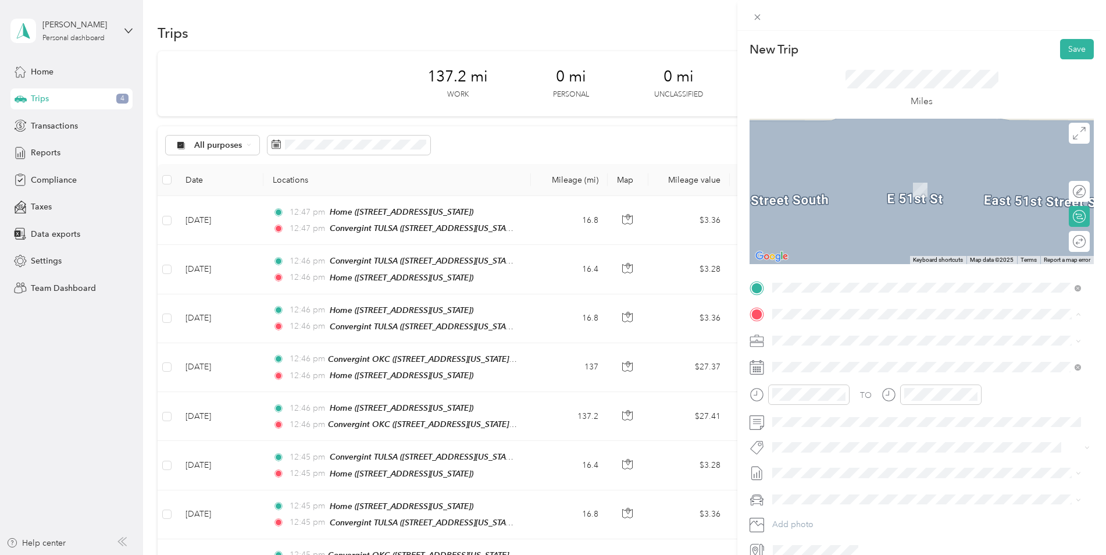
click at [816, 432] on strong "Home" at bounding box center [805, 433] width 23 height 10
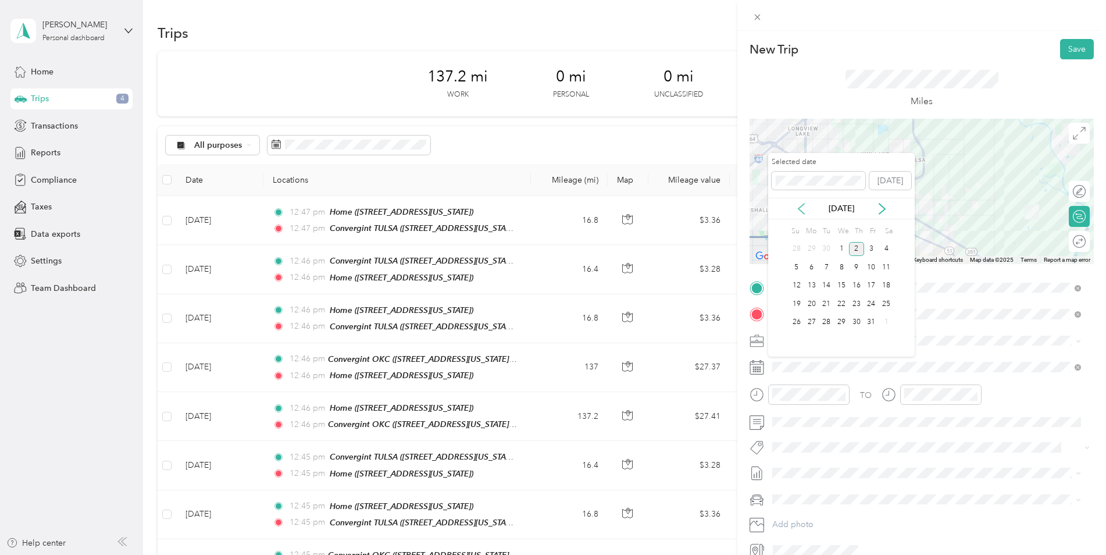
click at [801, 208] on icon at bounding box center [801, 209] width 12 height 12
click at [810, 324] on div "29" at bounding box center [811, 322] width 15 height 15
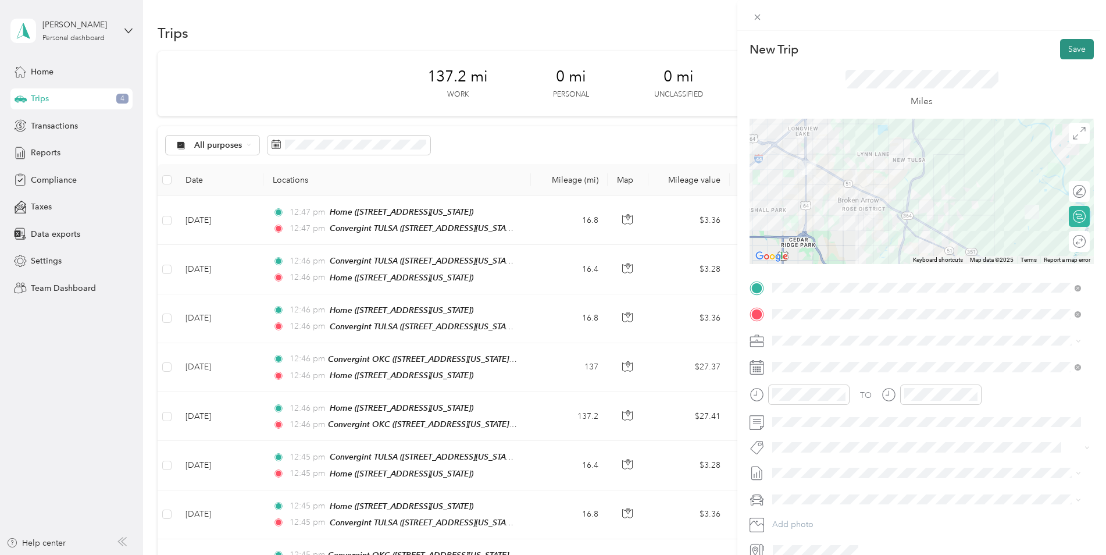
click at [1079, 55] on button "Save" at bounding box center [1077, 49] width 34 height 20
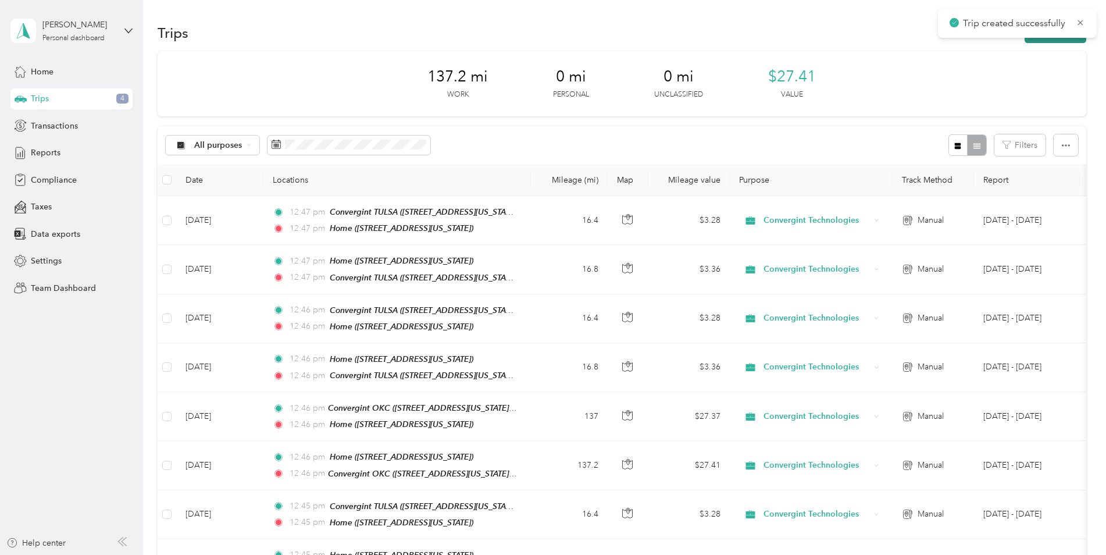
click at [1054, 42] on button "New trip" at bounding box center [1055, 33] width 62 height 20
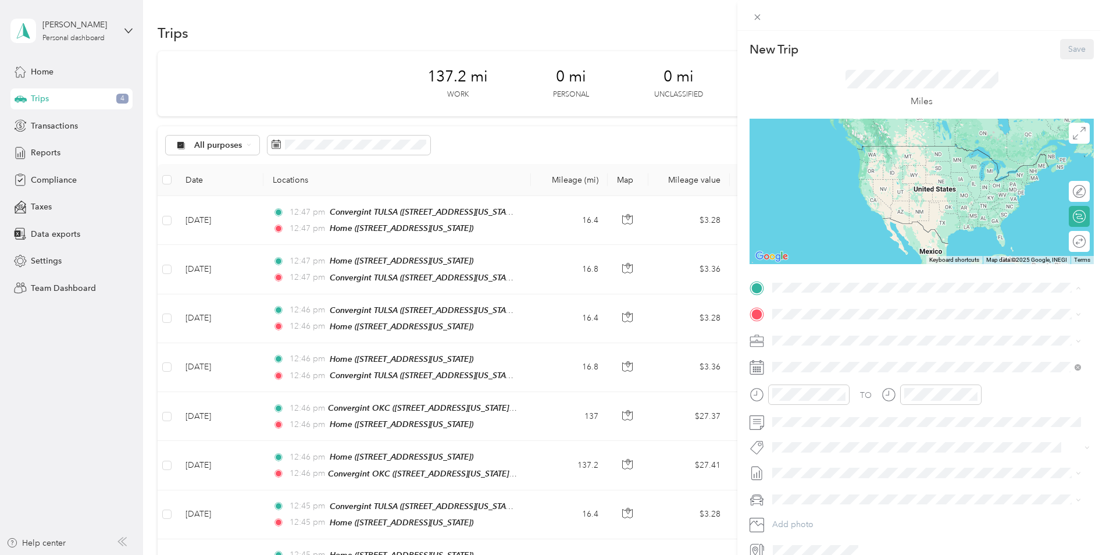
click at [811, 408] on strong "Home" at bounding box center [805, 407] width 23 height 10
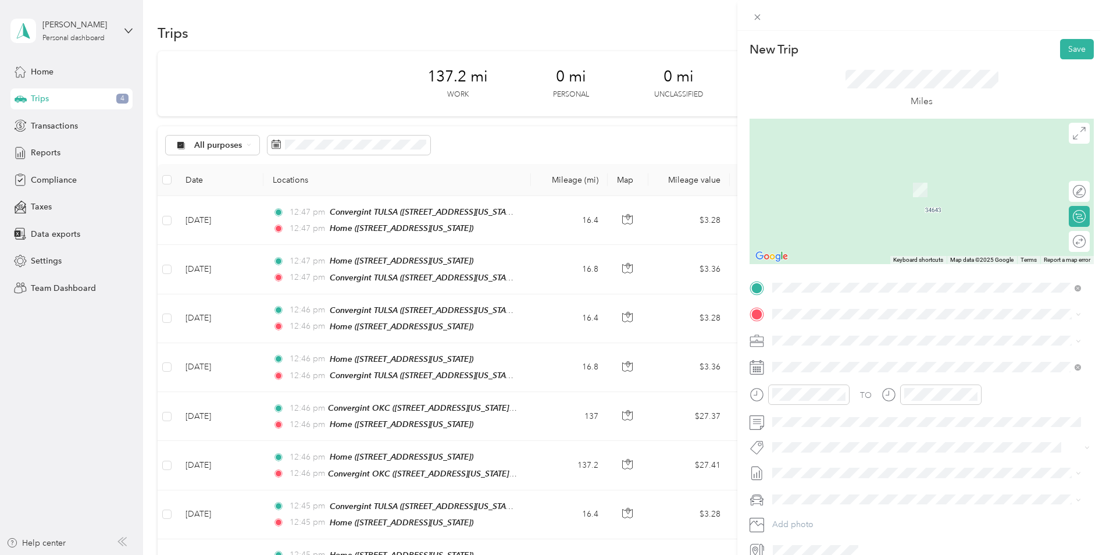
click at [847, 364] on div "Convergint OKC [STREET_ADDRESS][US_STATE][US_STATE]" at bounding box center [873, 367] width 159 height 24
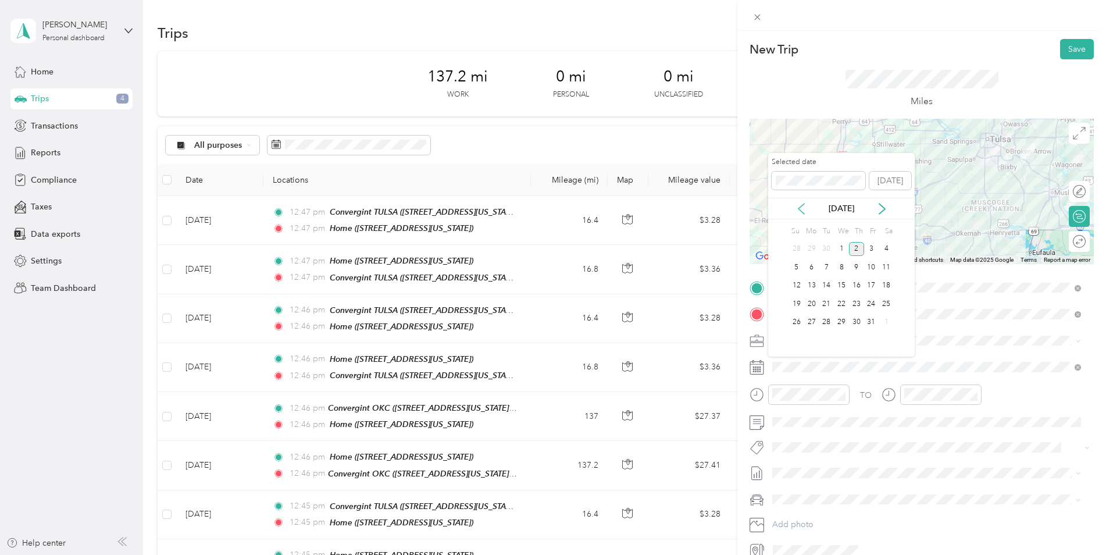
click at [803, 213] on icon at bounding box center [801, 208] width 6 height 10
click at [829, 322] on div "30" at bounding box center [825, 322] width 15 height 15
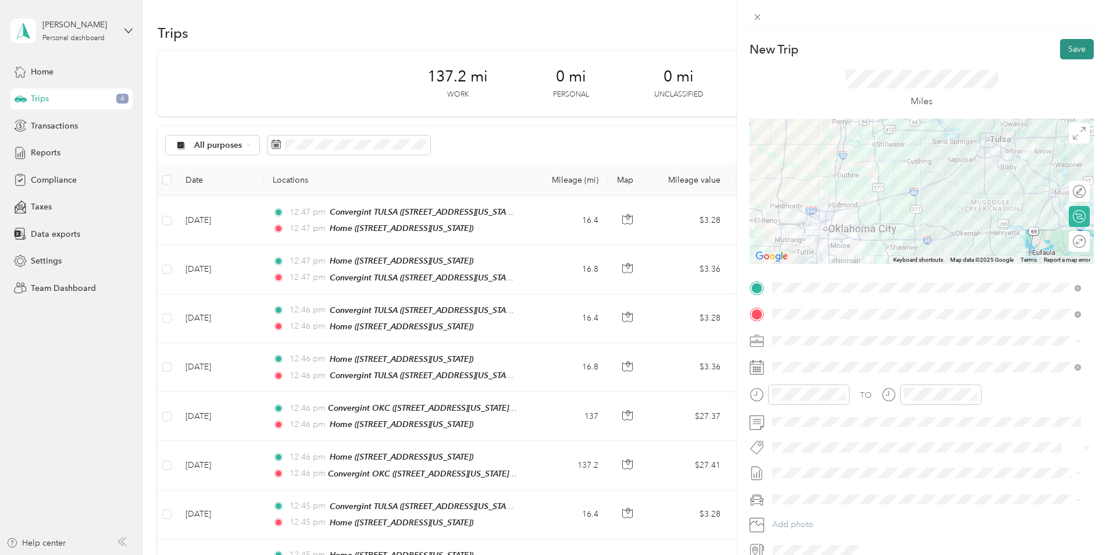
click at [1078, 48] on button "Save" at bounding box center [1077, 49] width 34 height 20
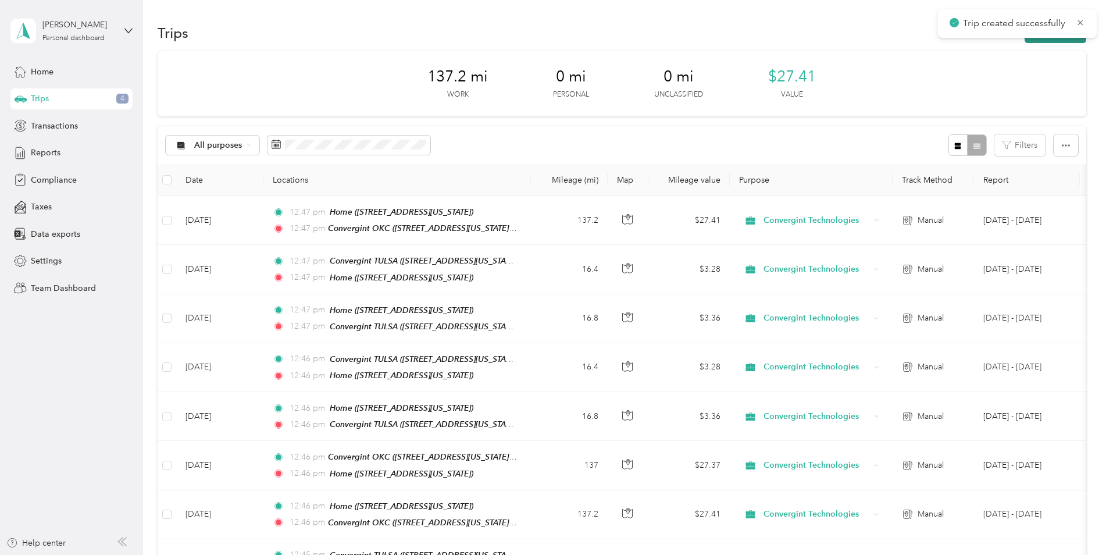
click at [1045, 40] on button "New trip" at bounding box center [1055, 33] width 62 height 20
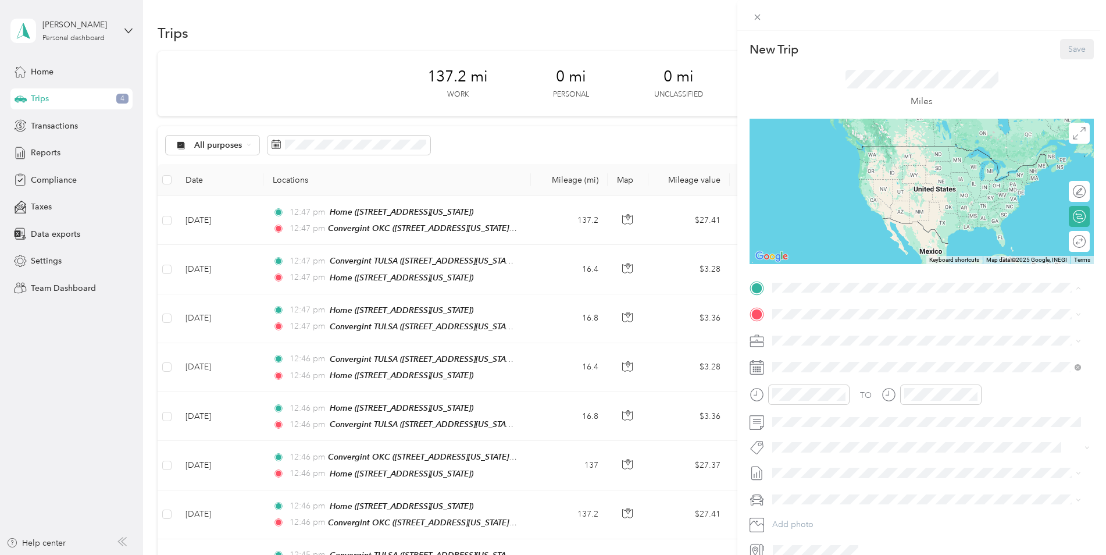
click at [814, 335] on div "Convergint OKC [STREET_ADDRESS][US_STATE][US_STATE]" at bounding box center [873, 340] width 159 height 24
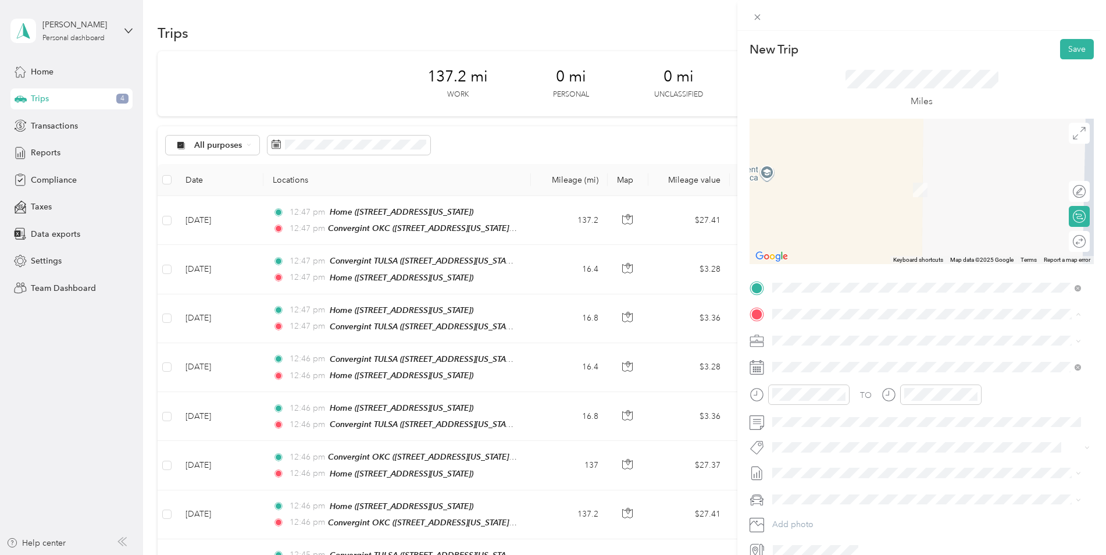
click at [816, 439] on div "Home [STREET_ADDRESS][US_STATE]" at bounding box center [852, 440] width 116 height 24
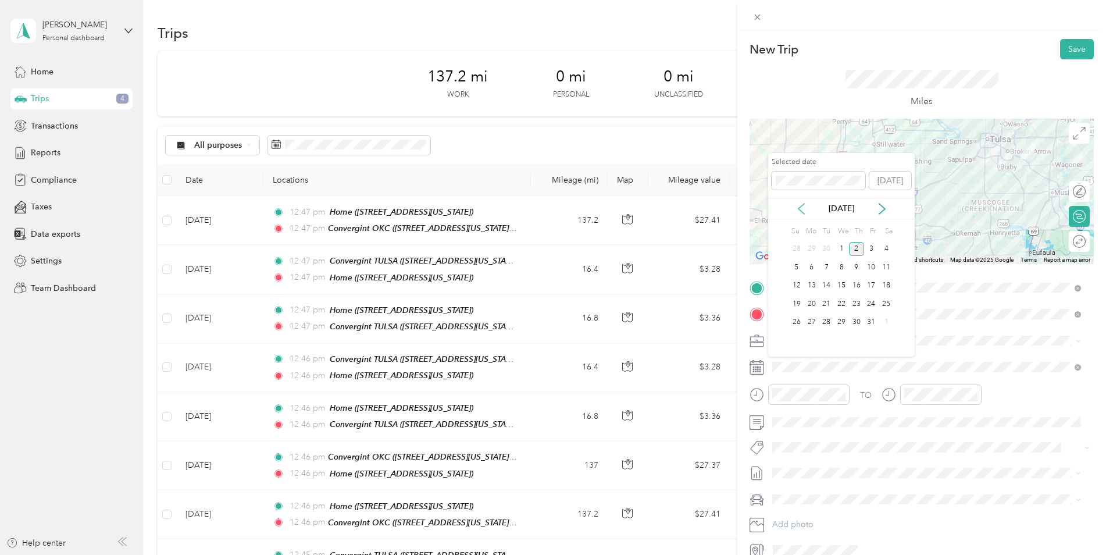
click at [803, 213] on icon at bounding box center [801, 208] width 6 height 10
click at [827, 317] on div "30" at bounding box center [825, 322] width 15 height 15
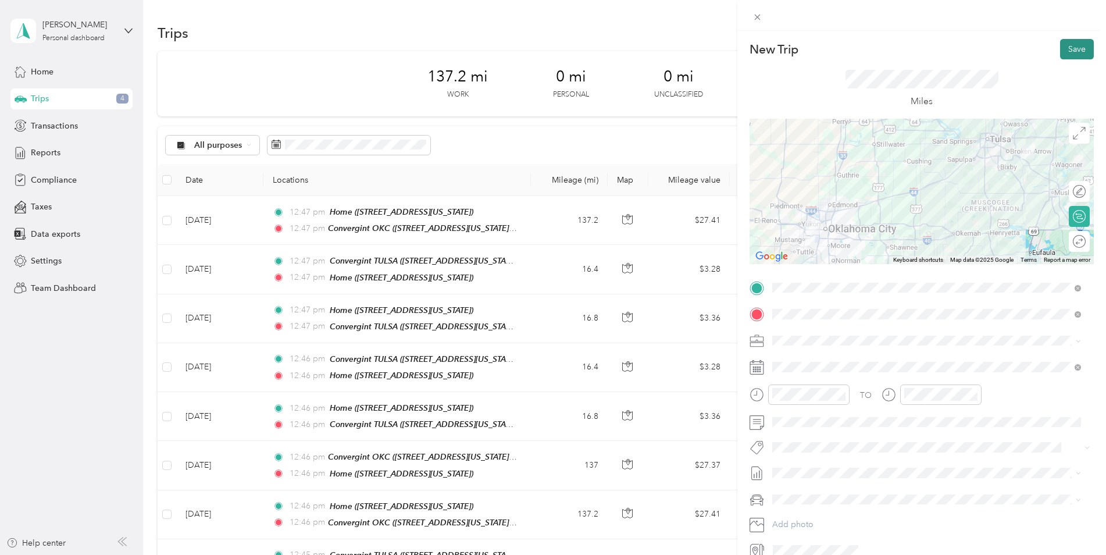
click at [1060, 51] on button "Save" at bounding box center [1077, 49] width 34 height 20
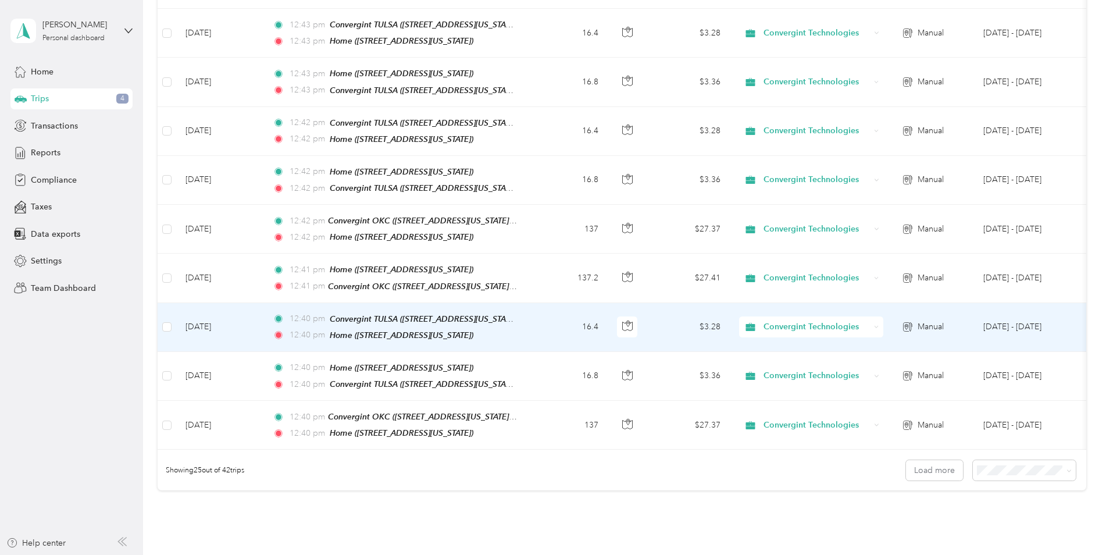
scroll to position [988, 0]
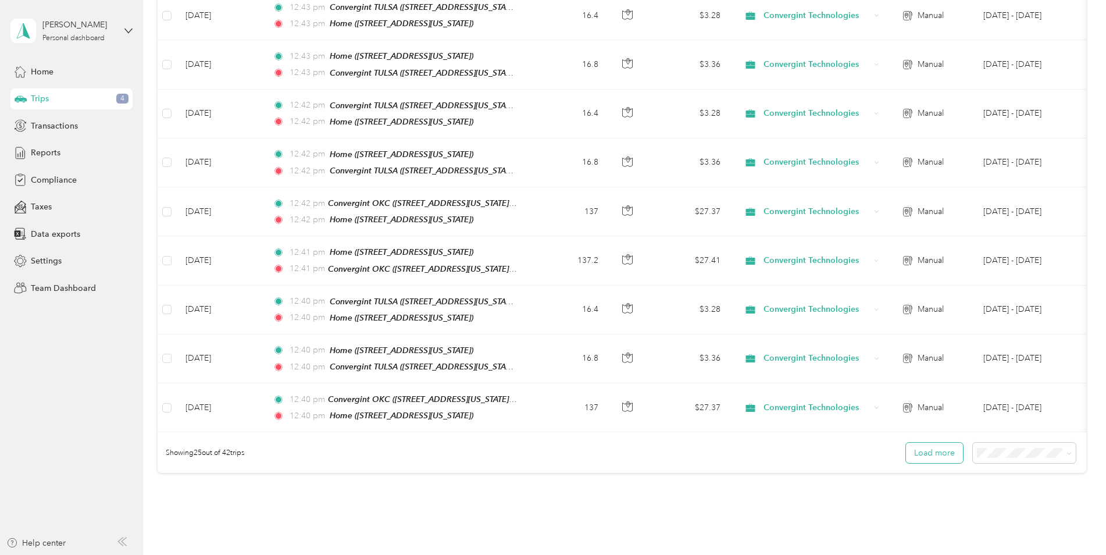
click at [935, 442] on button "Load more" at bounding box center [934, 452] width 57 height 20
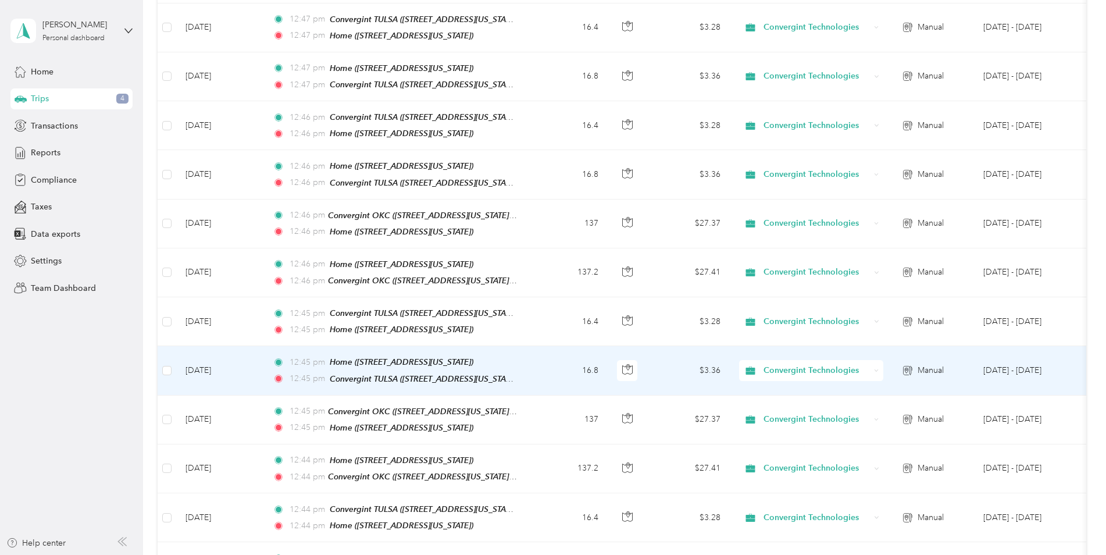
scroll to position [0, 0]
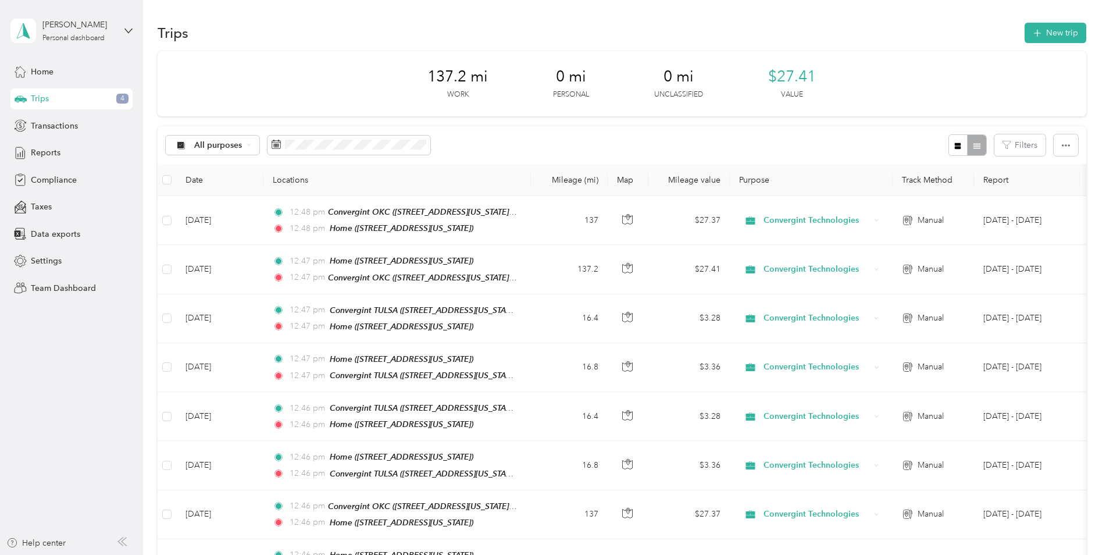
click at [58, 419] on aside "[PERSON_NAME] Personal dashboard Home Trips 4 Transactions Reports Compliance T…" at bounding box center [71, 277] width 143 height 555
click at [48, 69] on span "Home" at bounding box center [42, 72] width 23 height 12
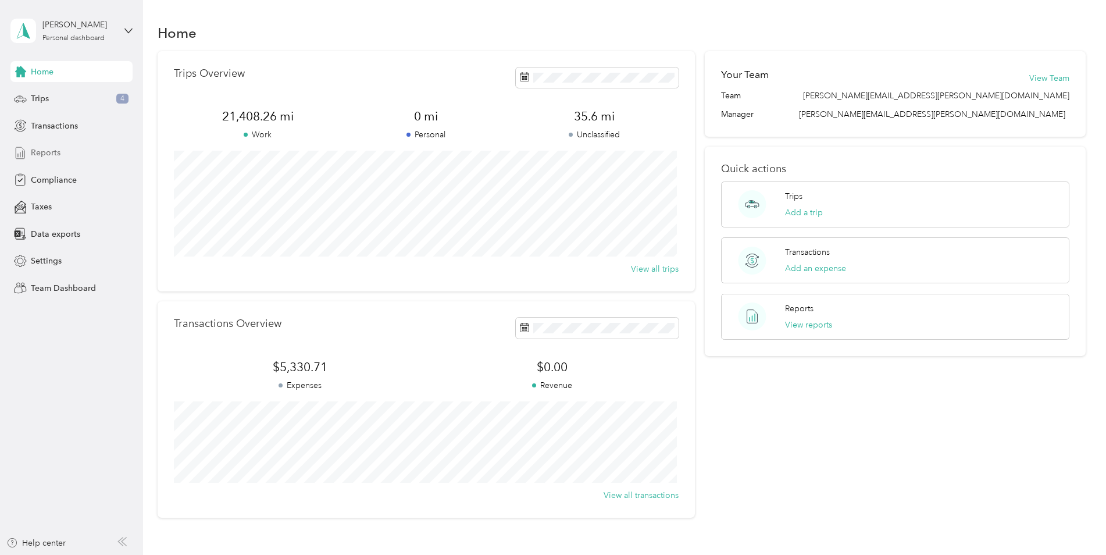
click at [53, 144] on div "Reports" at bounding box center [71, 152] width 122 height 21
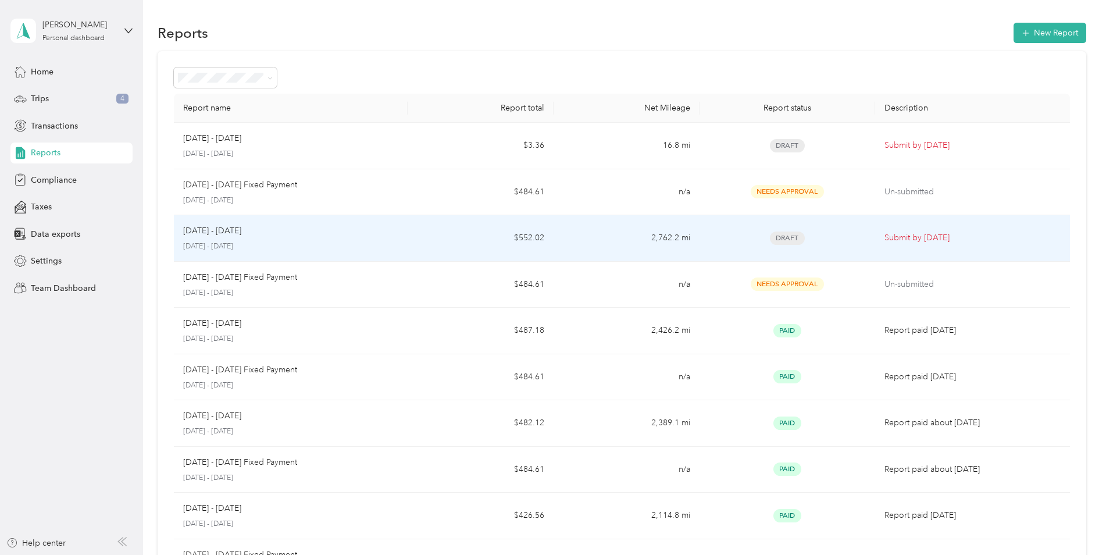
click at [889, 237] on p "Submit by [DATE]" at bounding box center [972, 237] width 176 height 13
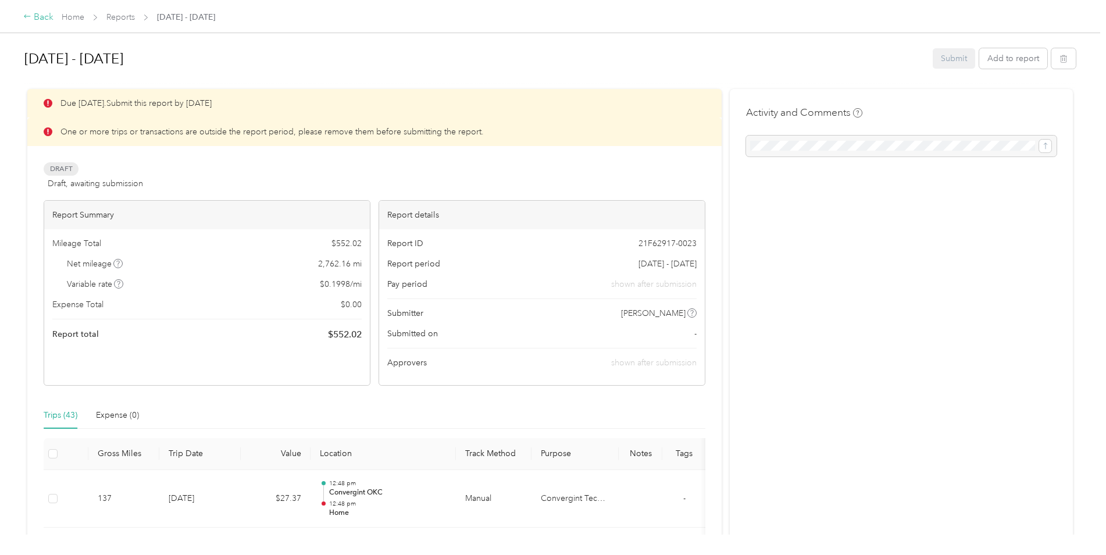
click at [26, 15] on icon at bounding box center [27, 16] width 8 height 8
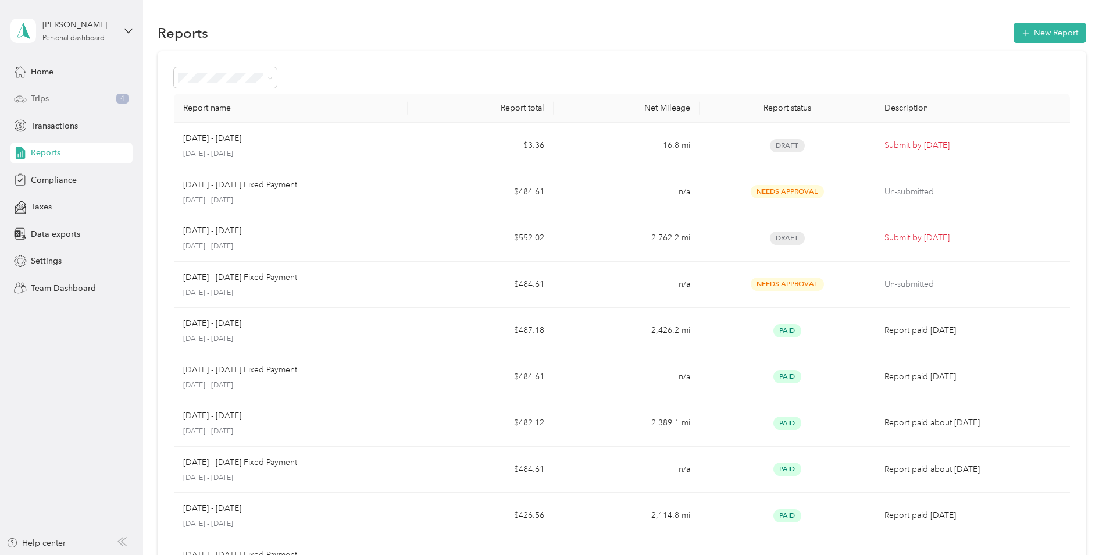
click at [37, 91] on div "Trips 4" at bounding box center [71, 98] width 122 height 21
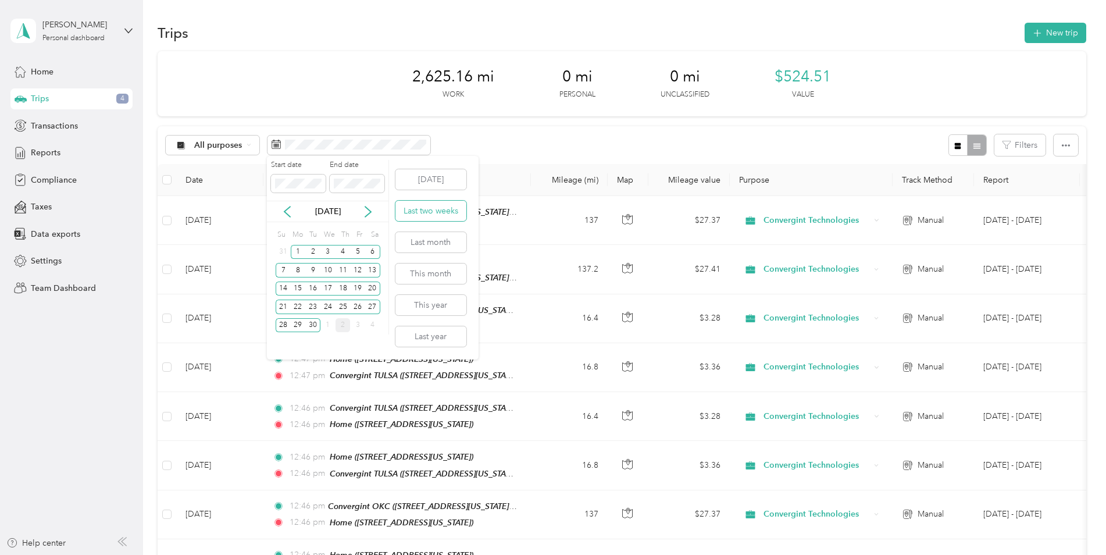
click at [438, 213] on button "Last two weeks" at bounding box center [430, 211] width 71 height 20
click at [354, 324] on div "31" at bounding box center [357, 325] width 15 height 15
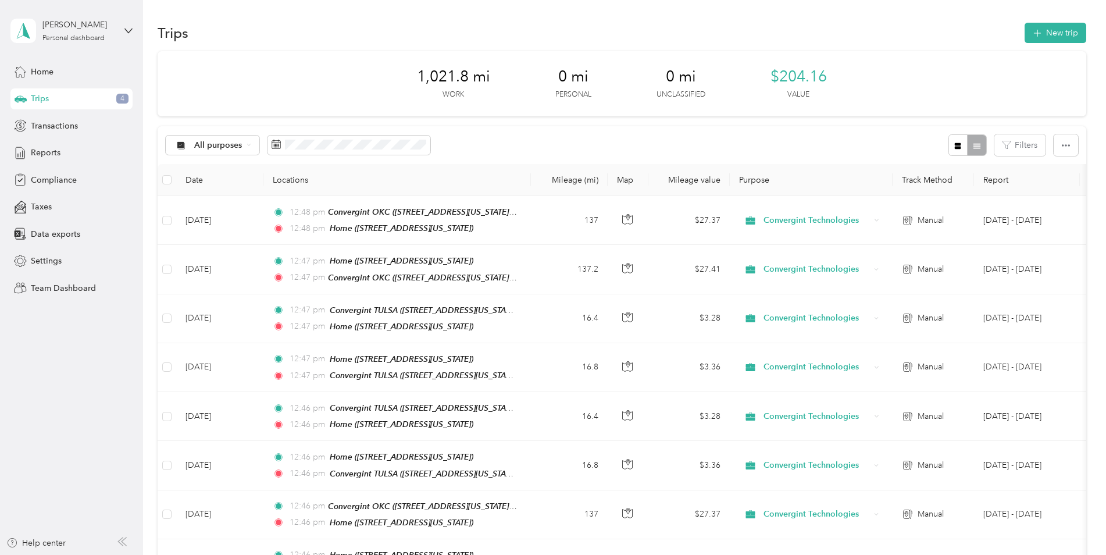
click at [490, 142] on div "All purposes Filters" at bounding box center [622, 145] width 928 height 38
click at [418, 136] on span at bounding box center [348, 145] width 163 height 20
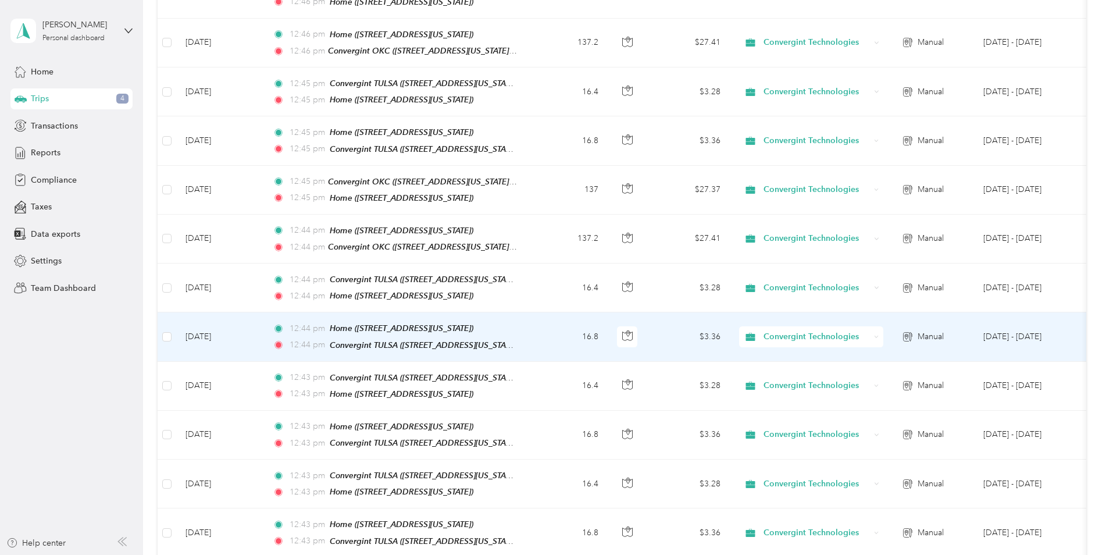
scroll to position [712, 0]
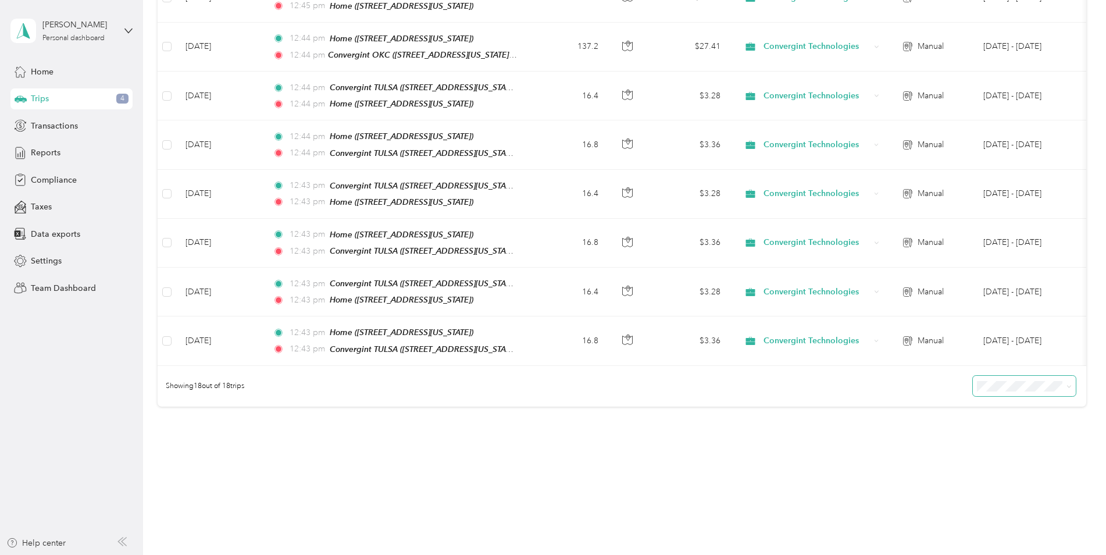
click at [1066, 384] on icon at bounding box center [1068, 386] width 5 height 5
click at [1024, 439] on li "100 per load" at bounding box center [1021, 433] width 103 height 20
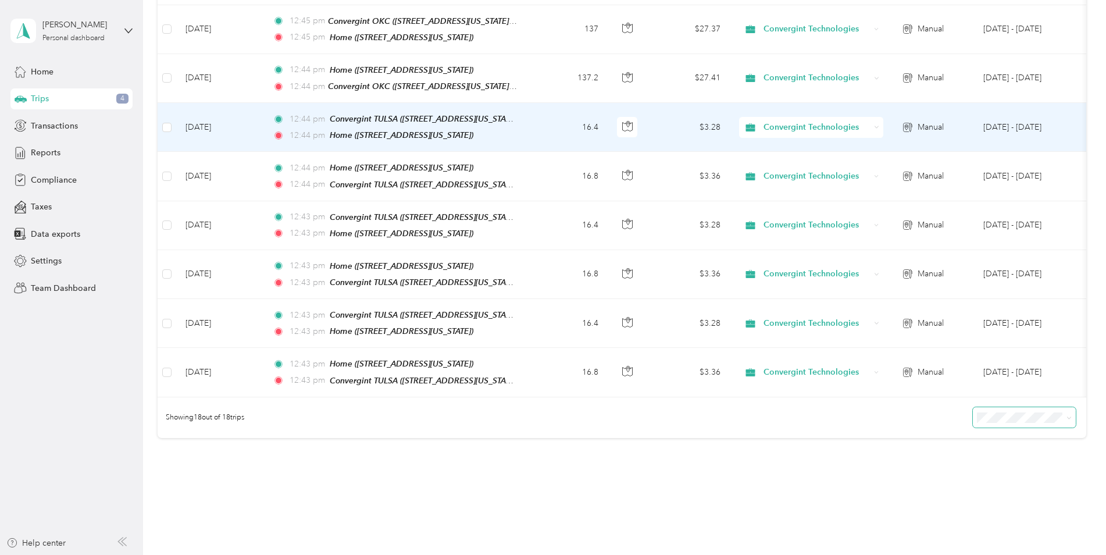
scroll to position [712, 0]
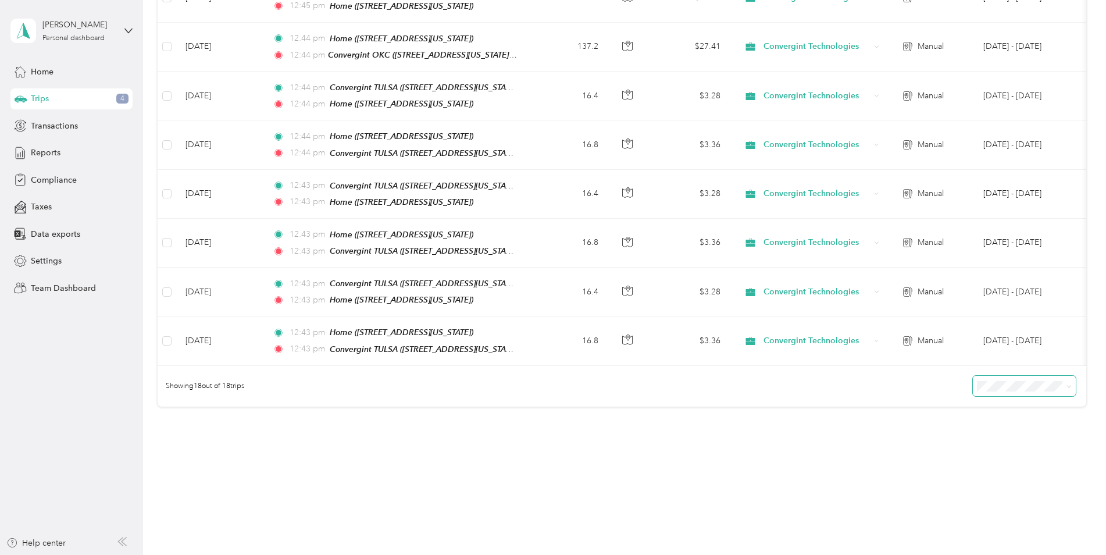
click at [743, 380] on div "Showing 18 out of 18 trips" at bounding box center [622, 386] width 928 height 41
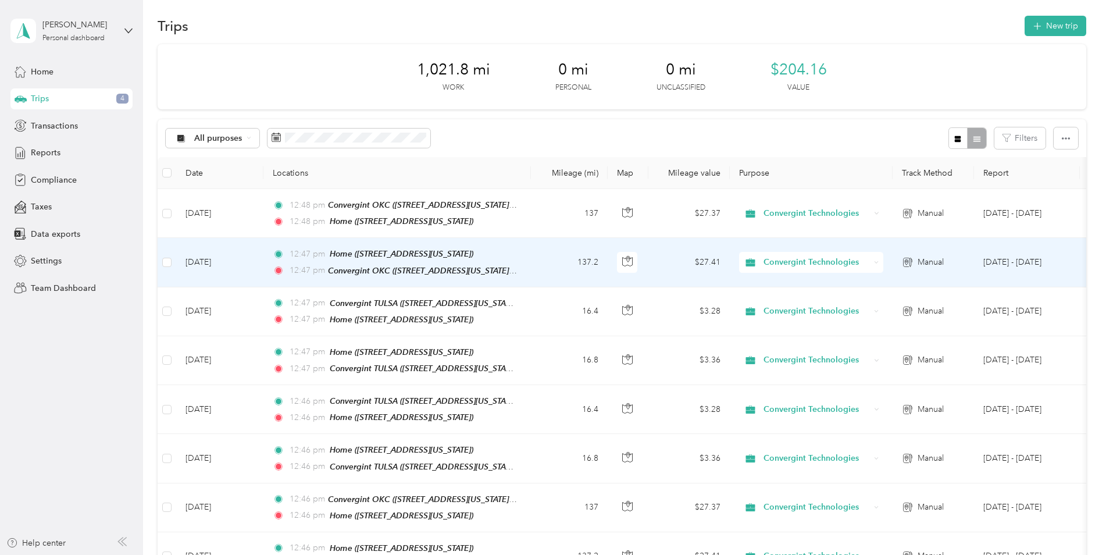
scroll to position [0, 0]
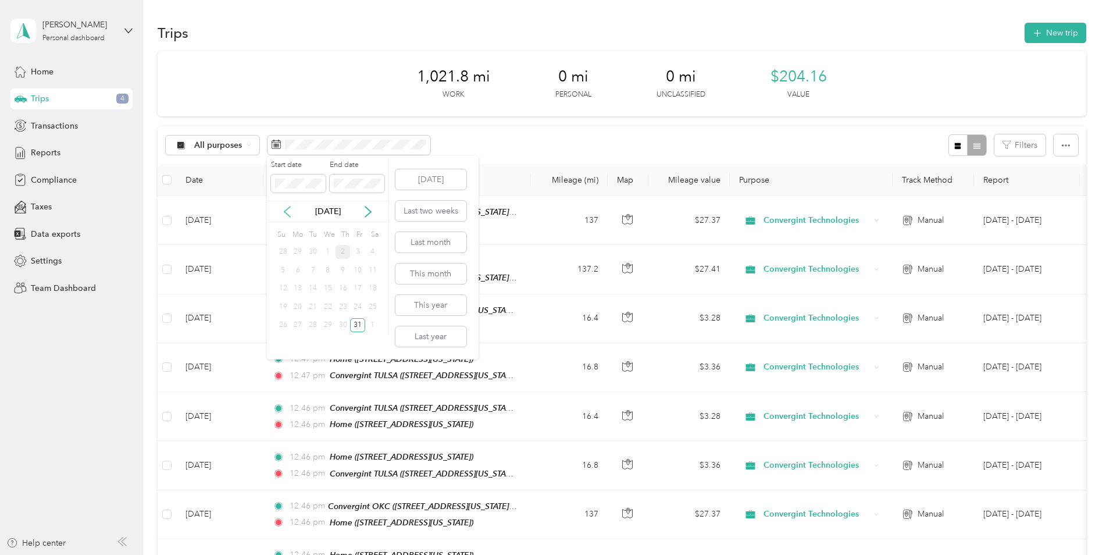
click at [284, 207] on icon at bounding box center [287, 212] width 12 height 12
click at [296, 252] on div "1" at bounding box center [298, 252] width 15 height 15
click at [296, 250] on div "1" at bounding box center [298, 252] width 15 height 15
click at [296, 248] on div "1" at bounding box center [298, 252] width 15 height 15
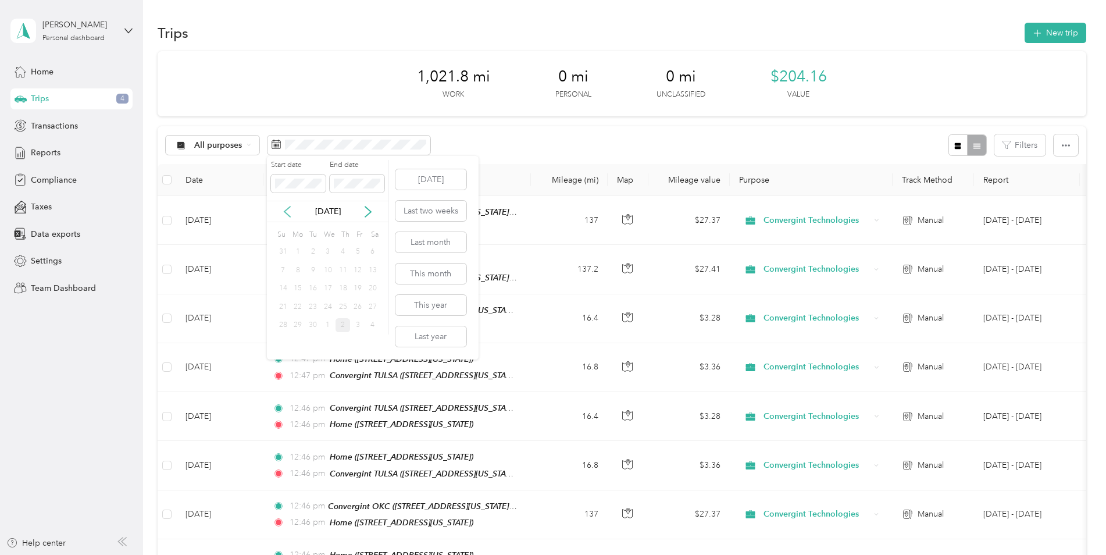
click at [287, 212] on icon at bounding box center [287, 212] width 12 height 12
click at [362, 206] on icon at bounding box center [368, 212] width 12 height 12
click at [285, 208] on icon at bounding box center [287, 212] width 12 height 12
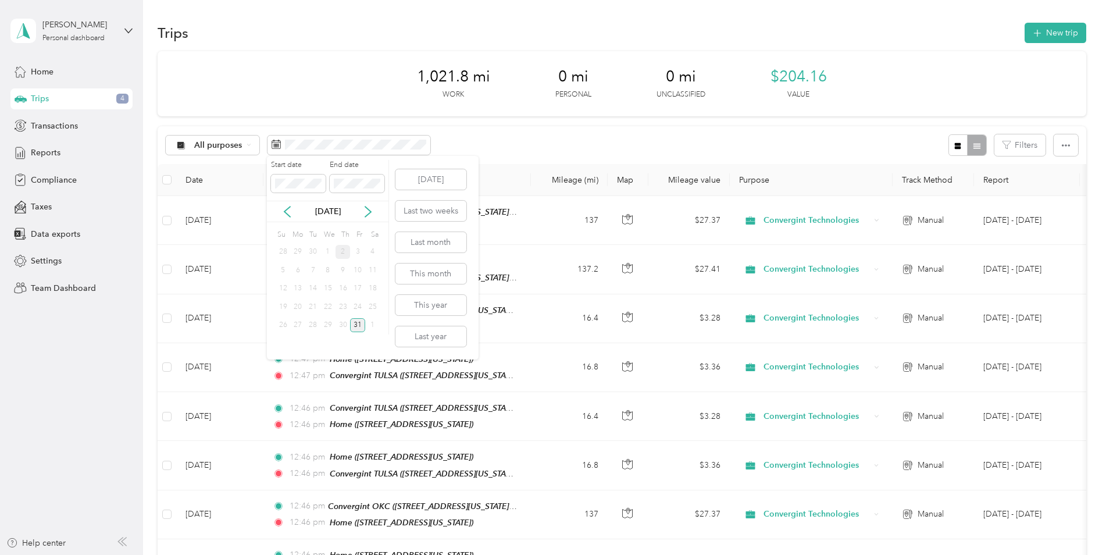
click at [355, 320] on div "31" at bounding box center [357, 325] width 15 height 15
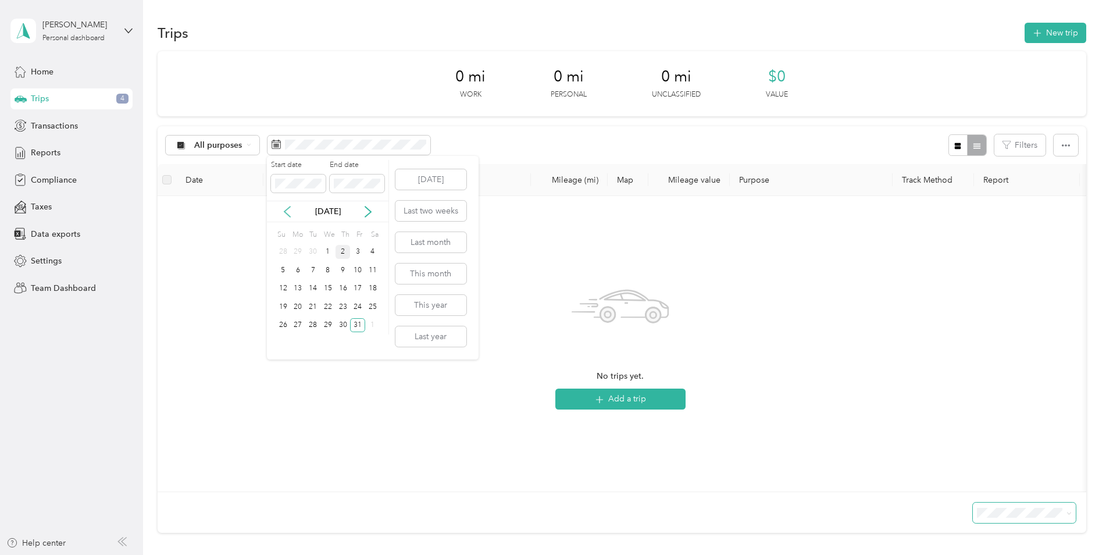
click at [287, 208] on icon at bounding box center [287, 212] width 12 height 12
click at [297, 250] on div "1" at bounding box center [298, 252] width 15 height 15
click at [367, 209] on icon at bounding box center [368, 212] width 12 height 12
click at [356, 323] on div "31" at bounding box center [357, 325] width 15 height 15
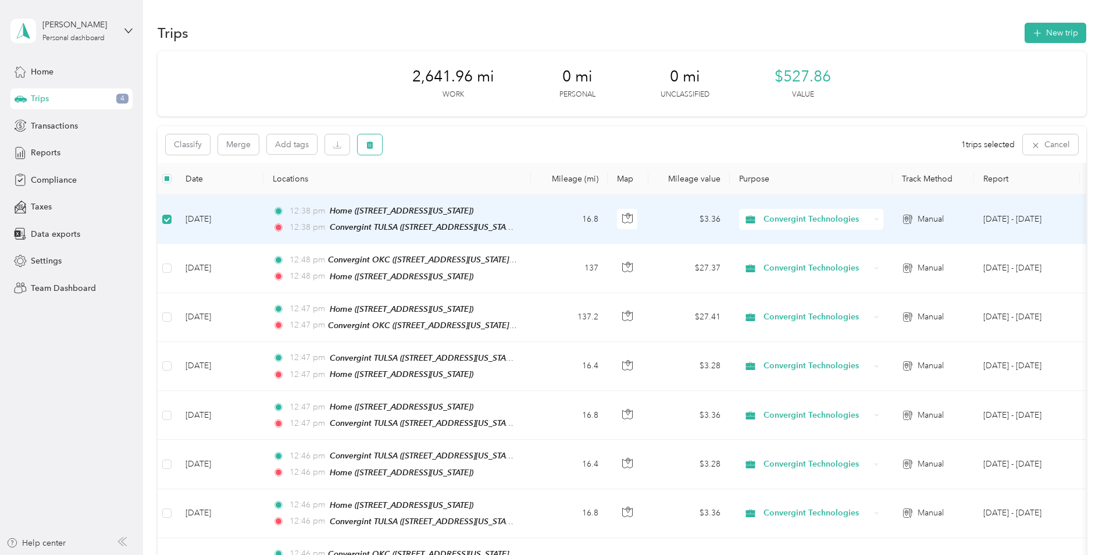
click at [370, 151] on button "button" at bounding box center [369, 144] width 24 height 20
click at [448, 187] on button "Yes" at bounding box center [456, 193] width 23 height 19
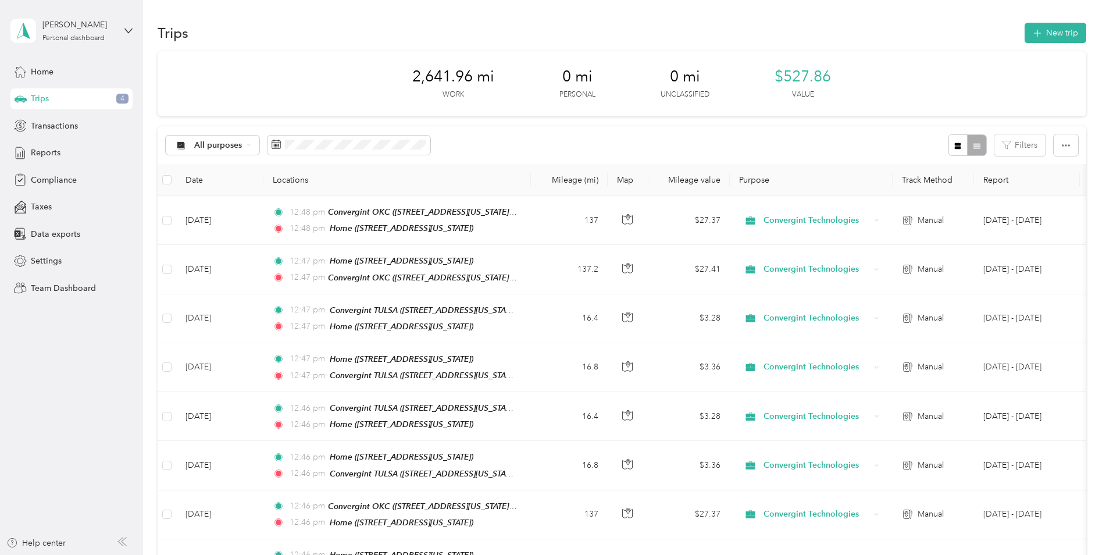
click at [57, 163] on div "Home Trips 4 Transactions Reports Compliance Taxes Data exports Settings Team D…" at bounding box center [71, 179] width 122 height 237
drag, startPoint x: 58, startPoint y: 149, endPoint x: 66, endPoint y: 146, distance: 8.6
click at [57, 149] on span "Reports" at bounding box center [46, 152] width 30 height 12
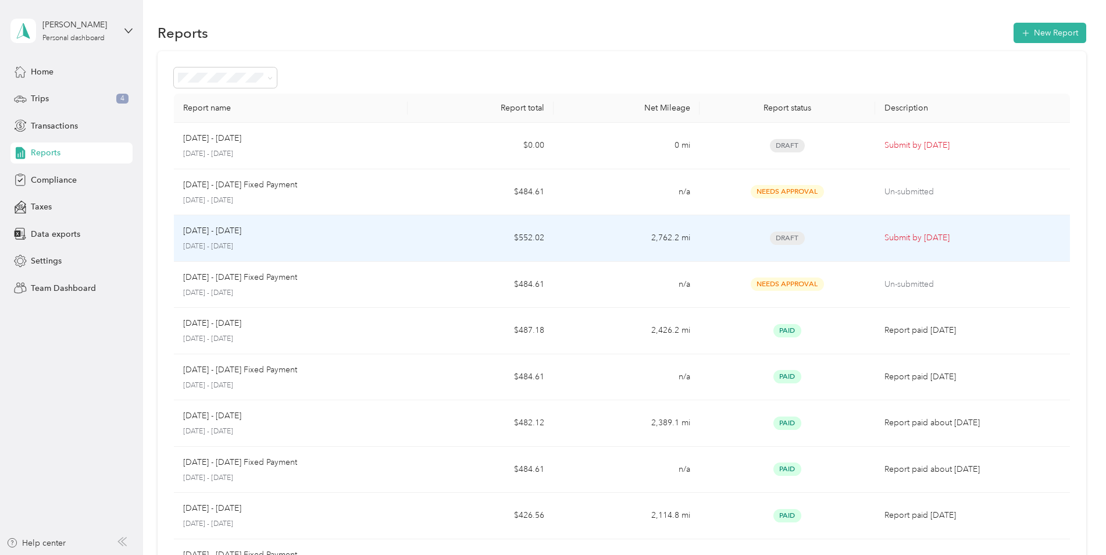
click at [779, 238] on span "Draft" at bounding box center [787, 237] width 35 height 13
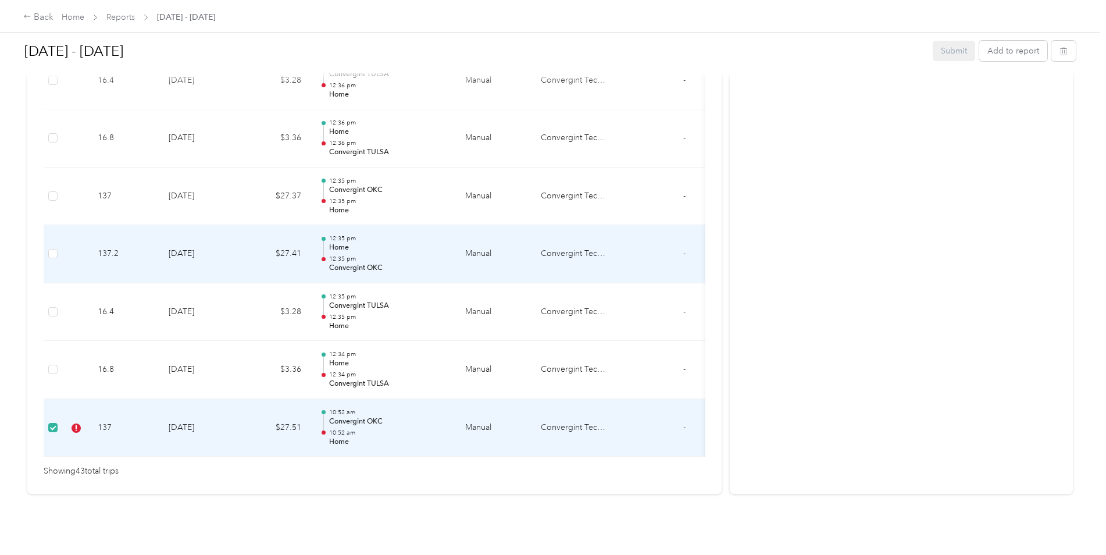
scroll to position [2517, 0]
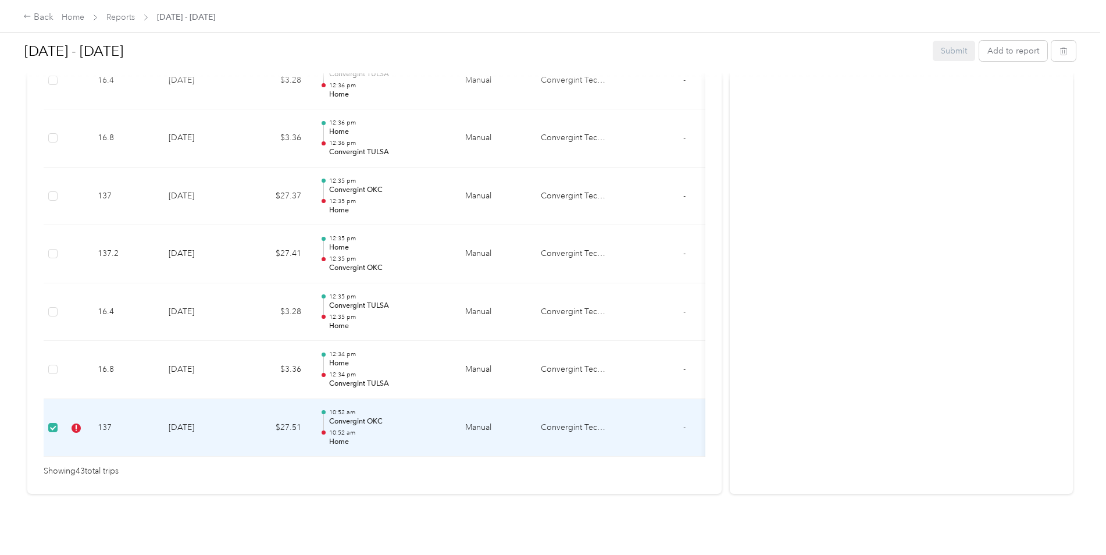
click at [684, 422] on span "-" at bounding box center [684, 427] width 2 height 10
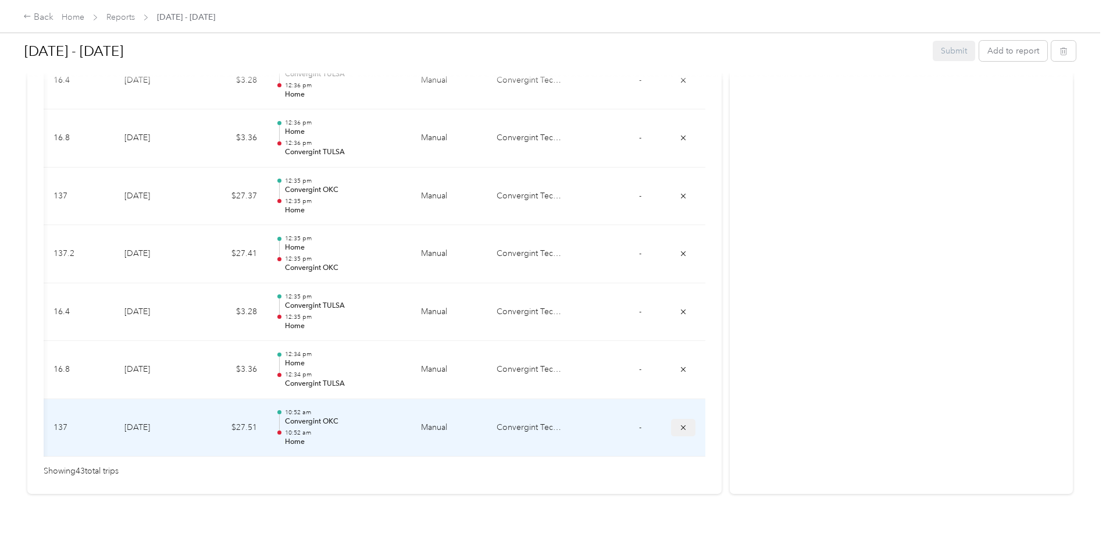
click at [686, 419] on button "submit" at bounding box center [683, 427] width 24 height 17
click at [681, 423] on icon "submit" at bounding box center [683, 427] width 8 height 8
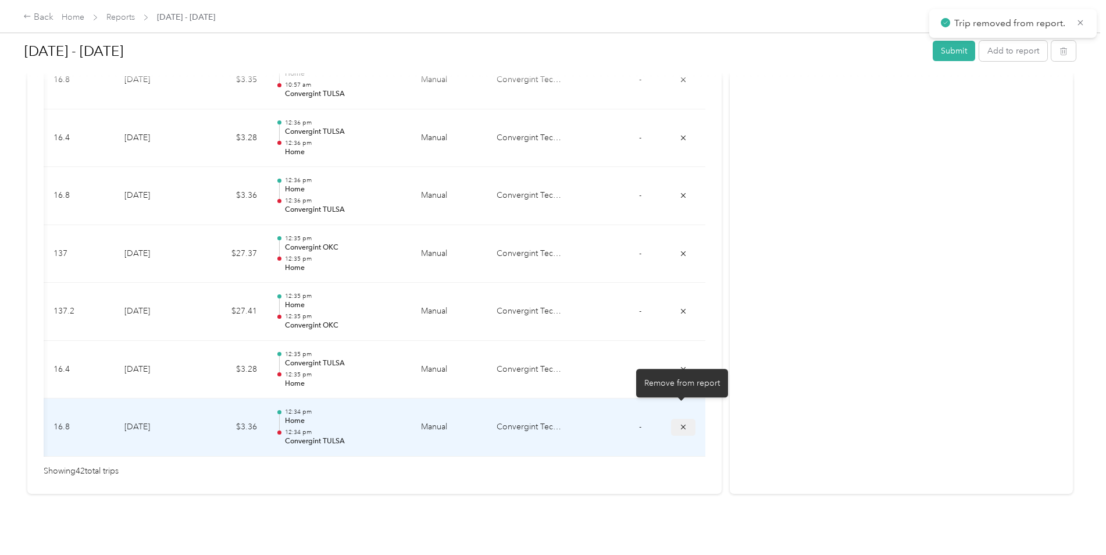
click at [683, 423] on icon "submit" at bounding box center [683, 427] width 8 height 8
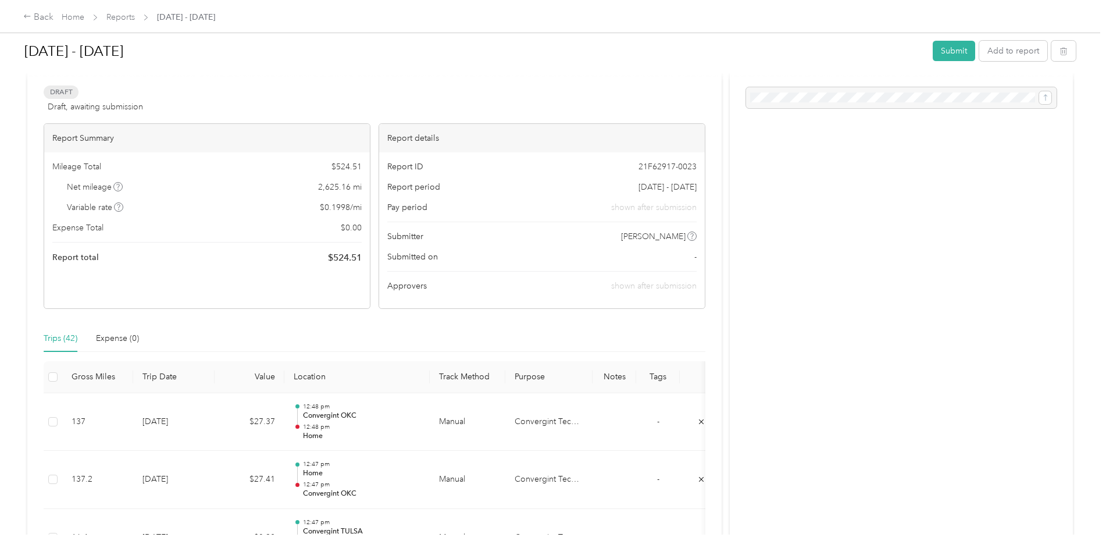
scroll to position [0, 0]
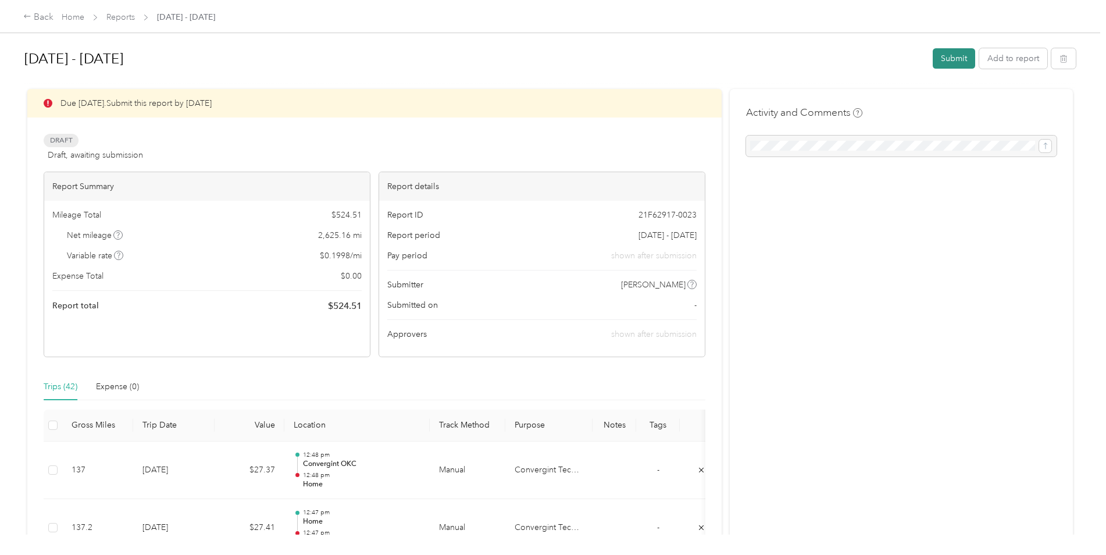
click at [946, 51] on button "Submit" at bounding box center [953, 58] width 42 height 20
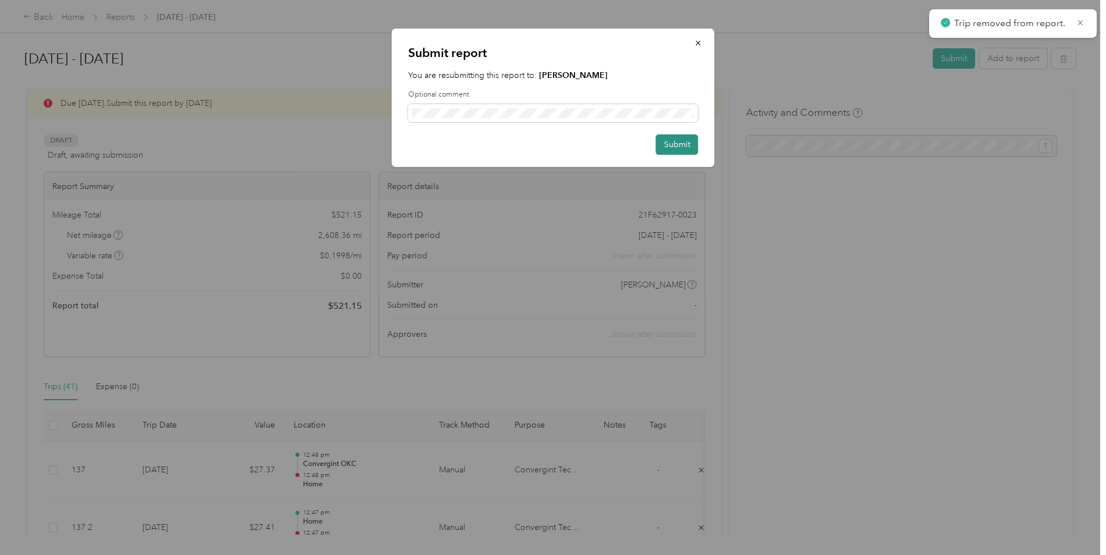
click at [684, 145] on button "Submit" at bounding box center [677, 144] width 42 height 20
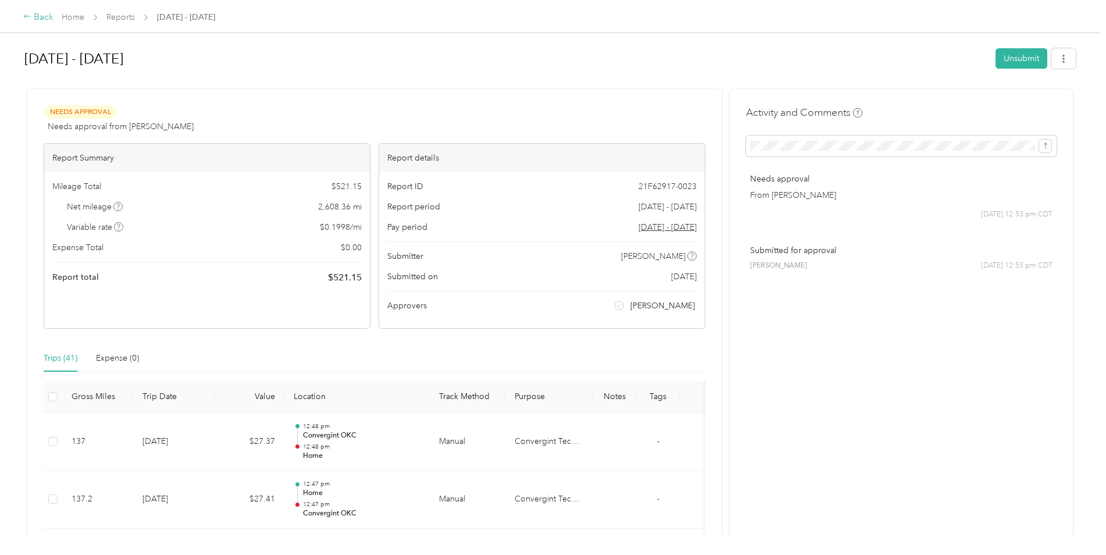
click at [24, 14] on icon at bounding box center [27, 16] width 8 height 8
